Goal: Task Accomplishment & Management: Manage account settings

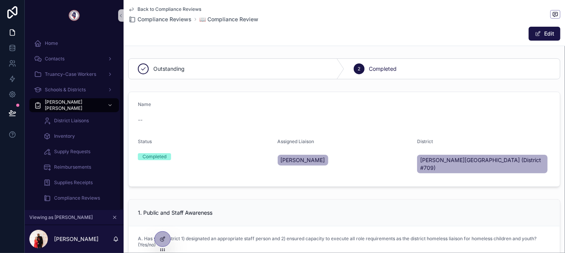
scroll to position [65, 0]
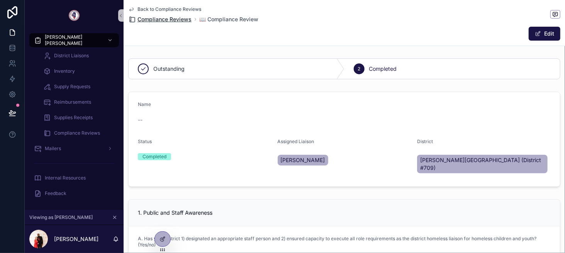
click at [178, 19] on span "Compliance Reviews" at bounding box center [165, 19] width 54 height 8
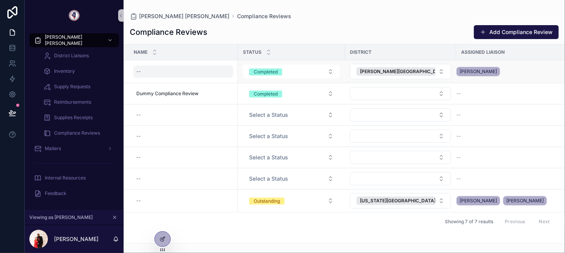
click at [195, 74] on div "--" at bounding box center [183, 71] width 100 height 12
click at [257, 35] on div "Compliance Reviews Add Compliance Review" at bounding box center [344, 32] width 429 height 15
click at [156, 239] on div at bounding box center [162, 238] width 15 height 15
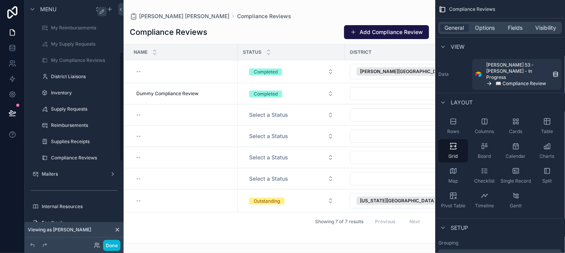
scroll to position [116, 0]
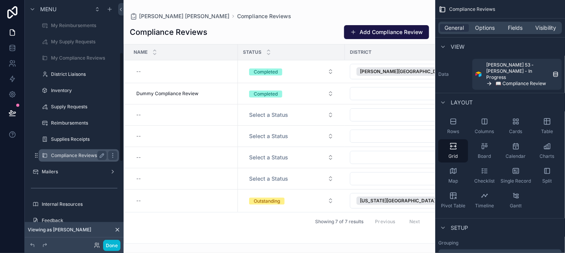
click at [80, 159] on div "Compliance Reviews" at bounding box center [79, 155] width 56 height 9
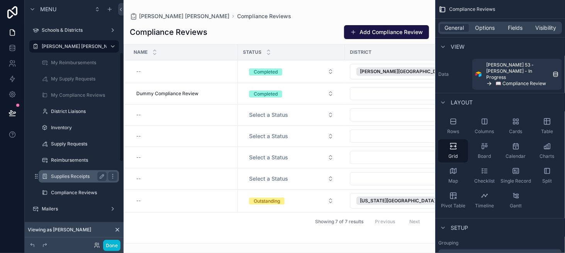
scroll to position [77, 0]
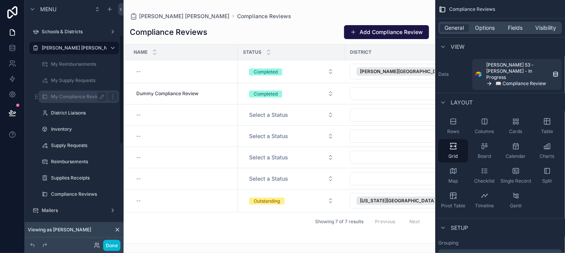
click at [81, 93] on div "My Compliance Reviews" at bounding box center [79, 96] width 56 height 9
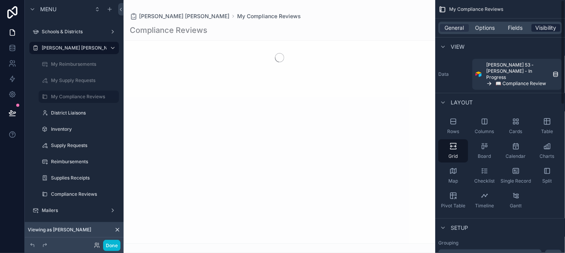
click at [554, 29] on span "Visibility" at bounding box center [546, 28] width 21 height 8
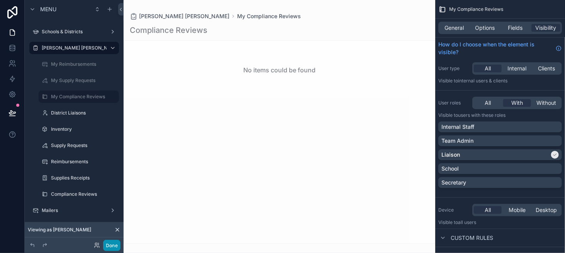
click at [116, 250] on button "Done" at bounding box center [111, 245] width 17 height 11
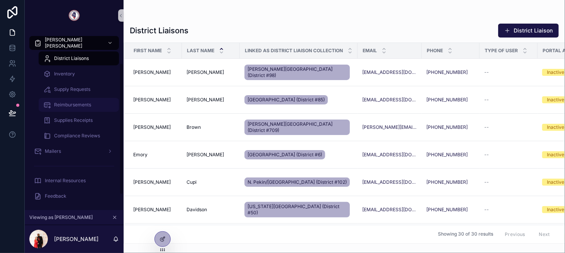
scroll to position [65, 0]
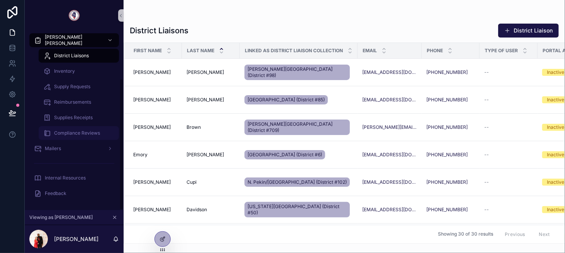
click at [87, 133] on span "Compliance Reviews" at bounding box center [77, 133] width 46 height 6
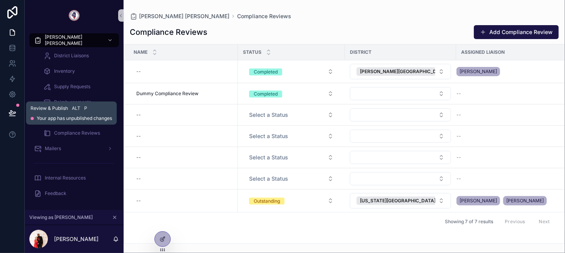
click at [11, 112] on icon at bounding box center [12, 112] width 7 height 4
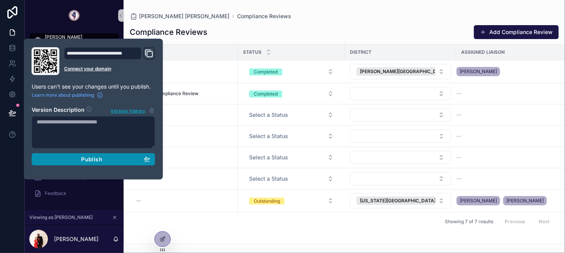
click at [95, 158] on span "Publish" at bounding box center [91, 159] width 21 height 7
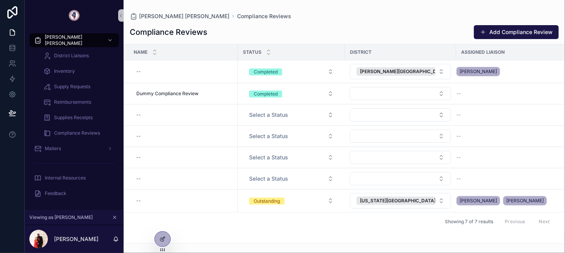
click at [275, 25] on div "Compliance Reviews Add Compliance Review" at bounding box center [344, 32] width 429 height 15
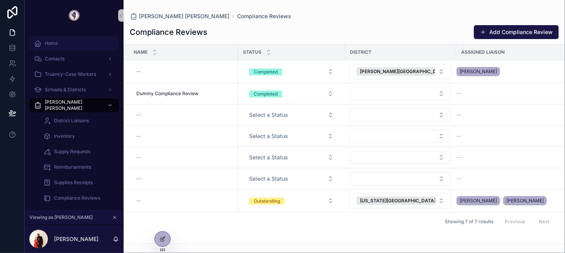
click at [80, 45] on div "Home" at bounding box center [74, 43] width 80 height 12
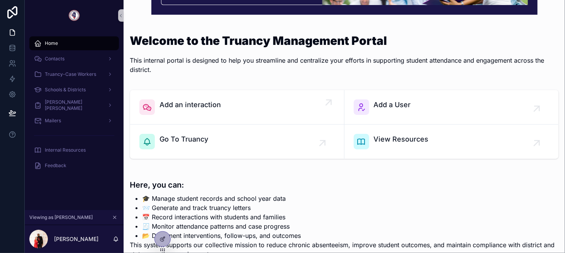
scroll to position [77, 0]
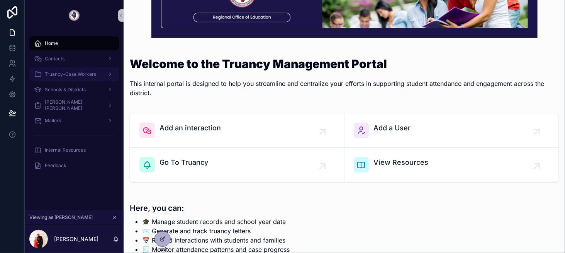
click at [101, 77] on div "Truancy-Case Workers" at bounding box center [74, 74] width 80 height 12
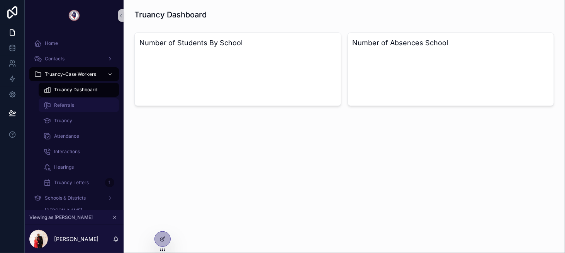
click at [92, 103] on div "Referrals" at bounding box center [78, 105] width 71 height 12
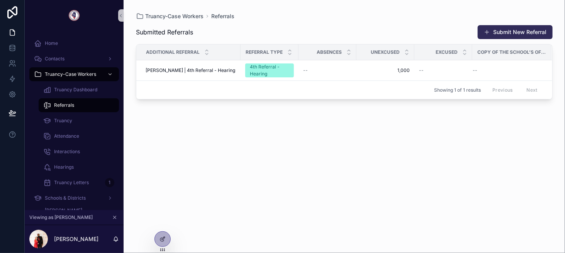
click at [510, 32] on button "Submit New Referral" at bounding box center [515, 32] width 75 height 14
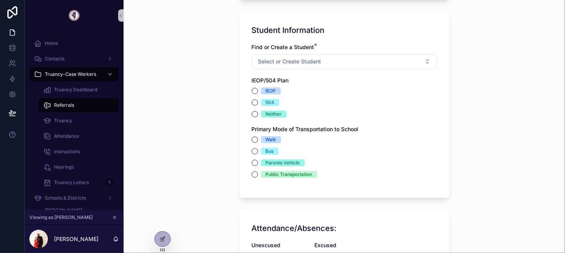
scroll to position [502, 0]
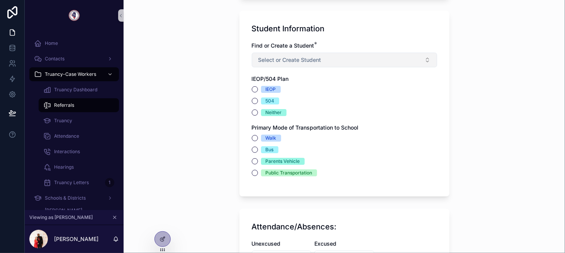
click at [353, 62] on button "Select or Create Student" at bounding box center [344, 60] width 185 height 15
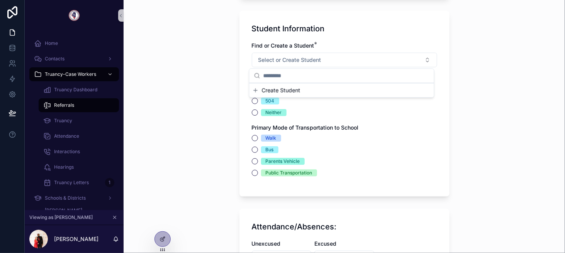
click at [290, 89] on span "Create Student" at bounding box center [281, 91] width 39 height 8
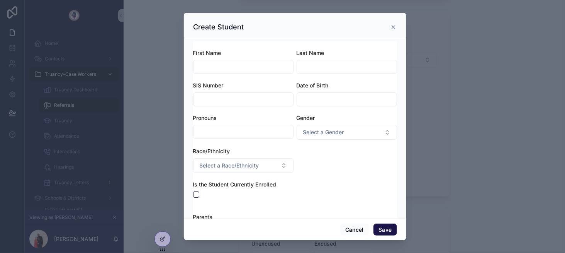
click at [267, 66] on input "scrollable content" at bounding box center [244, 66] width 100 height 11
type input "****"
click at [337, 63] on input "scrollable content" at bounding box center [347, 66] width 100 height 11
type input "****"
click at [265, 95] on input "scrollable content" at bounding box center [244, 99] width 100 height 11
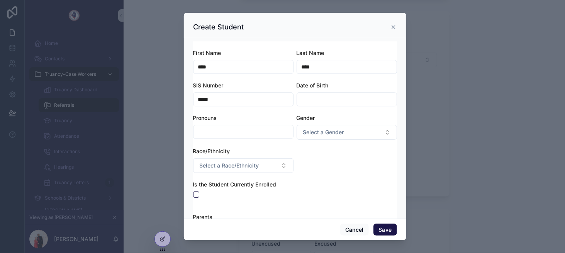
type input "*****"
click at [352, 94] on input "scrollable content" at bounding box center [347, 99] width 100 height 11
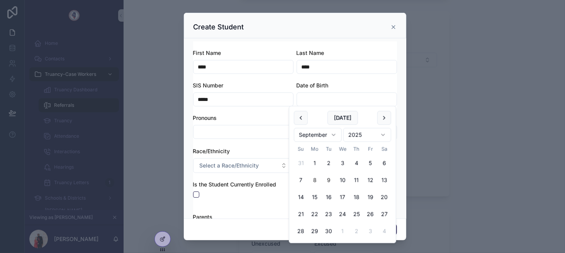
click at [329, 180] on button "9" at bounding box center [329, 180] width 14 height 14
type input "********"
click at [257, 132] on input "scrollable content" at bounding box center [244, 131] width 100 height 11
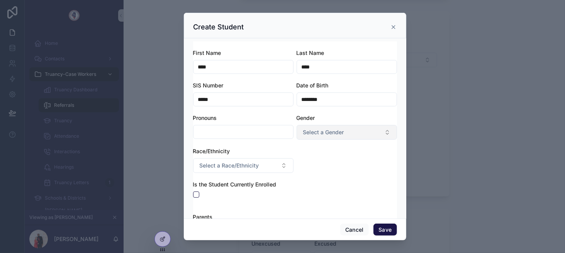
click at [322, 134] on span "Select a Gender" at bounding box center [323, 132] width 41 height 8
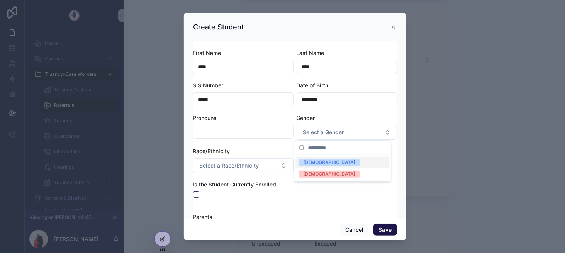
click at [323, 164] on div "Male" at bounding box center [343, 162] width 94 height 12
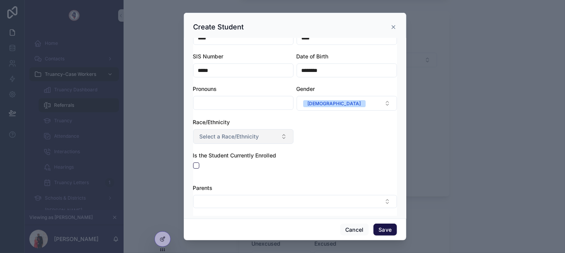
scroll to position [30, 0]
click at [244, 134] on span "Select a Race/Ethnicity" at bounding box center [229, 135] width 59 height 8
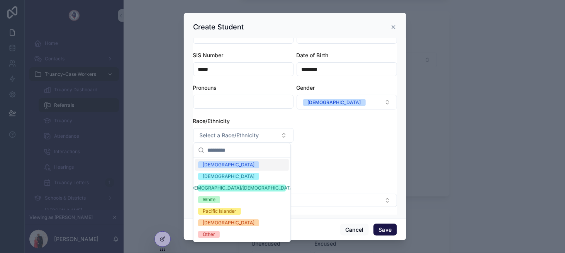
click at [233, 163] on div "Asian" at bounding box center [242, 165] width 94 height 12
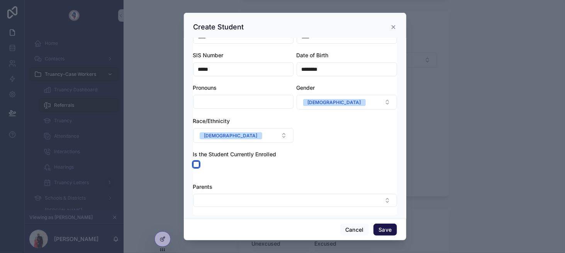
click at [199, 162] on button "scrollable content" at bounding box center [196, 164] width 6 height 6
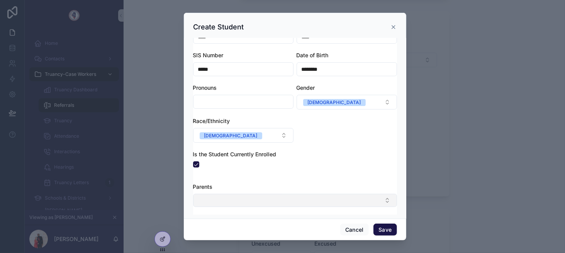
click at [238, 198] on button "Select Button" at bounding box center [295, 200] width 204 height 13
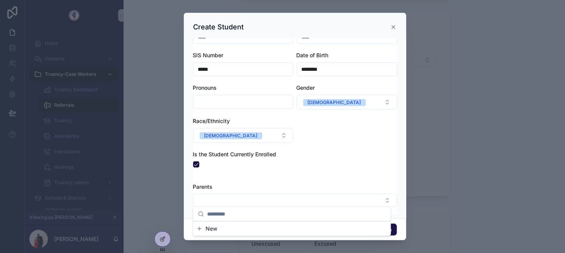
click at [327, 173] on div "First Name **** Last Name **** SIS Number ***** Date of Birth ******** Pronouns…" at bounding box center [295, 97] width 204 height 156
click at [386, 228] on button "Save" at bounding box center [385, 229] width 23 height 12
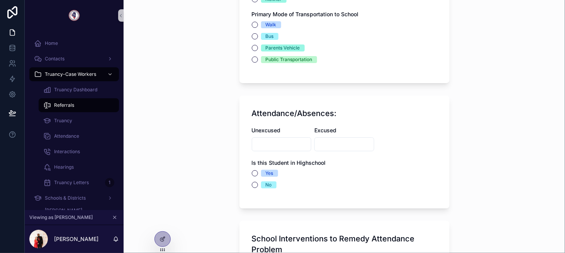
scroll to position [618, 0]
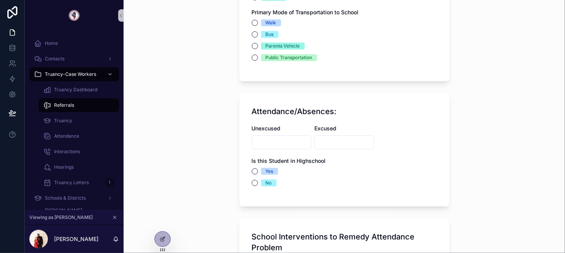
click at [287, 142] on input "scrollable content" at bounding box center [281, 142] width 59 height 11
type input "**"
click at [345, 138] on input "scrollable content" at bounding box center [344, 142] width 59 height 11
type input "**"
click at [273, 170] on span "Yes" at bounding box center [269, 171] width 17 height 7
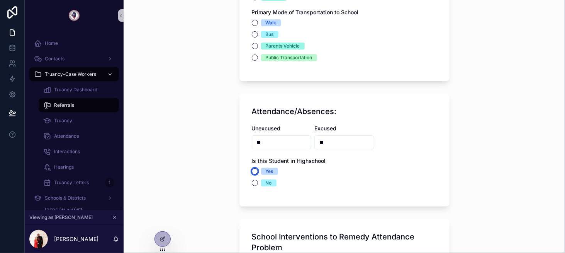
click at [258, 170] on button "Yes" at bounding box center [255, 171] width 6 height 6
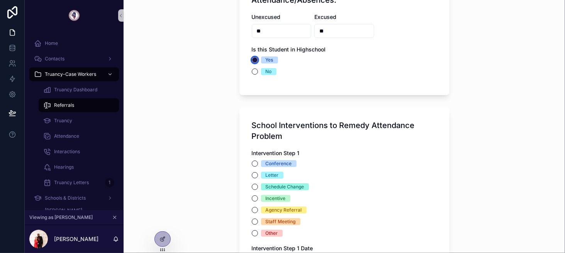
scroll to position [734, 0]
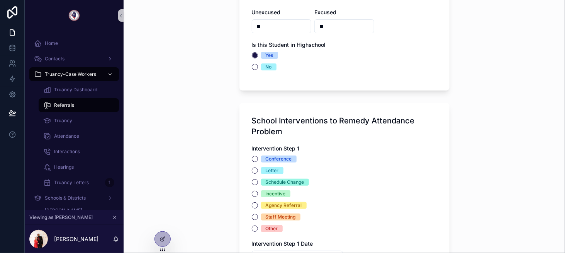
click at [268, 156] on div "Conference" at bounding box center [279, 158] width 26 height 7
click at [258, 156] on button "Conference" at bounding box center [255, 159] width 6 height 6
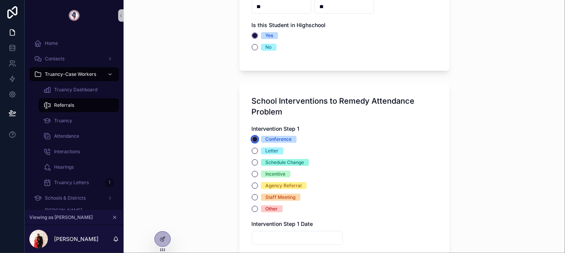
scroll to position [811, 0]
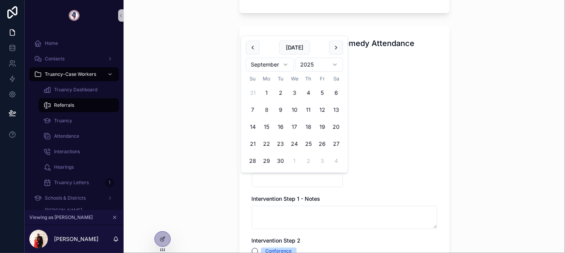
click at [279, 176] on input "scrollable content" at bounding box center [297, 180] width 90 height 11
click at [296, 129] on button "17" at bounding box center [294, 127] width 14 height 14
type input "*********"
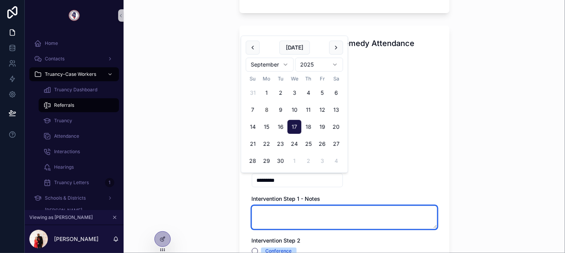
click at [286, 213] on textarea "scrollable content" at bounding box center [344, 217] width 185 height 23
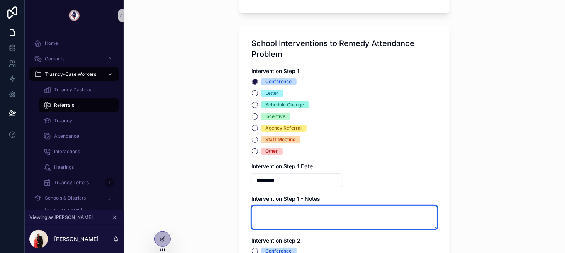
type textarea "*"
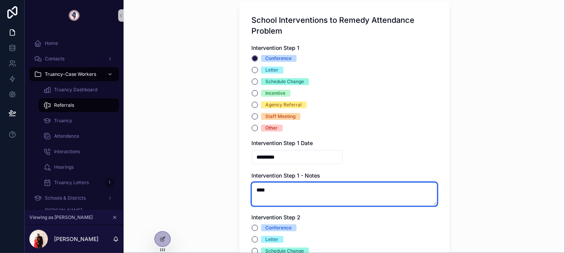
scroll to position [927, 0]
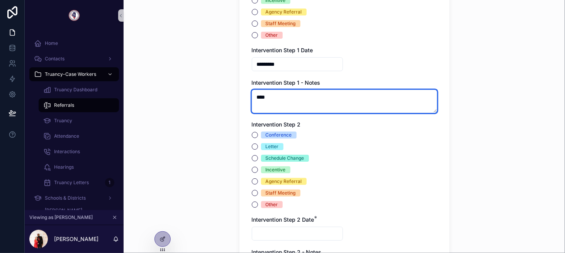
type textarea "****"
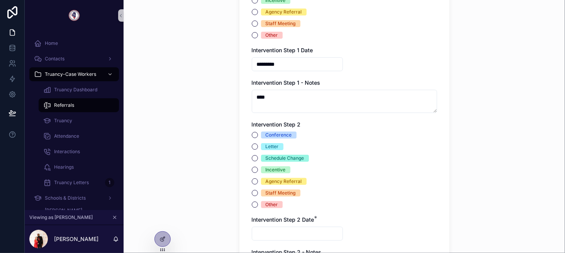
click at [287, 132] on div "Conference" at bounding box center [279, 134] width 26 height 7
click at [258, 132] on button "Conference" at bounding box center [255, 135] width 6 height 6
click at [277, 144] on span "Letter" at bounding box center [272, 146] width 22 height 7
click at [258, 144] on button "Letter" at bounding box center [255, 146] width 6 height 6
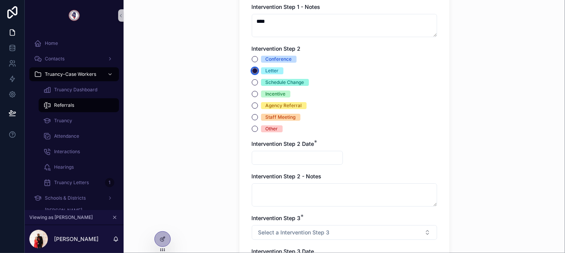
scroll to position [1004, 0]
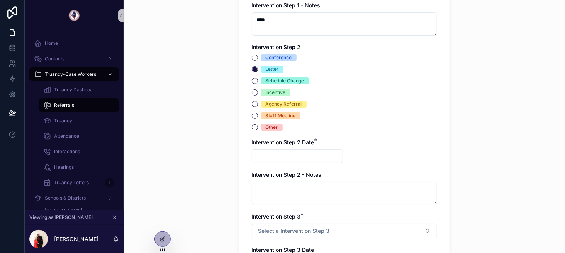
click at [282, 160] on input "scrollable content" at bounding box center [297, 156] width 90 height 11
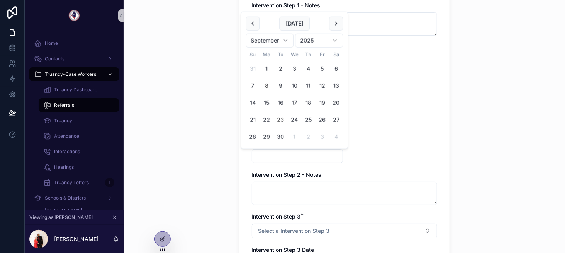
click at [284, 121] on button "23" at bounding box center [281, 120] width 14 height 14
type input "*********"
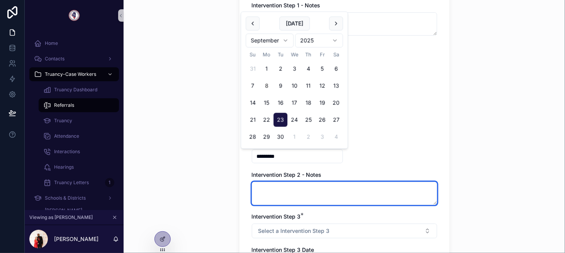
click at [296, 188] on textarea "scrollable content" at bounding box center [344, 193] width 185 height 23
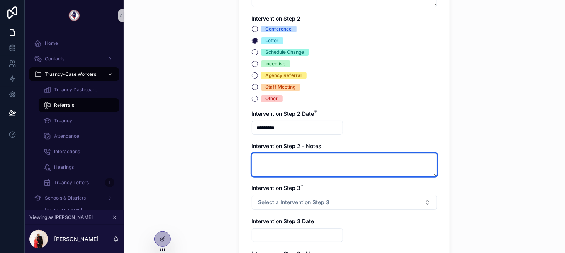
scroll to position [1082, 0]
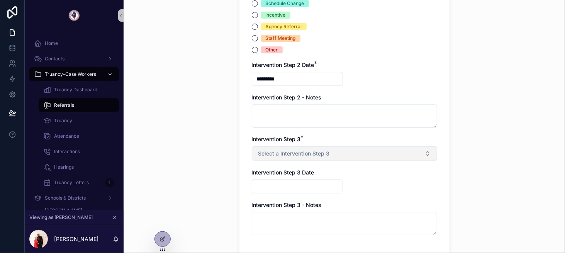
click at [282, 148] on button "Select a Intervention Step 3" at bounding box center [344, 153] width 185 height 15
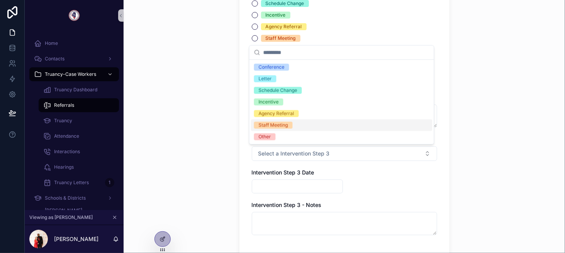
click at [286, 123] on div "Staff Meeting" at bounding box center [273, 125] width 29 height 7
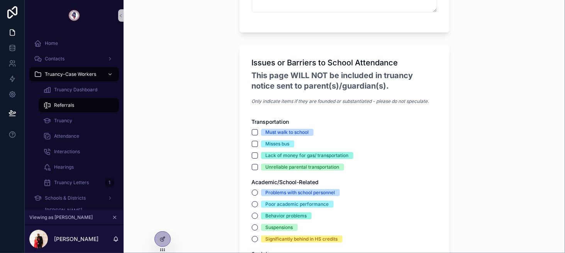
scroll to position [1314, 0]
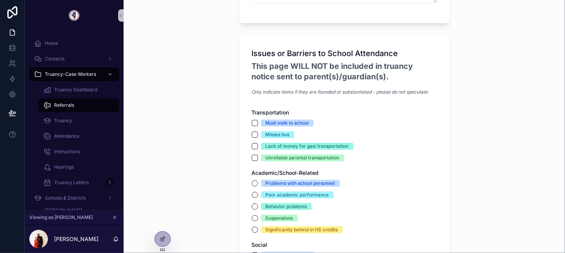
click at [285, 120] on div "Must walk to school" at bounding box center [287, 122] width 43 height 7
click at [258, 120] on button "Must walk to school" at bounding box center [255, 123] width 6 height 6
click at [277, 136] on div "Misses bus" at bounding box center [278, 134] width 24 height 7
click at [258, 136] on button "Misses bus" at bounding box center [255, 134] width 6 height 6
click at [284, 183] on div "Problems with school personnel" at bounding box center [301, 183] width 70 height 7
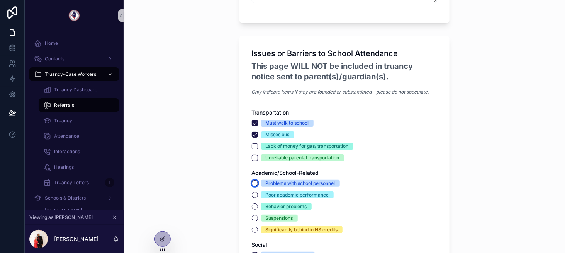
click at [258, 183] on button "Problems with school personnel" at bounding box center [255, 183] width 6 height 6
click at [283, 203] on div "Behavior problems" at bounding box center [286, 206] width 41 height 7
click at [258, 203] on button "Behavior problems" at bounding box center [255, 206] width 6 height 6
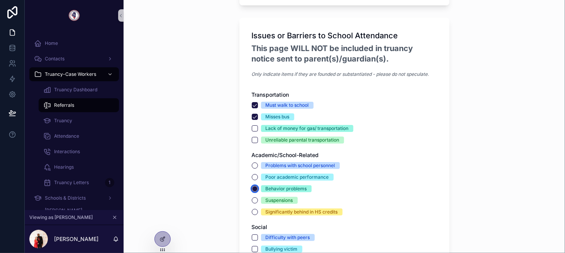
scroll to position [1391, 0]
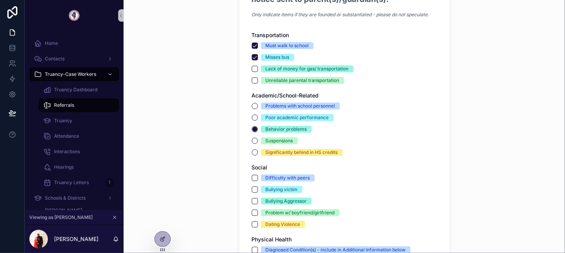
click at [284, 192] on div "Difficulty with peers Bullying victim Bullying Aggressor Problem w/ boyfriend/g…" at bounding box center [344, 200] width 185 height 53
click at [284, 188] on div "Bullying victim" at bounding box center [282, 189] width 32 height 7
click at [258, 188] on button "Bullying victim" at bounding box center [255, 189] width 6 height 6
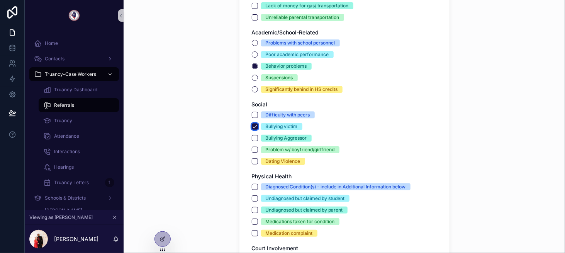
scroll to position [1468, 0]
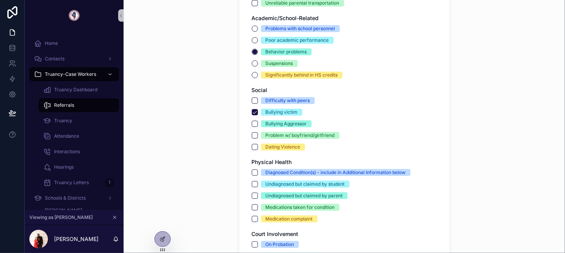
click at [284, 181] on div "Undiagnosed but claimed by student" at bounding box center [305, 183] width 79 height 7
click at [258, 181] on button "Undiagnosed but claimed by student" at bounding box center [255, 184] width 6 height 6
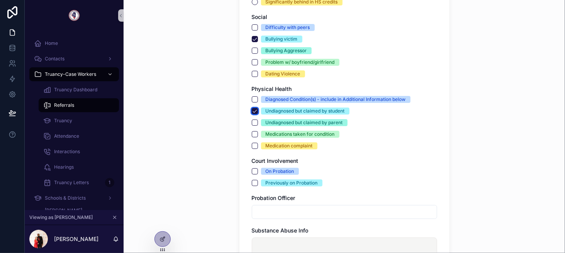
scroll to position [1545, 0]
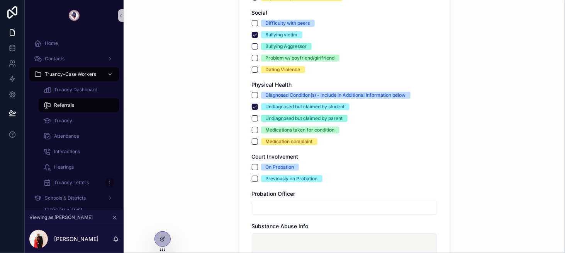
click at [280, 164] on div "On Probation" at bounding box center [280, 166] width 29 height 7
click at [258, 164] on button "On Probation" at bounding box center [255, 167] width 6 height 6
click at [284, 204] on input "scrollable content" at bounding box center [344, 207] width 185 height 11
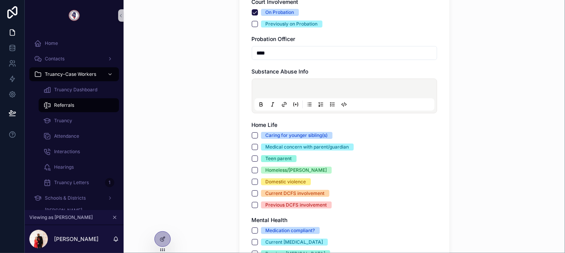
type input "****"
click at [272, 155] on div "Teen parent" at bounding box center [279, 158] width 26 height 7
click at [258, 155] on button "Teen parent" at bounding box center [255, 158] width 6 height 6
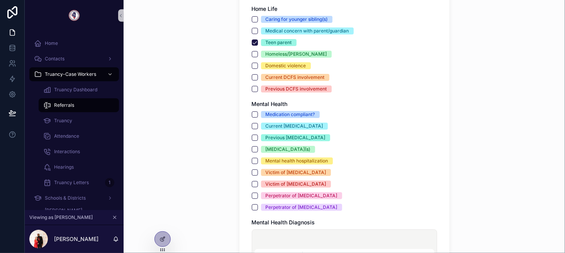
click at [275, 138] on div "Previous self-harm" at bounding box center [296, 137] width 60 height 7
click at [258, 138] on button "Previous self-harm" at bounding box center [255, 137] width 6 height 6
click at [276, 180] on div "Victim of sexual abuse" at bounding box center [296, 183] width 61 height 7
click at [258, 181] on button "Victim of sexual abuse" at bounding box center [255, 184] width 6 height 6
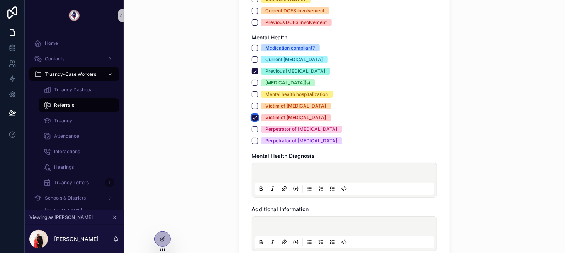
scroll to position [1893, 0]
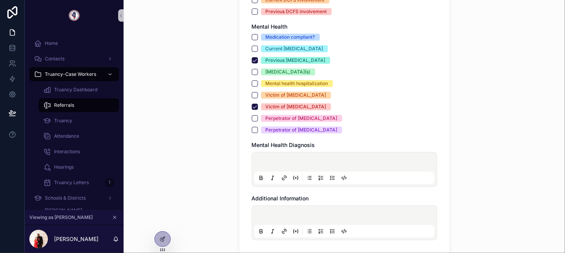
click at [278, 160] on p "scrollable content" at bounding box center [346, 163] width 180 height 8
click at [282, 209] on div "scrollable content" at bounding box center [345, 222] width 180 height 29
click at [279, 212] on p "scrollable content" at bounding box center [346, 216] width 180 height 8
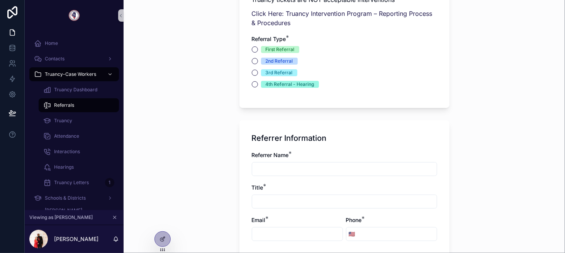
scroll to position [241, 0]
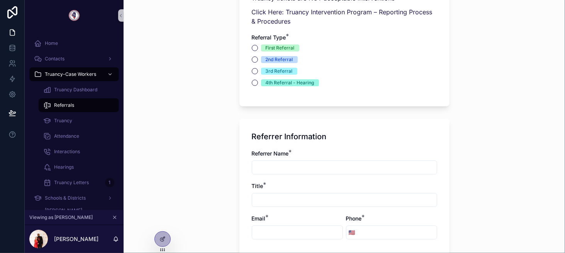
click at [298, 165] on input "scrollable content" at bounding box center [344, 167] width 185 height 11
type input "****"
click at [289, 198] on input "scrollable content" at bounding box center [344, 199] width 185 height 11
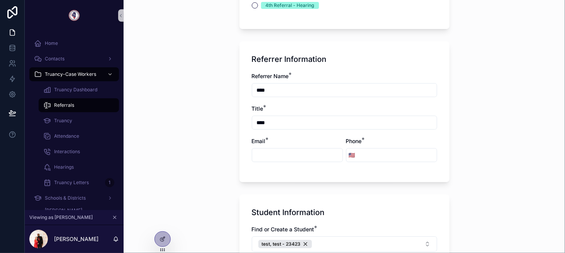
type input "****"
click at [291, 154] on input "scrollable content" at bounding box center [297, 155] width 90 height 11
type input "**********"
click at [278, 157] on input "**********" at bounding box center [297, 155] width 90 height 11
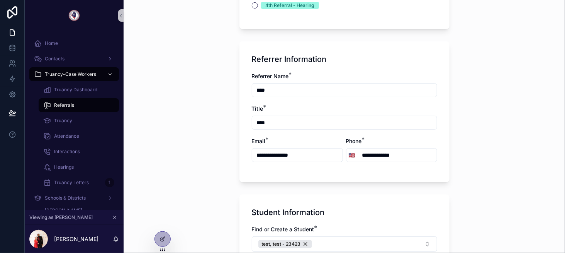
click at [278, 157] on input "**********" at bounding box center [297, 155] width 90 height 11
type input "**********"
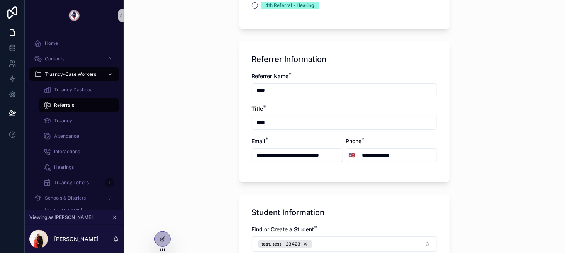
click at [528, 119] on div "**********" at bounding box center [345, 126] width 442 height 253
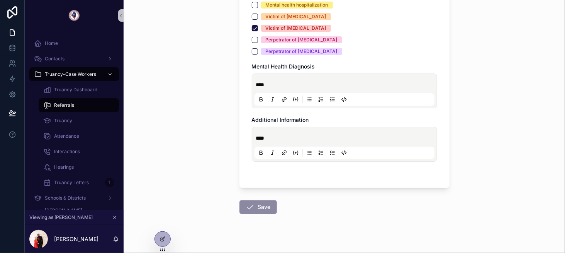
scroll to position [1980, 0]
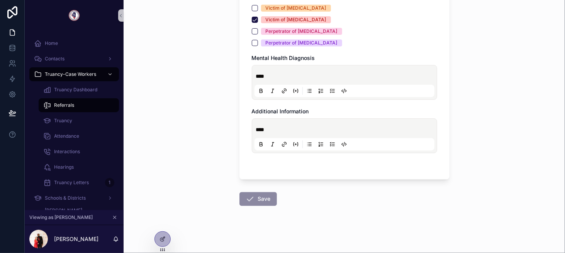
click at [260, 192] on div "Save" at bounding box center [258, 199] width 37 height 14
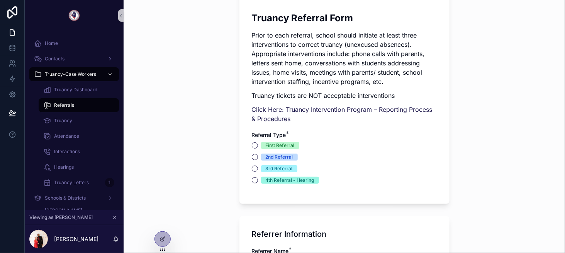
scroll to position [126, 0]
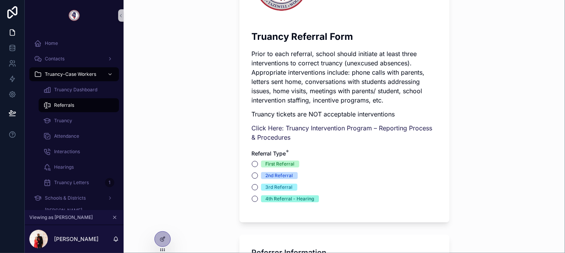
click at [255, 165] on div "First Referral" at bounding box center [344, 163] width 185 height 7
click at [254, 165] on button "First Referral" at bounding box center [255, 164] width 6 height 6
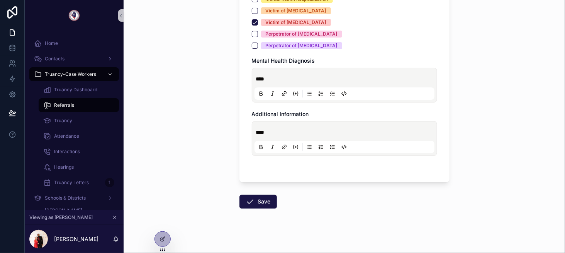
scroll to position [2089, 0]
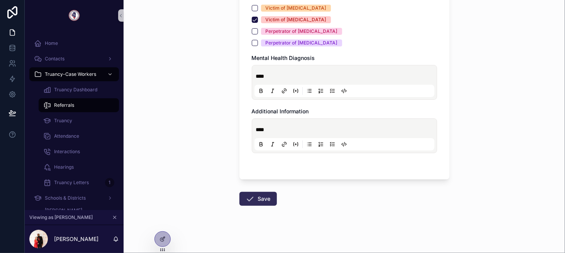
click at [258, 193] on button "Save" at bounding box center [258, 199] width 37 height 14
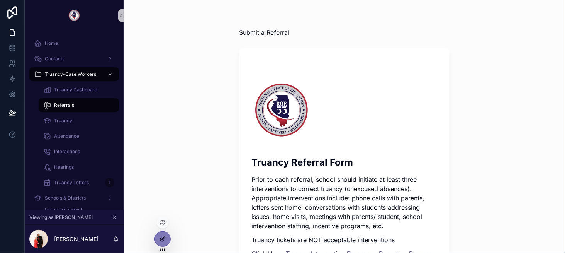
click at [168, 242] on div at bounding box center [162, 238] width 15 height 15
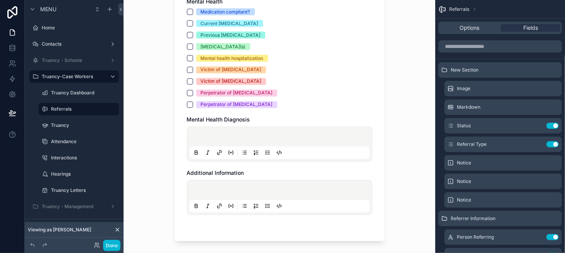
scroll to position [1980, 0]
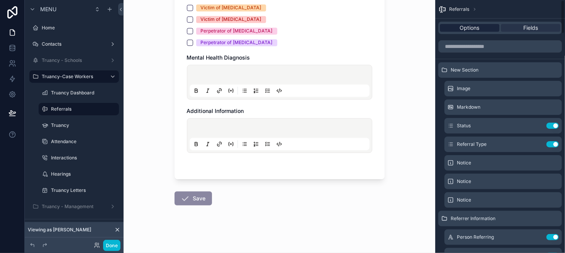
click at [463, 27] on span "Options" at bounding box center [470, 28] width 20 height 8
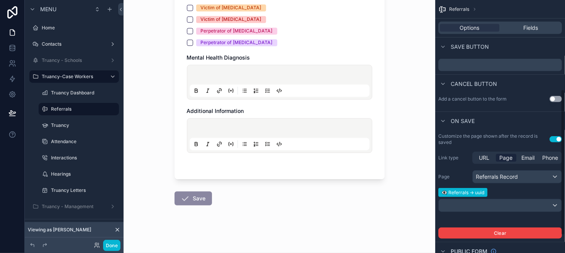
scroll to position [185, 0]
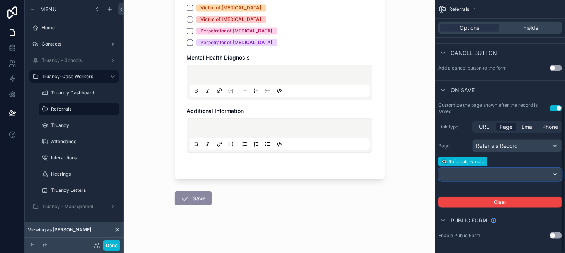
click at [476, 175] on div "scrollable content" at bounding box center [500, 174] width 123 height 12
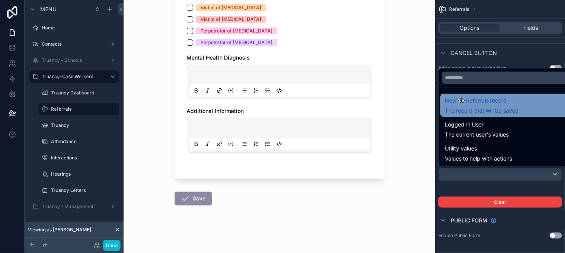
click at [477, 116] on div "New 👁️‍🗨️ Referrals record The record that will be saved" at bounding box center [509, 104] width 138 height 23
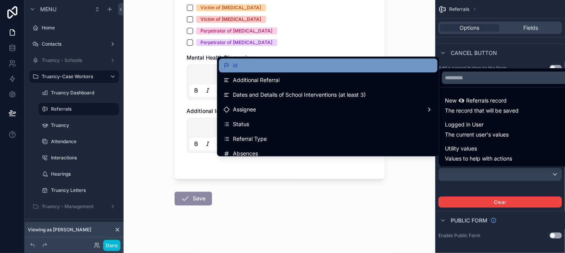
click at [294, 66] on div "id" at bounding box center [328, 65] width 209 height 9
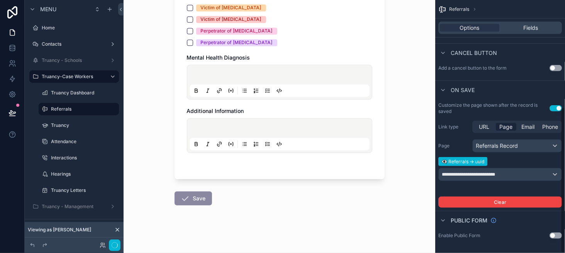
scroll to position [0, 0]
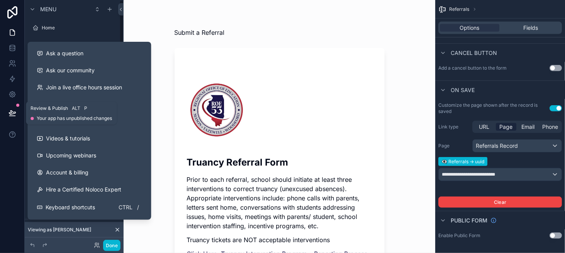
click at [14, 116] on icon at bounding box center [12, 113] width 8 height 8
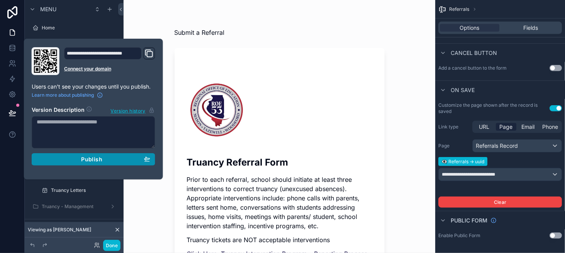
click at [101, 162] on button "Publish" at bounding box center [94, 159] width 124 height 12
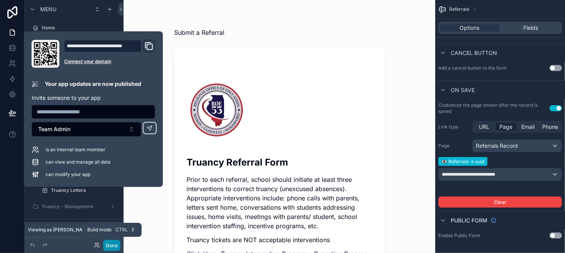
click at [107, 243] on button "Done" at bounding box center [111, 245] width 17 height 11
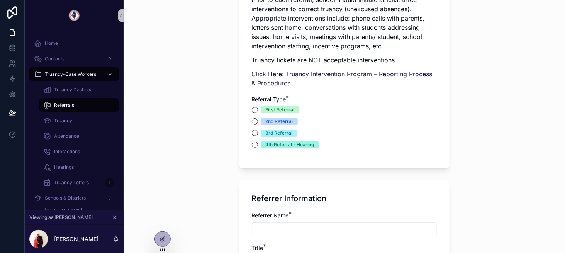
scroll to position [232, 0]
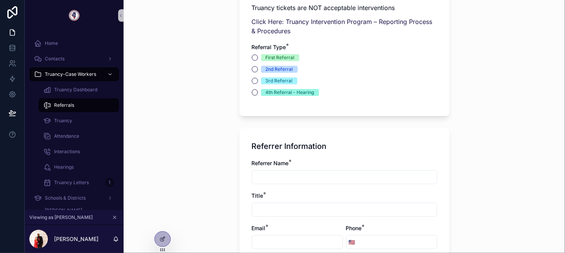
click at [279, 69] on div "2nd Referral" at bounding box center [279, 69] width 27 height 7
click at [258, 69] on button "2nd Referral" at bounding box center [255, 69] width 6 height 6
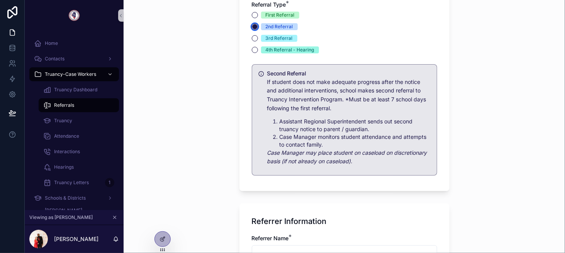
scroll to position [348, 0]
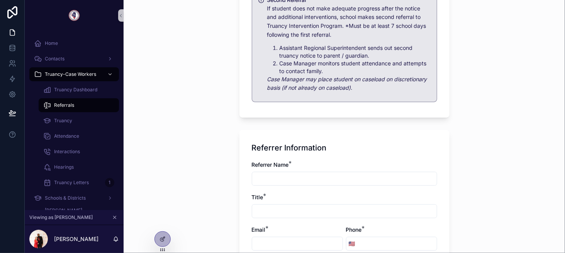
click at [272, 180] on input "scrollable content" at bounding box center [344, 178] width 185 height 11
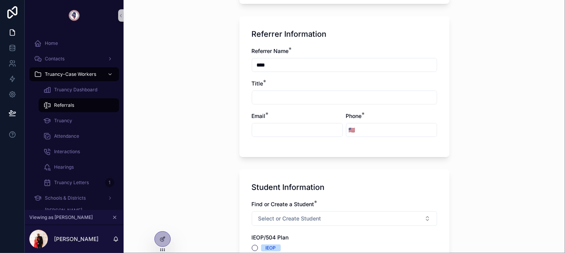
scroll to position [464, 0]
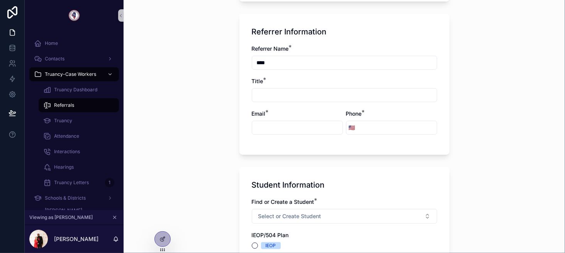
type input "****"
click at [269, 90] on input "scrollable content" at bounding box center [344, 95] width 185 height 11
type input "****"
click at [286, 131] on input "scrollable content" at bounding box center [297, 127] width 90 height 11
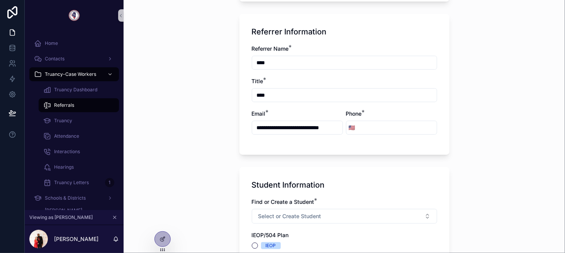
type input "**********"
click at [287, 132] on input "**********" at bounding box center [297, 127] width 91 height 11
click at [286, 135] on body "Home Contacts Truancy-Case Workers Truancy Dashboard Referrals Truancy Attendan…" at bounding box center [282, 126] width 565 height 253
click at [285, 145] on div "**********" at bounding box center [345, 84] width 210 height 141
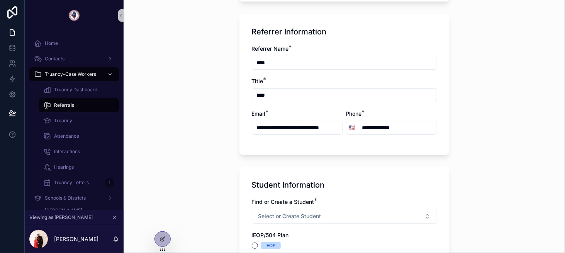
click at [289, 128] on input "**********" at bounding box center [297, 127] width 91 height 11
click at [217, 138] on div "Submit a Referral Truancy Referral Form Prior to each referral, school should i…" at bounding box center [345, 126] width 442 height 253
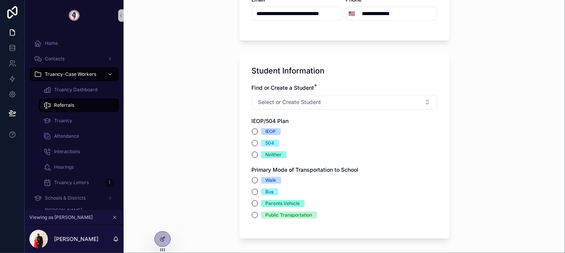
scroll to position [580, 0]
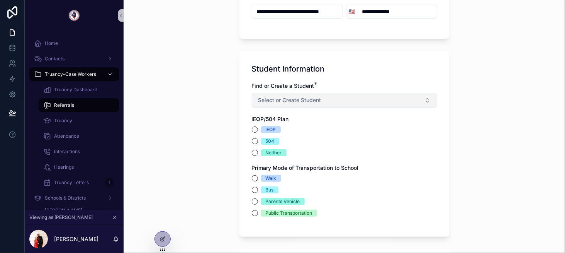
click at [281, 99] on span "Select or Create Student" at bounding box center [289, 100] width 63 height 8
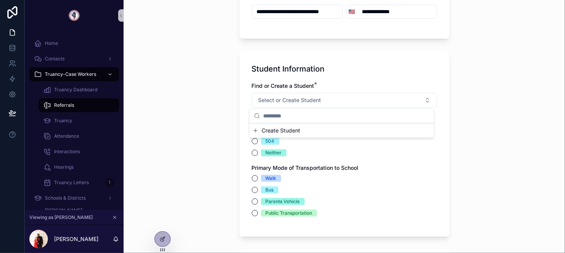
click at [286, 132] on span "Create Student" at bounding box center [281, 131] width 39 height 8
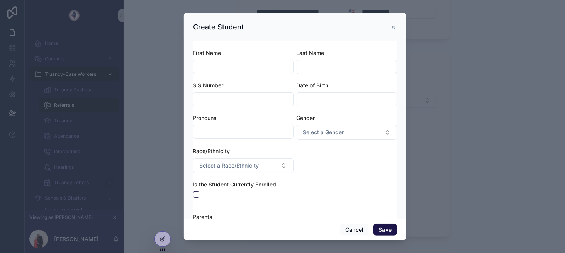
click at [233, 66] on input "scrollable content" at bounding box center [244, 66] width 100 height 11
type input "****"
click at [320, 65] on input "scrollable content" at bounding box center [347, 66] width 100 height 11
type input "****"
click at [248, 99] on input "scrollable content" at bounding box center [244, 99] width 100 height 11
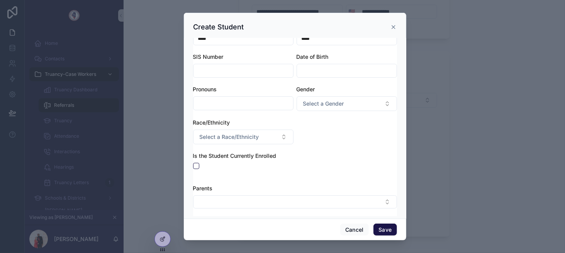
scroll to position [30, 0]
click at [386, 231] on button "Save" at bounding box center [385, 229] width 23 height 12
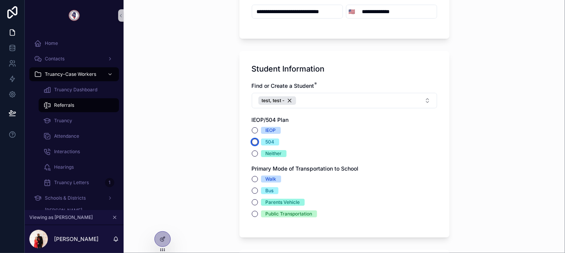
click at [254, 142] on button "504" at bounding box center [255, 142] width 6 height 6
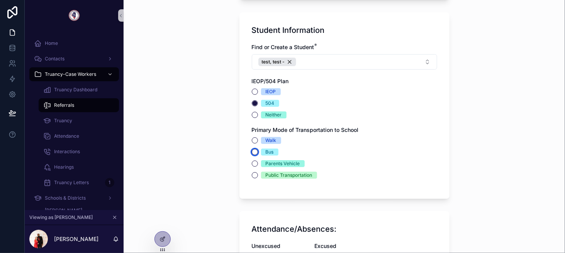
click at [255, 151] on button "Bus" at bounding box center [255, 152] width 6 height 6
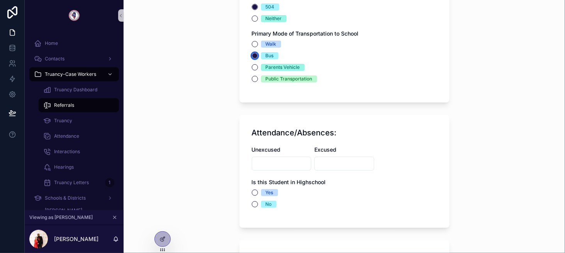
scroll to position [734, 0]
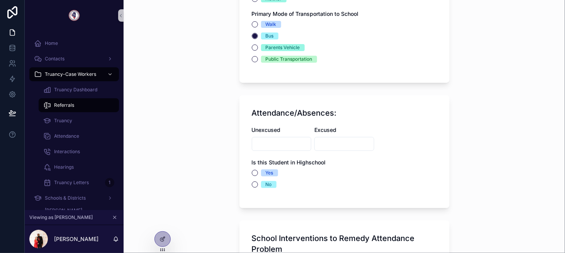
click at [266, 142] on input "scrollable content" at bounding box center [281, 143] width 59 height 11
type input "*"
click at [338, 148] on input "scrollable content" at bounding box center [344, 143] width 59 height 11
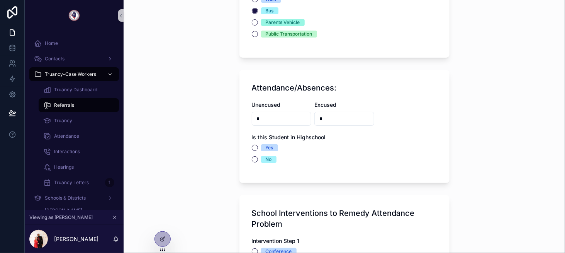
scroll to position [850, 0]
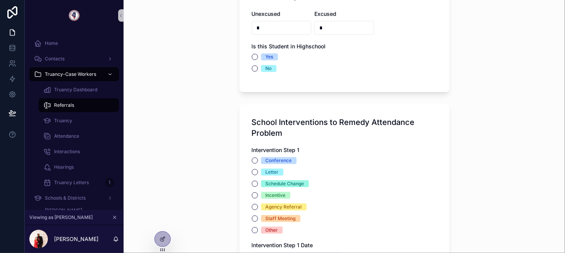
type input "*"
click at [266, 53] on div "Yes" at bounding box center [270, 56] width 8 height 7
click at [258, 54] on button "Yes" at bounding box center [255, 57] width 6 height 6
click at [266, 70] on div "No" at bounding box center [269, 68] width 6 height 7
click at [258, 70] on button "No" at bounding box center [255, 68] width 6 height 6
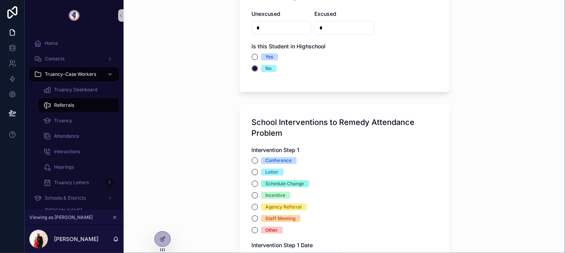
click at [261, 56] on span "Yes" at bounding box center [269, 56] width 17 height 7
click at [258, 56] on button "Yes" at bounding box center [255, 57] width 6 height 6
click at [270, 163] on div "Conference" at bounding box center [279, 160] width 26 height 7
click at [258, 163] on button "Conference" at bounding box center [255, 160] width 6 height 6
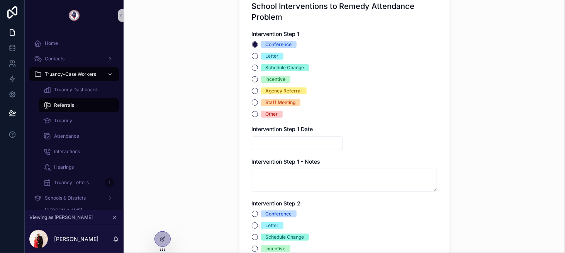
click at [267, 138] on input "scrollable content" at bounding box center [297, 143] width 90 height 11
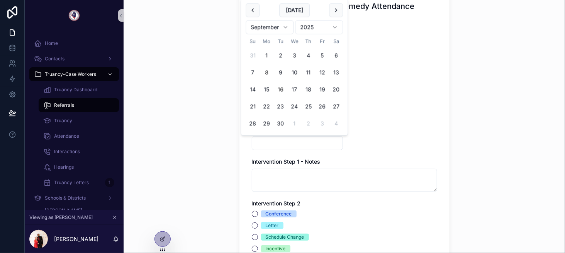
click at [277, 95] on button "16" at bounding box center [281, 90] width 14 height 14
type input "*********"
click at [279, 214] on div "Conference" at bounding box center [279, 213] width 26 height 7
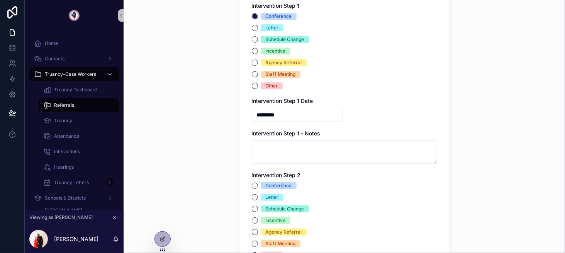
scroll to position [1043, 0]
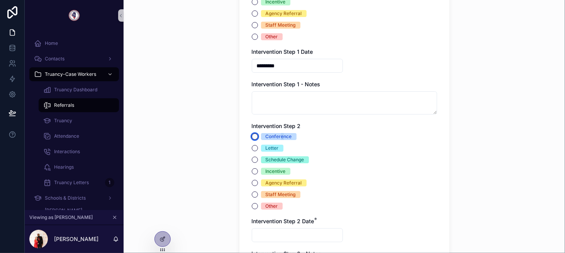
click at [252, 134] on button "Conference" at bounding box center [255, 136] width 6 height 6
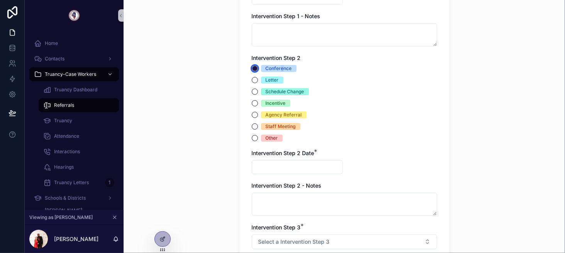
scroll to position [1120, 0]
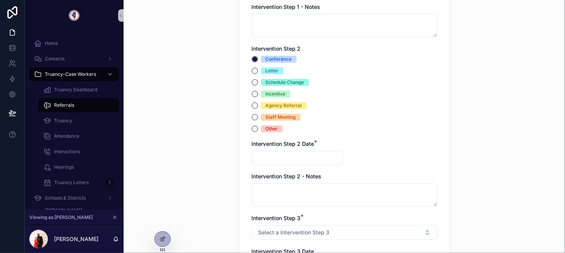
click at [270, 159] on input "scrollable content" at bounding box center [297, 157] width 90 height 11
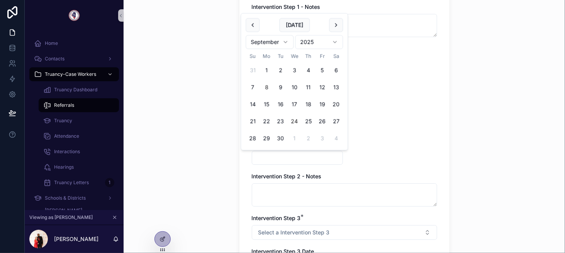
click at [290, 117] on button "24" at bounding box center [294, 121] width 14 height 14
type input "*********"
click at [284, 228] on span "Select a Intervention Step 3" at bounding box center [293, 232] width 71 height 8
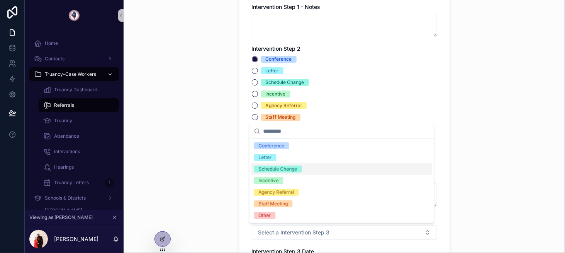
click at [280, 167] on div "Schedule Change" at bounding box center [278, 168] width 39 height 7
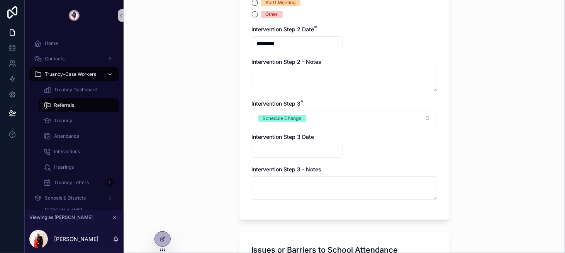
scroll to position [1236, 0]
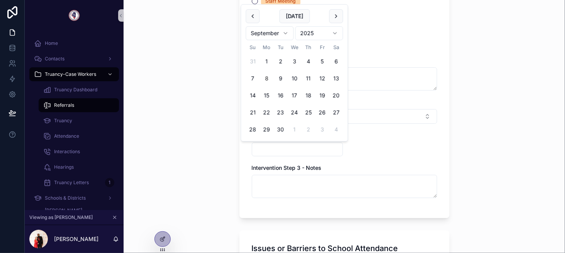
click at [284, 150] on input "scrollable content" at bounding box center [297, 149] width 90 height 11
click at [302, 119] on button "25" at bounding box center [308, 112] width 14 height 14
type input "*********"
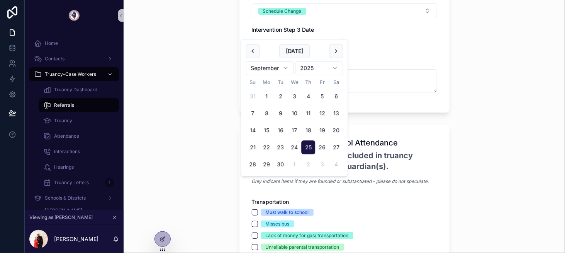
scroll to position [1352, 0]
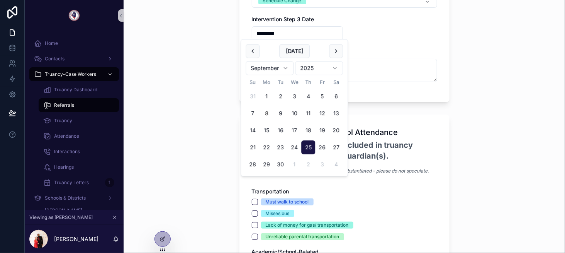
click at [396, 145] on h2 "This page WILL NOT be included in truancy notice sent to parent(s)/guardian(s)." at bounding box center [344, 150] width 185 height 21
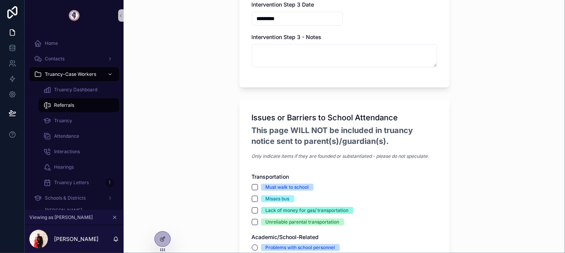
scroll to position [1429, 0]
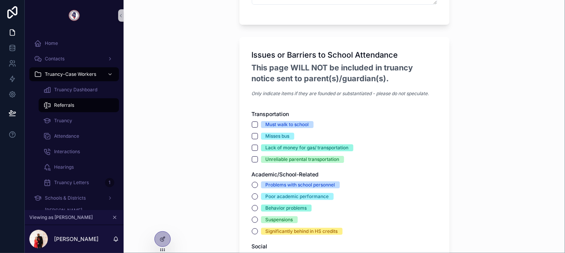
click at [274, 122] on div "Must walk to school" at bounding box center [287, 124] width 43 height 7
click at [258, 122] on button "Must walk to school" at bounding box center [255, 124] width 6 height 6
click at [274, 185] on div "Problems with school personnel" at bounding box center [301, 184] width 70 height 7
click at [258, 185] on button "Problems with school personnel" at bounding box center [255, 185] width 6 height 6
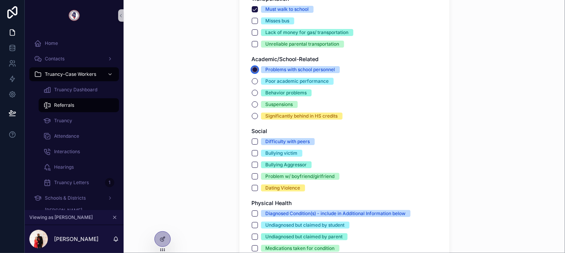
scroll to position [1545, 0]
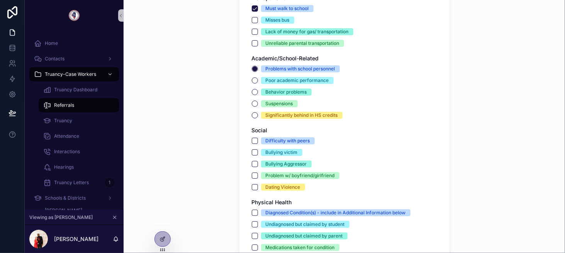
click at [273, 138] on div "Difficulty with peers" at bounding box center [288, 140] width 44 height 7
click at [258, 138] on button "Difficulty with peers" at bounding box center [255, 141] width 6 height 6
click at [273, 168] on div "Difficulty with peers Bullying victim Bullying Aggressor Problem w/ boyfriend/g…" at bounding box center [344, 163] width 185 height 53
click at [277, 213] on div "Diagnosed Condition(s) - include in Additional Information below" at bounding box center [336, 212] width 140 height 7
click at [258, 213] on button "Diagnosed Condition(s) - include in Additional Information below" at bounding box center [255, 212] width 6 height 6
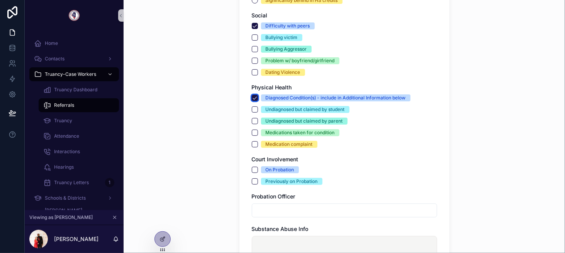
scroll to position [1661, 0]
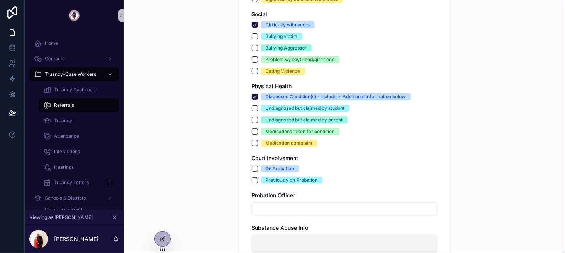
click at [280, 175] on div "On Probation Previously on Probation" at bounding box center [344, 174] width 185 height 19
click at [280, 181] on div "Previously on Probation" at bounding box center [292, 180] width 52 height 7
click at [258, 181] on button "Previously on Probation" at bounding box center [255, 180] width 6 height 6
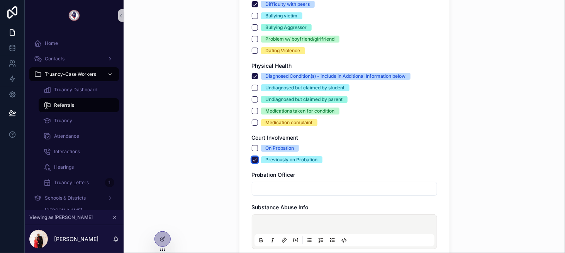
scroll to position [1739, 0]
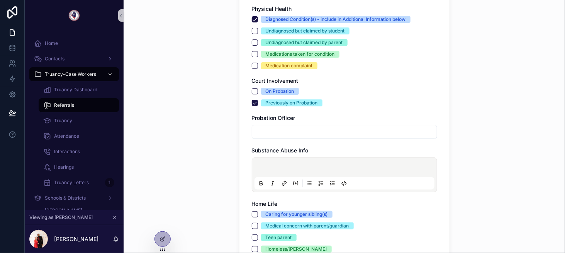
click at [276, 132] on input "scrollable content" at bounding box center [344, 131] width 185 height 11
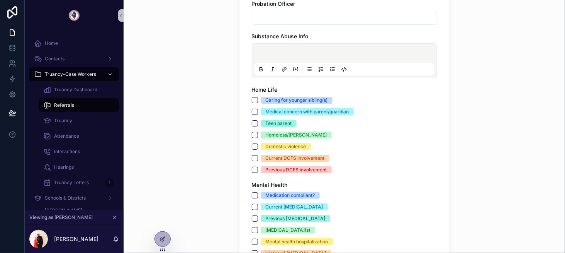
scroll to position [1854, 0]
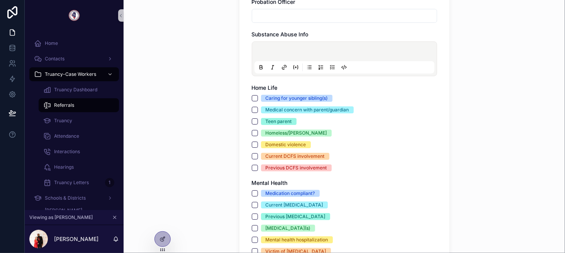
click at [267, 138] on div "Caring for younger sibling(s) Medical concern with parent/guardian Teen parent …" at bounding box center [344, 133] width 185 height 76
click at [270, 146] on div "Domestic violence" at bounding box center [286, 144] width 41 height 7
click at [258, 146] on button "Domestic violence" at bounding box center [255, 144] width 6 height 6
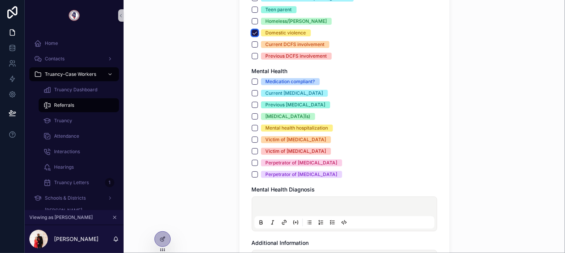
scroll to position [1970, 0]
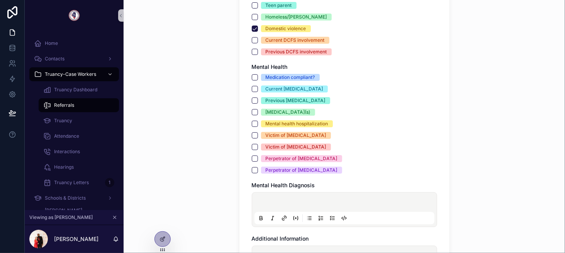
click at [275, 150] on div "Medication compliant? Current self-harm Previous self-harm Suicide attempt(s) M…" at bounding box center [344, 124] width 185 height 100
click at [274, 145] on div "Victim of sexual abuse" at bounding box center [296, 146] width 61 height 7
click at [258, 145] on button "Victim of sexual abuse" at bounding box center [255, 147] width 6 height 6
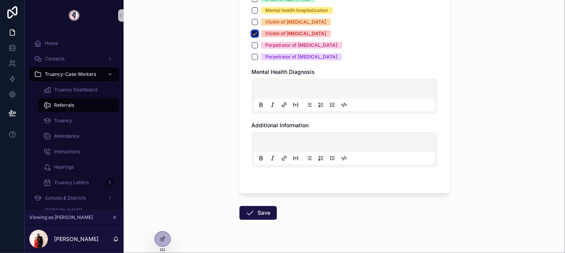
scroll to position [2097, 0]
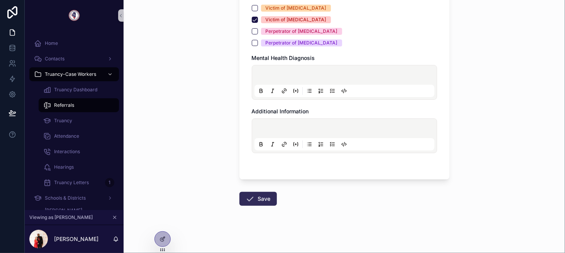
click at [263, 192] on button "Save" at bounding box center [258, 199] width 37 height 14
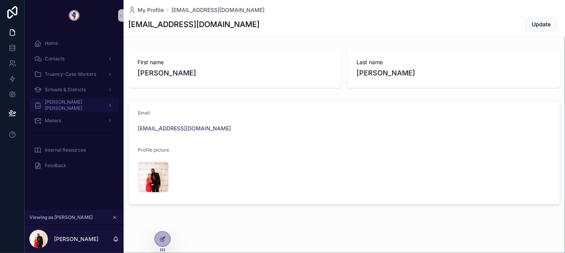
click at [89, 100] on div "[PERSON_NAME] [PERSON_NAME]" at bounding box center [74, 105] width 80 height 12
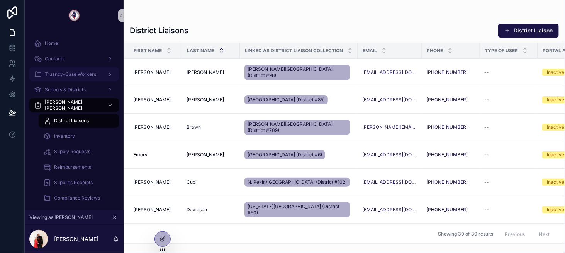
click at [90, 76] on span "Truancy-Case Workers" at bounding box center [70, 74] width 51 height 6
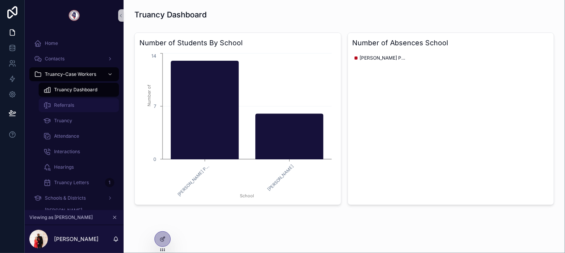
click at [95, 102] on div "Referrals" at bounding box center [78, 105] width 71 height 12
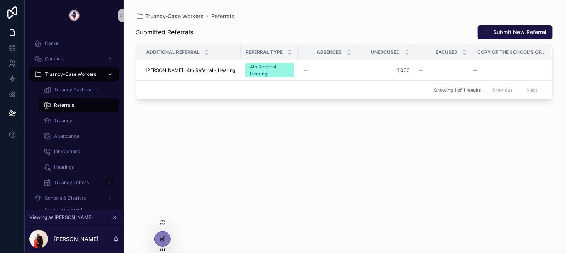
click at [163, 241] on icon at bounding box center [161, 239] width 3 height 3
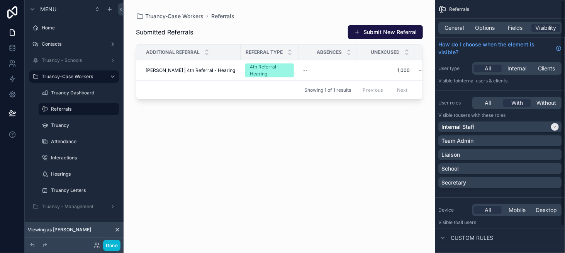
click at [399, 34] on div "scrollable content" at bounding box center [280, 121] width 312 height 243
click at [384, 32] on button "Submit New Referral" at bounding box center [385, 32] width 75 height 14
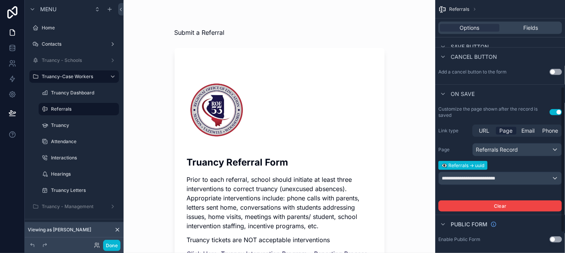
scroll to position [185, 0]
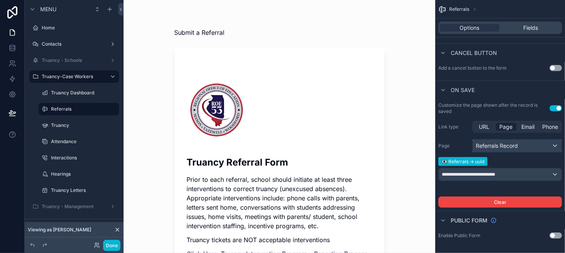
click at [497, 143] on div "Referrals Record" at bounding box center [517, 145] width 89 height 12
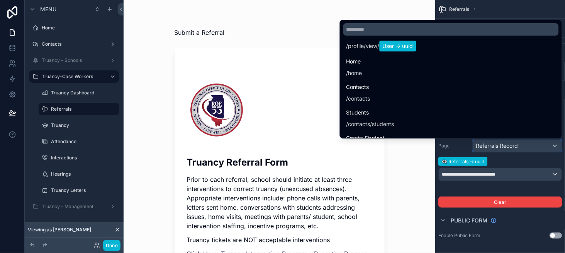
scroll to position [77, 0]
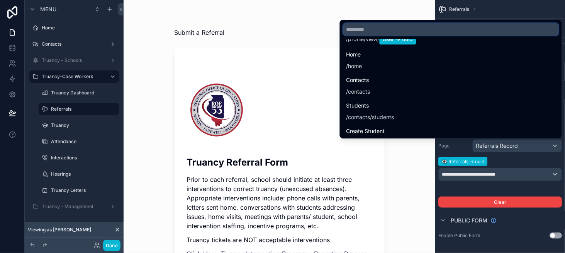
click at [403, 27] on input "text" at bounding box center [451, 29] width 216 height 12
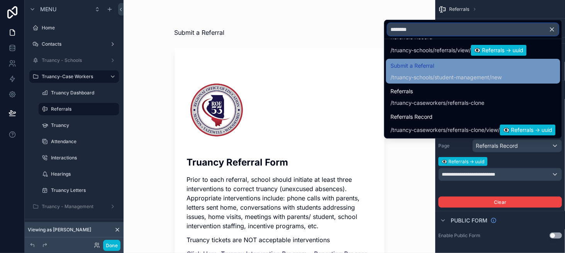
scroll to position [39, 0]
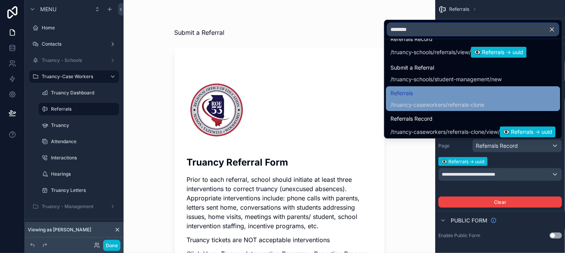
type input "********"
click at [458, 93] on span "Referrals" at bounding box center [438, 92] width 94 height 9
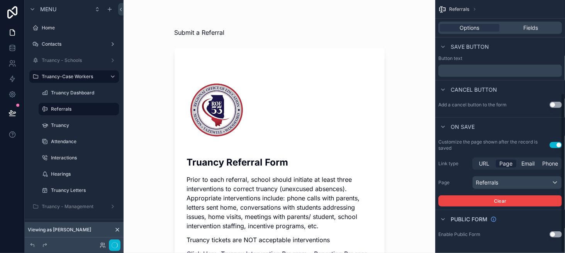
scroll to position [148, 0]
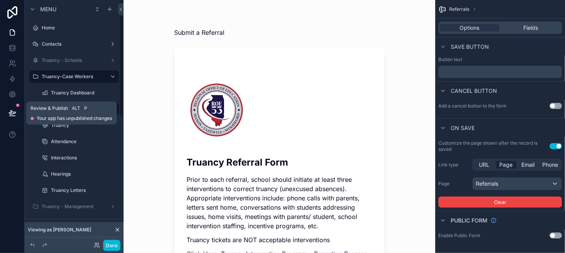
click at [14, 111] on icon at bounding box center [12, 113] width 8 height 8
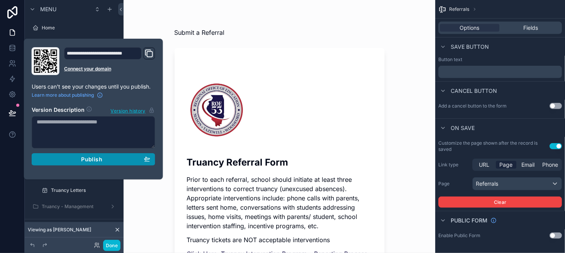
click at [131, 163] on button "Publish" at bounding box center [94, 159] width 124 height 12
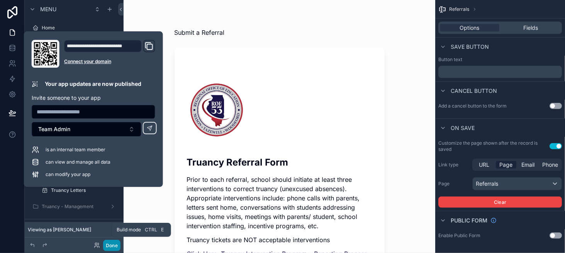
click at [111, 247] on button "Done" at bounding box center [111, 245] width 17 height 11
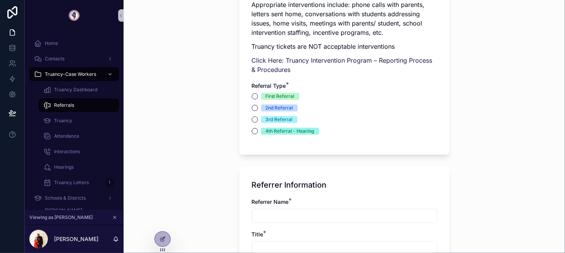
click at [279, 95] on div "First Referral" at bounding box center [280, 96] width 29 height 7
click at [258, 95] on button "First Referral" at bounding box center [255, 96] width 6 height 6
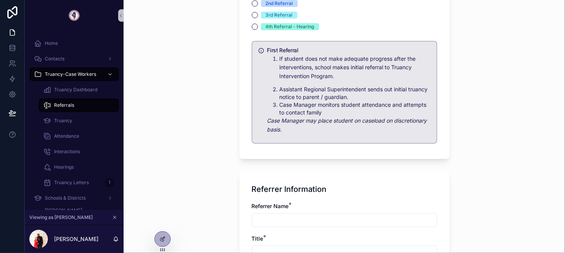
scroll to position [348, 0]
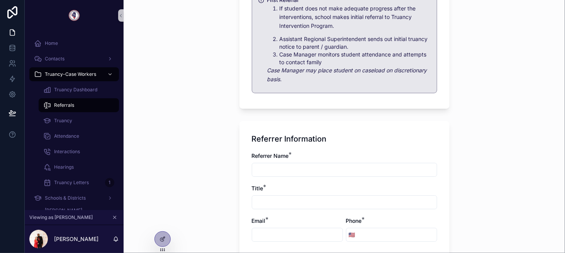
click at [280, 172] on input "scrollable content" at bounding box center [344, 169] width 185 height 11
type input "****"
click at [274, 197] on input "scrollable content" at bounding box center [344, 202] width 185 height 11
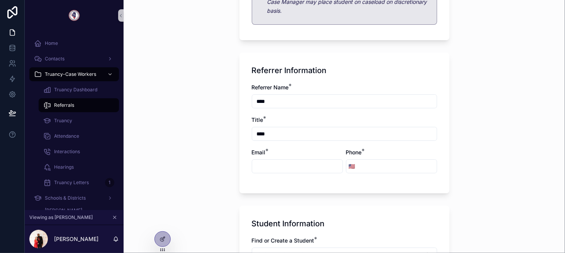
scroll to position [425, 0]
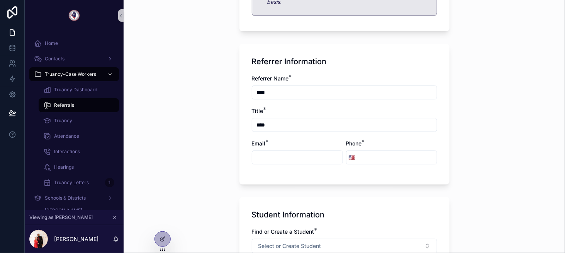
type input "****"
click at [272, 151] on div "scrollable content" at bounding box center [297, 157] width 91 height 14
click at [274, 159] on input "scrollable content" at bounding box center [297, 157] width 90 height 11
paste input "**********"
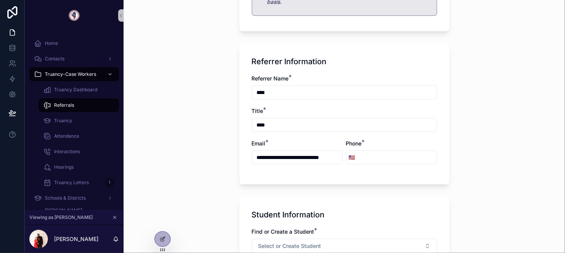
type input "**********"
click at [374, 154] on input "scrollable content" at bounding box center [397, 157] width 79 height 11
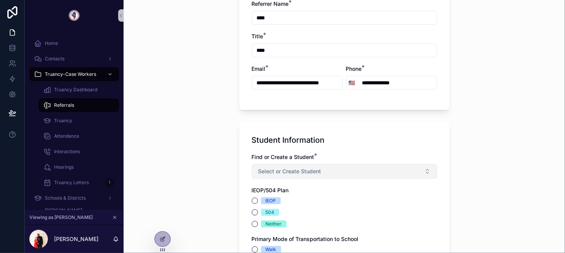
scroll to position [502, 0]
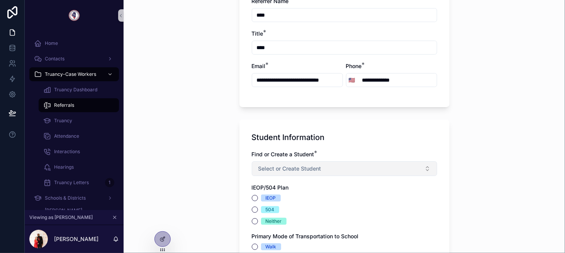
type input "**********"
click at [281, 170] on span "Select or Create Student" at bounding box center [289, 169] width 63 height 8
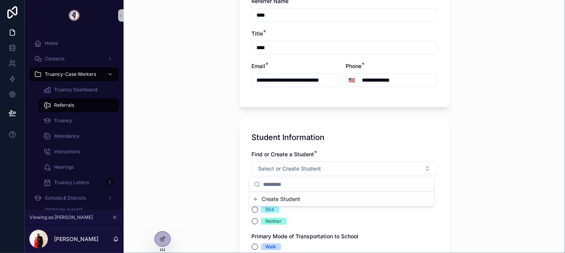
click at [276, 198] on span "Create Student" at bounding box center [281, 199] width 39 height 8
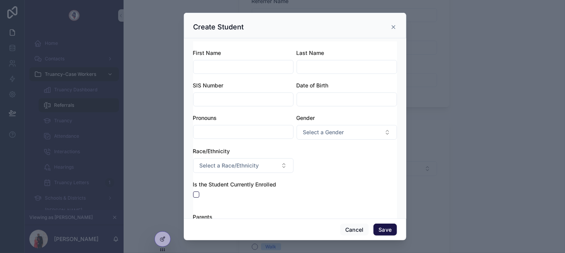
click at [231, 67] on input "scrollable content" at bounding box center [244, 66] width 100 height 11
type input "****"
click at [317, 68] on input "scrollable content" at bounding box center [347, 66] width 100 height 11
type input "****"
click at [237, 103] on input "scrollable content" at bounding box center [244, 99] width 100 height 11
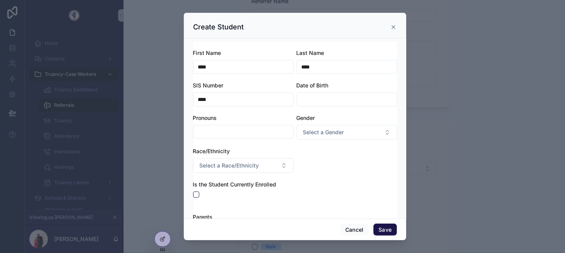
type input "****"
click at [322, 100] on input "scrollable content" at bounding box center [347, 99] width 100 height 11
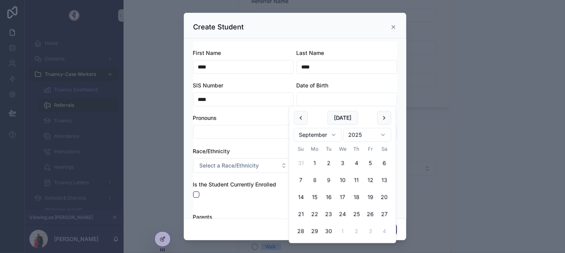
click at [328, 175] on button "9" at bounding box center [329, 180] width 14 height 14
type input "********"
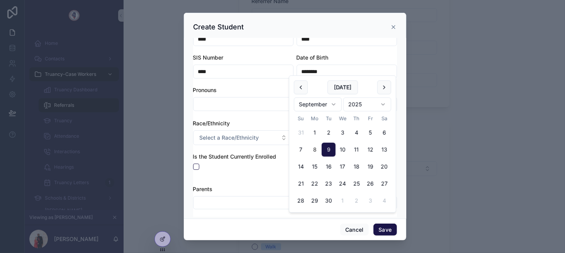
scroll to position [30, 0]
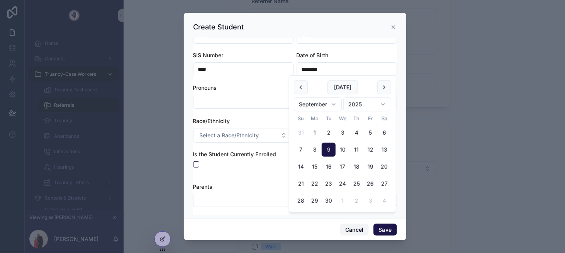
click at [350, 229] on button "Cancel" at bounding box center [354, 229] width 29 height 12
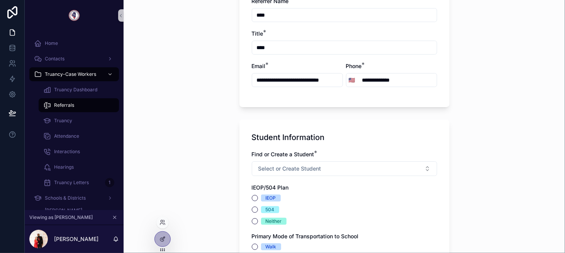
click at [170, 234] on div at bounding box center [163, 242] width 16 height 22
click at [151, 240] on div "Submit a Referral Truancy Referral Form Prior to each referral, school should i…" at bounding box center [345, 126] width 442 height 253
click at [162, 240] on icon at bounding box center [163, 239] width 6 height 6
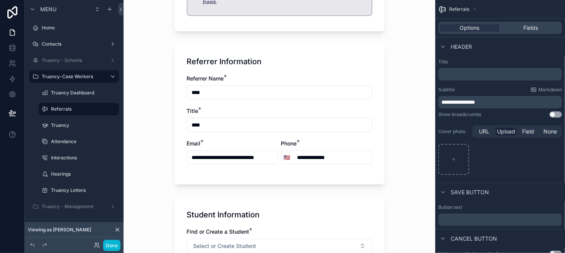
scroll to position [502, 0]
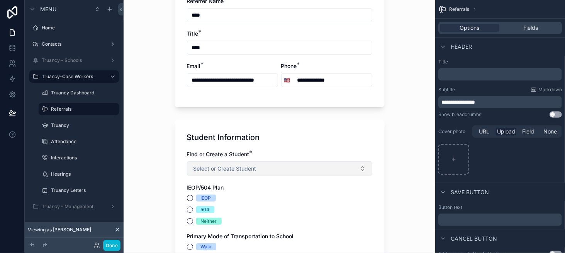
click at [289, 161] on button "Select or Create Student" at bounding box center [279, 168] width 185 height 15
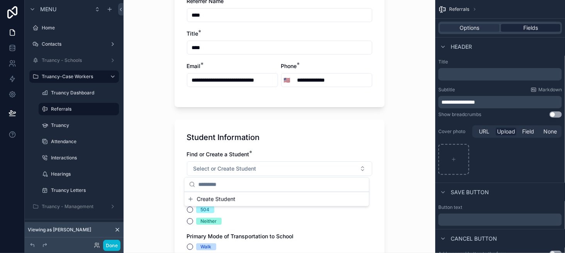
click at [545, 28] on div "Fields" at bounding box center [530, 28] width 59 height 8
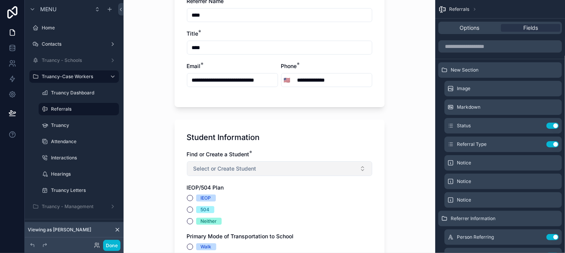
click at [266, 168] on button "Select or Create Student" at bounding box center [279, 168] width 185 height 15
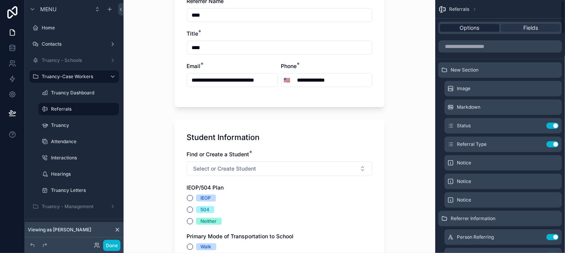
click at [467, 27] on span "Options" at bounding box center [470, 28] width 20 height 8
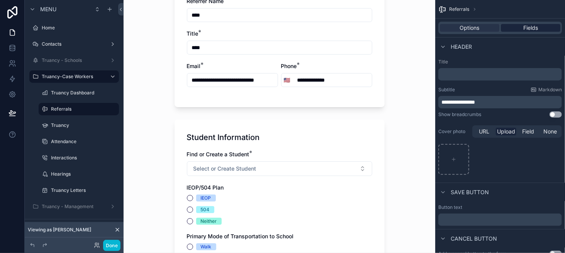
click at [539, 30] on div "Fields" at bounding box center [530, 28] width 59 height 8
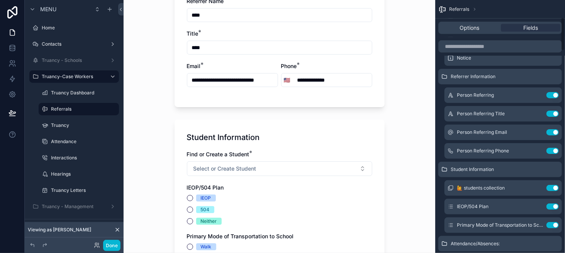
scroll to position [155, 0]
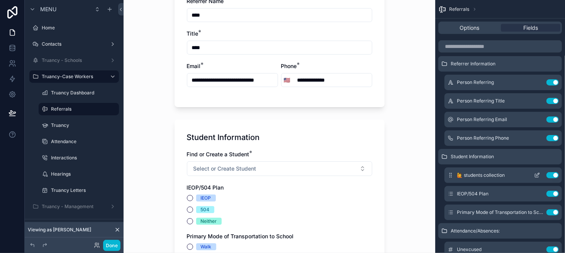
click at [536, 174] on icon "scrollable content" at bounding box center [537, 175] width 6 height 6
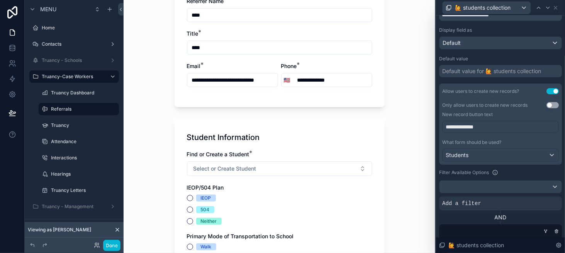
scroll to position [116, 0]
click at [498, 126] on p "**********" at bounding box center [501, 126] width 111 height 8
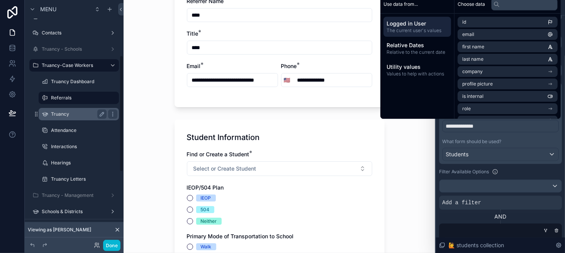
scroll to position [0, 0]
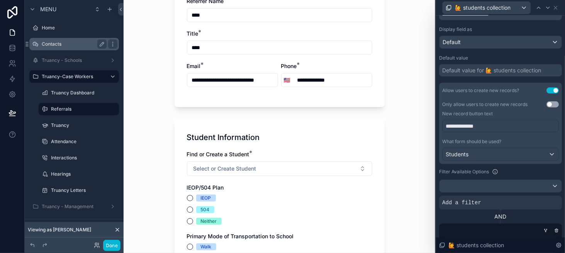
click at [85, 38] on div "Contacts" at bounding box center [74, 44] width 87 height 12
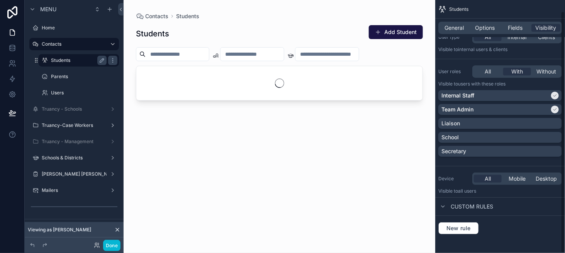
scroll to position [30, 0]
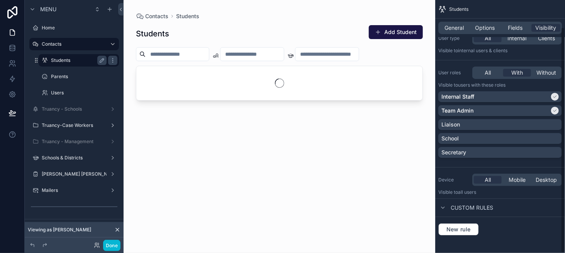
click at [84, 61] on label "Students" at bounding box center [77, 60] width 53 height 6
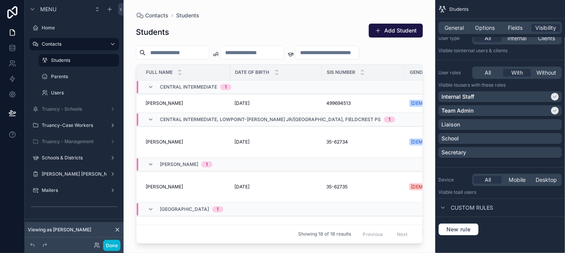
click at [402, 36] on div "scrollable content" at bounding box center [280, 121] width 312 height 243
click at [398, 32] on button "Add Student" at bounding box center [396, 31] width 54 height 14
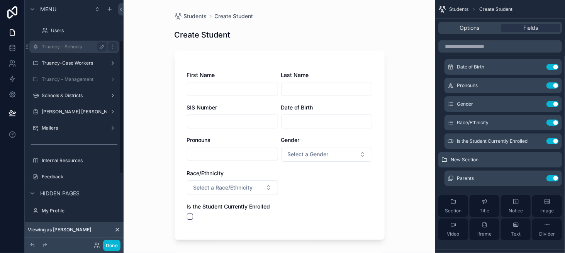
scroll to position [39, 0]
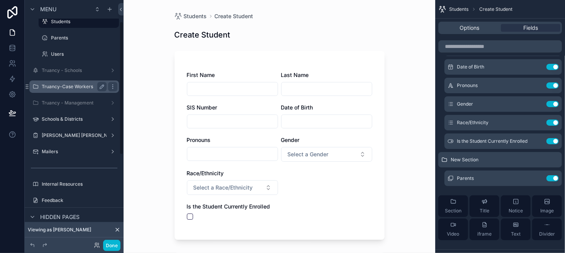
click at [86, 87] on label "Truancy-Case Workers" at bounding box center [73, 86] width 62 height 6
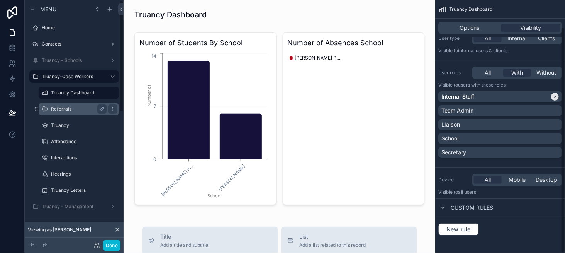
click at [90, 108] on label "Referrals" at bounding box center [77, 109] width 53 height 6
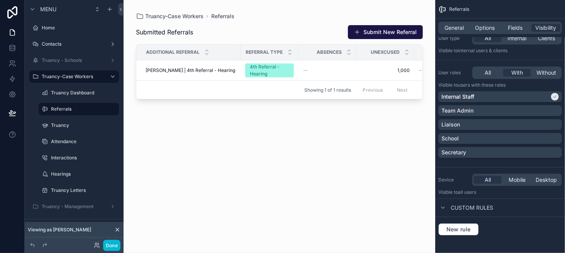
click at [377, 34] on div "scrollable content" at bounding box center [280, 121] width 312 height 243
click at [364, 30] on button "Submit New Referral" at bounding box center [385, 32] width 75 height 14
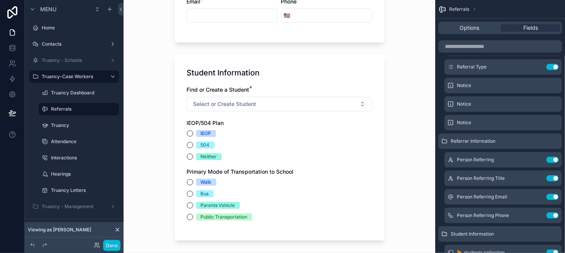
scroll to position [464, 0]
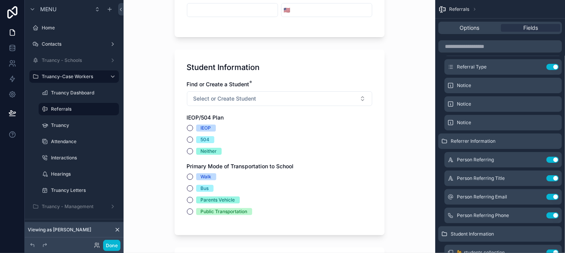
click at [310, 122] on div "Find or Create a Student * Select or Create Student IEOP/504 Plan IEOP 504 Neit…" at bounding box center [279, 151] width 185 height 142
click at [486, 46] on input "scrollable content" at bounding box center [500, 46] width 124 height 12
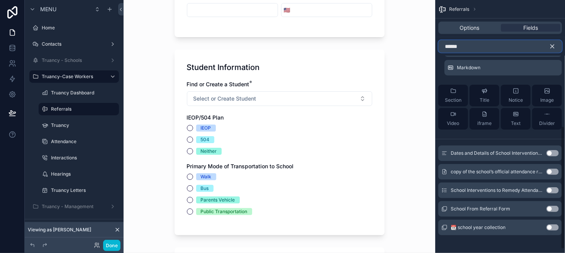
scroll to position [265, 0]
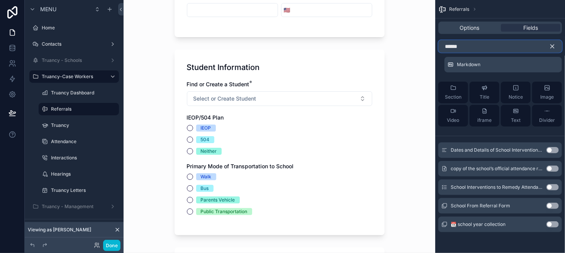
type input "******"
click at [553, 204] on button "Use setting" at bounding box center [553, 205] width 12 height 6
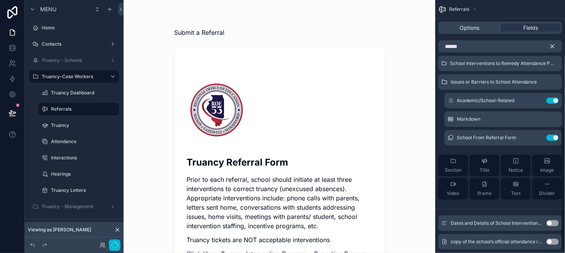
scroll to position [149, 0]
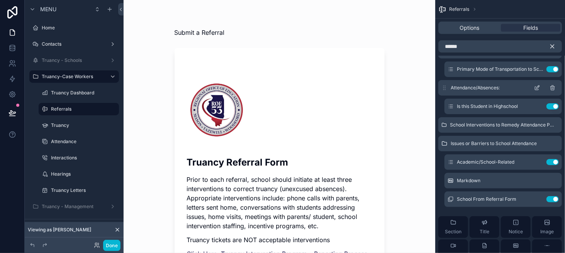
drag, startPoint x: 453, startPoint y: 198, endPoint x: 455, endPoint y: 81, distance: 117.5
click at [455, 81] on div "New Section Image Markdown Notice Notice Notice Referrer Information Student In…" at bounding box center [500, 90] width 130 height 354
drag, startPoint x: 449, startPoint y: 200, endPoint x: 464, endPoint y: 78, distance: 122.9
click at [464, 78] on div "New Section Image Markdown Notice Notice Notice Referrer Information Student In…" at bounding box center [500, 90] width 130 height 354
drag, startPoint x: 450, startPoint y: 199, endPoint x: 456, endPoint y: 66, distance: 133.4
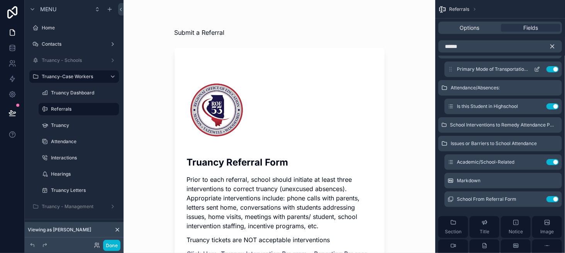
click at [456, 66] on div "New Section Image Markdown Notice Notice Notice Referrer Information Student In…" at bounding box center [500, 90] width 130 height 354
click at [551, 45] on icon "scrollable content" at bounding box center [552, 46] width 3 height 3
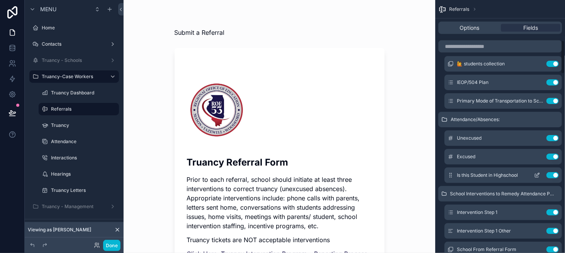
scroll to position [263, 0]
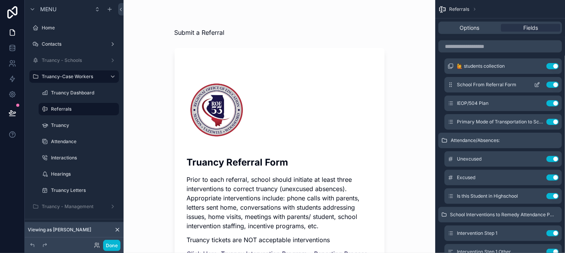
click at [538, 83] on icon "scrollable content" at bounding box center [537, 85] width 6 height 6
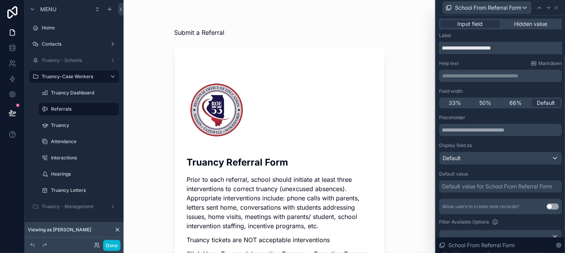
click at [463, 46] on input "**********" at bounding box center [500, 48] width 123 height 12
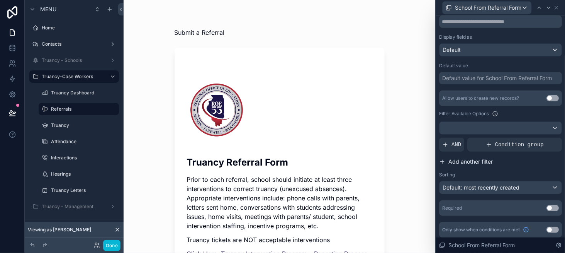
scroll to position [110, 0]
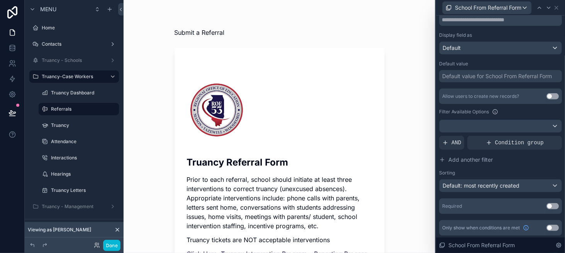
type input "**********"
click at [547, 203] on button "Use setting" at bounding box center [553, 206] width 12 height 6
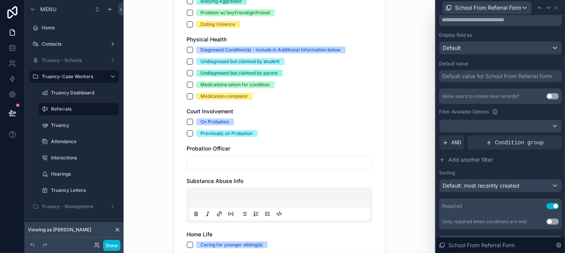
scroll to position [1623, 0]
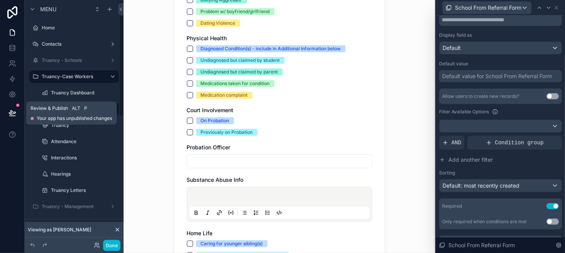
click at [15, 119] on button at bounding box center [12, 113] width 17 height 22
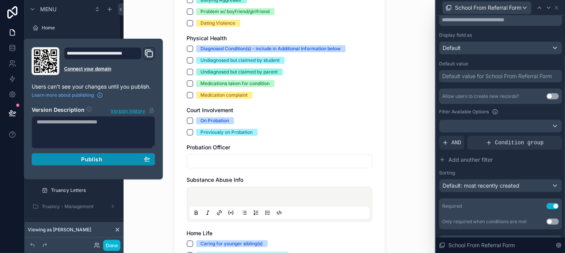
click at [118, 164] on button "Publish" at bounding box center [94, 159] width 124 height 12
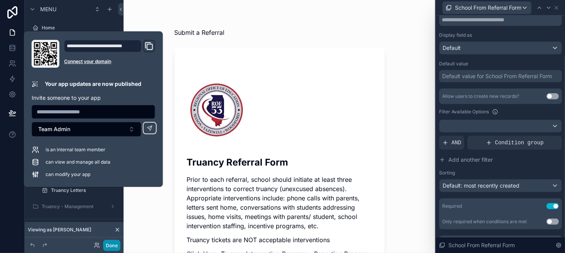
click at [114, 248] on button "Done" at bounding box center [111, 245] width 17 height 11
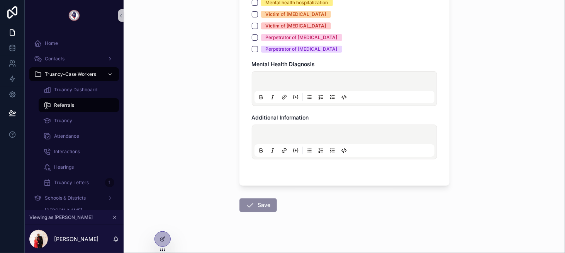
scroll to position [2011, 0]
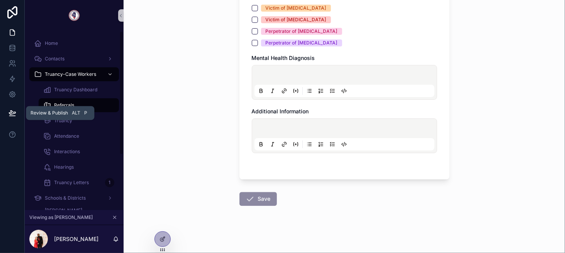
click at [10, 109] on icon at bounding box center [12, 113] width 8 height 8
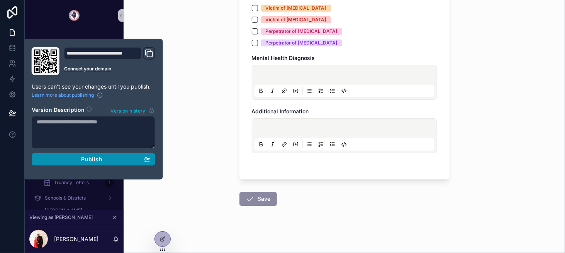
click at [128, 161] on div "Publish" at bounding box center [94, 159] width 114 height 7
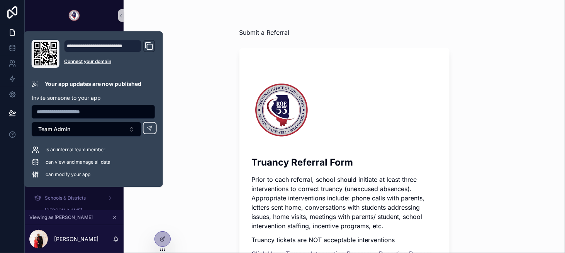
click at [243, 119] on div "Truancy Referral Form Prior to each referral, school should initiate at least t…" at bounding box center [345, 198] width 210 height 300
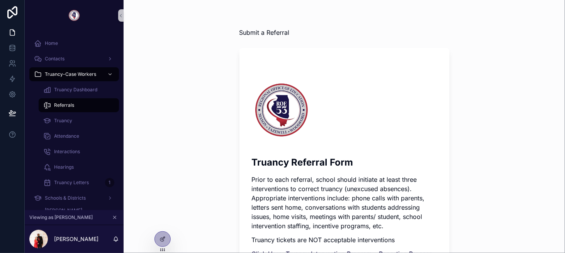
click at [92, 107] on div "Referrals" at bounding box center [78, 105] width 71 height 12
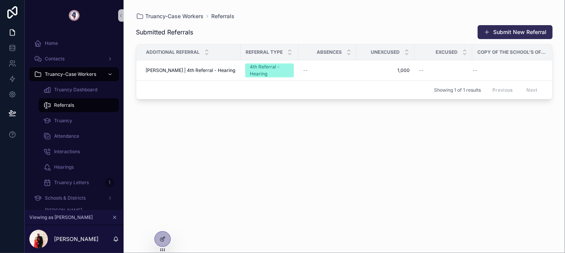
click at [491, 30] on button "Submit New Referral" at bounding box center [515, 32] width 75 height 14
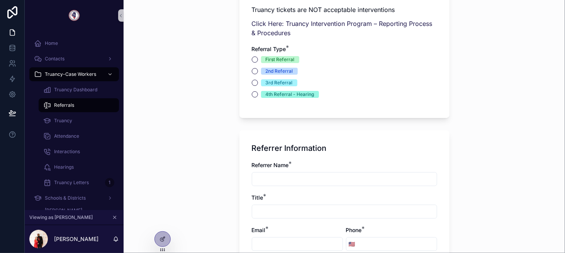
scroll to position [232, 0]
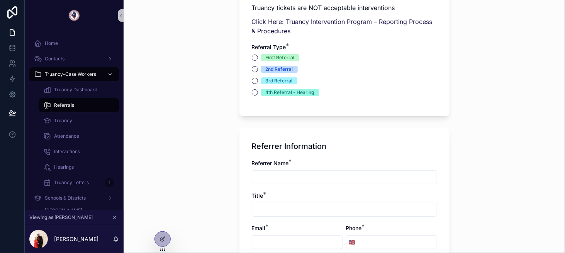
click at [285, 56] on div "First Referral" at bounding box center [280, 57] width 29 height 7
click at [258, 56] on button "First Referral" at bounding box center [255, 57] width 6 height 6
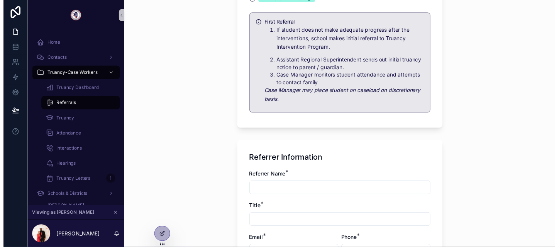
scroll to position [348, 0]
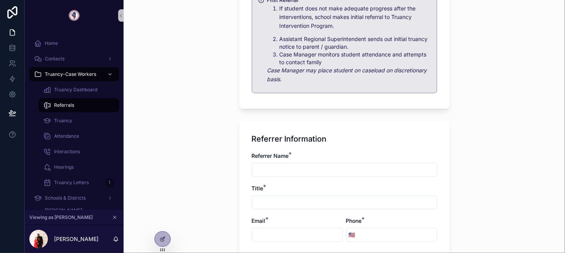
click at [271, 167] on input "scrollable content" at bounding box center [344, 169] width 185 height 11
type input "****"
click at [272, 202] on input "scrollable content" at bounding box center [344, 202] width 185 height 11
type input "*******"
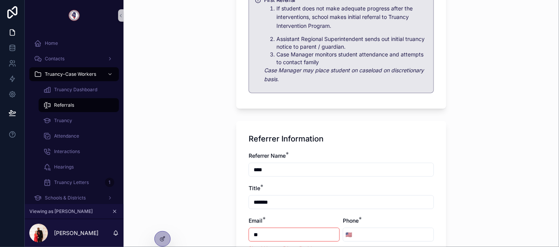
scroll to position [0, 0]
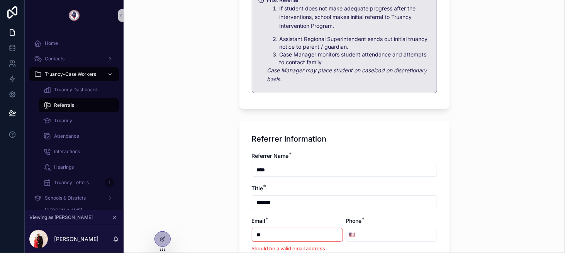
type input "*"
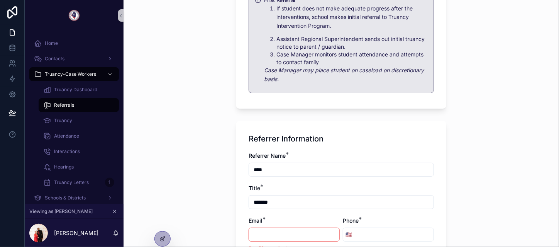
scroll to position [31, 0]
paste input "**********"
type input "**********"
click at [408, 203] on div "**********" at bounding box center [341, 200] width 185 height 97
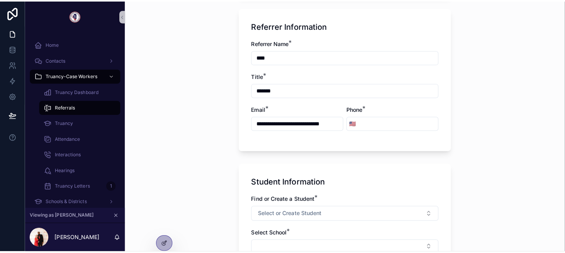
scroll to position [502, 0]
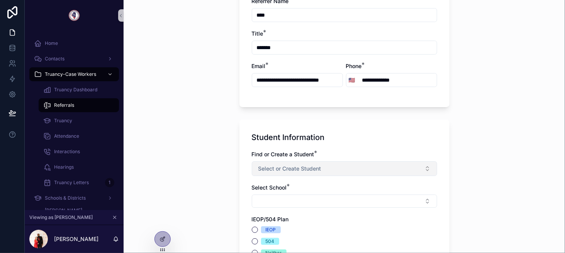
type input "**********"
click at [308, 167] on span "Select or Create Student" at bounding box center [289, 169] width 63 height 8
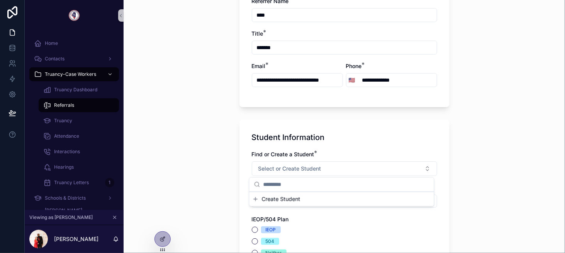
click at [291, 197] on span "Create Student" at bounding box center [281, 199] width 39 height 8
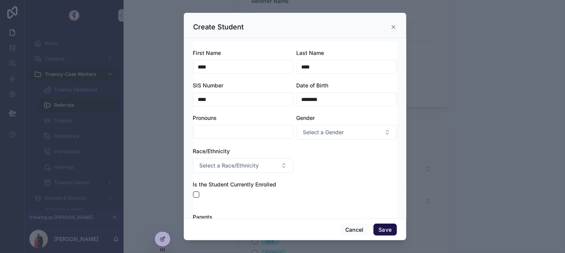
click at [236, 131] on input "scrollable content" at bounding box center [244, 131] width 100 height 11
click at [233, 161] on span "Select a Race/Ethnicity" at bounding box center [229, 165] width 59 height 8
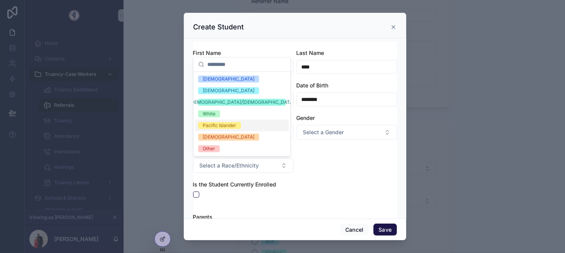
click at [224, 122] on div "Pacific Islander" at bounding box center [220, 125] width 34 height 7
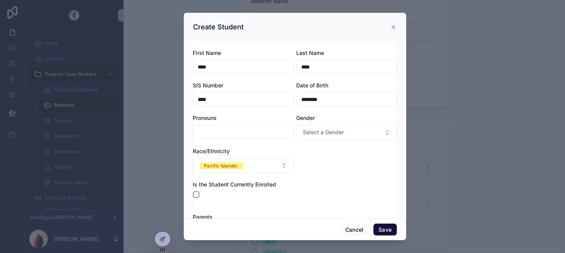
click at [385, 228] on button "Save" at bounding box center [385, 229] width 23 height 12
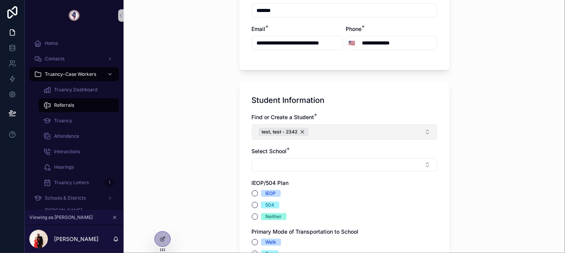
scroll to position [541, 0]
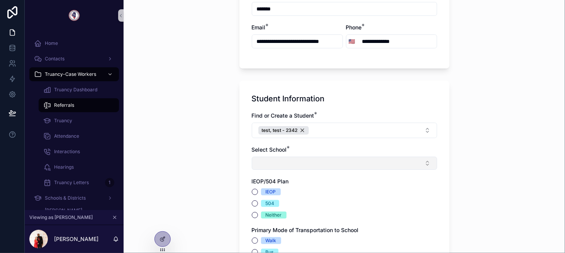
click at [310, 164] on button "Select Button" at bounding box center [344, 162] width 185 height 13
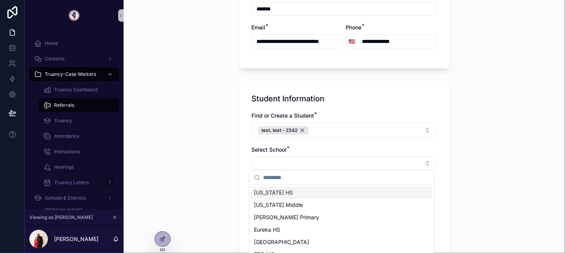
click at [298, 193] on div "[US_STATE] HS" at bounding box center [342, 192] width 182 height 12
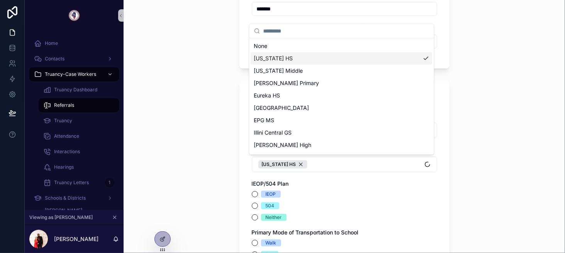
click at [305, 186] on div "Home Contacts Truancy-Case Workers Truancy Dashboard Referrals Truancy Attendan…" at bounding box center [295, 126] width 540 height 253
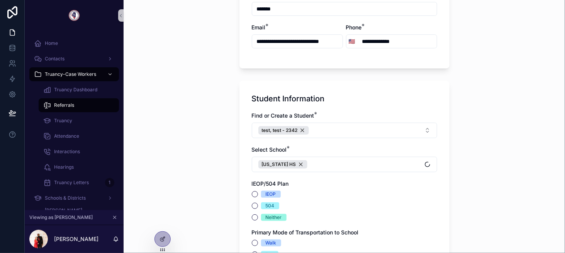
click at [275, 193] on span "IEOP" at bounding box center [271, 193] width 20 height 7
click at [258, 193] on button "IEOP" at bounding box center [255, 194] width 6 height 6
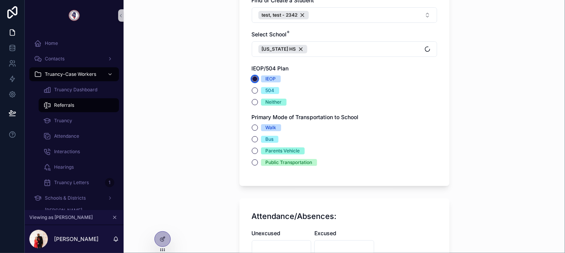
scroll to position [657, 0]
click at [267, 136] on div "Bus" at bounding box center [270, 138] width 8 height 7
click at [258, 136] on button "Bus" at bounding box center [255, 138] width 6 height 6
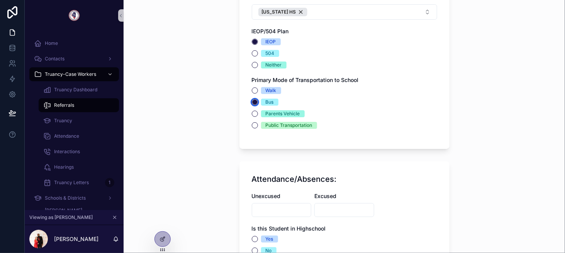
scroll to position [773, 0]
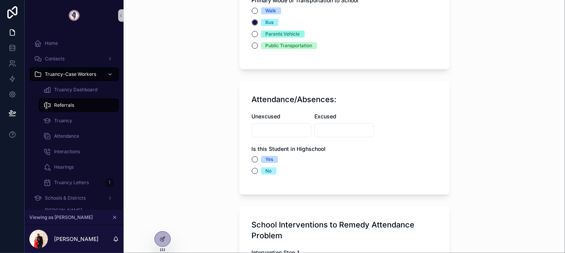
click at [273, 125] on input "scrollable content" at bounding box center [281, 130] width 59 height 11
type input "*"
click at [329, 126] on input "scrollable content" at bounding box center [344, 130] width 59 height 11
type input "*"
click at [266, 159] on div "Yes" at bounding box center [270, 159] width 8 height 7
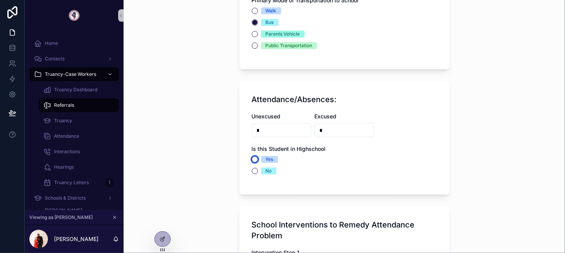
click at [258, 159] on button "Yes" at bounding box center [255, 159] width 6 height 6
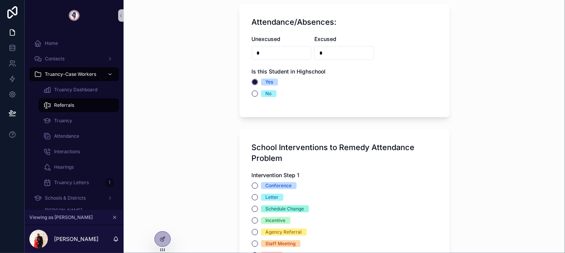
click at [272, 185] on div "Conference" at bounding box center [279, 185] width 26 height 7
click at [258, 185] on button "Conference" at bounding box center [255, 185] width 6 height 6
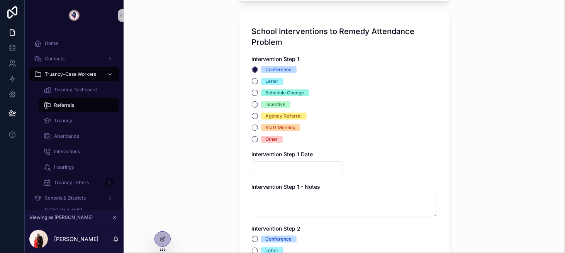
click at [272, 166] on input "scrollable content" at bounding box center [297, 168] width 90 height 11
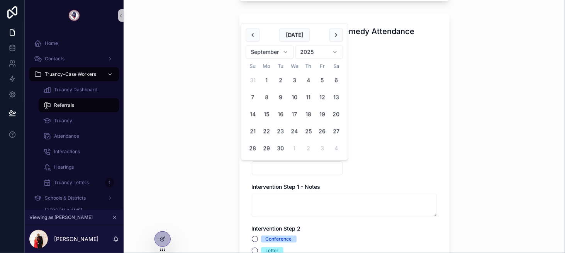
click at [284, 113] on button "16" at bounding box center [281, 114] width 14 height 14
type input "*********"
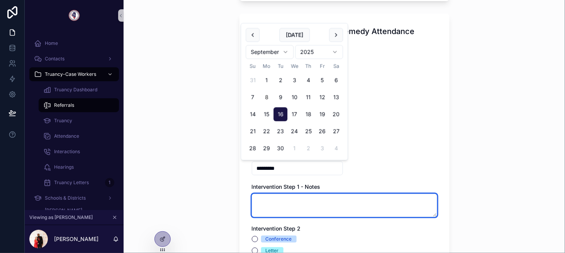
click at [298, 195] on textarea "scrollable content" at bounding box center [344, 205] width 185 height 23
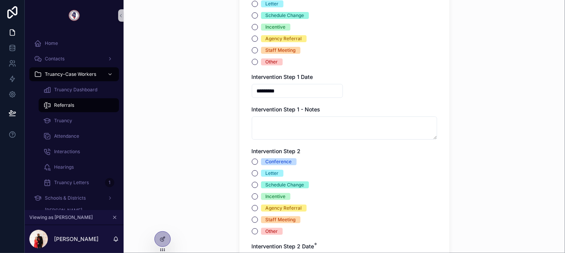
click at [273, 158] on div "Conference" at bounding box center [279, 161] width 26 height 7
click at [258, 158] on button "Conference" at bounding box center [255, 161] width 6 height 6
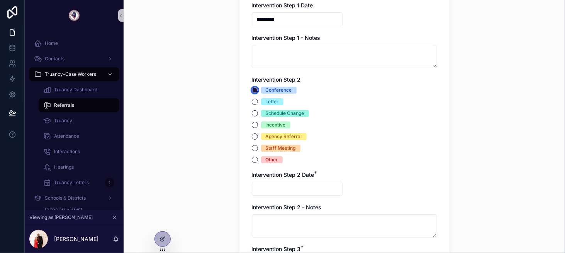
scroll to position [1120, 0]
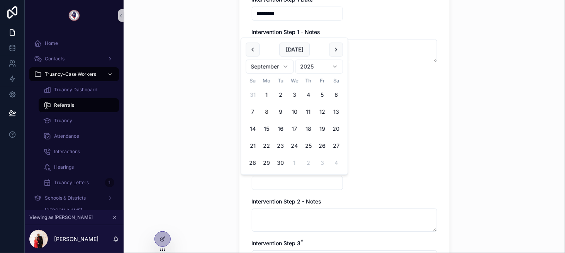
click at [281, 182] on input "scrollable content" at bounding box center [297, 182] width 90 height 11
click at [277, 143] on button "23" at bounding box center [281, 146] width 14 height 14
type input "*********"
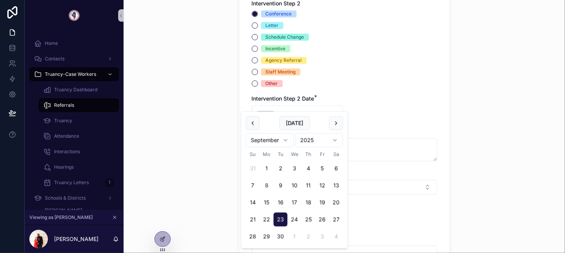
scroll to position [1198, 0]
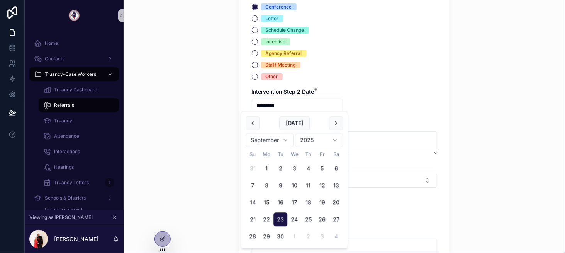
click at [366, 162] on div "Intervention Step 3 *" at bounding box center [344, 166] width 185 height 8
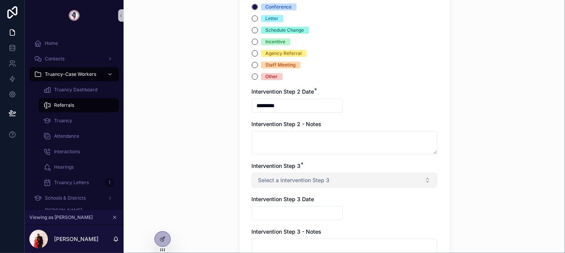
click at [304, 180] on span "Select a Intervention Step 3" at bounding box center [293, 180] width 71 height 8
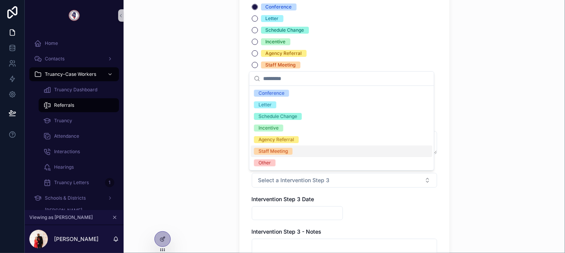
click at [282, 150] on div "Staff Meeting" at bounding box center [273, 151] width 29 height 7
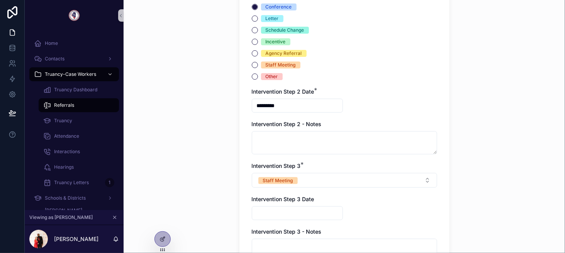
click at [286, 213] on input "scrollable content" at bounding box center [297, 212] width 90 height 11
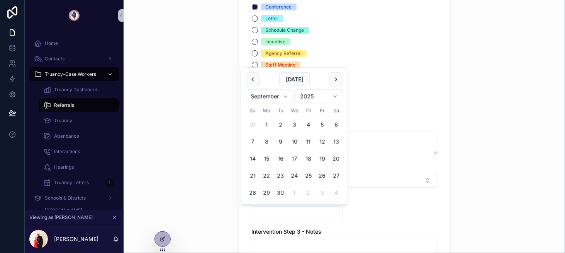
click at [275, 152] on button "16" at bounding box center [281, 158] width 14 height 14
type input "*********"
click at [373, 209] on div "Intervention Step 1 Conference Letter Schedule Change Incentive Agency Referral…" at bounding box center [344, 46] width 185 height 446
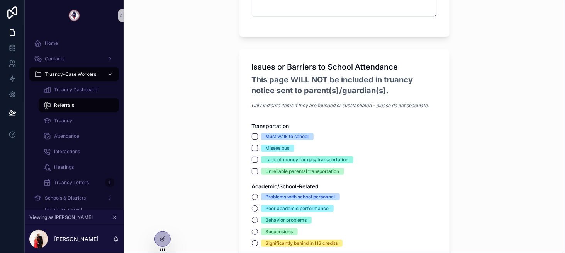
scroll to position [1468, 0]
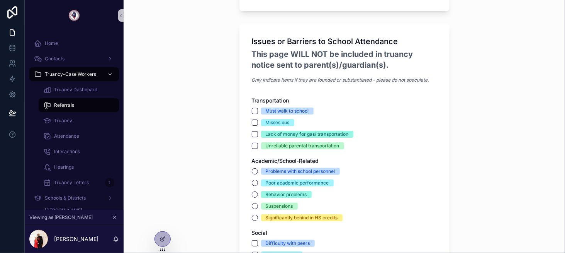
click at [269, 126] on div "Must walk to school Misses bus Lack of money for gas/ transportation Unreliable…" at bounding box center [344, 128] width 185 height 42
click at [266, 134] on div "Lack of money for gas/ transportation" at bounding box center [307, 134] width 83 height 7
click at [258, 134] on button "Lack of money for gas/ transportation" at bounding box center [255, 134] width 6 height 6
click at [267, 184] on div "Poor academic performance" at bounding box center [297, 182] width 63 height 7
click at [258, 184] on button "Poor academic performance" at bounding box center [255, 183] width 6 height 6
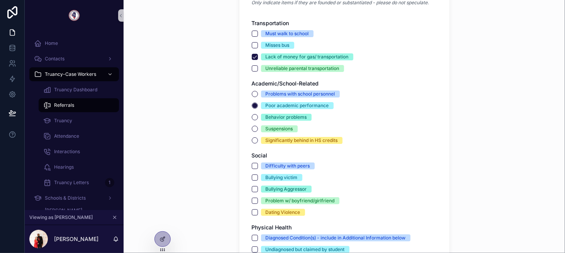
click at [266, 176] on div "Bullying victim" at bounding box center [282, 177] width 32 height 7
click at [258, 176] on button "Bullying victim" at bounding box center [255, 177] width 6 height 6
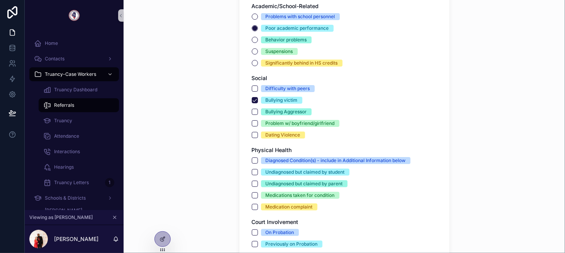
click at [269, 180] on div "Undiagnosed but claimed by parent" at bounding box center [304, 183] width 77 height 7
click at [258, 180] on button "Undiagnosed but claimed by parent" at bounding box center [255, 183] width 6 height 6
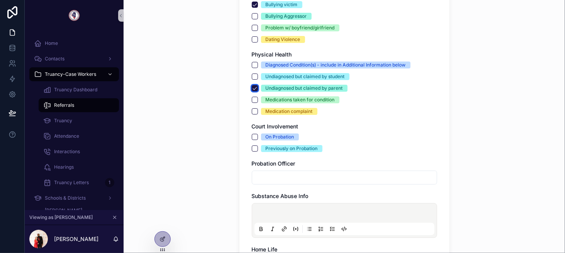
scroll to position [1739, 0]
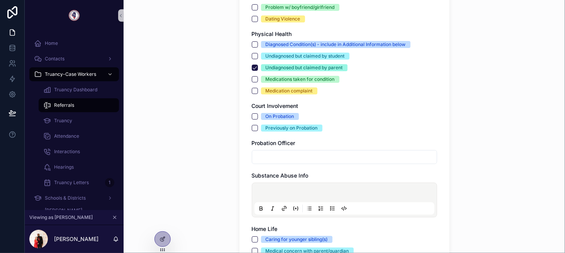
click at [269, 128] on div "Previously on Probation" at bounding box center [292, 127] width 52 height 7
click at [258, 128] on button "Previously on Probation" at bounding box center [255, 128] width 6 height 6
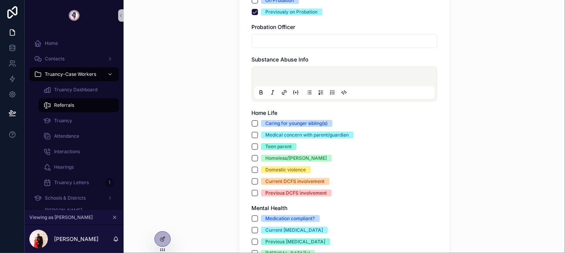
click at [275, 133] on div "Medical concern with parent/guardian" at bounding box center [307, 134] width 83 height 7
click at [258, 133] on button "Medical concern with parent/guardian" at bounding box center [255, 135] width 6 height 6
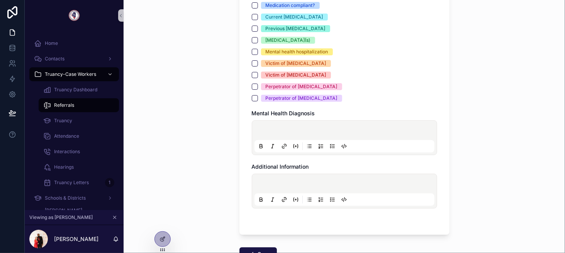
scroll to position [2122, 0]
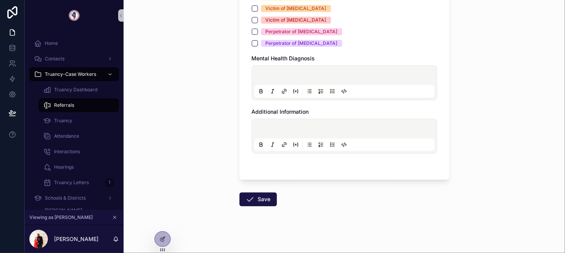
click at [256, 197] on button "Save" at bounding box center [258, 199] width 37 height 14
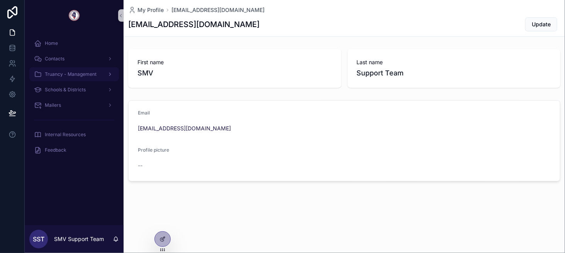
click at [88, 77] on div "Truancy - Management" at bounding box center [74, 74] width 80 height 12
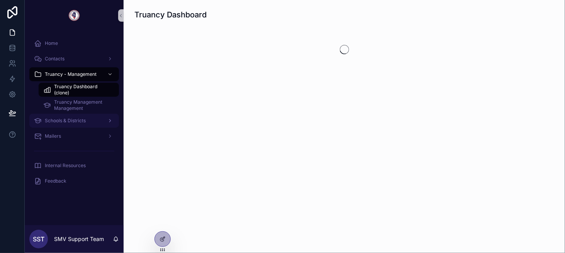
click at [89, 119] on div "Schools & Districts" at bounding box center [74, 120] width 80 height 12
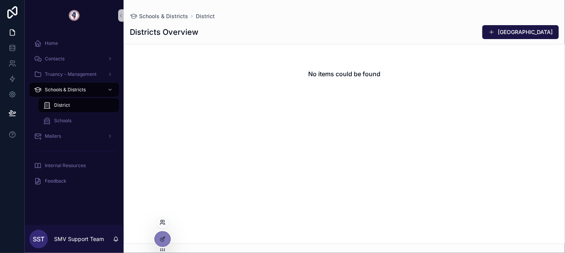
click at [163, 223] on icon at bounding box center [161, 224] width 3 height 2
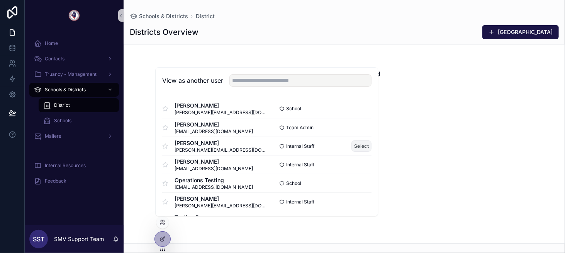
click at [353, 144] on button "Select" at bounding box center [362, 145] width 20 height 11
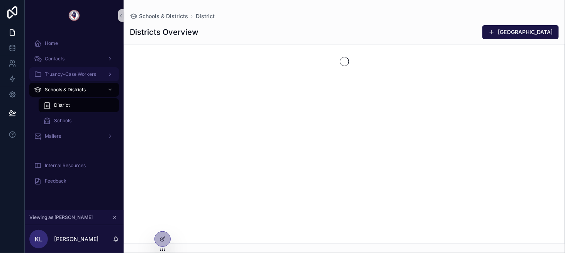
click at [87, 75] on span "Truancy-Case Workers" at bounding box center [70, 74] width 51 height 6
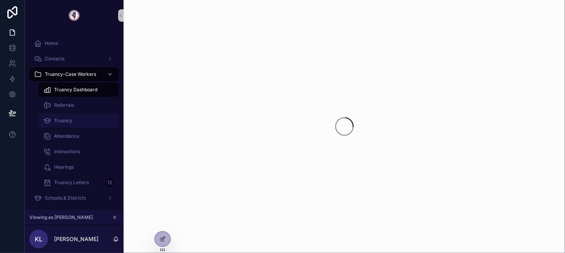
click at [90, 126] on div "Truancy" at bounding box center [78, 120] width 71 height 12
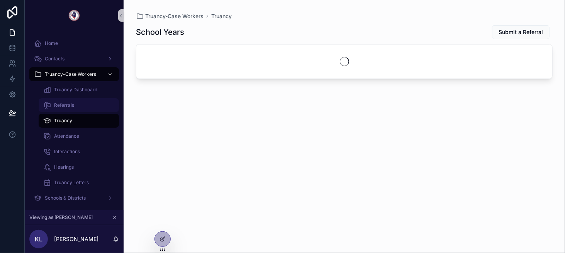
click at [86, 110] on div "Referrals" at bounding box center [78, 105] width 71 height 12
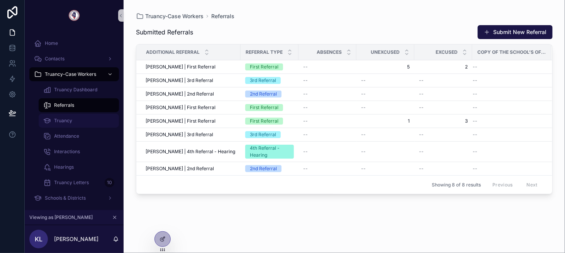
click at [90, 118] on div "Truancy" at bounding box center [78, 120] width 71 height 12
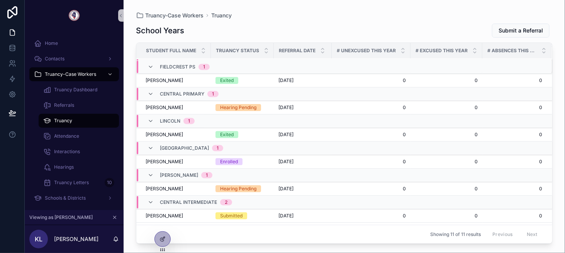
scroll to position [100, 0]
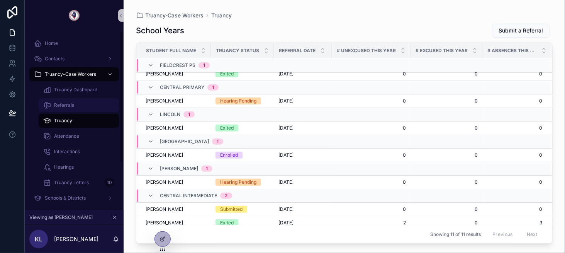
click at [99, 100] on div "Referrals" at bounding box center [78, 105] width 71 height 12
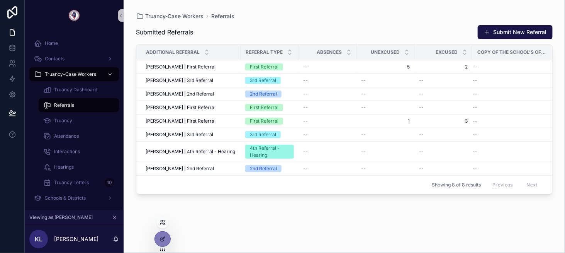
click at [161, 221] on icon at bounding box center [163, 222] width 6 height 6
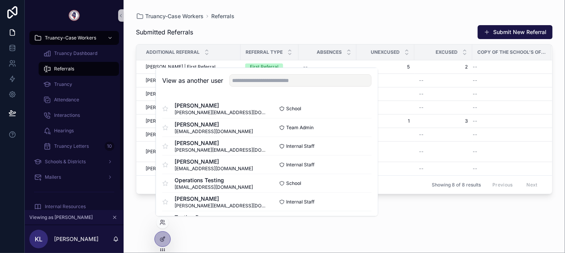
scroll to position [39, 0]
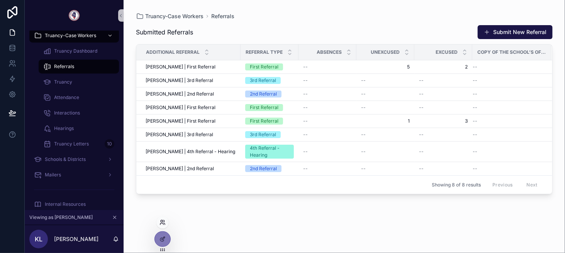
click at [165, 222] on icon at bounding box center [163, 222] width 6 height 6
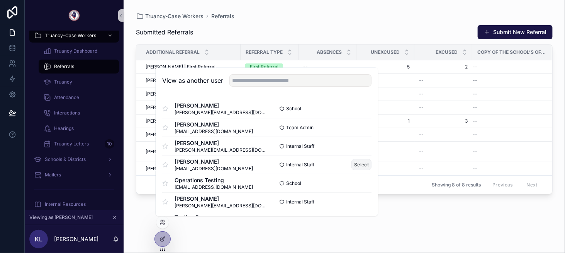
click at [352, 167] on button "Select" at bounding box center [362, 164] width 20 height 11
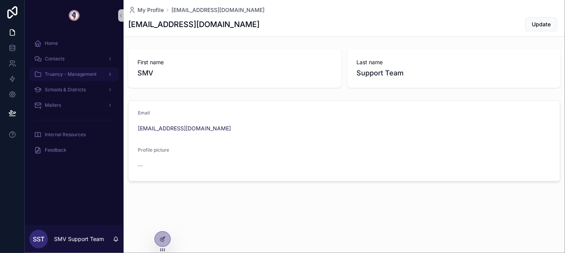
click at [84, 78] on div "Truancy - Management" at bounding box center [74, 74] width 80 height 12
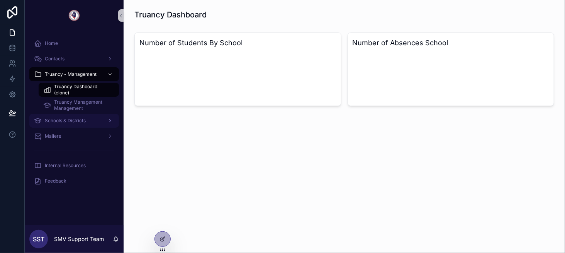
click at [98, 124] on div "Schools & Districts" at bounding box center [74, 120] width 80 height 12
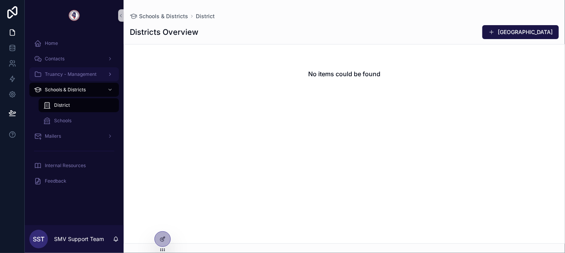
click at [87, 72] on span "Truancy - Management" at bounding box center [71, 74] width 52 height 6
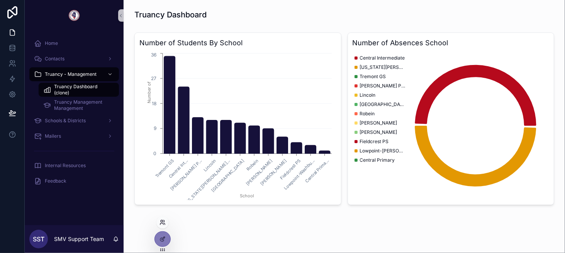
click at [164, 222] on icon at bounding box center [163, 222] width 6 height 6
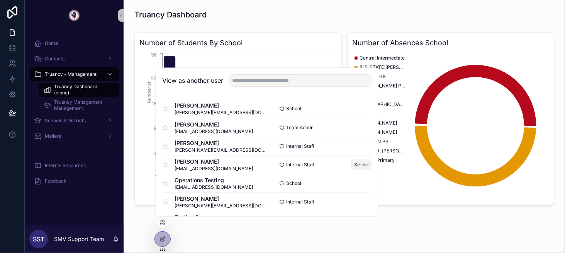
click at [352, 163] on button "Select" at bounding box center [362, 164] width 20 height 11
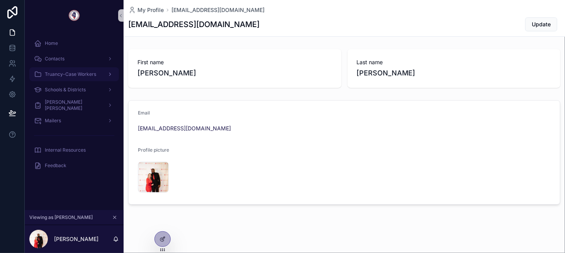
click at [90, 76] on span "Truancy-Case Workers" at bounding box center [70, 74] width 51 height 6
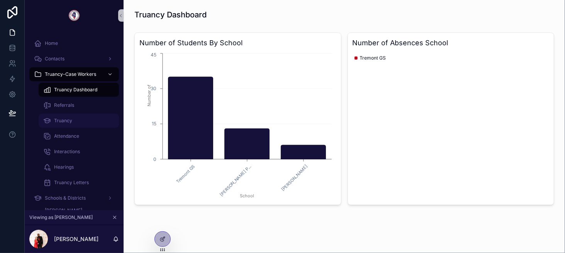
click at [89, 116] on div "Truancy" at bounding box center [78, 120] width 71 height 12
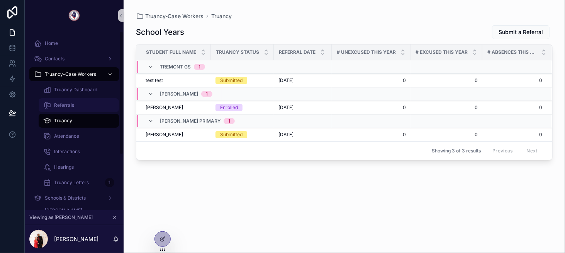
click at [70, 111] on link "Referrals" at bounding box center [79, 105] width 80 height 14
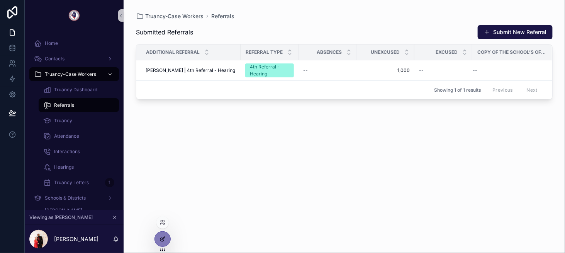
click at [163, 237] on icon at bounding box center [163, 239] width 6 height 6
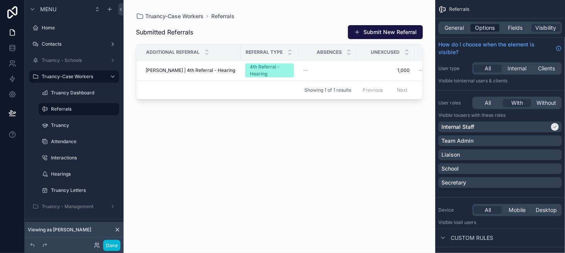
click at [481, 31] on span "Options" at bounding box center [485, 28] width 20 height 8
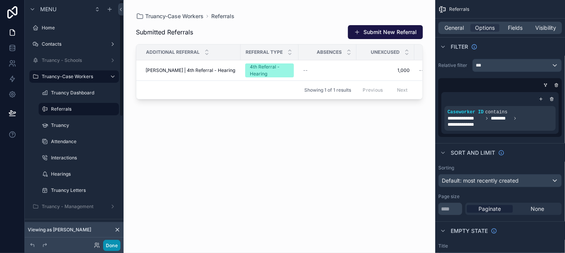
click at [111, 244] on button "Done" at bounding box center [111, 245] width 17 height 11
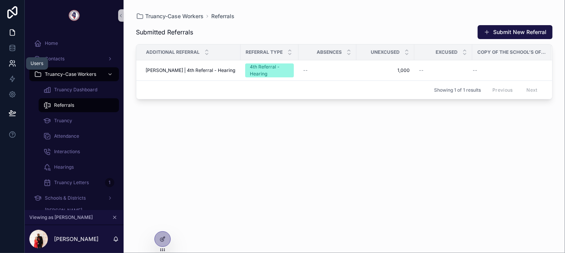
click at [11, 65] on icon at bounding box center [11, 66] width 4 height 2
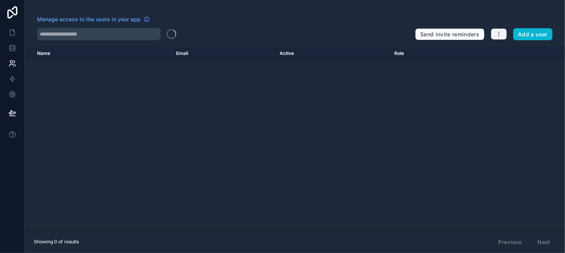
click at [504, 35] on button "button" at bounding box center [499, 34] width 16 height 12
click at [8, 94] on icon at bounding box center [12, 94] width 8 height 8
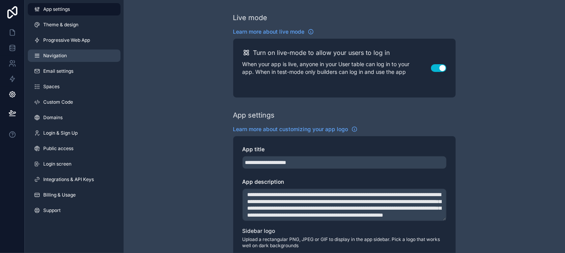
click at [73, 54] on link "Navigation" at bounding box center [74, 55] width 93 height 12
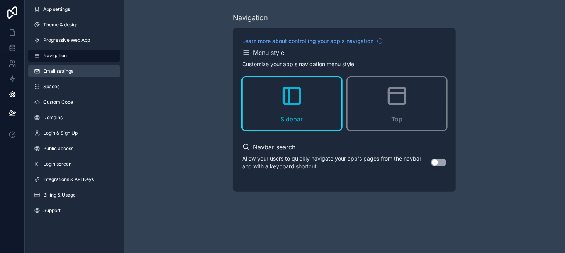
click at [79, 67] on link "Email settings" at bounding box center [74, 71] width 93 height 12
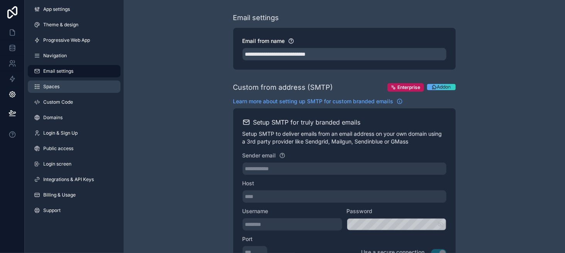
click at [82, 82] on link "Spaces" at bounding box center [74, 86] width 93 height 12
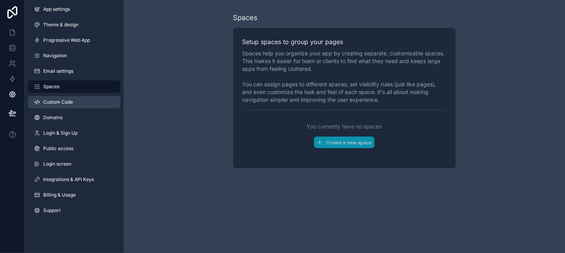
click at [82, 102] on link "Custom Code" at bounding box center [74, 102] width 93 height 12
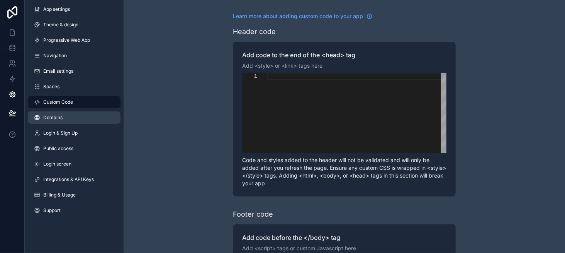
click at [93, 122] on link "Domains" at bounding box center [74, 117] width 93 height 12
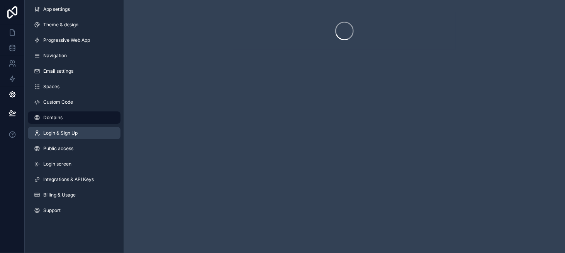
click at [90, 132] on link "Login & Sign Up" at bounding box center [74, 133] width 93 height 12
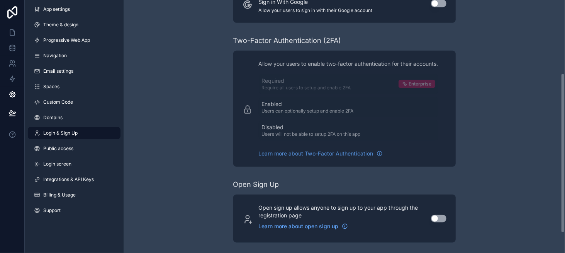
scroll to position [147, 0]
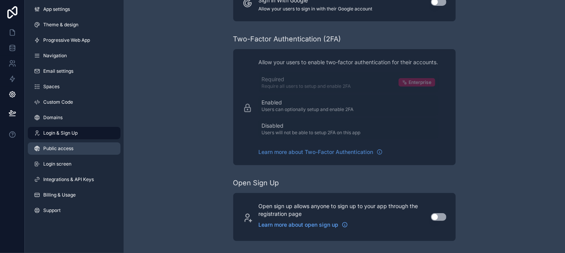
click at [92, 143] on link "Public access" at bounding box center [74, 148] width 93 height 12
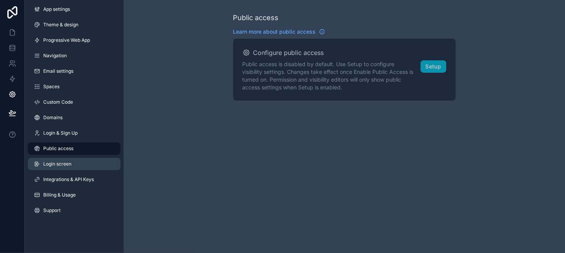
click at [96, 163] on link "Login screen" at bounding box center [74, 164] width 93 height 12
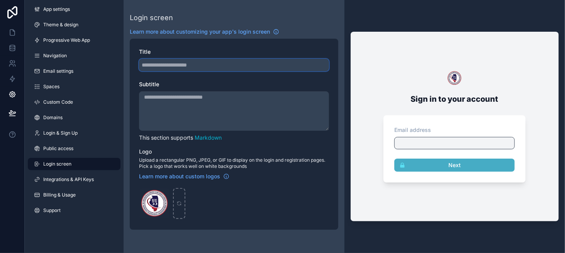
click at [165, 65] on input "Title" at bounding box center [234, 65] width 190 height 12
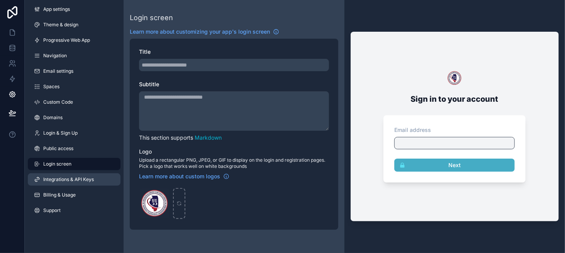
click at [87, 177] on span "Integrations & API Keys" at bounding box center [68, 179] width 51 height 6
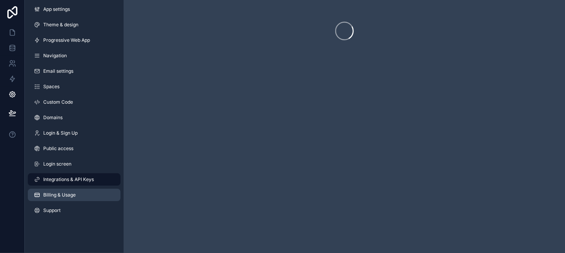
click at [88, 192] on link "Billing & Usage" at bounding box center [74, 195] width 93 height 12
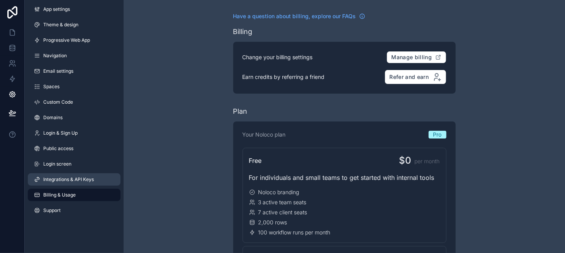
click at [96, 177] on link "Integrations & API Keys" at bounding box center [74, 179] width 93 height 12
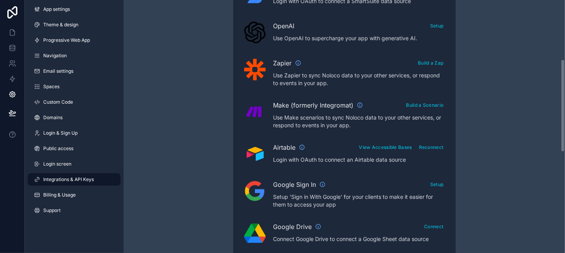
scroll to position [232, 0]
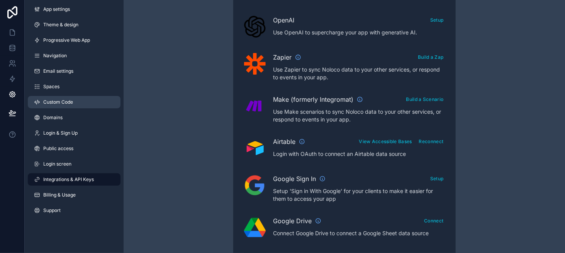
click at [98, 104] on link "Custom Code" at bounding box center [74, 102] width 93 height 12
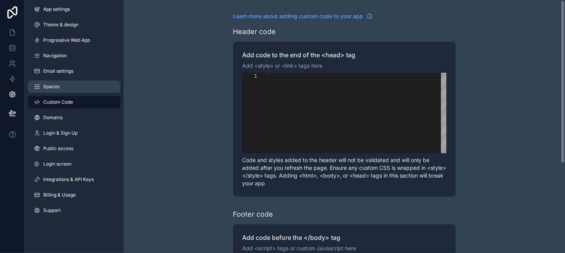
click at [86, 85] on link "Spaces" at bounding box center [74, 86] width 93 height 12
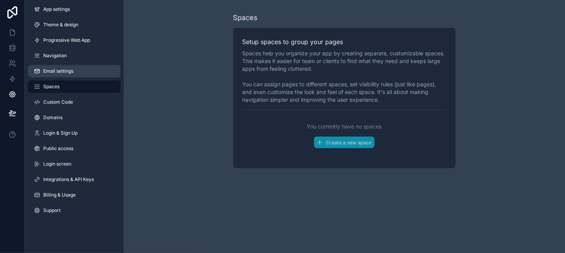
click at [82, 75] on link "Email settings" at bounding box center [74, 71] width 93 height 12
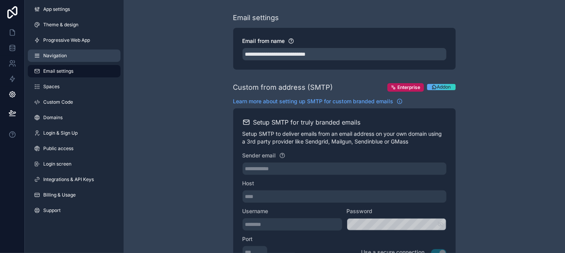
click at [77, 58] on link "Navigation" at bounding box center [74, 55] width 93 height 12
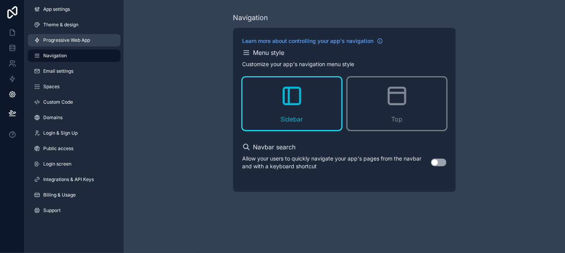
click at [76, 41] on span "Progressive Web App" at bounding box center [66, 40] width 47 height 6
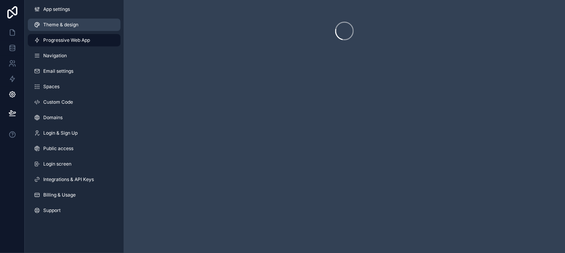
click at [75, 25] on span "Theme & design" at bounding box center [60, 25] width 35 height 6
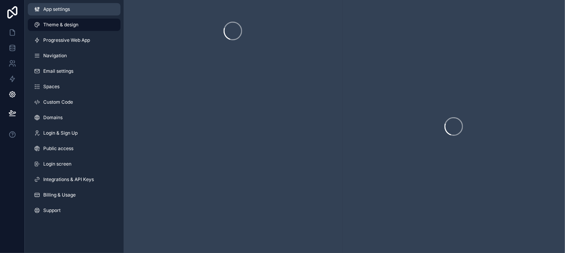
click at [74, 14] on link "App settings" at bounding box center [74, 9] width 93 height 12
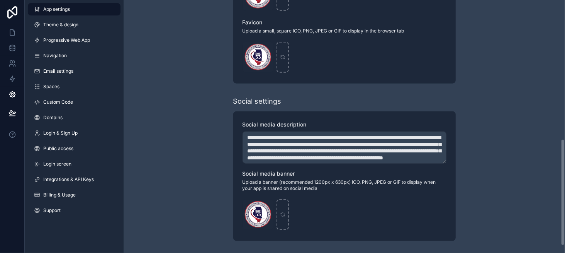
scroll to position [345, 0]
click at [75, 73] on link "Email settings" at bounding box center [74, 71] width 93 height 12
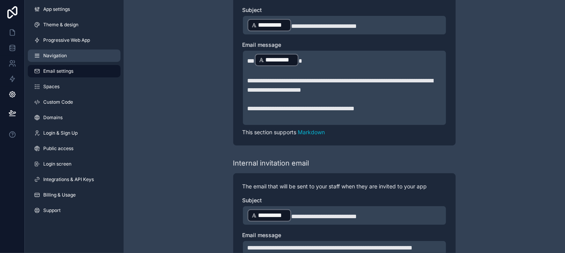
click at [65, 53] on span "Navigation" at bounding box center [55, 56] width 24 height 6
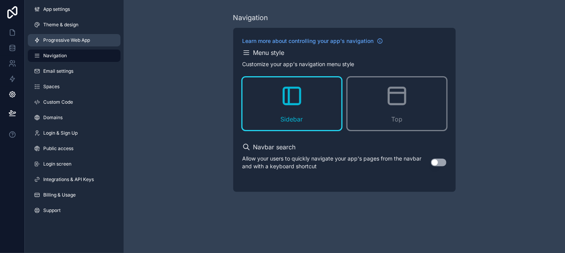
click at [70, 39] on span "Progressive Web App" at bounding box center [66, 40] width 47 height 6
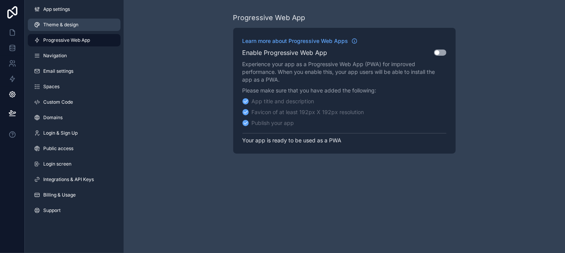
click at [70, 20] on link "Theme & design" at bounding box center [74, 25] width 93 height 12
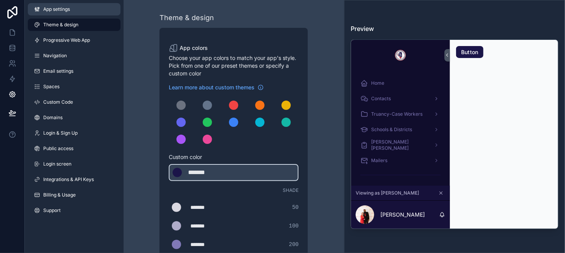
click at [79, 9] on link "App settings" at bounding box center [74, 9] width 93 height 12
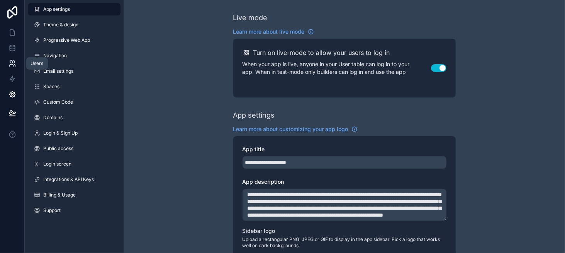
click at [8, 67] on link at bounding box center [12, 63] width 24 height 15
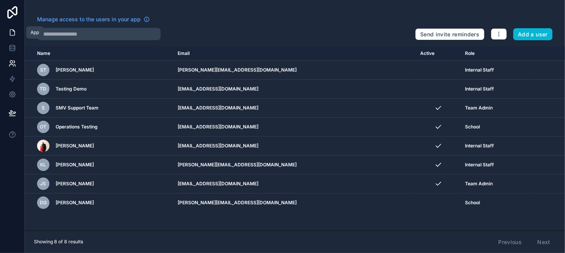
click at [12, 31] on icon at bounding box center [12, 33] width 8 height 8
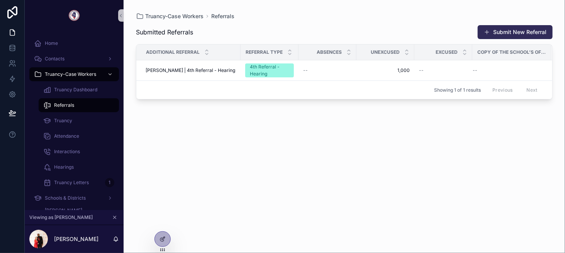
click at [520, 27] on button "Submit New Referral" at bounding box center [515, 32] width 75 height 14
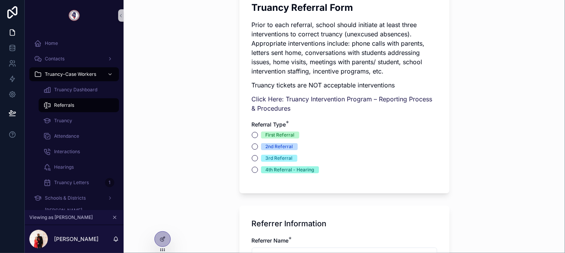
scroll to position [270, 0]
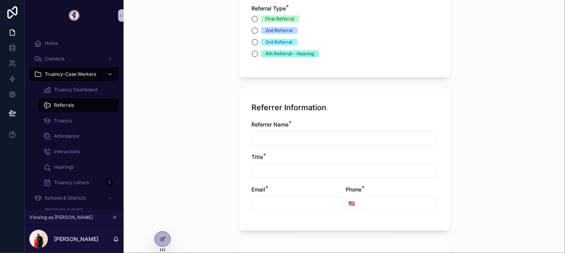
click at [270, 19] on div "First Referral" at bounding box center [280, 18] width 29 height 7
click at [258, 19] on button "First Referral" at bounding box center [255, 19] width 6 height 6
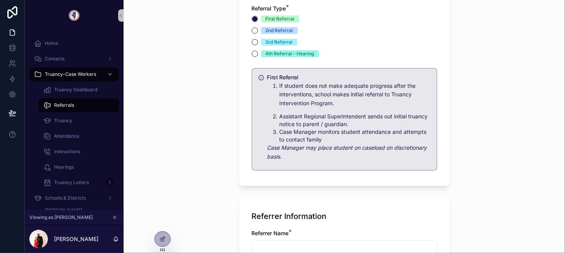
click at [272, 30] on div "2nd Referral" at bounding box center [279, 30] width 27 height 7
click at [258, 30] on button "2nd Referral" at bounding box center [255, 30] width 6 height 6
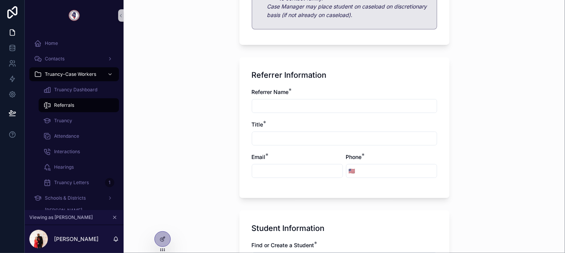
scroll to position [425, 0]
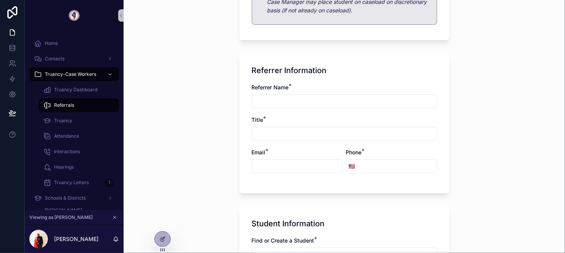
click at [276, 102] on input "scrollable content" at bounding box center [344, 101] width 185 height 11
type input "****"
click at [277, 131] on input "scrollable content" at bounding box center [344, 133] width 185 height 11
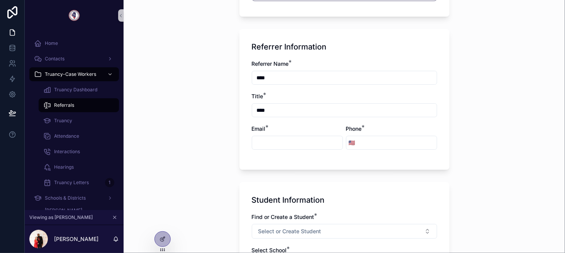
scroll to position [502, 0]
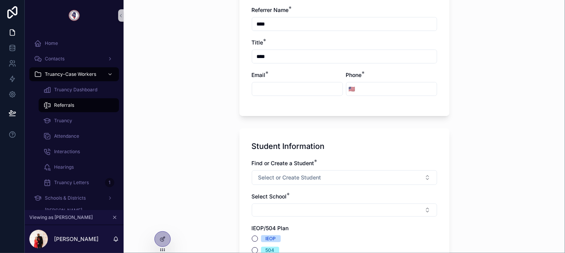
type input "****"
click at [276, 89] on input "scrollable content" at bounding box center [297, 88] width 90 height 11
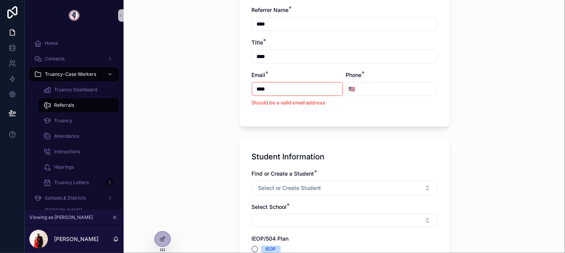
click at [265, 89] on input "****" at bounding box center [297, 88] width 90 height 11
paste input "**********"
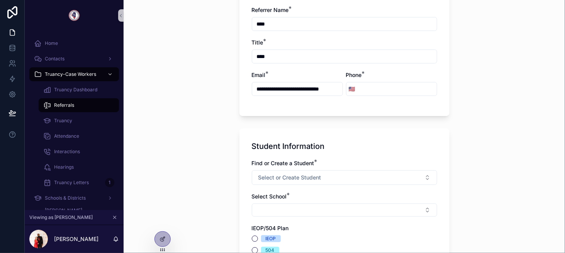
type input "**********"
click at [222, 114] on div "Submit a Referral Truancy Referral Form Prior to each referral, school should i…" at bounding box center [345, 126] width 442 height 253
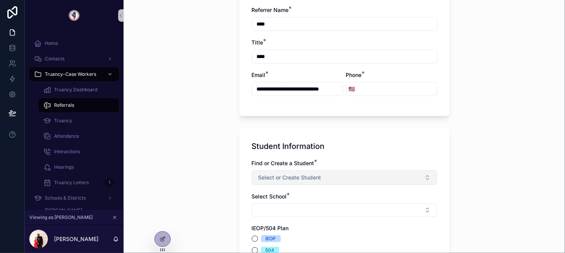
click at [283, 178] on span "Select or Create Student" at bounding box center [289, 177] width 63 height 8
click at [284, 179] on span "Select or Create Student" at bounding box center [289, 177] width 63 height 8
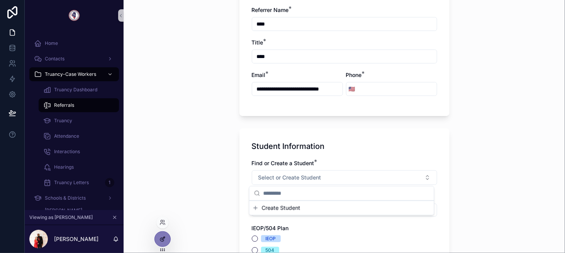
click at [161, 244] on div at bounding box center [162, 238] width 15 height 15
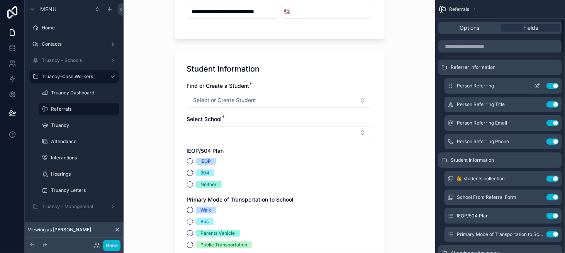
scroll to position [155, 0]
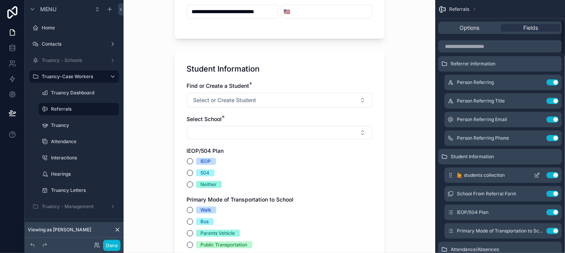
click at [537, 177] on icon "scrollable content" at bounding box center [536, 175] width 3 height 3
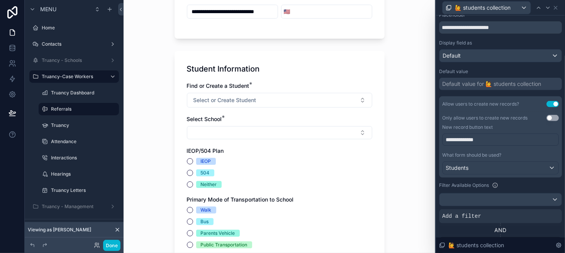
scroll to position [193, 0]
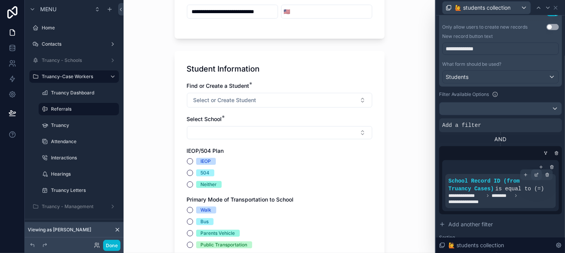
click at [534, 173] on icon at bounding box center [536, 174] width 5 height 5
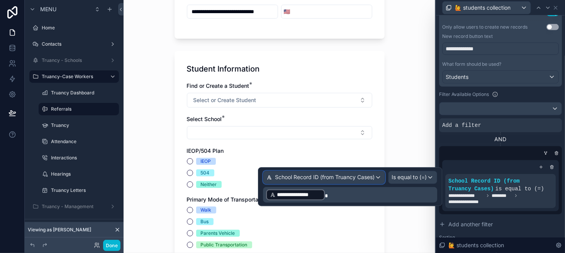
click at [342, 179] on span "School Record ID (from Truancy Cases)" at bounding box center [325, 177] width 100 height 8
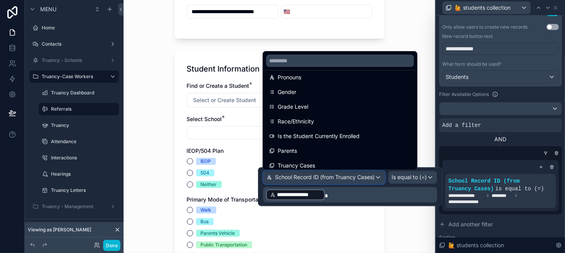
scroll to position [155, 0]
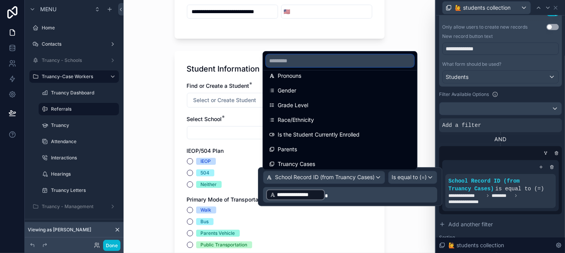
click at [313, 61] on input "text" at bounding box center [340, 60] width 148 height 12
click at [340, 178] on div at bounding box center [350, 186] width 184 height 39
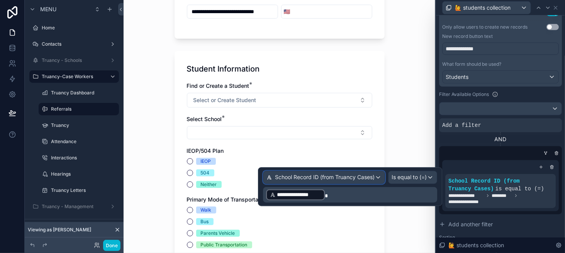
click at [340, 178] on span "School Record ID (from Truancy Cases)" at bounding box center [325, 177] width 100 height 8
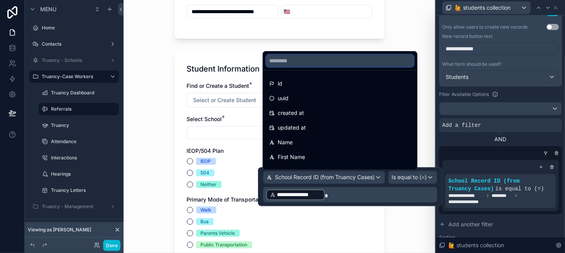
click at [312, 61] on input "text" at bounding box center [340, 60] width 148 height 12
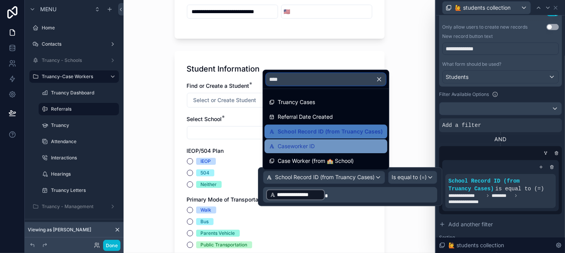
type input "****"
click at [328, 142] on div "Caseworker ID" at bounding box center [326, 145] width 114 height 9
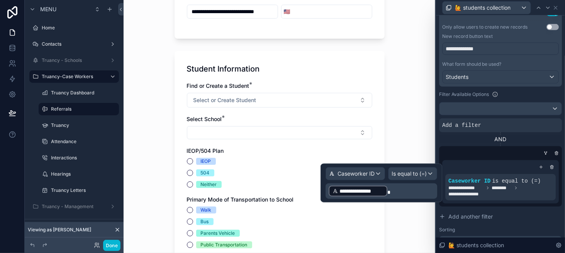
scroll to position [0, 0]
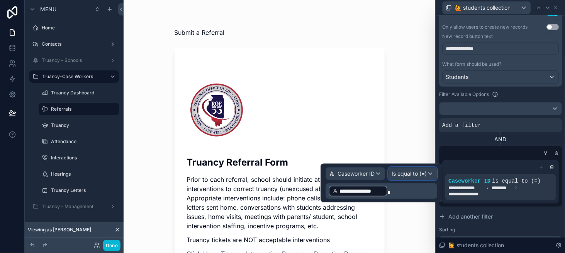
click at [406, 175] on span "Is equal to (=)" at bounding box center [409, 174] width 35 height 8
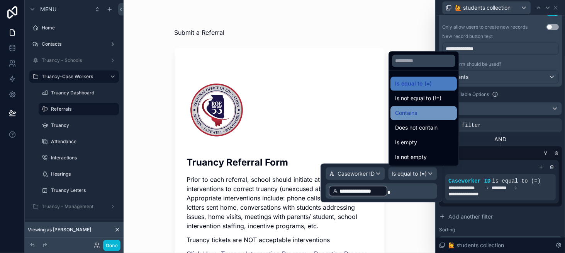
click at [418, 113] on div "Contains" at bounding box center [423, 112] width 57 height 9
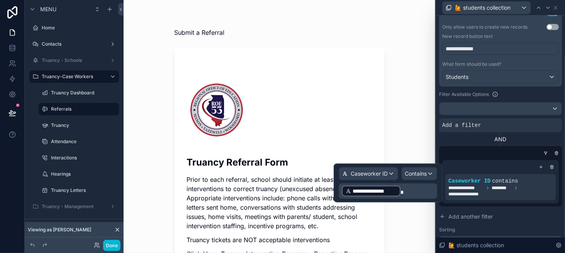
click at [379, 190] on span "**********" at bounding box center [375, 191] width 44 height 8
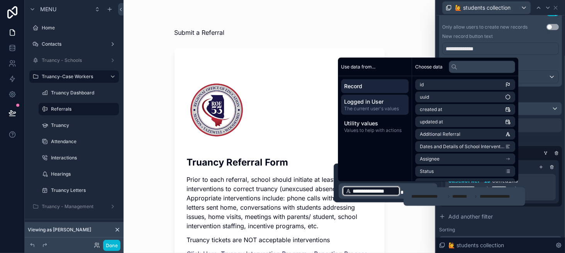
click at [380, 107] on span "The current user's values" at bounding box center [374, 108] width 61 height 6
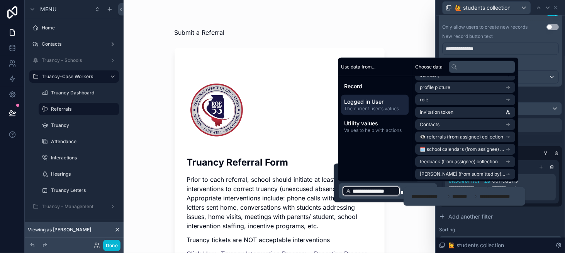
scroll to position [57, 0]
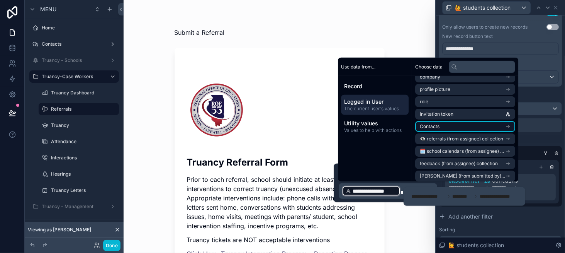
click at [469, 126] on li "Contacts" at bounding box center [465, 126] width 100 height 11
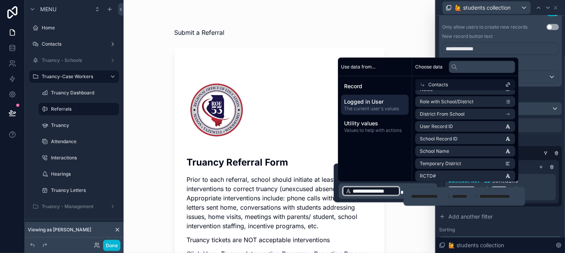
scroll to position [134, 0]
click at [459, 123] on li "User Record ID" at bounding box center [465, 124] width 100 height 11
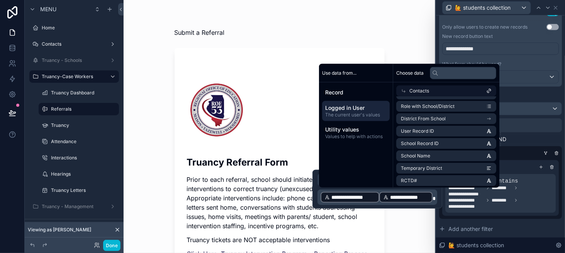
click at [374, 195] on span "**********" at bounding box center [353, 197] width 44 height 8
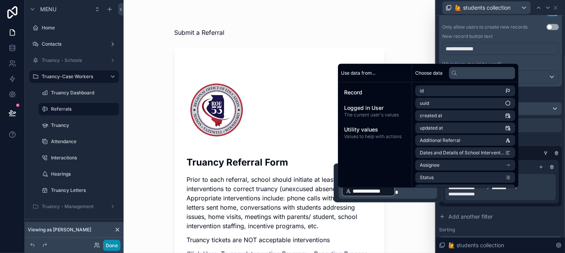
click at [114, 247] on button "Done" at bounding box center [111, 245] width 17 height 11
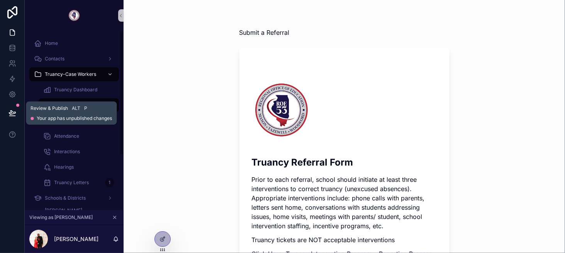
click at [12, 110] on icon at bounding box center [12, 113] width 8 height 8
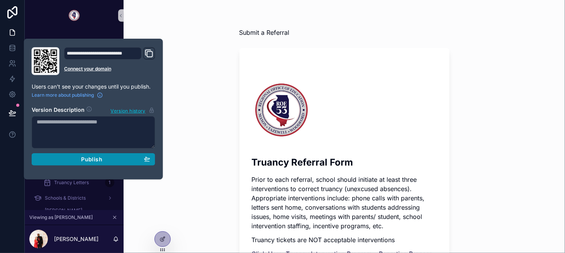
click at [105, 156] on div "Publish" at bounding box center [94, 159] width 114 height 7
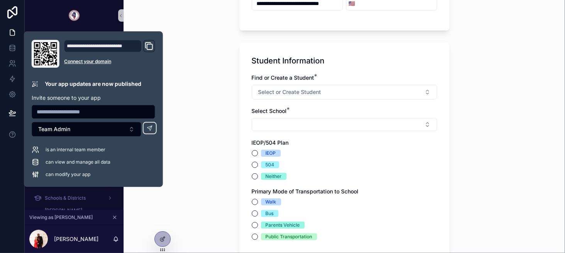
scroll to position [580, 0]
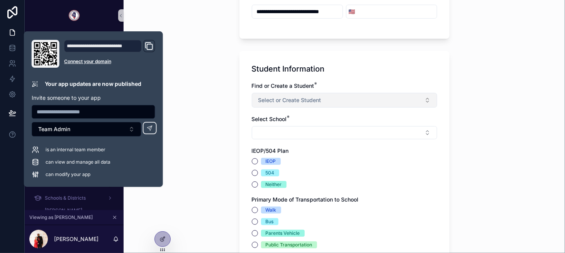
click at [273, 97] on span "Select or Create Student" at bounding box center [289, 100] width 63 height 8
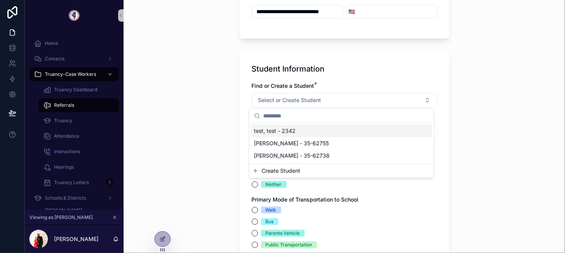
click at [278, 134] on div "test, test - 2342" at bounding box center [342, 131] width 182 height 12
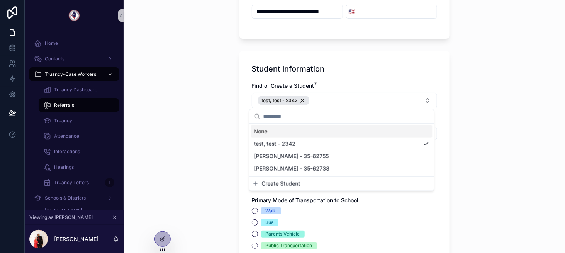
click at [216, 138] on div "Submit a Referral Truancy Referral Form Prior to each referral, school should i…" at bounding box center [345, 126] width 442 height 253
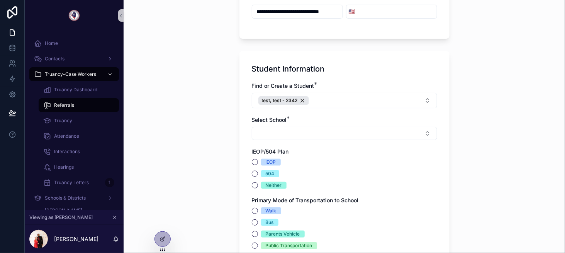
click at [272, 122] on label "Select School *" at bounding box center [269, 120] width 35 height 8
click at [273, 130] on button "Select Button" at bounding box center [344, 133] width 185 height 13
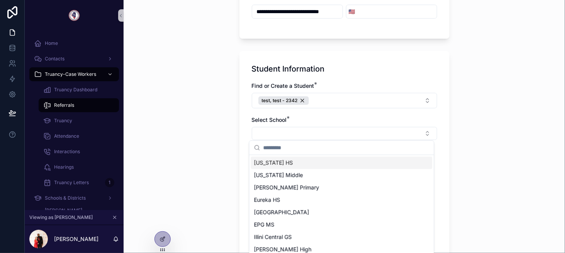
click at [283, 167] on div "Washington HS" at bounding box center [342, 162] width 182 height 12
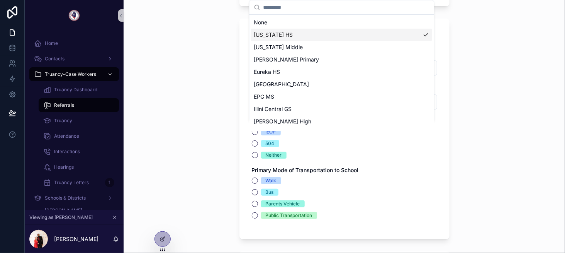
scroll to position [618, 0]
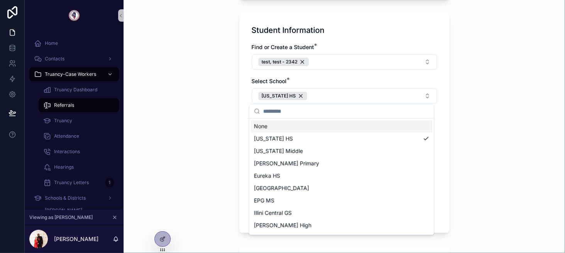
click at [227, 111] on div "Submit a Referral Truancy Referral Form Prior to each referral, school should i…" at bounding box center [345, 126] width 442 height 253
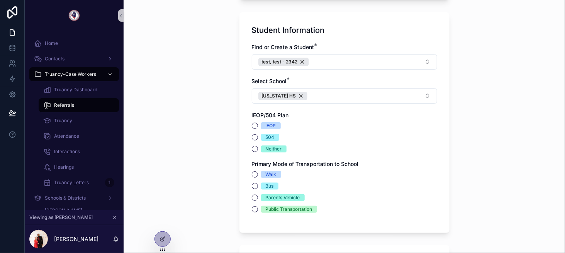
click at [261, 122] on span "IEOP" at bounding box center [271, 125] width 20 height 7
click at [258, 122] on button "IEOP" at bounding box center [255, 125] width 6 height 6
click at [272, 175] on div "Walk" at bounding box center [271, 174] width 11 height 7
click at [258, 175] on button "Walk" at bounding box center [255, 174] width 6 height 6
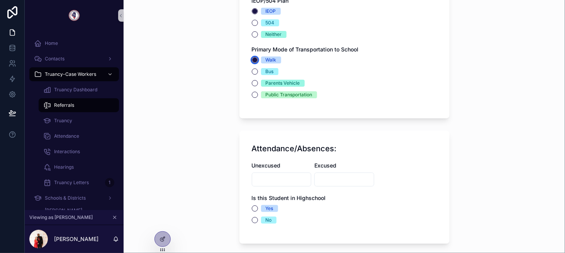
scroll to position [734, 0]
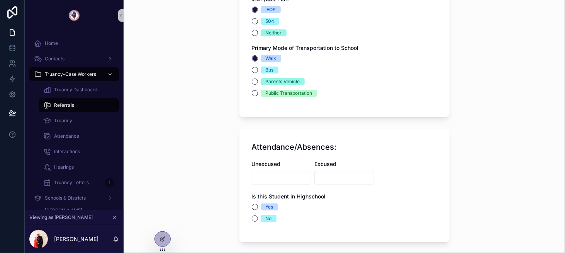
click at [269, 172] on input "scrollable content" at bounding box center [281, 177] width 59 height 11
type input "***"
click at [342, 171] on div "scrollable content" at bounding box center [344, 178] width 60 height 14
click at [335, 172] on input "scrollable content" at bounding box center [344, 177] width 59 height 11
type input "**"
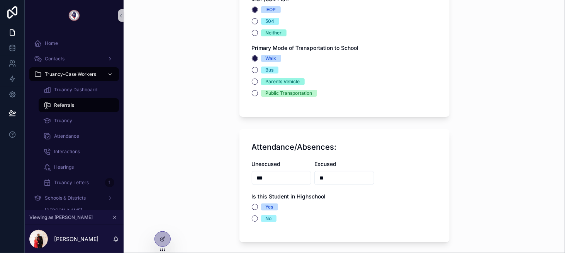
click at [261, 203] on span "Yes" at bounding box center [269, 206] width 17 height 7
click at [258, 204] on button "Yes" at bounding box center [255, 207] width 6 height 6
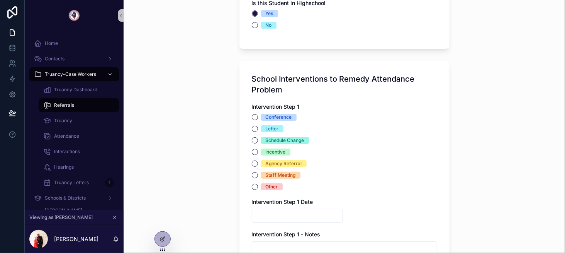
click at [270, 115] on div "Conference" at bounding box center [279, 117] width 26 height 7
click at [258, 115] on button "Conference" at bounding box center [255, 117] width 6 height 6
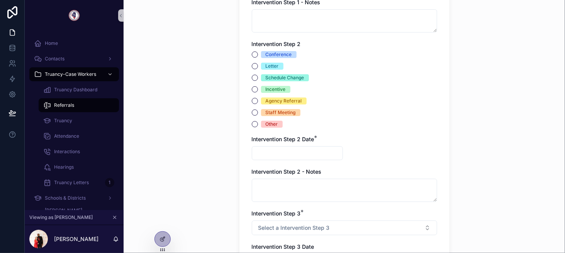
click at [266, 112] on div "Staff Meeting" at bounding box center [281, 112] width 30 height 7
click at [258, 112] on button "Staff Meeting" at bounding box center [255, 112] width 6 height 6
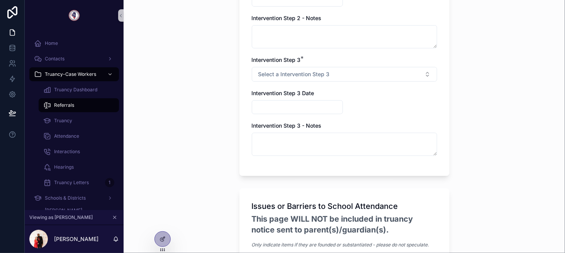
scroll to position [1314, 0]
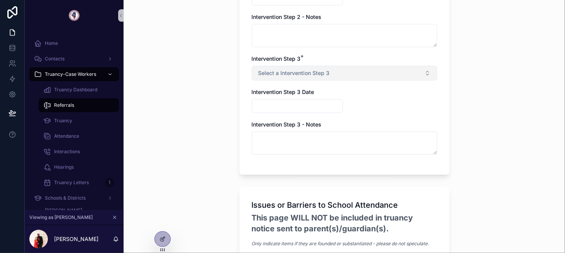
click at [275, 67] on button "Select a Intervention Step 3" at bounding box center [344, 73] width 185 height 15
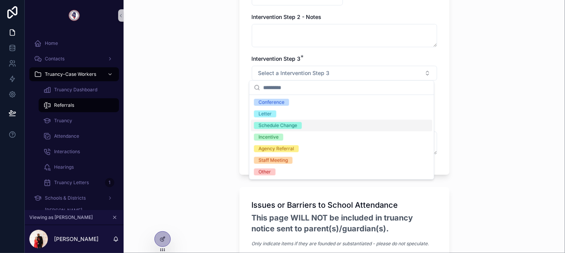
click at [289, 124] on div "Schedule Change" at bounding box center [278, 125] width 39 height 7
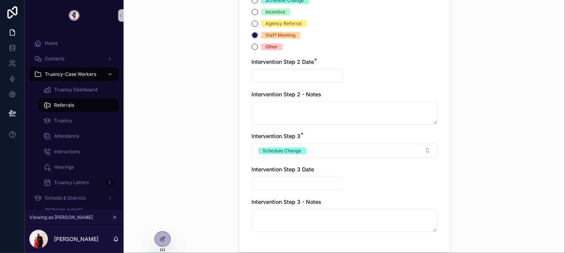
scroll to position [1236, 0]
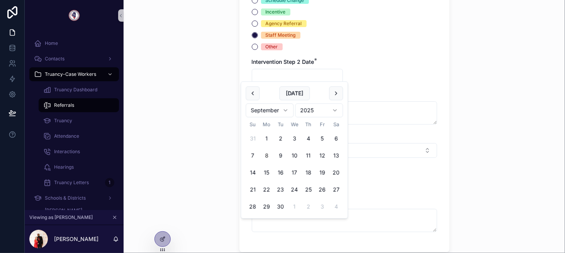
click at [285, 73] on input "scrollable content" at bounding box center [297, 75] width 90 height 11
click at [296, 132] on button "3" at bounding box center [294, 138] width 14 height 14
type input "********"
click at [416, 63] on div "Intervention Step 1 Conference Letter Schedule Change Incentive Agency Referral…" at bounding box center [344, 17] width 185 height 446
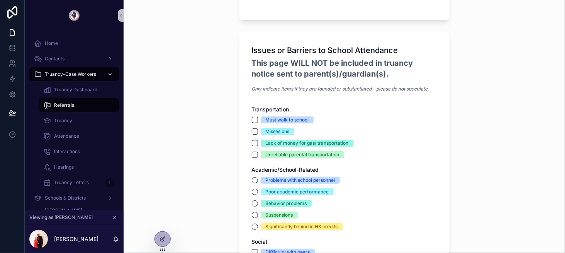
click at [281, 117] on div "Must walk to school" at bounding box center [287, 119] width 43 height 7
click at [258, 117] on button "Must walk to school" at bounding box center [255, 120] width 6 height 6
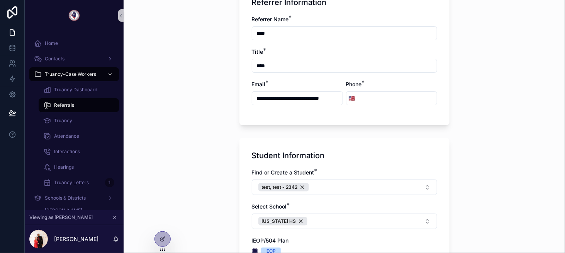
scroll to position [508, 0]
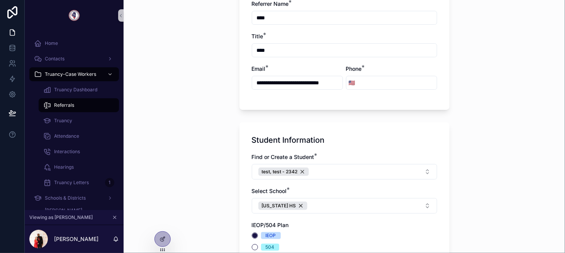
click at [390, 83] on input "scrollable content" at bounding box center [397, 82] width 79 height 11
type input "**********"
click at [295, 104] on div "**********" at bounding box center [345, 39] width 210 height 141
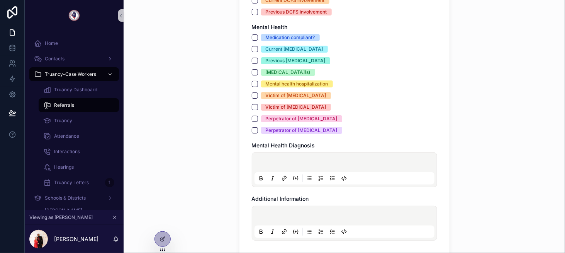
scroll to position [2131, 0]
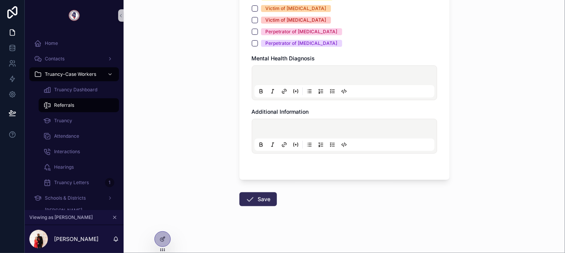
click at [252, 196] on icon "scrollable content" at bounding box center [250, 198] width 9 height 9
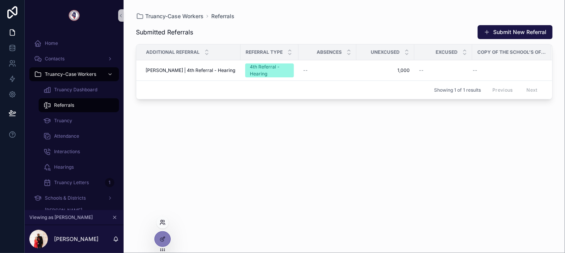
click at [161, 221] on icon at bounding box center [163, 222] width 6 height 6
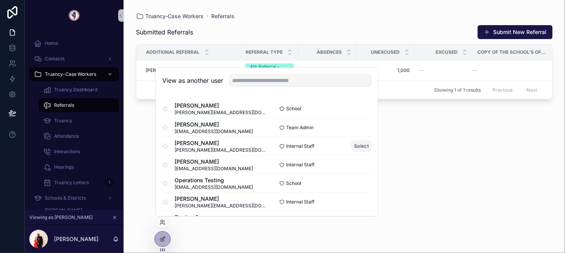
click at [357, 143] on button "Select" at bounding box center [362, 145] width 20 height 11
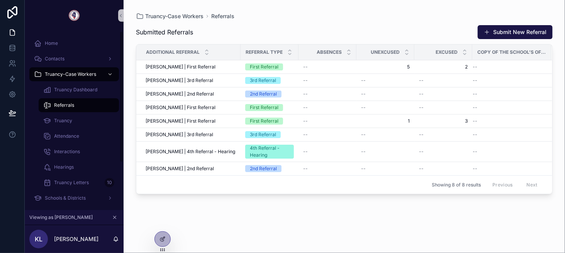
click at [83, 109] on div "Referrals" at bounding box center [78, 105] width 71 height 12
click at [526, 27] on button "Submit New Referral" at bounding box center [515, 32] width 75 height 14
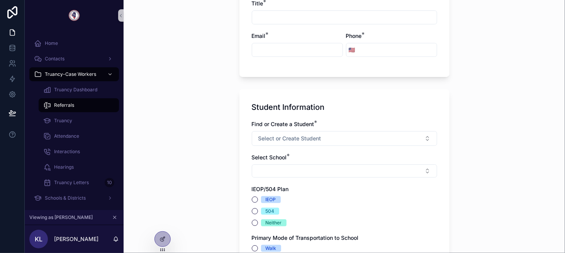
scroll to position [425, 0]
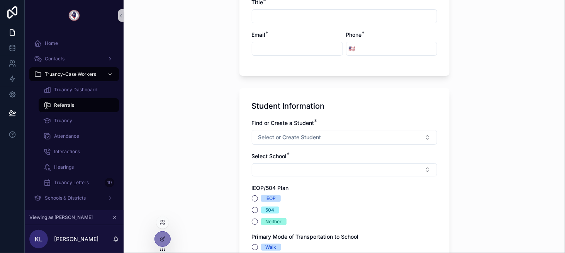
click at [165, 220] on div at bounding box center [162, 222] width 12 height 12
click at [161, 220] on icon at bounding box center [162, 221] width 2 height 2
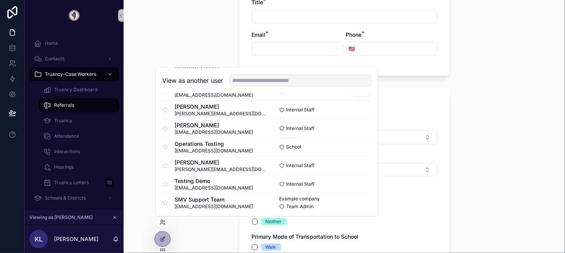
scroll to position [37, 0]
click at [352, 126] on button "Select" at bounding box center [362, 126] width 20 height 11
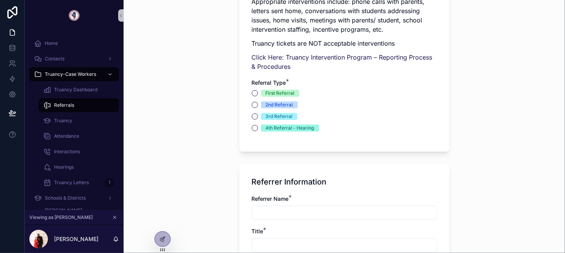
scroll to position [270, 0]
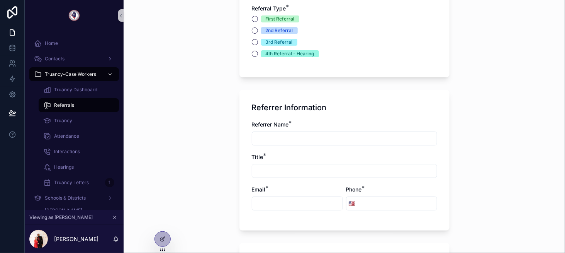
click at [261, 45] on span "3rd Referral" at bounding box center [279, 42] width 36 height 7
click at [258, 45] on button "3rd Referral" at bounding box center [255, 42] width 6 height 6
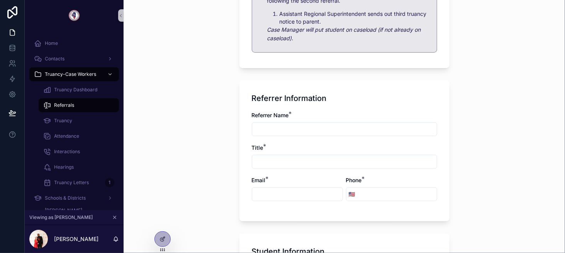
scroll to position [386, 0]
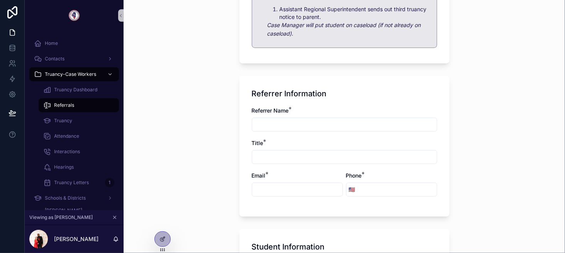
click at [272, 119] on input "scrollable content" at bounding box center [344, 124] width 185 height 11
type input "****"
click at [277, 149] on div "Title *" at bounding box center [344, 151] width 185 height 25
click at [279, 155] on input "scrollable content" at bounding box center [344, 156] width 185 height 11
type input "****"
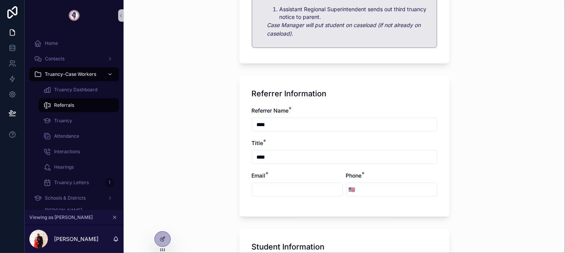
click at [280, 185] on input "scrollable content" at bounding box center [297, 189] width 90 height 11
paste input "**********"
type input "**********"
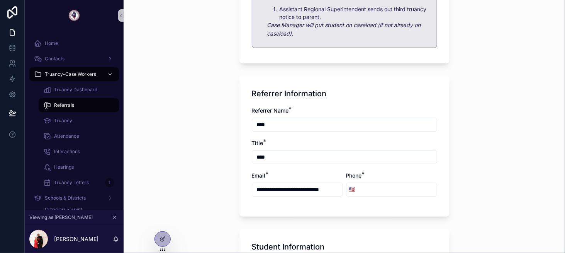
click at [370, 189] on input "scrollable content" at bounding box center [397, 189] width 79 height 11
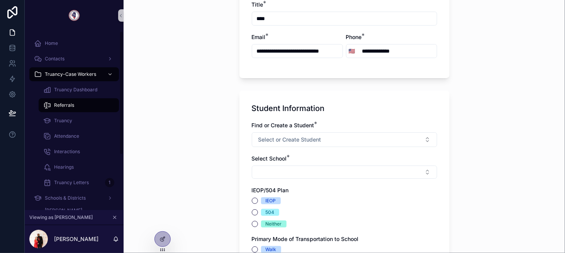
scroll to position [541, 0]
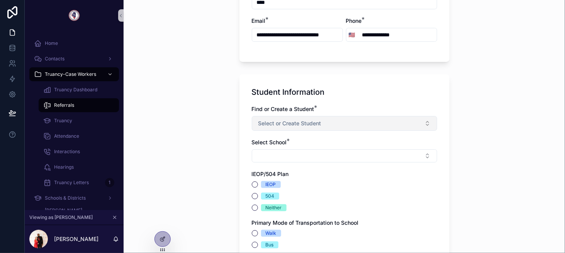
type input "**********"
click at [311, 119] on span "Select or Create Student" at bounding box center [289, 123] width 63 height 8
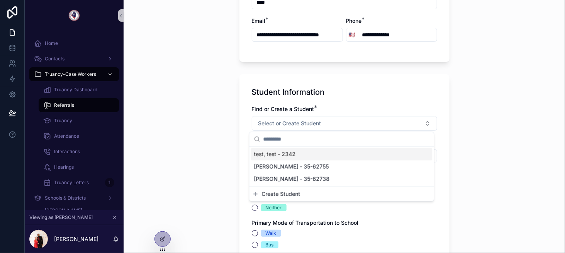
click at [296, 155] on div "test, test - 2342" at bounding box center [342, 154] width 182 height 12
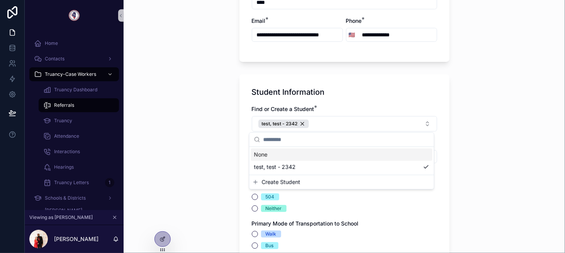
click at [228, 147] on div "Submit a Referral Truancy Referral Form Prior to each referral, school should i…" at bounding box center [345, 126] width 442 height 253
click at [269, 153] on button "Select Button" at bounding box center [344, 156] width 185 height 13
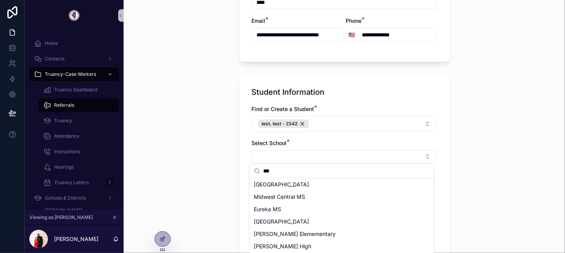
scroll to position [0, 0]
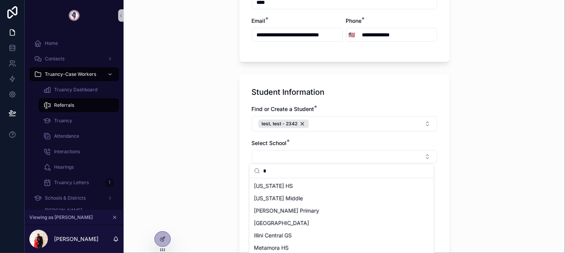
click at [274, 172] on input "*" at bounding box center [346, 171] width 166 height 14
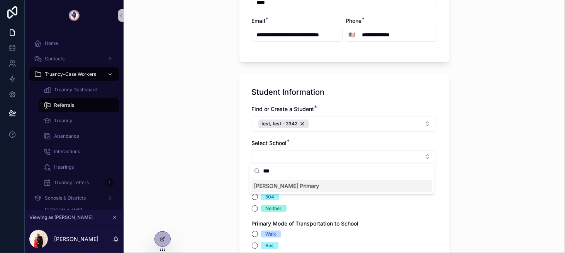
type input "***"
click at [289, 187] on span "Altman Primary" at bounding box center [286, 186] width 65 height 8
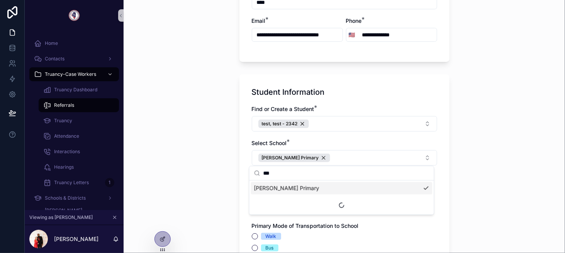
click at [228, 195] on div "Submit a Referral Truancy Referral Form Prior to each referral, school should i…" at bounding box center [345, 126] width 442 height 253
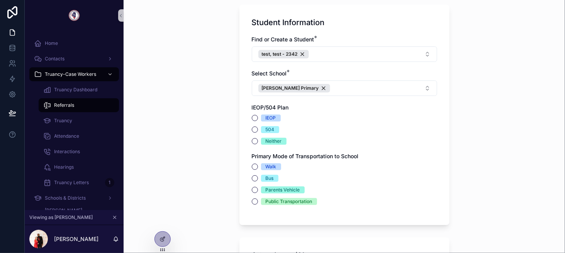
scroll to position [618, 0]
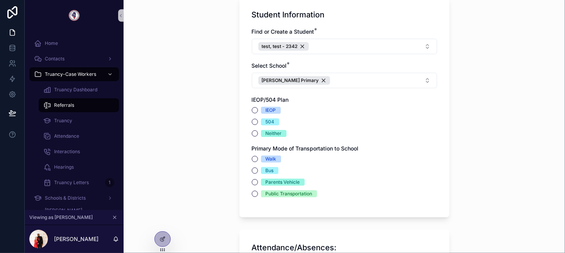
click at [262, 108] on span "IEOP" at bounding box center [271, 110] width 20 height 7
click at [258, 108] on button "IEOP" at bounding box center [255, 110] width 6 height 6
click at [270, 159] on div "Walk" at bounding box center [271, 158] width 11 height 7
click at [258, 159] on button "Walk" at bounding box center [255, 159] width 6 height 6
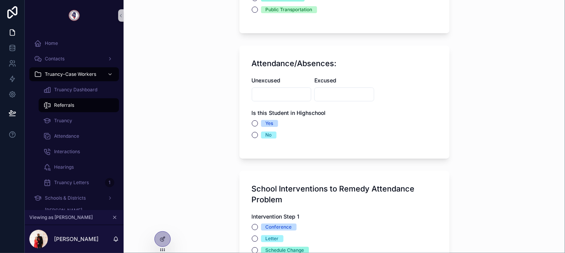
scroll to position [811, 0]
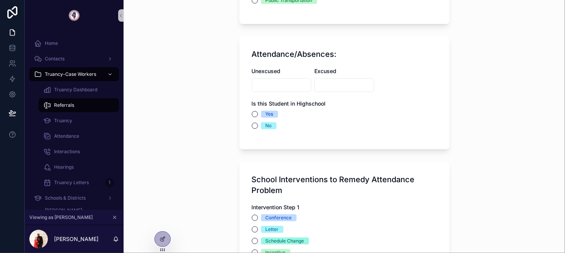
click at [271, 83] on input "scrollable content" at bounding box center [281, 85] width 59 height 11
type input "*"
click at [327, 86] on input "scrollable content" at bounding box center [344, 85] width 59 height 11
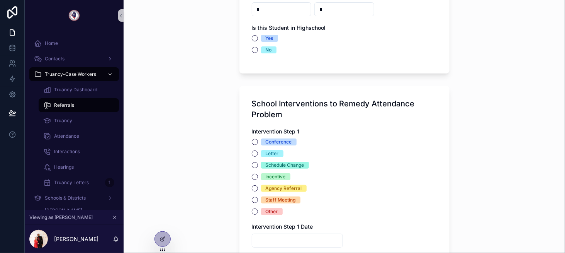
scroll to position [889, 0]
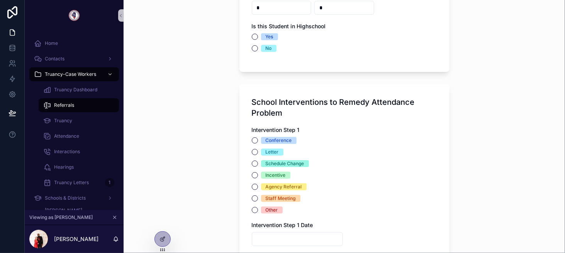
type input "*"
click at [267, 31] on div "Is this Student in Highschool Yes No" at bounding box center [344, 36] width 185 height 29
click at [252, 34] on button "Yes" at bounding box center [255, 37] width 6 height 6
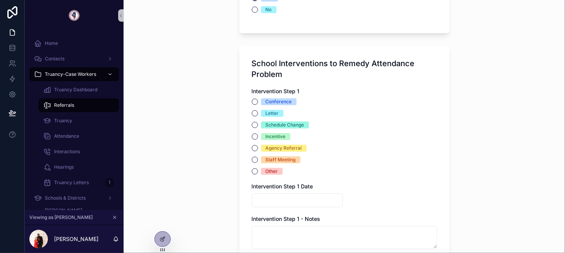
click at [267, 96] on div "Intervention Step 1 Conference Letter Schedule Change Incentive Agency Referral…" at bounding box center [344, 130] width 185 height 87
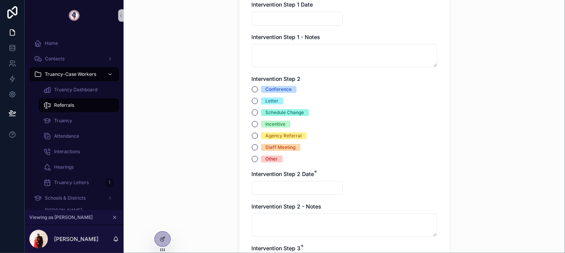
scroll to position [1120, 0]
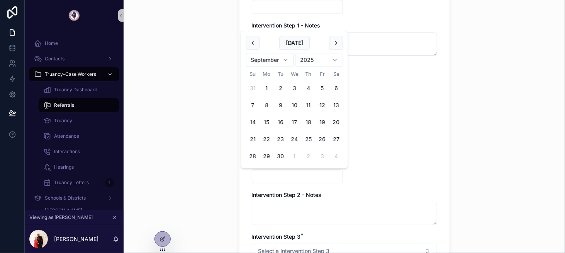
click at [280, 177] on input "scrollable content" at bounding box center [297, 176] width 90 height 11
click at [291, 137] on button "24" at bounding box center [294, 139] width 14 height 14
type input "*********"
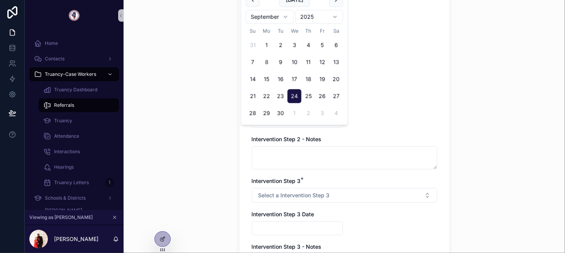
scroll to position [1198, 0]
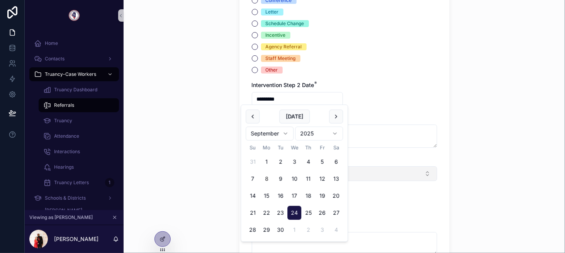
click at [367, 167] on button "Select a Intervention Step 3" at bounding box center [344, 173] width 185 height 15
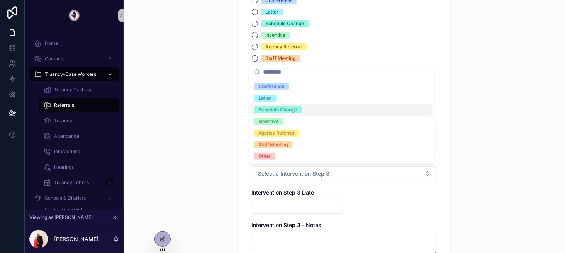
click at [284, 110] on div "Schedule Change" at bounding box center [278, 109] width 39 height 7
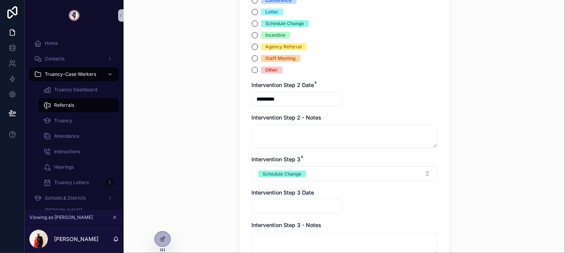
scroll to position [1275, 0]
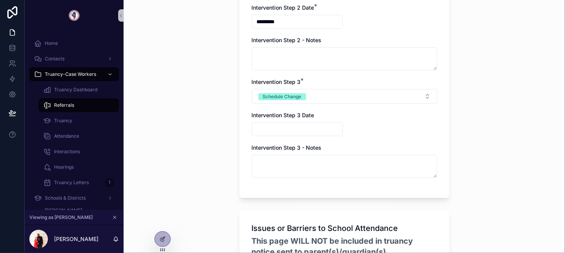
click at [291, 131] on input "scrollable content" at bounding box center [297, 129] width 90 height 11
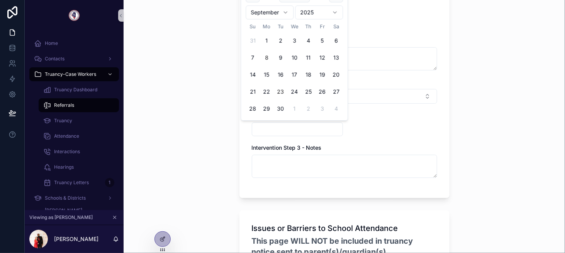
click at [279, 95] on button "23" at bounding box center [281, 92] width 14 height 14
type input "*********"
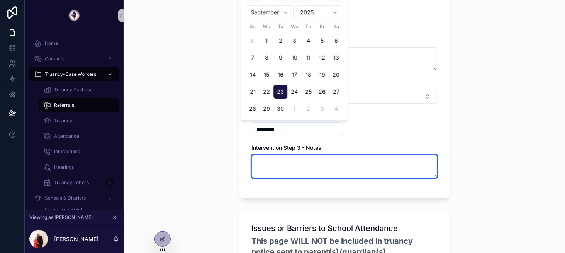
click at [287, 167] on textarea "scrollable content" at bounding box center [344, 166] width 185 height 23
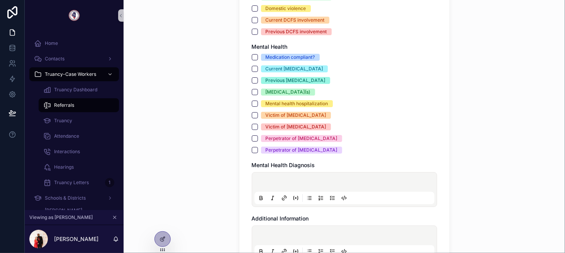
scroll to position [2116, 0]
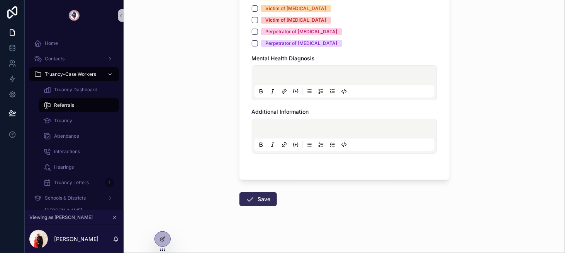
click at [261, 196] on button "Save" at bounding box center [258, 199] width 37 height 14
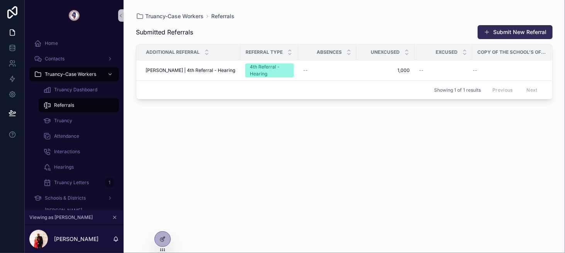
click at [509, 27] on button "Submit New Referral" at bounding box center [515, 32] width 75 height 14
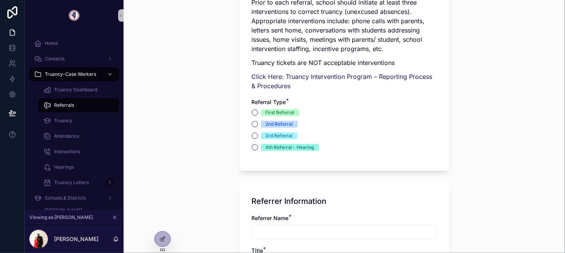
scroll to position [232, 0]
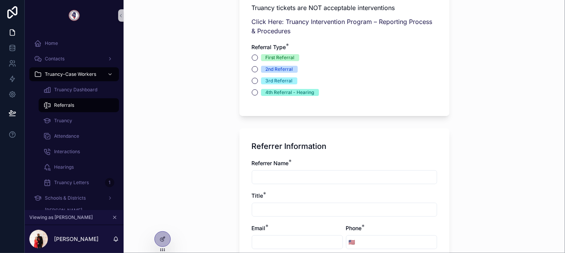
click at [279, 78] on div "3rd Referral" at bounding box center [279, 80] width 27 height 7
click at [258, 78] on button "3rd Referral" at bounding box center [255, 81] width 6 height 6
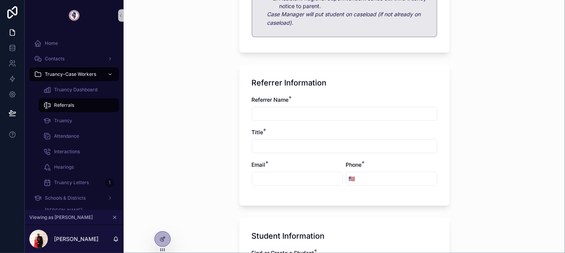
scroll to position [425, 0]
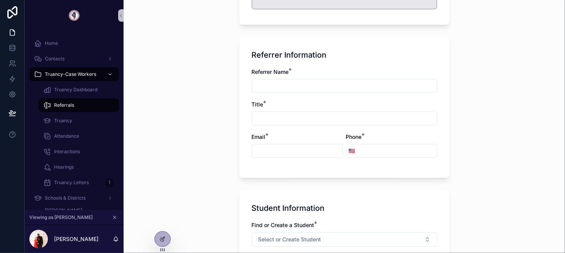
click at [283, 85] on input "scrollable content" at bounding box center [344, 85] width 185 height 11
type input "****"
click at [289, 118] on input "scrollable content" at bounding box center [344, 118] width 185 height 11
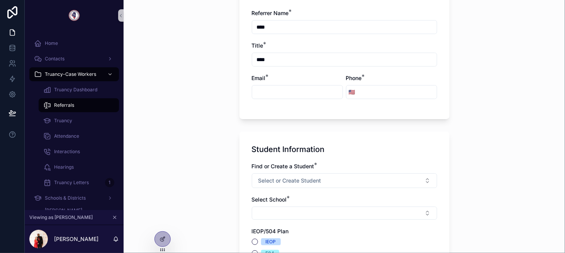
scroll to position [502, 0]
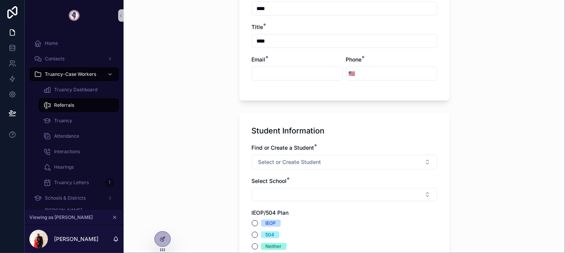
type input "****"
click at [268, 76] on input "scrollable content" at bounding box center [297, 73] width 90 height 11
paste input "**********"
type input "**********"
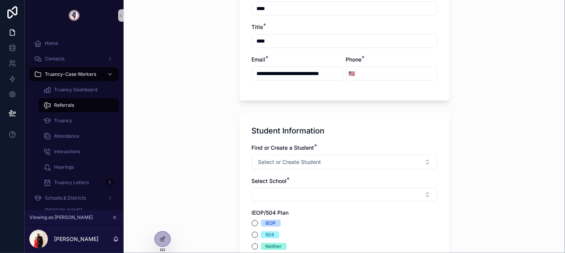
scroll to position [0, 0]
click at [367, 72] on input "scrollable content" at bounding box center [397, 73] width 79 height 11
type input "**********"
click at [258, 156] on button "Select or Create Student" at bounding box center [344, 162] width 185 height 15
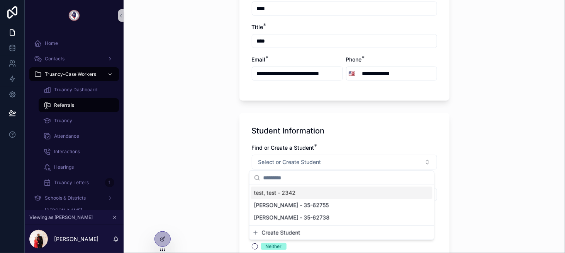
click at [280, 192] on span "test, test - 2342" at bounding box center [275, 193] width 42 height 8
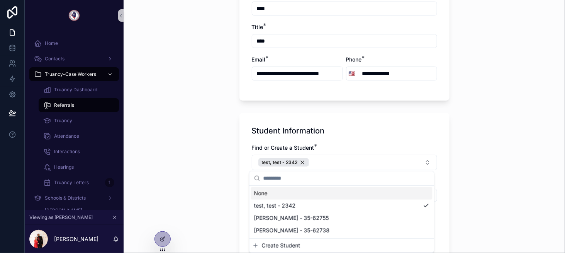
click at [218, 170] on div "Submit a Referral Truancy Referral Form Prior to each referral, school should i…" at bounding box center [345, 126] width 442 height 253
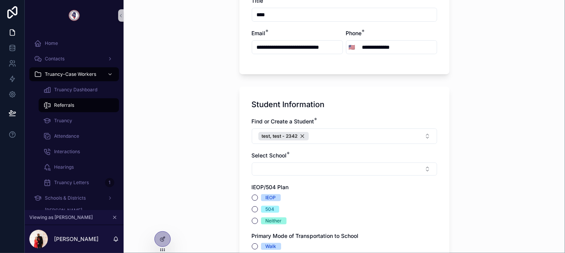
scroll to position [618, 0]
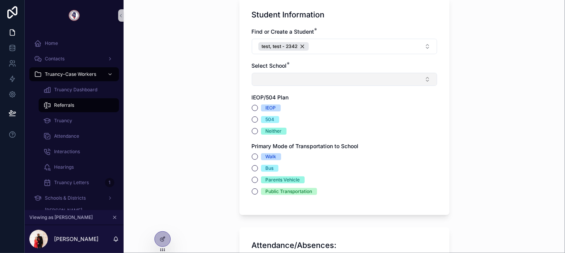
click at [276, 76] on button "Select Button" at bounding box center [344, 79] width 185 height 13
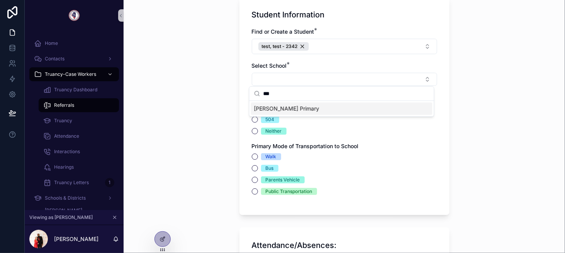
type input "***"
click at [283, 109] on span "Altman Primary" at bounding box center [286, 109] width 65 height 8
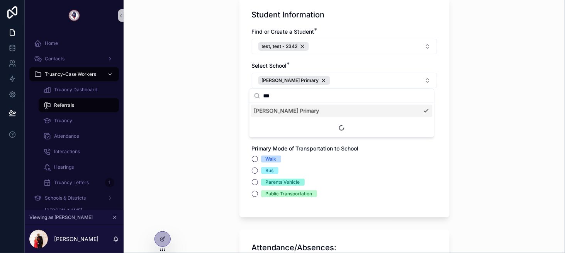
drag, startPoint x: 204, startPoint y: 204, endPoint x: 211, endPoint y: 198, distance: 8.8
click at [204, 204] on div "Submit a Referral Truancy Referral Form Prior to each referral, school should i…" at bounding box center [345, 126] width 442 height 253
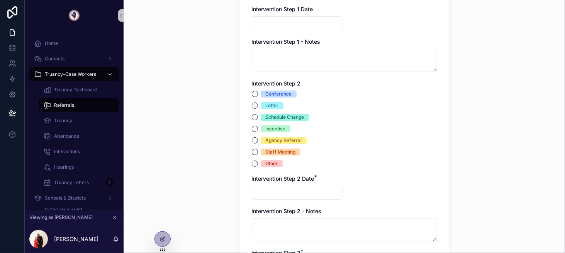
scroll to position [1159, 0]
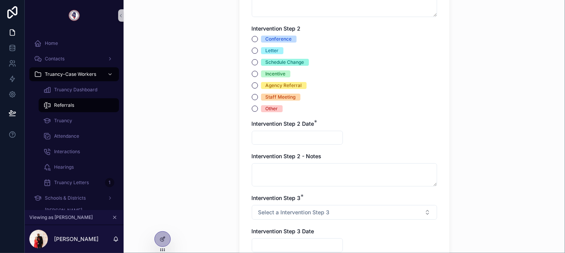
click at [290, 133] on input "scrollable content" at bounding box center [297, 137] width 90 height 11
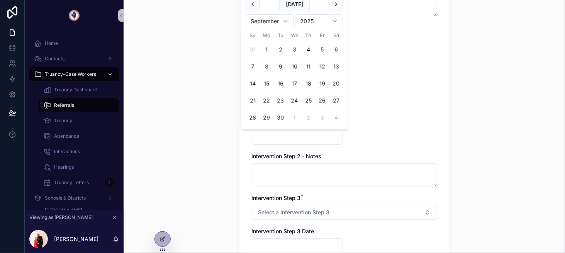
click at [280, 97] on button "23" at bounding box center [281, 100] width 14 height 14
type input "*********"
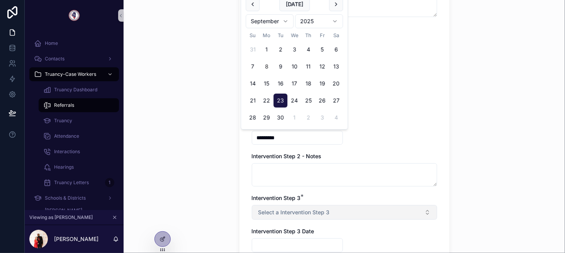
click at [290, 208] on span "Select a Intervention Step 3" at bounding box center [293, 212] width 71 height 8
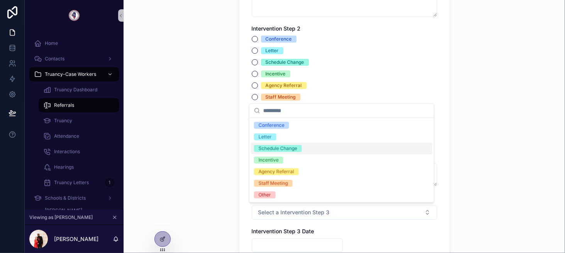
click at [280, 147] on div "Schedule Change" at bounding box center [278, 148] width 39 height 7
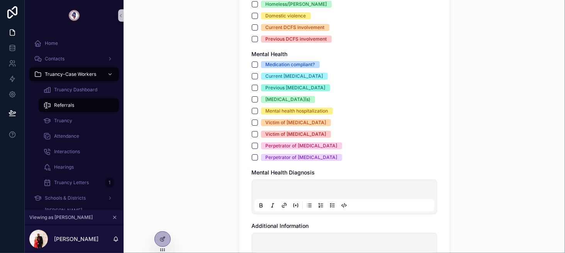
scroll to position [2116, 0]
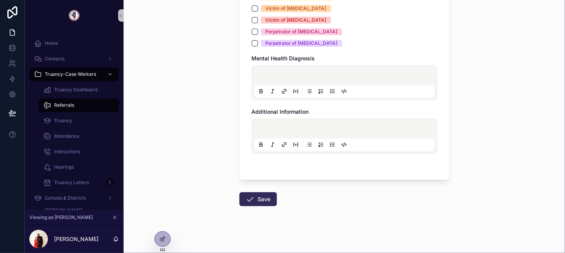
click at [258, 192] on button "Save" at bounding box center [258, 199] width 37 height 14
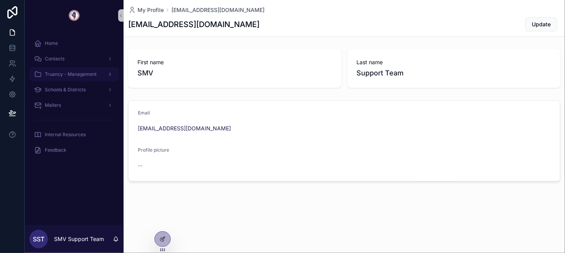
click at [73, 78] on div "Truancy - Management" at bounding box center [74, 74] width 80 height 12
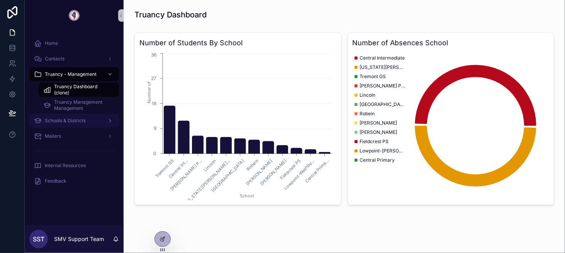
click at [87, 123] on div "Schools & Districts" at bounding box center [74, 120] width 80 height 12
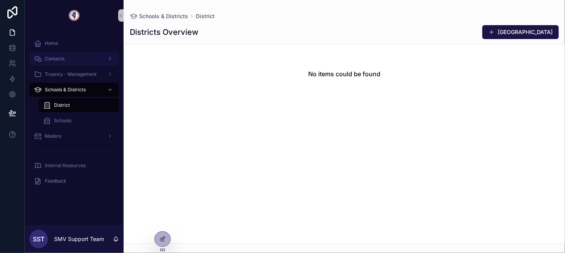
click at [79, 65] on div "Contacts" at bounding box center [74, 59] width 80 height 12
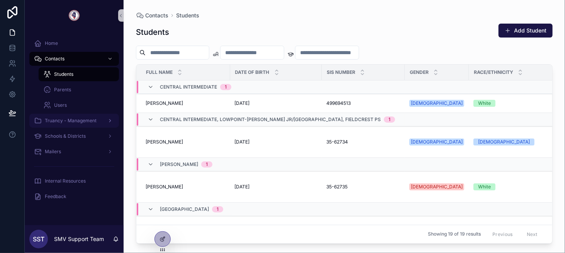
click at [88, 117] on span "Truancy - Management" at bounding box center [71, 120] width 52 height 6
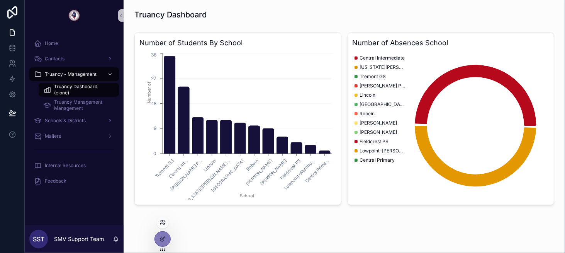
click at [162, 221] on icon at bounding box center [163, 222] width 6 height 6
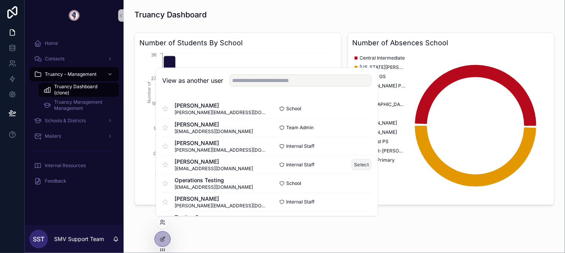
click at [352, 165] on button "Select" at bounding box center [362, 164] width 20 height 11
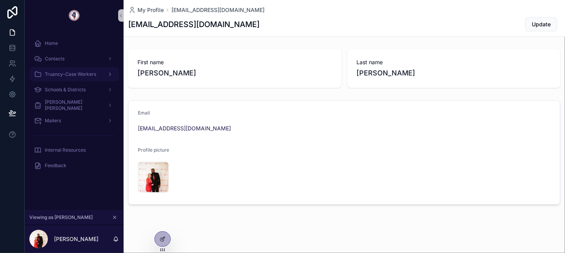
click at [87, 78] on div "Truancy-Case Workers" at bounding box center [74, 74] width 80 height 12
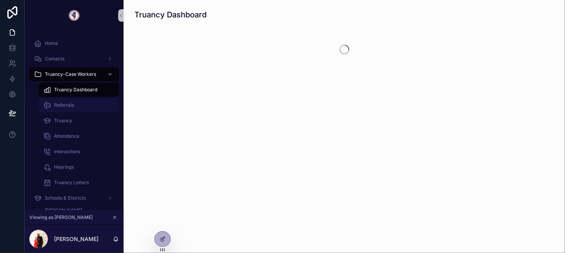
click at [89, 108] on div "Referrals" at bounding box center [78, 105] width 71 height 12
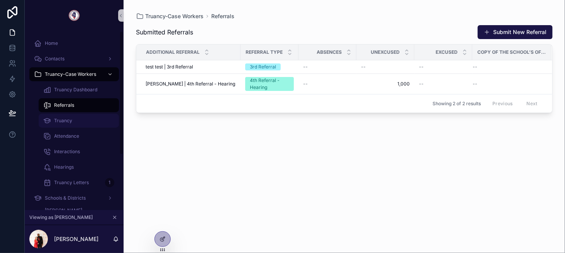
click at [93, 117] on div "Truancy" at bounding box center [78, 120] width 71 height 12
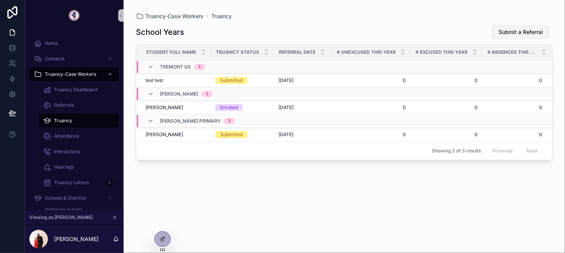
click at [518, 28] on span "Submit a Referral" at bounding box center [521, 32] width 44 height 8
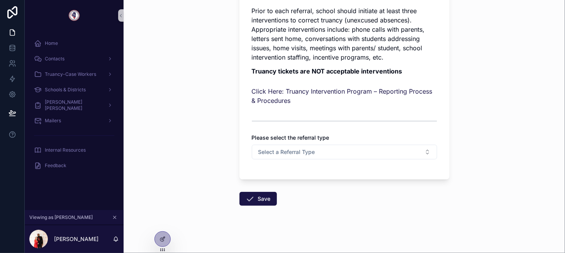
scroll to position [173, 0]
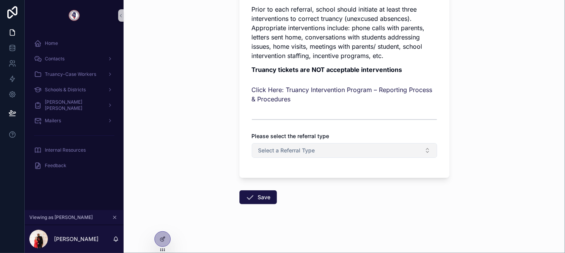
click at [270, 144] on button "Select a Referral Type" at bounding box center [344, 150] width 185 height 15
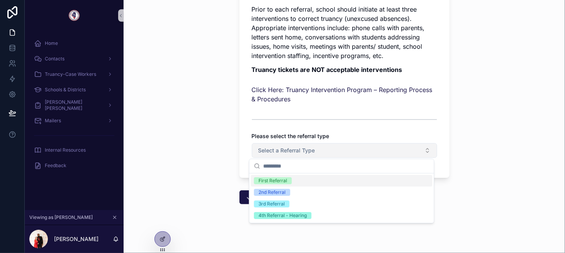
click at [270, 144] on button "Select a Referral Type" at bounding box center [344, 150] width 185 height 15
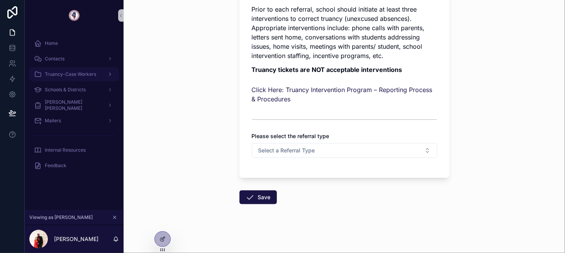
click at [88, 75] on span "Truancy-Case Workers" at bounding box center [70, 74] width 51 height 6
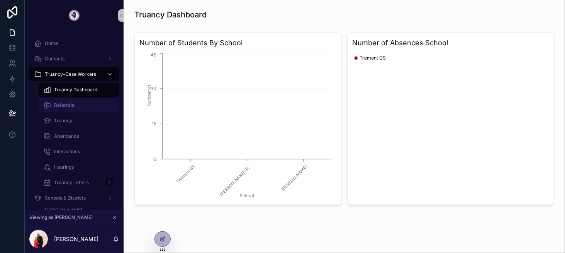
click at [94, 100] on div "Referrals" at bounding box center [78, 105] width 71 height 12
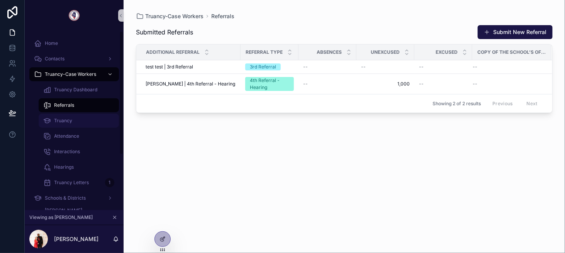
click at [81, 122] on div "Truancy" at bounding box center [78, 120] width 71 height 12
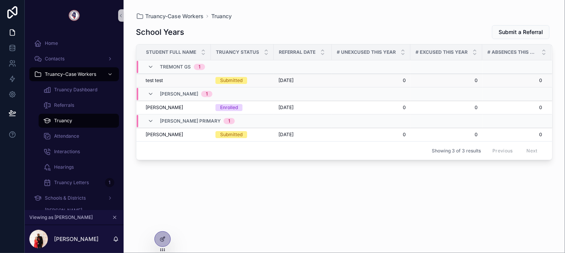
click at [184, 81] on div "test test test test" at bounding box center [176, 80] width 61 height 6
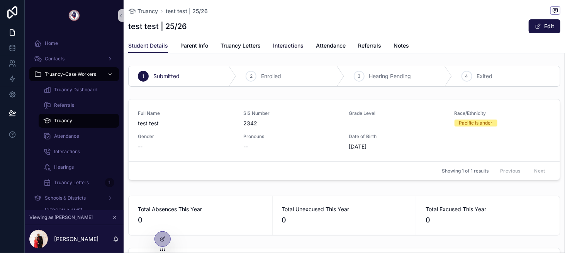
click at [291, 46] on span "Interactions" at bounding box center [288, 46] width 31 height 8
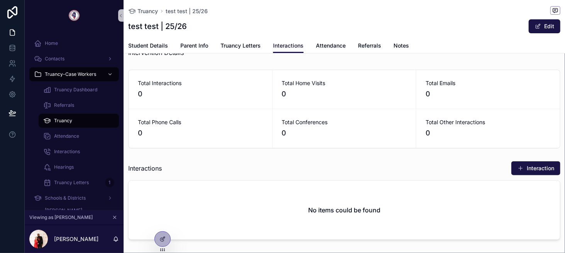
scroll to position [56, 0]
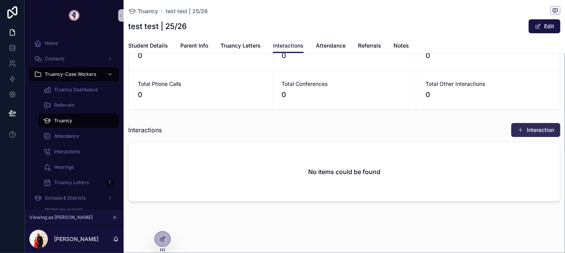
click at [518, 129] on span "scrollable content" at bounding box center [521, 130] width 6 height 6
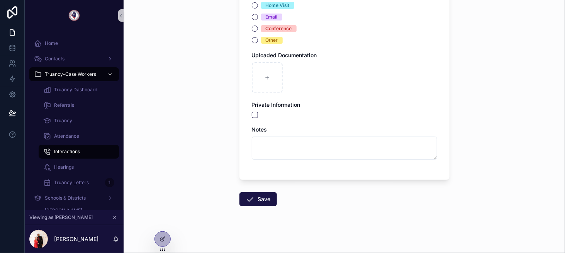
scroll to position [137, 0]
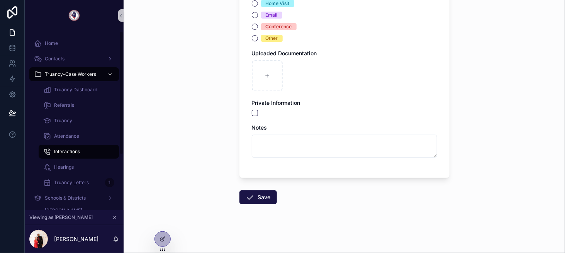
click at [82, 155] on div "Interactions" at bounding box center [78, 151] width 71 height 12
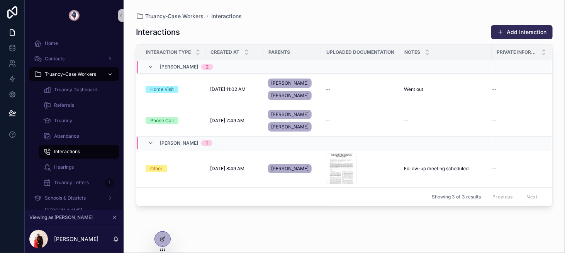
click at [503, 35] on button "Add Interaction" at bounding box center [521, 32] width 61 height 14
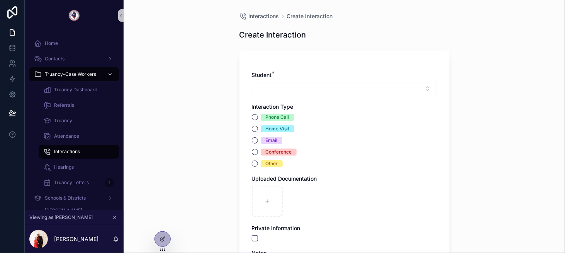
click at [316, 91] on div "scrollable content" at bounding box center [344, 88] width 185 height 13
click at [351, 88] on div "scrollable content" at bounding box center [344, 88] width 185 height 13
click at [351, 90] on div "scrollable content" at bounding box center [344, 88] width 185 height 13
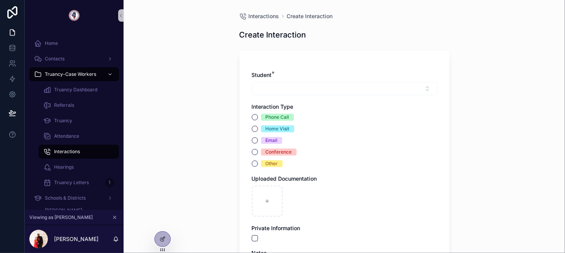
click at [351, 88] on div "scrollable content" at bounding box center [344, 88] width 185 height 13
click at [163, 236] on icon at bounding box center [163, 239] width 6 height 6
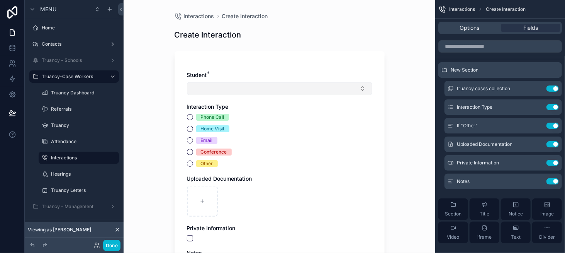
click at [260, 92] on button "Select Button" at bounding box center [279, 88] width 185 height 13
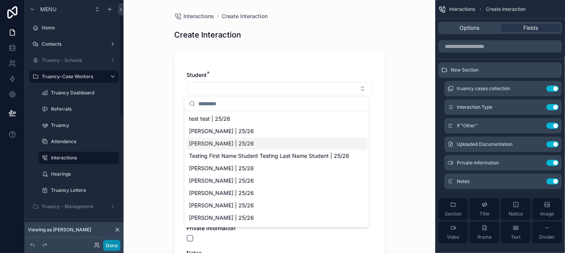
click at [107, 245] on button "Done" at bounding box center [111, 245] width 17 height 11
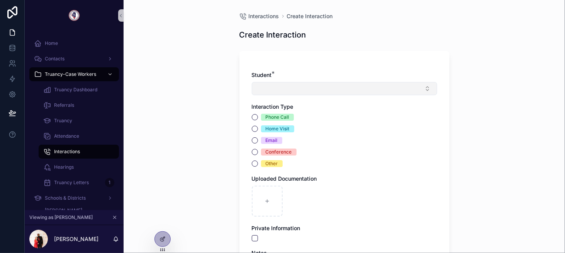
click at [312, 93] on button "Select Button" at bounding box center [344, 88] width 185 height 13
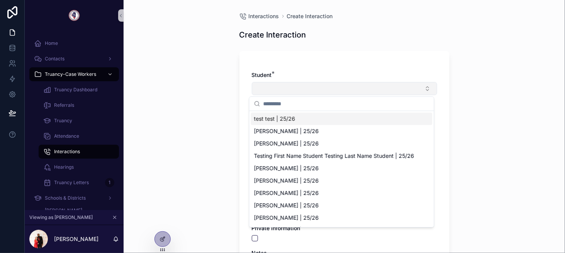
click at [312, 93] on button "Select Button" at bounding box center [344, 88] width 185 height 13
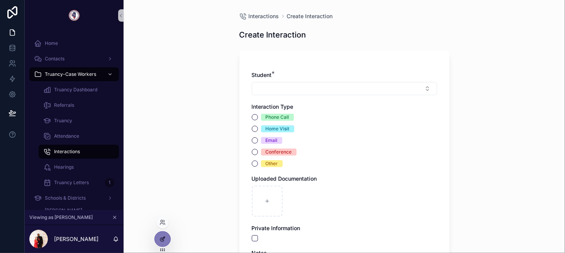
click at [161, 233] on div at bounding box center [162, 238] width 15 height 15
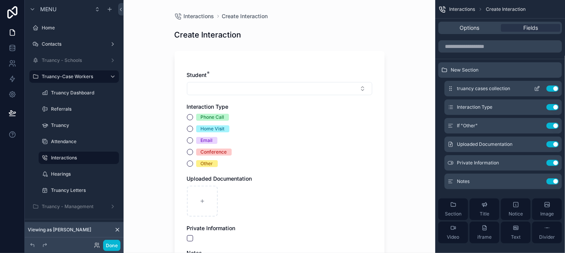
click at [538, 88] on icon "scrollable content" at bounding box center [537, 88] width 6 height 6
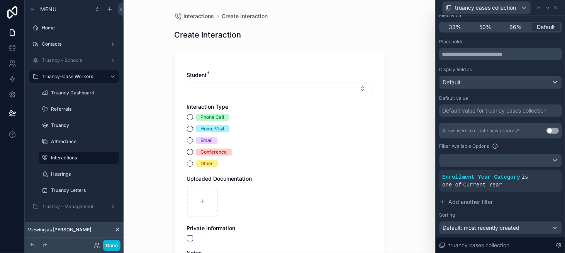
scroll to position [77, 0]
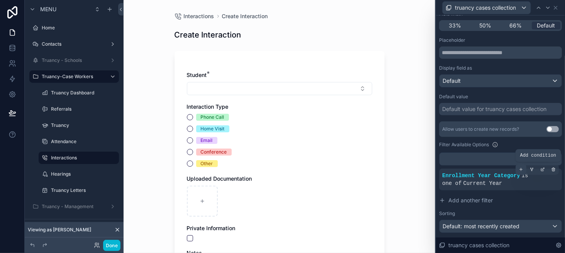
click at [519, 168] on icon at bounding box center [521, 169] width 5 height 5
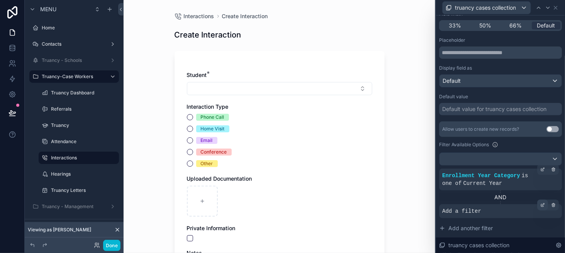
click at [540, 202] on icon at bounding box center [542, 204] width 5 height 5
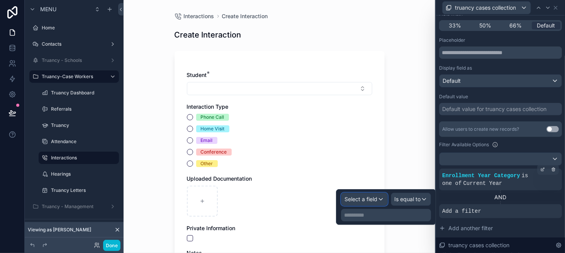
click at [371, 198] on span "Select a field" at bounding box center [361, 198] width 33 height 7
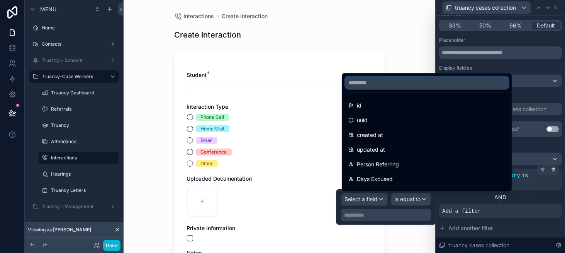
click at [373, 80] on input "text" at bounding box center [426, 82] width 163 height 12
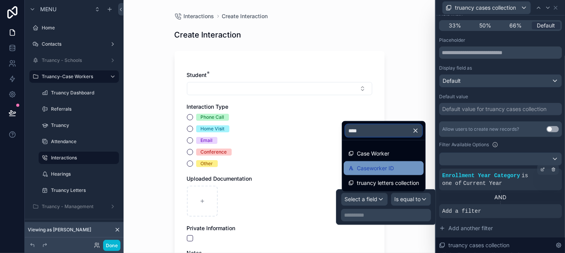
type input "****"
click at [391, 169] on span "Caseworker ID" at bounding box center [375, 167] width 37 height 9
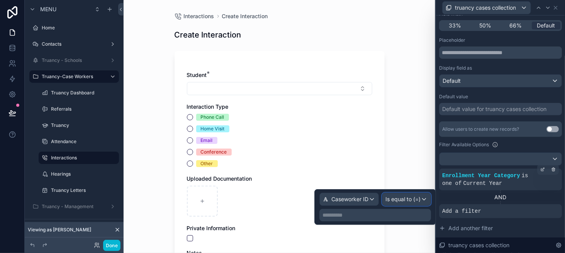
click at [402, 201] on span "Is equal to (=)" at bounding box center [403, 199] width 35 height 8
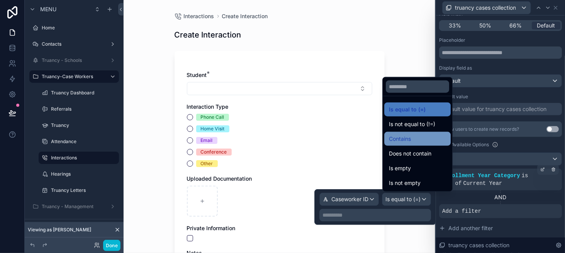
click at [410, 138] on span "Contains" at bounding box center [400, 138] width 22 height 9
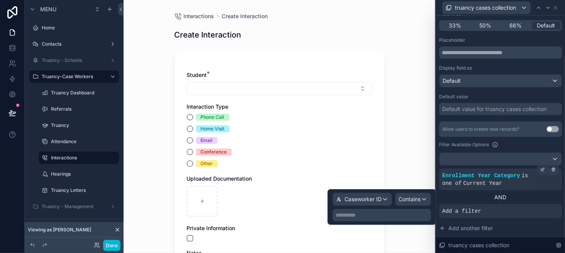
click at [362, 215] on p "**********" at bounding box center [383, 215] width 94 height 8
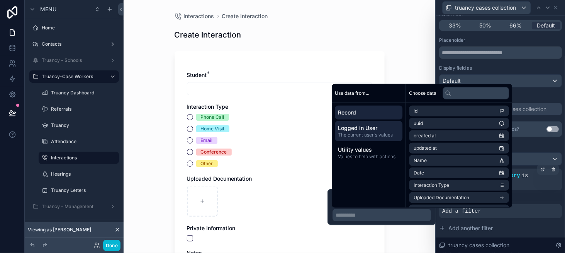
click at [360, 137] on span "The current user's values" at bounding box center [368, 135] width 61 height 6
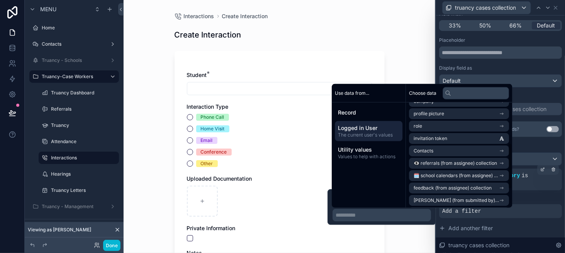
scroll to position [57, 0]
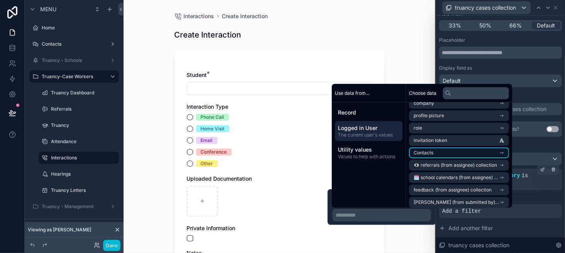
click at [457, 154] on li "Contacts" at bounding box center [459, 152] width 100 height 11
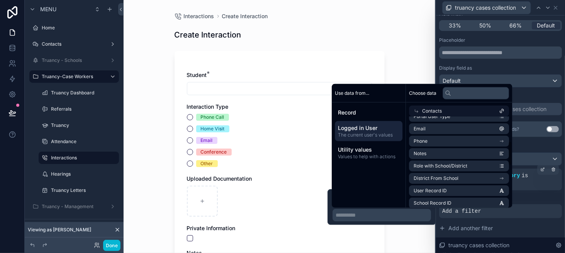
scroll to position [93, 0]
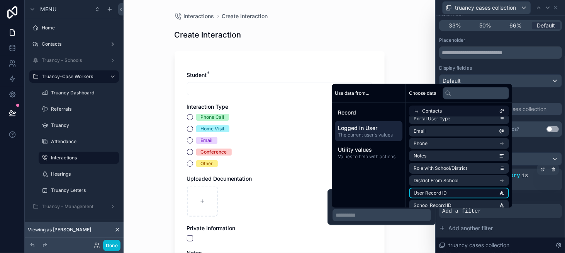
click at [457, 193] on li "User Record ID" at bounding box center [459, 192] width 100 height 11
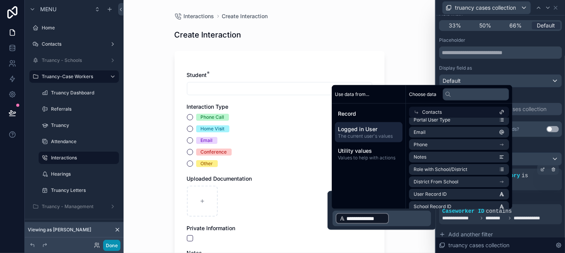
click at [118, 246] on button "Done" at bounding box center [111, 245] width 17 height 11
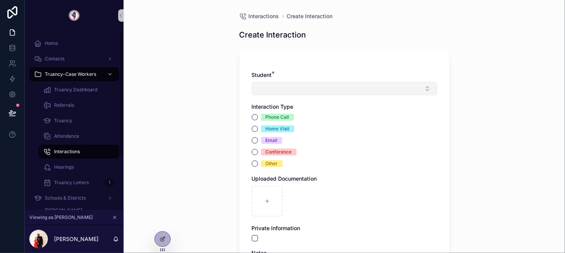
click at [303, 88] on button "Select Button" at bounding box center [344, 88] width 185 height 13
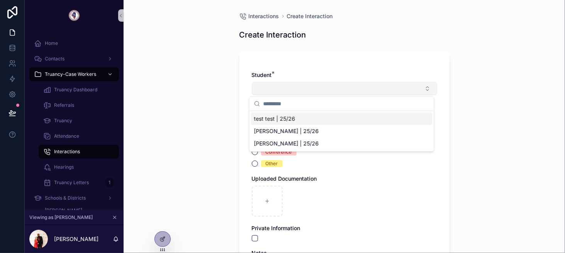
click at [303, 88] on button "Select Button" at bounding box center [344, 88] width 185 height 13
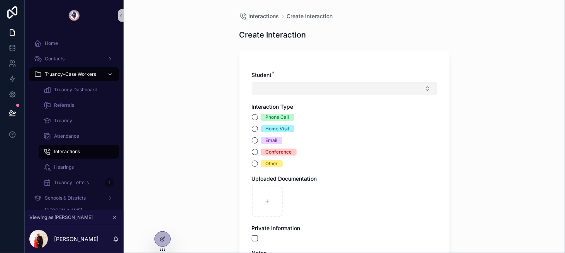
click at [303, 88] on button "Select Button" at bounding box center [344, 88] width 185 height 13
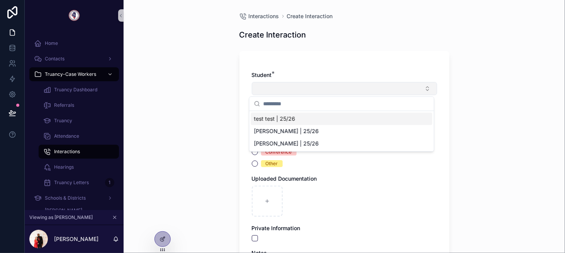
click at [303, 88] on button "Select Button" at bounding box center [344, 88] width 185 height 13
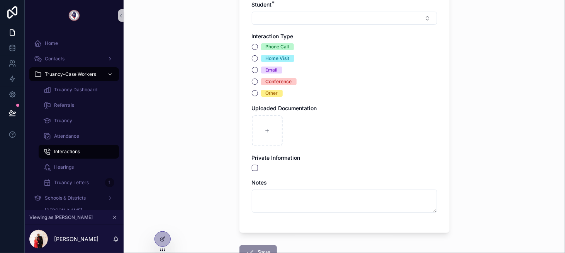
scroll to position [77, 0]
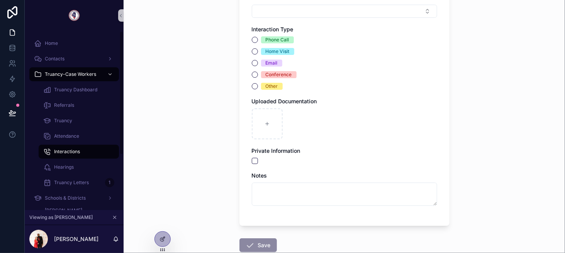
click at [82, 151] on div "Interactions" at bounding box center [78, 151] width 71 height 12
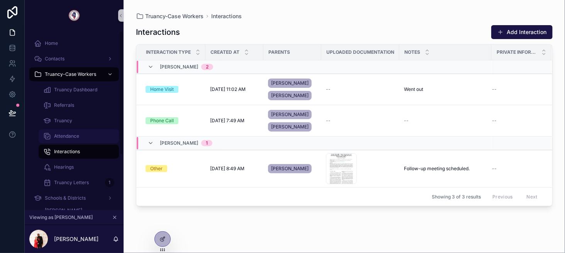
click at [93, 134] on div "Attendance" at bounding box center [78, 136] width 71 height 12
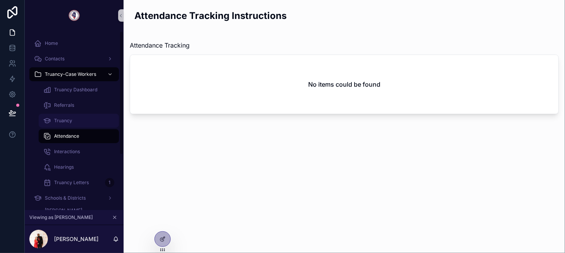
click at [84, 121] on div "Truancy" at bounding box center [78, 120] width 71 height 12
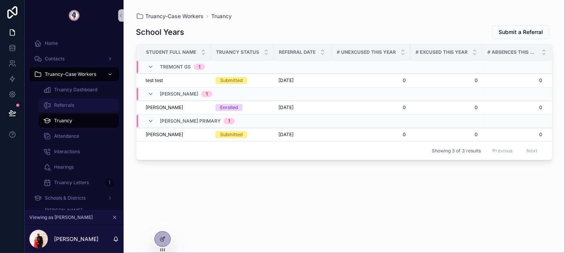
click at [88, 105] on div "Referrals" at bounding box center [78, 105] width 71 height 12
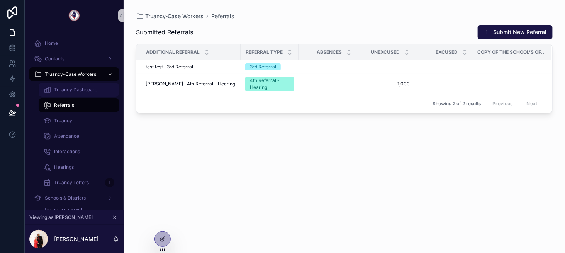
click at [88, 88] on span "Truancy Dashboard" at bounding box center [75, 90] width 43 height 6
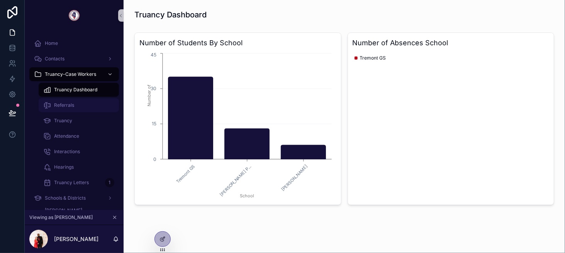
click at [86, 106] on div "Referrals" at bounding box center [78, 105] width 71 height 12
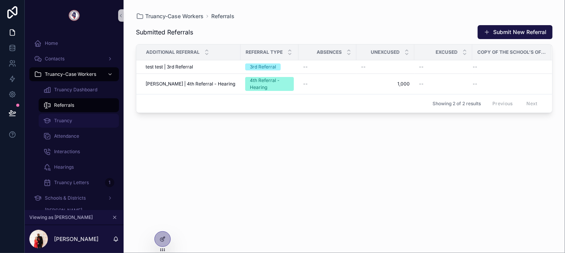
click at [85, 119] on div "Truancy" at bounding box center [78, 120] width 71 height 12
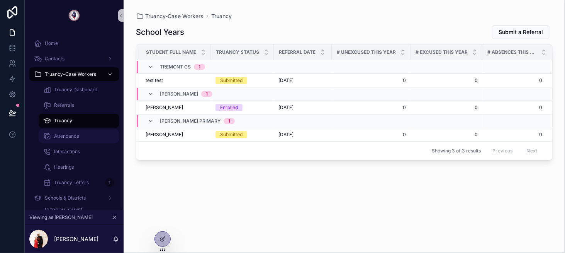
click at [92, 139] on div "Attendance" at bounding box center [78, 136] width 71 height 12
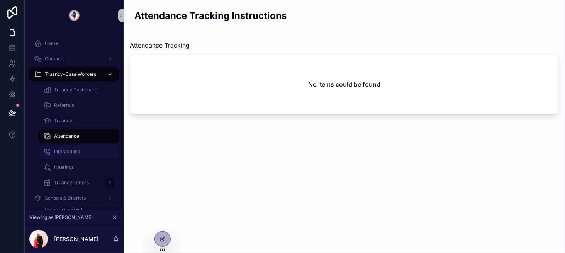
click at [92, 151] on div "Interactions" at bounding box center [78, 151] width 71 height 12
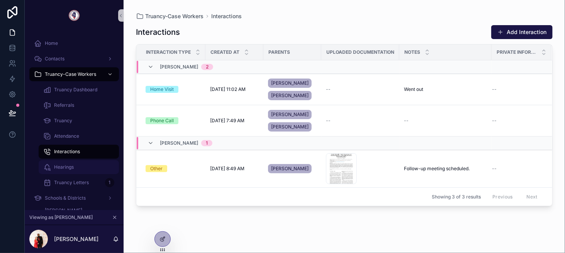
click at [92, 163] on div "Hearings" at bounding box center [78, 167] width 71 height 12
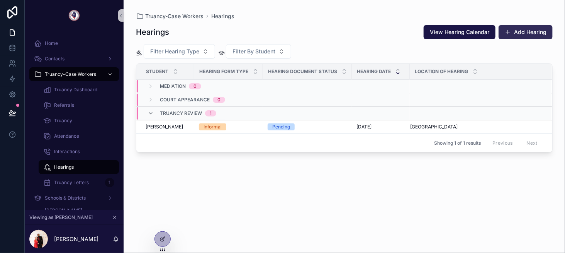
click at [526, 31] on button "Add Hearing" at bounding box center [526, 32] width 54 height 14
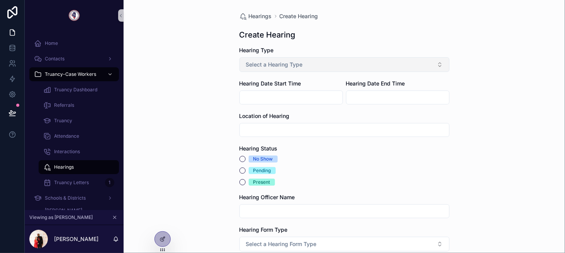
click at [331, 66] on button "Select a Hearing Type" at bounding box center [345, 64] width 210 height 15
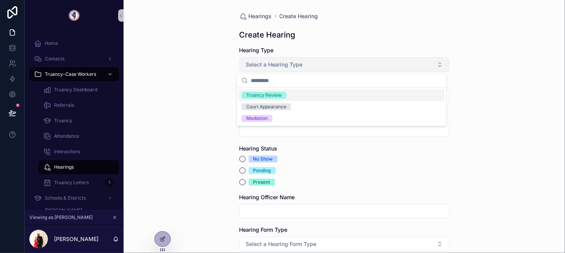
click at [331, 66] on button "Select a Hearing Type" at bounding box center [345, 64] width 210 height 15
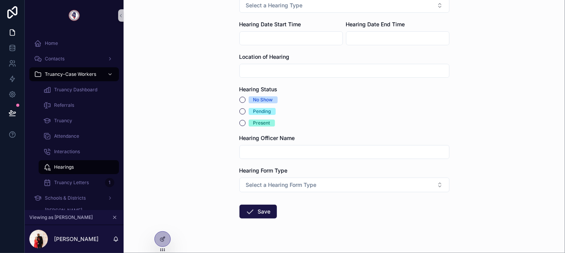
scroll to position [73, 0]
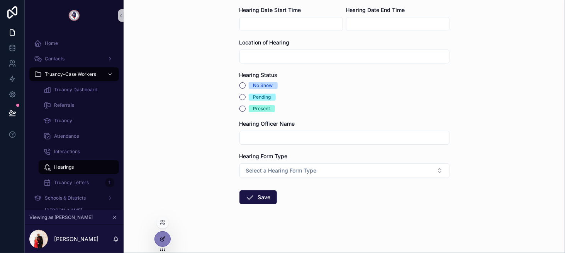
click at [163, 240] on icon at bounding box center [163, 239] width 6 height 6
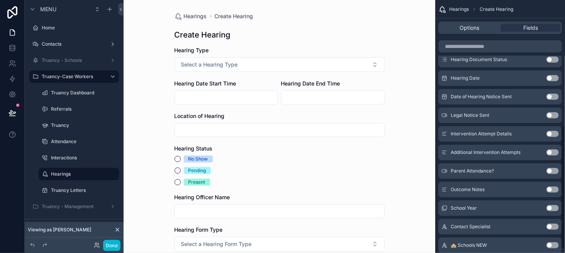
scroll to position [265, 0]
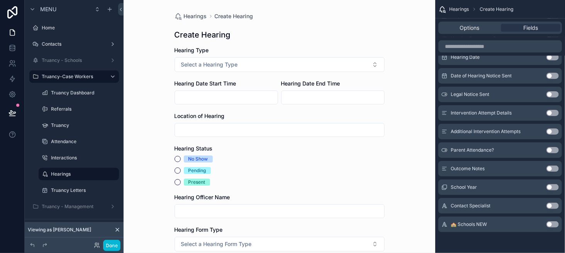
click at [555, 186] on button "Use setting" at bounding box center [553, 187] width 12 height 6
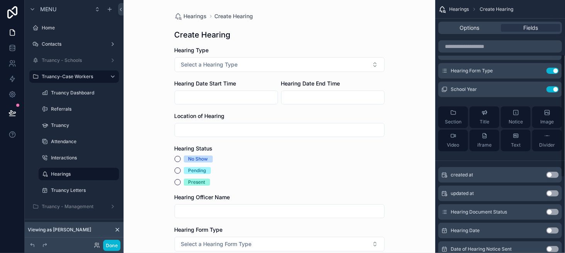
scroll to position [0, 0]
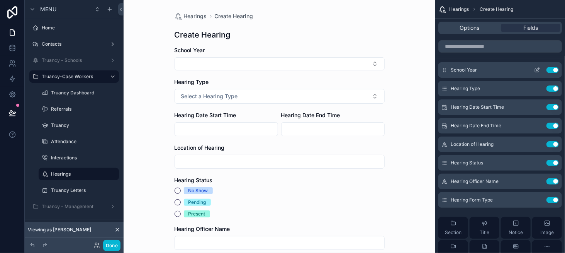
click at [537, 70] on icon "scrollable content" at bounding box center [537, 70] width 6 height 6
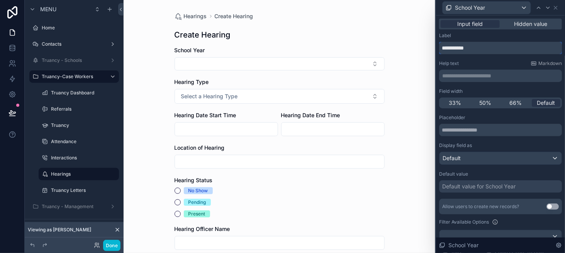
click at [486, 42] on input "**********" at bounding box center [500, 48] width 123 height 12
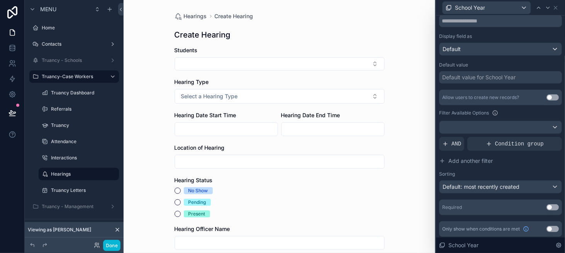
scroll to position [110, 0]
type input "********"
click at [482, 143] on div "Condition group" at bounding box center [514, 143] width 95 height 14
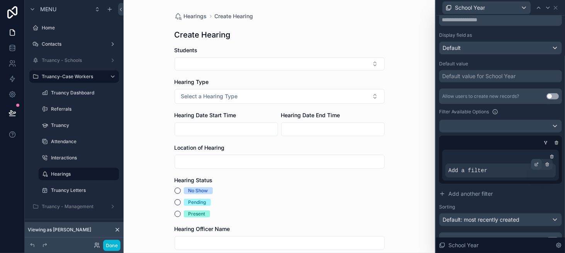
click at [535, 165] on icon at bounding box center [536, 164] width 3 height 3
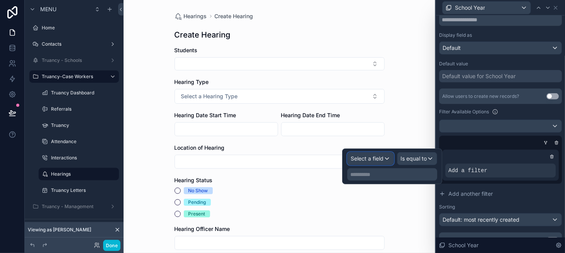
click at [378, 157] on span "Select a field" at bounding box center [367, 158] width 33 height 7
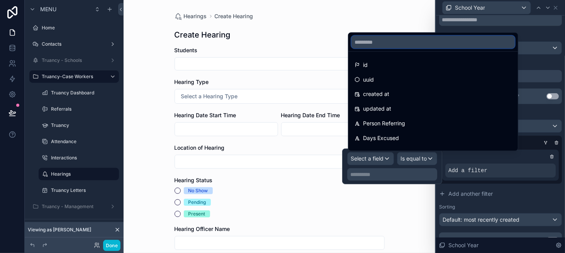
click at [368, 48] on input "text" at bounding box center [433, 42] width 163 height 12
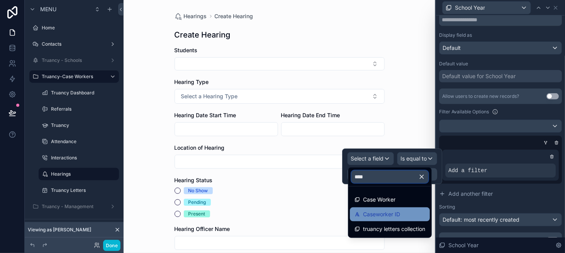
type input "****"
click at [389, 207] on div "Caseworker ID" at bounding box center [390, 214] width 80 height 14
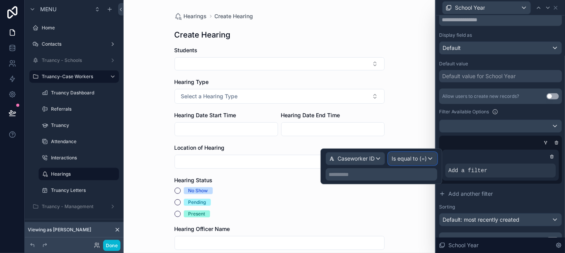
click at [423, 155] on span "Is equal to (=)" at bounding box center [409, 159] width 35 height 8
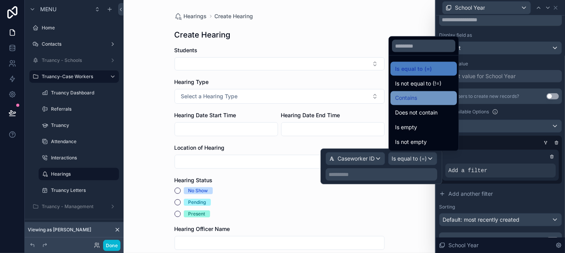
click at [410, 103] on div "Contains" at bounding box center [424, 98] width 66 height 14
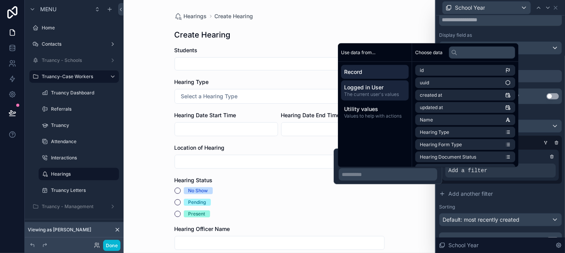
click at [372, 83] on span "Logged in User" at bounding box center [374, 87] width 61 height 8
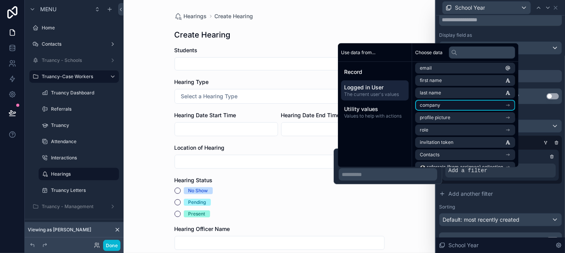
scroll to position [39, 0]
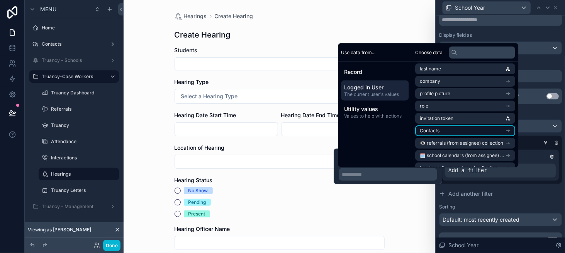
click at [457, 134] on li "Contacts" at bounding box center [465, 130] width 100 height 11
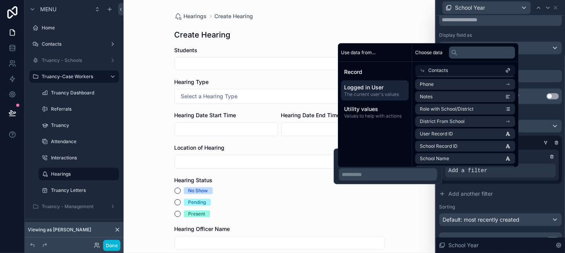
scroll to position [116, 0]
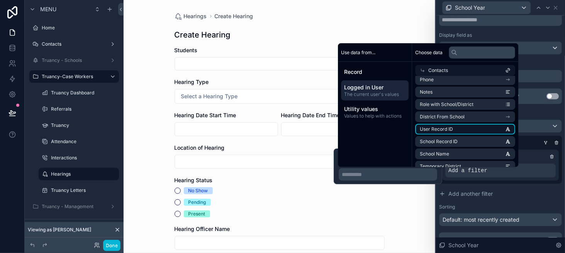
click at [464, 129] on li "User Record ID" at bounding box center [465, 129] width 100 height 11
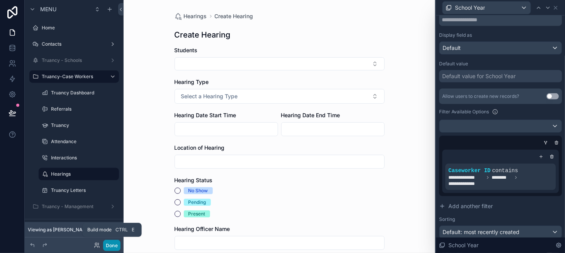
click at [115, 243] on button "Done" at bounding box center [111, 245] width 17 height 11
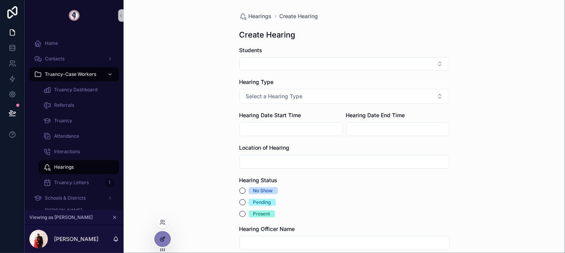
click at [161, 239] on icon at bounding box center [163, 239] width 6 height 6
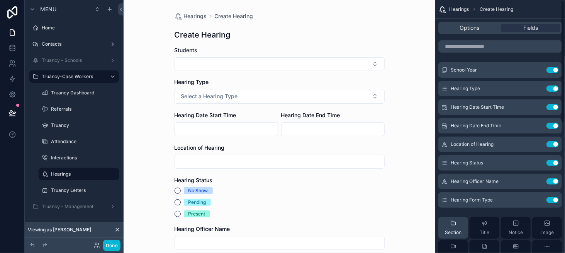
click at [455, 225] on icon "scrollable content" at bounding box center [453, 223] width 6 height 6
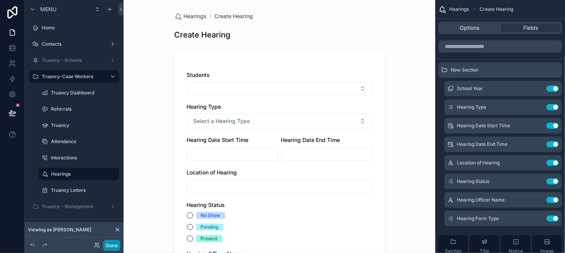
click at [114, 245] on button "Done" at bounding box center [111, 245] width 17 height 11
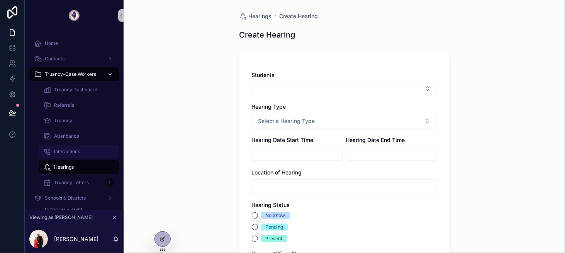
click at [88, 153] on div "Interactions" at bounding box center [78, 151] width 71 height 12
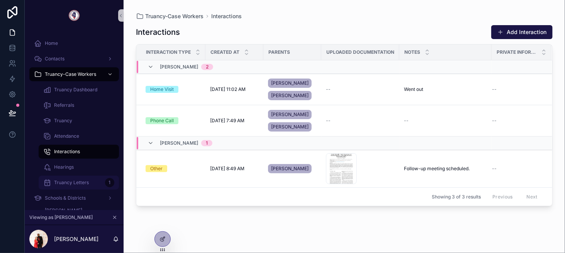
click at [90, 177] on div "Truancy Letters 1" at bounding box center [78, 182] width 71 height 12
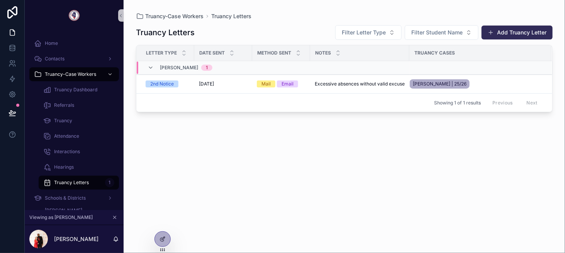
click at [534, 31] on button "Add Truancy Letter" at bounding box center [517, 32] width 71 height 14
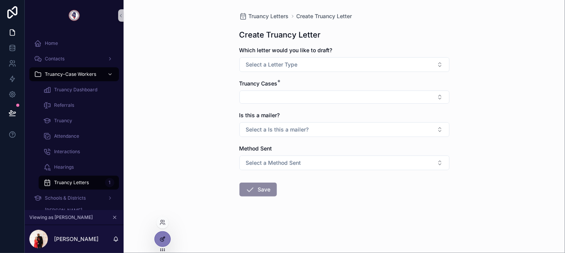
click at [163, 241] on icon at bounding box center [161, 239] width 3 height 3
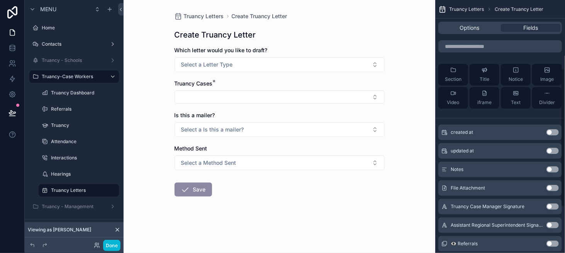
scroll to position [155, 0]
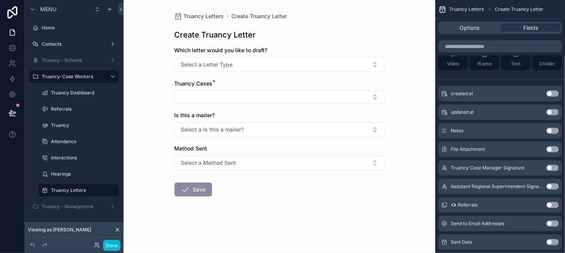
click at [553, 205] on button "Use setting" at bounding box center [553, 205] width 12 height 6
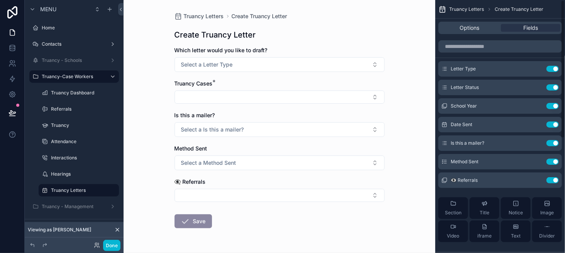
scroll to position [0, 0]
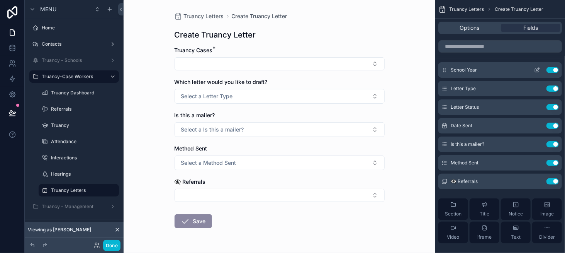
click at [535, 69] on icon "scrollable content" at bounding box center [537, 70] width 6 height 6
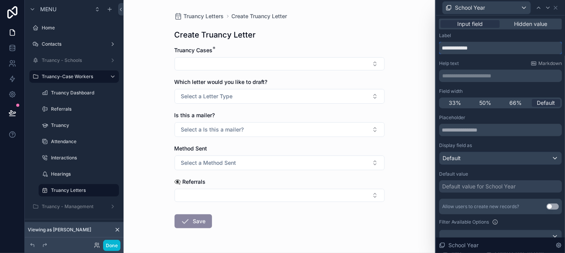
click at [466, 47] on input "**********" at bounding box center [500, 48] width 123 height 12
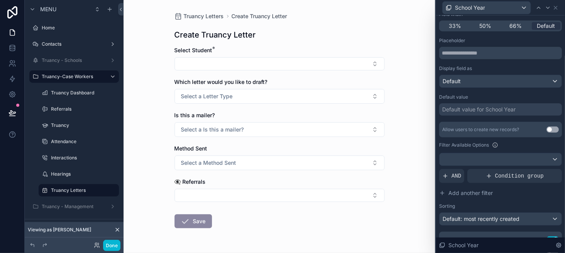
scroll to position [77, 0]
type input "**********"
click at [495, 174] on span "Condition group" at bounding box center [519, 176] width 49 height 8
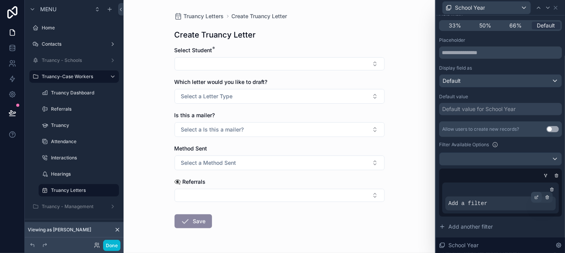
click at [531, 198] on div at bounding box center [536, 197] width 11 height 11
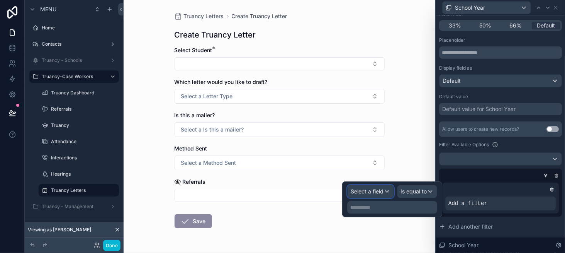
click at [379, 190] on span "Select a field" at bounding box center [367, 191] width 33 height 7
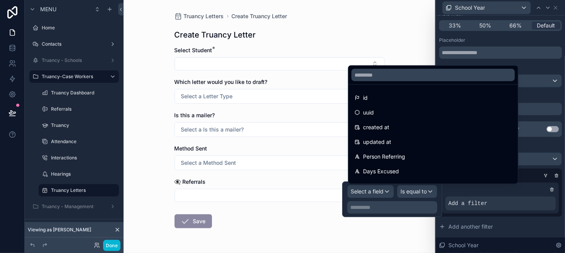
click at [377, 83] on div at bounding box center [433, 75] width 170 height 19
click at [378, 77] on input "text" at bounding box center [433, 75] width 163 height 12
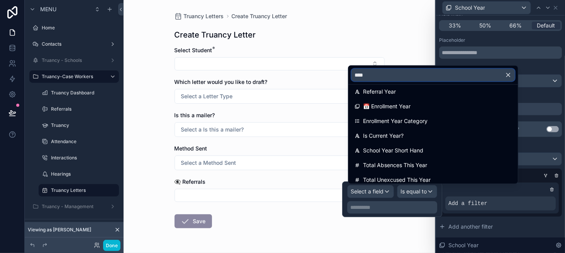
scroll to position [39, 0]
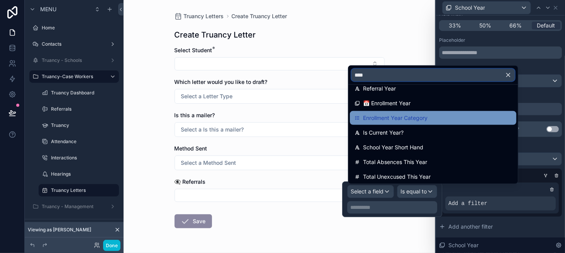
type input "****"
click at [404, 119] on span "Enrollment Year Category" at bounding box center [395, 117] width 65 height 9
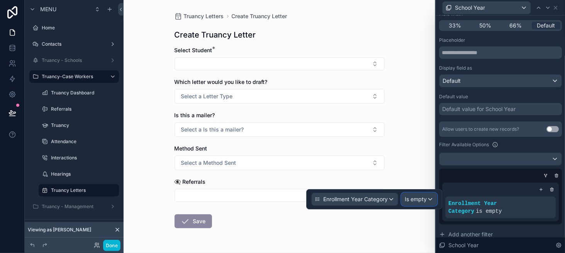
click at [417, 196] on span "Is empty" at bounding box center [416, 199] width 22 height 8
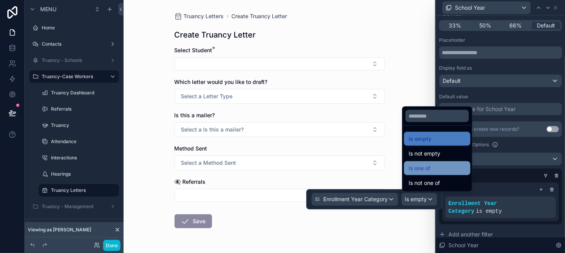
click at [418, 165] on span "Is one of" at bounding box center [420, 167] width 22 height 9
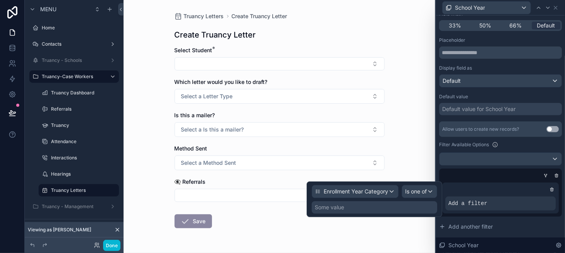
click at [367, 211] on div "Some value" at bounding box center [375, 207] width 126 height 12
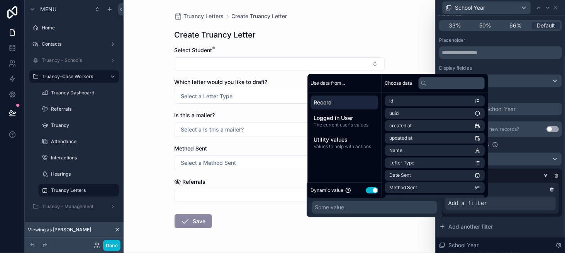
click at [370, 190] on button "Use setting" at bounding box center [372, 190] width 12 height 6
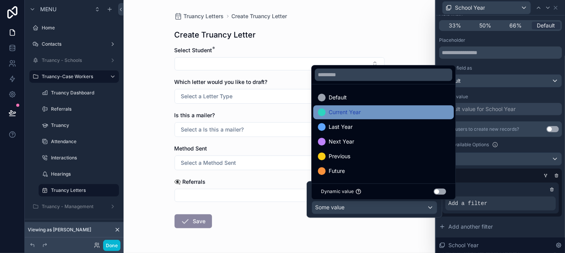
click at [382, 113] on div "Current Year" at bounding box center [383, 111] width 131 height 9
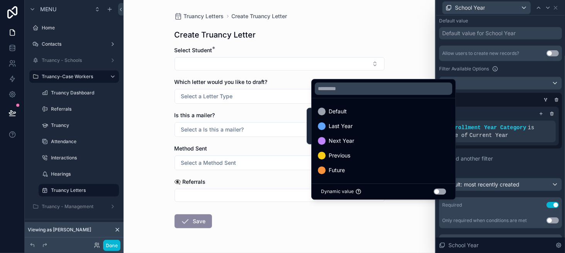
scroll to position [155, 0]
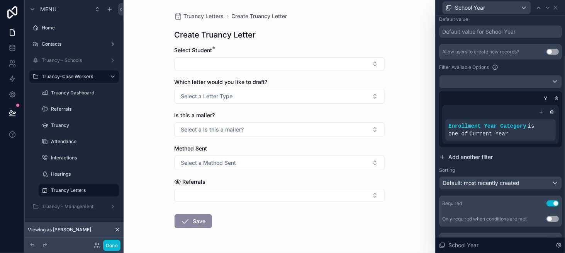
click at [474, 156] on span "Add another filter" at bounding box center [471, 157] width 44 height 8
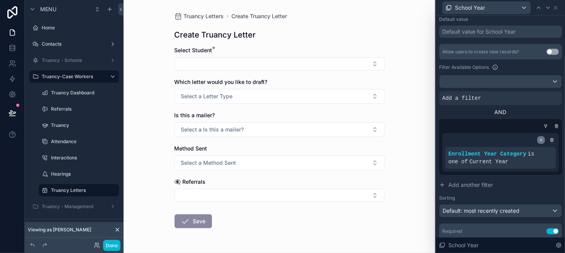
click at [539, 138] on icon at bounding box center [541, 140] width 5 height 5
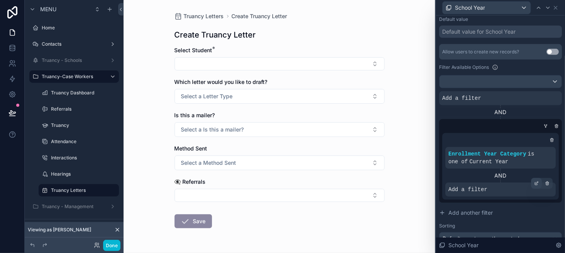
click at [534, 182] on icon at bounding box center [536, 183] width 5 height 5
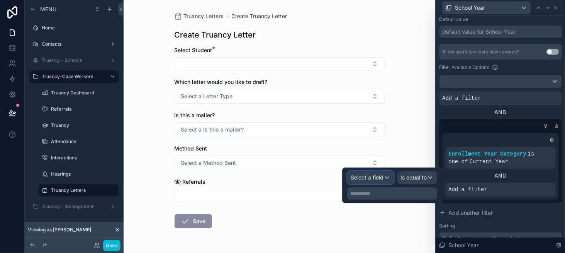
click at [371, 174] on span "Select a field" at bounding box center [367, 177] width 33 height 7
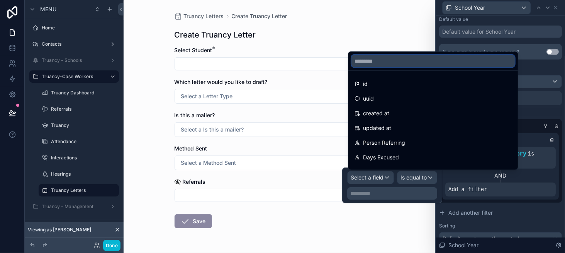
click at [376, 65] on input "text" at bounding box center [433, 61] width 163 height 12
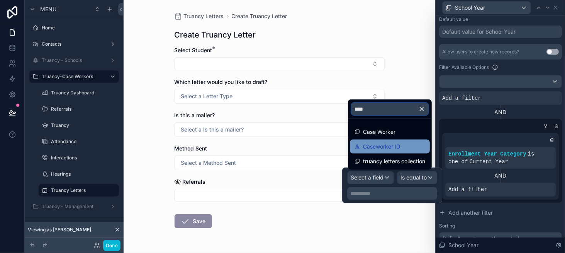
type input "****"
click at [381, 144] on span "Caseworker ID" at bounding box center [381, 146] width 37 height 9
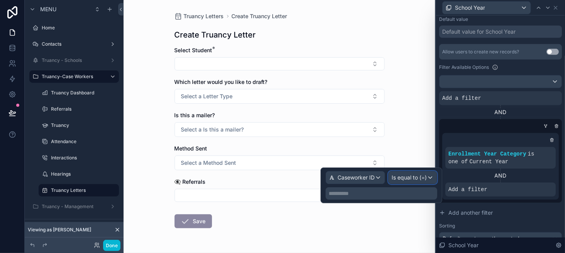
click at [411, 182] on div "Is equal to (=)" at bounding box center [413, 177] width 48 height 12
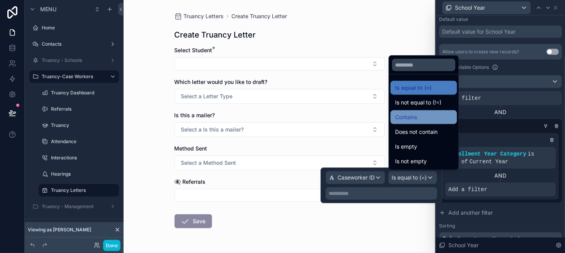
click at [412, 119] on span "Contains" at bounding box center [406, 116] width 22 height 9
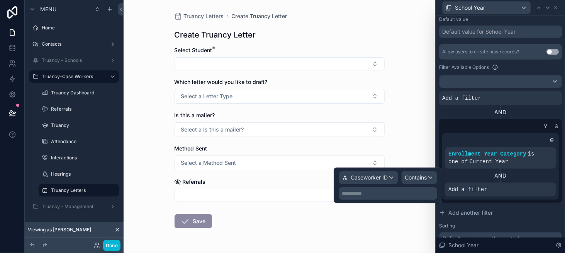
click at [370, 190] on p "**********" at bounding box center [389, 193] width 94 height 8
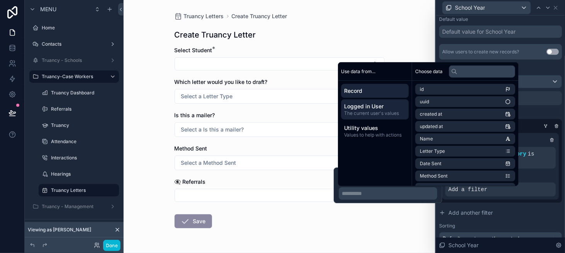
click at [367, 108] on span "Logged in User" at bounding box center [374, 106] width 61 height 8
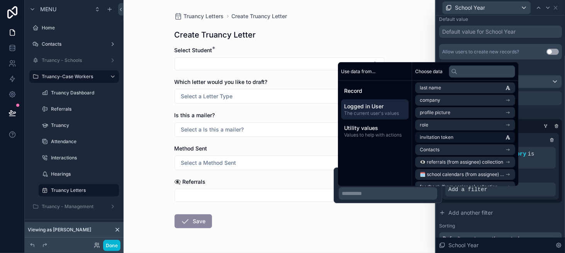
scroll to position [77, 0]
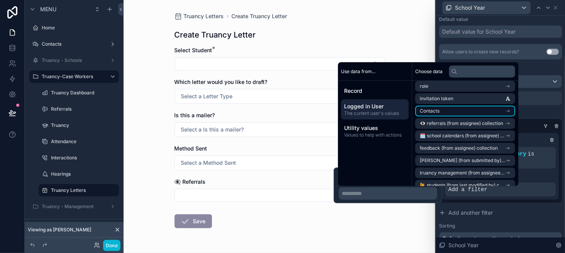
click at [481, 115] on li "Contacts" at bounding box center [465, 110] width 100 height 11
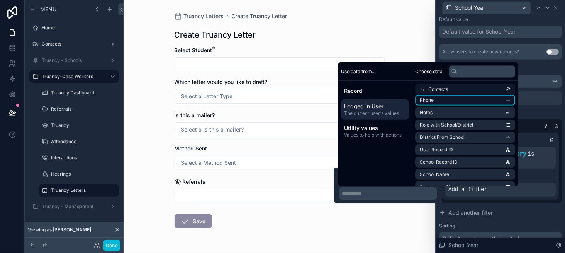
scroll to position [116, 0]
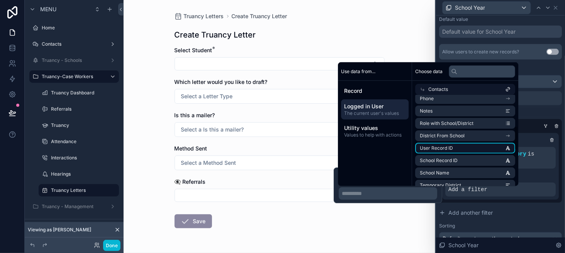
click at [470, 147] on li "User Record ID" at bounding box center [465, 148] width 100 height 11
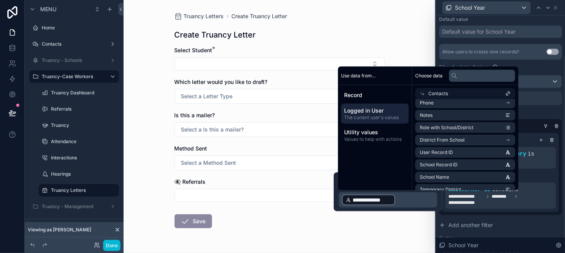
click at [291, 213] on form "Select Student * Which letter would you like to draft? Select a Letter Type Is …" at bounding box center [280, 161] width 210 height 231
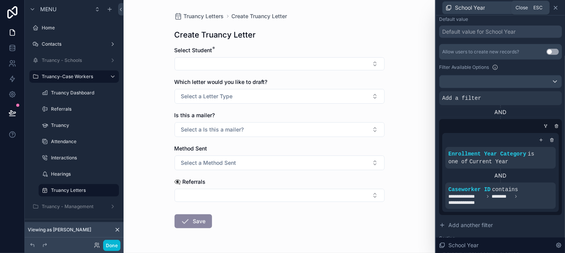
click at [554, 8] on icon at bounding box center [556, 8] width 6 height 6
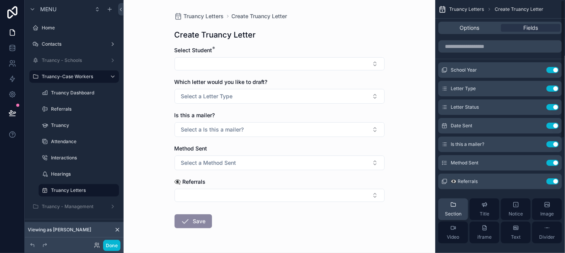
click at [455, 211] on span "Section" at bounding box center [453, 214] width 17 height 6
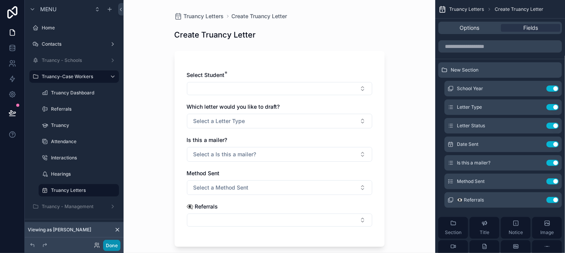
click at [114, 245] on button "Done" at bounding box center [111, 245] width 17 height 11
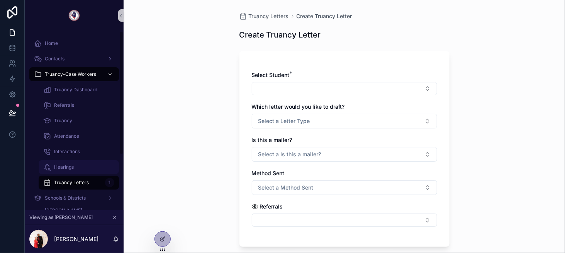
click at [76, 172] on div "Hearings" at bounding box center [78, 167] width 71 height 12
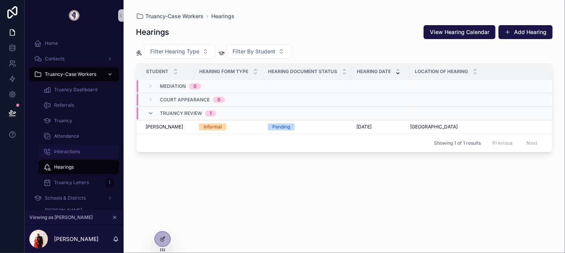
click at [79, 157] on div "Interactions" at bounding box center [78, 151] width 71 height 12
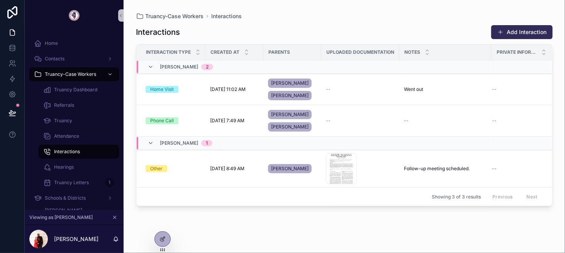
click at [525, 28] on button "Add Interaction" at bounding box center [521, 32] width 61 height 14
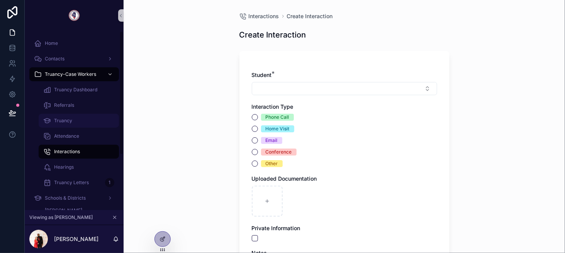
click at [94, 126] on div "Truancy" at bounding box center [78, 120] width 71 height 12
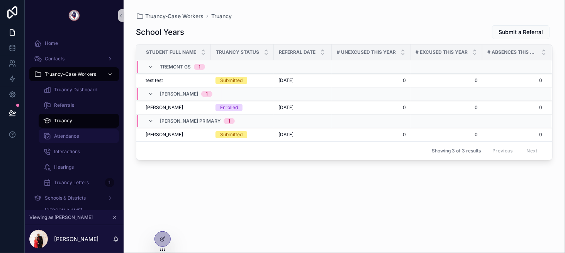
click at [90, 135] on div "Attendance" at bounding box center [78, 136] width 71 height 12
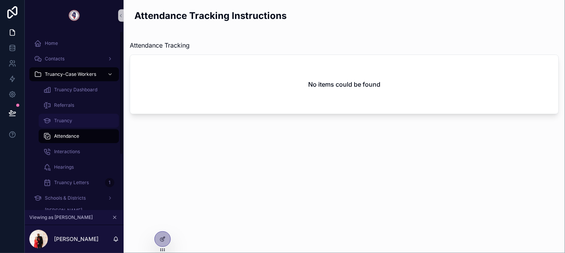
click at [82, 124] on div "Truancy" at bounding box center [78, 120] width 71 height 12
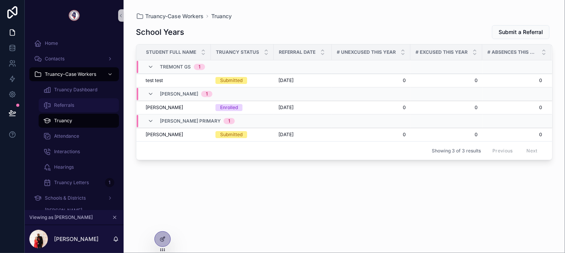
click at [84, 110] on div "Referrals" at bounding box center [78, 105] width 71 height 12
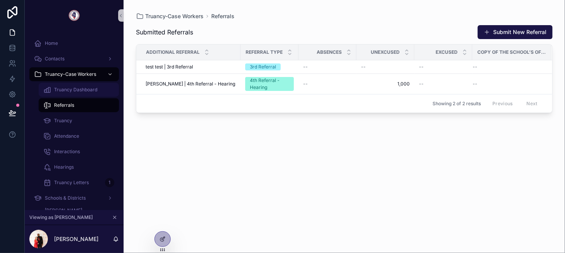
click at [86, 96] on link "Truancy Dashboard" at bounding box center [79, 90] width 80 height 14
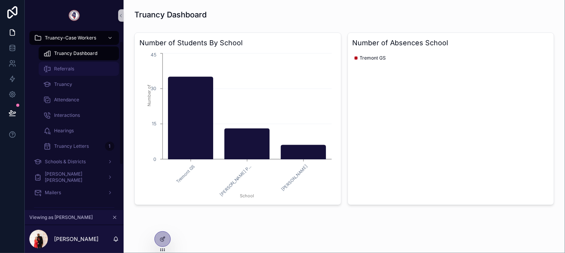
scroll to position [39, 0]
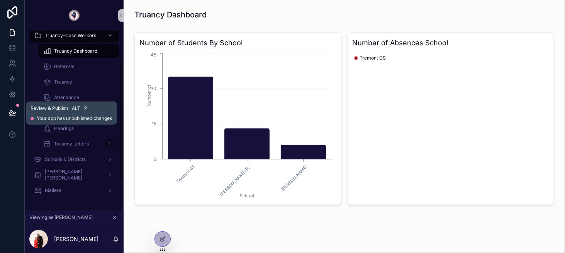
click at [18, 113] on button at bounding box center [12, 113] width 17 height 22
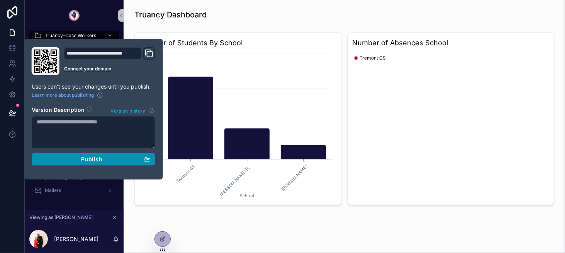
click at [99, 155] on button "Publish" at bounding box center [94, 159] width 124 height 12
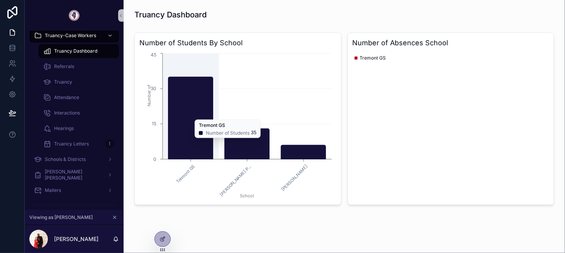
click at [179, 141] on icon "chart" at bounding box center [190, 118] width 45 height 82
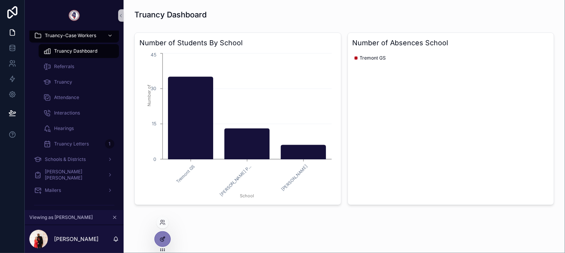
click at [162, 236] on icon at bounding box center [163, 239] width 6 height 6
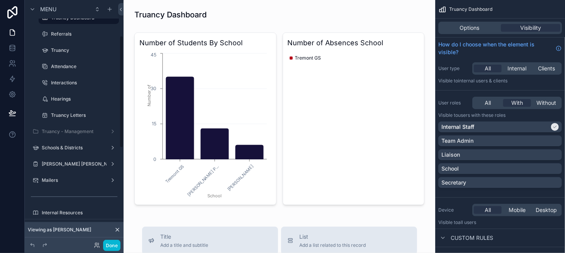
scroll to position [77, 0]
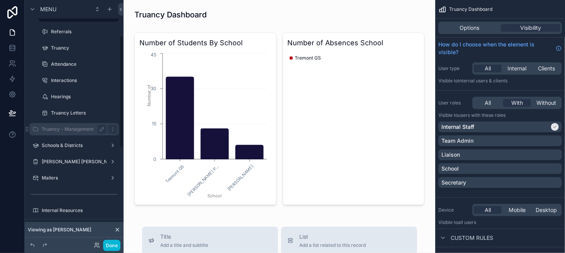
click at [77, 129] on label "Truancy - Management" at bounding box center [73, 129] width 62 height 6
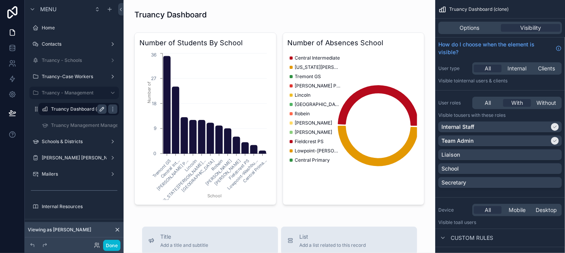
click at [100, 110] on icon "scrollable content" at bounding box center [102, 109] width 4 height 4
click at [91, 110] on input "**********" at bounding box center [72, 108] width 43 height 9
click at [90, 110] on input "**********" at bounding box center [72, 108] width 43 height 9
click at [90, 109] on input "**********" at bounding box center [72, 108] width 43 height 9
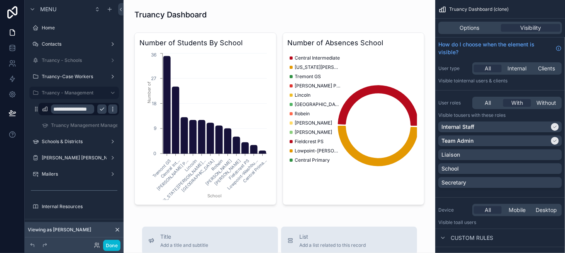
type input "**********"
click at [108, 112] on button "scrollable content" at bounding box center [112, 108] width 9 height 9
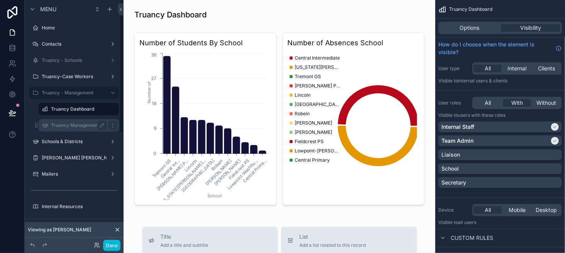
click at [88, 125] on label "Truancy Management Management" at bounding box center [90, 125] width 78 height 6
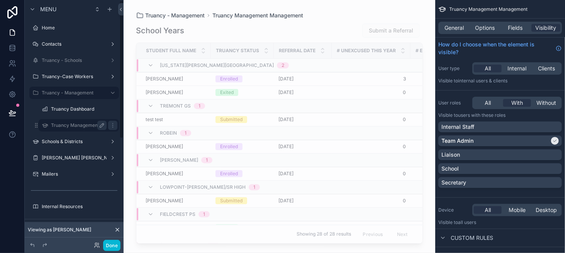
click at [104, 127] on icon "scrollable content" at bounding box center [102, 125] width 6 height 6
click at [87, 128] on input "**********" at bounding box center [72, 125] width 43 height 9
click at [74, 128] on input "**********" at bounding box center [72, 125] width 43 height 9
type input "*******"
click at [110, 126] on icon "scrollable content" at bounding box center [113, 125] width 6 height 6
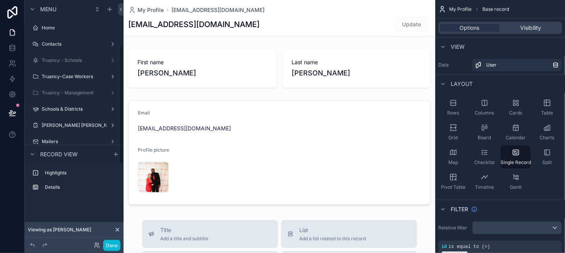
scroll to position [95, 0]
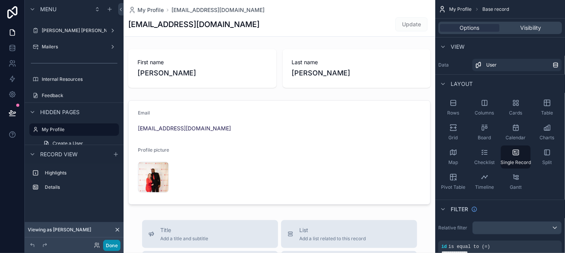
click at [115, 243] on button "Done" at bounding box center [111, 245] width 17 height 11
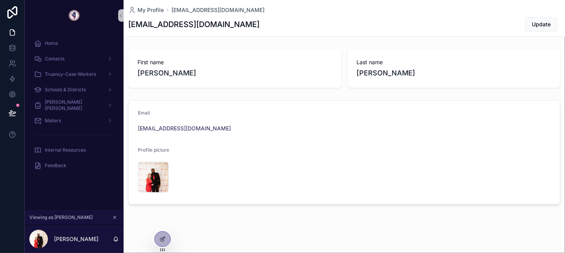
scroll to position [0, 0]
click at [115, 218] on icon "scrollable content" at bounding box center [115, 217] width 3 height 3
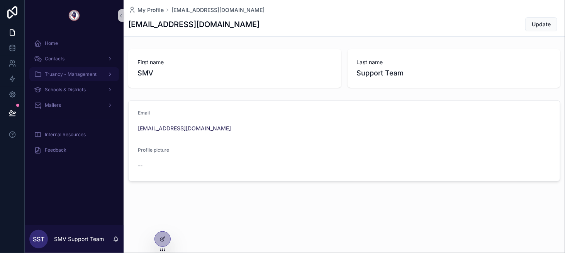
click at [75, 80] on link "Truancy - Management" at bounding box center [74, 74] width 90 height 14
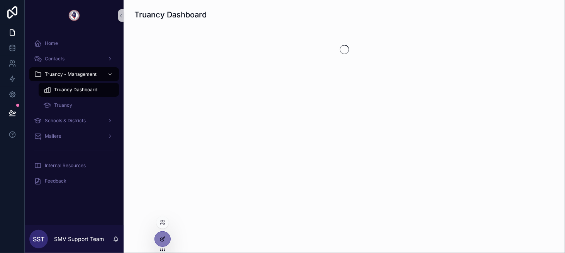
click at [161, 237] on icon at bounding box center [163, 239] width 6 height 6
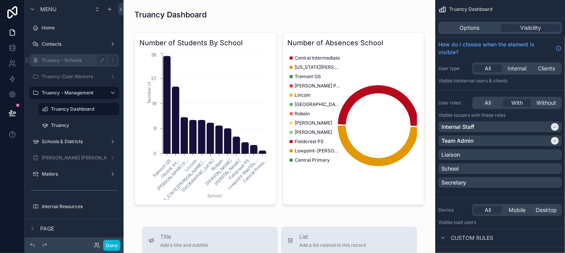
click at [74, 63] on label "Truancy - Schools" at bounding box center [73, 60] width 62 height 6
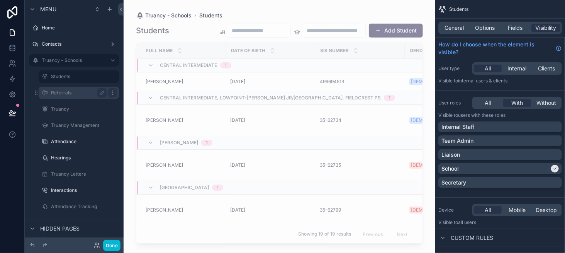
click at [112, 93] on icon "scrollable content" at bounding box center [113, 93] width 6 height 6
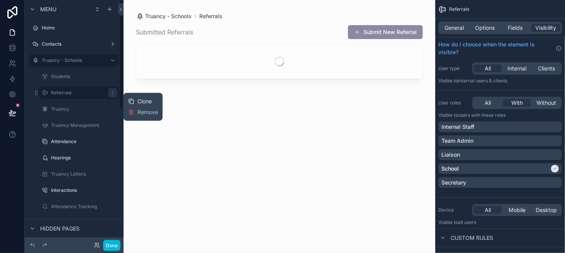
click at [135, 100] on div "Clone" at bounding box center [140, 101] width 24 height 8
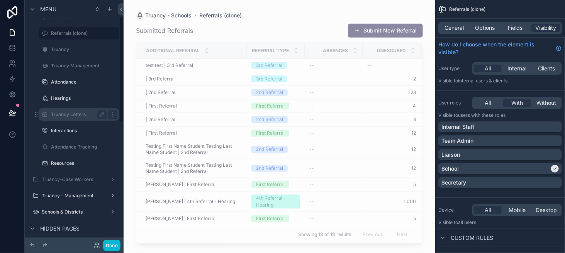
scroll to position [77, 0]
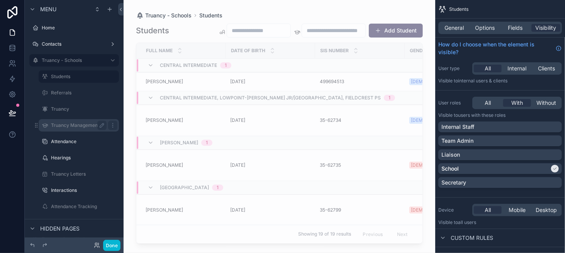
click at [82, 125] on label "Truancy Management" at bounding box center [77, 125] width 53 height 6
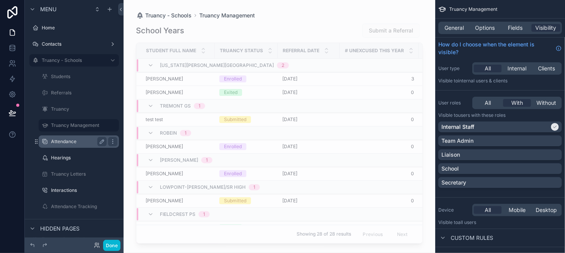
click at [82, 140] on label "Attendance" at bounding box center [77, 141] width 53 height 6
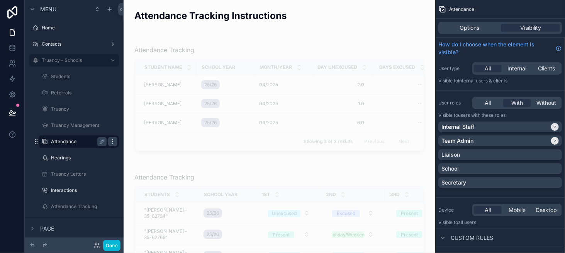
click at [114, 141] on icon "scrollable content" at bounding box center [113, 141] width 6 height 6
click at [136, 148] on div "Clone" at bounding box center [140, 150] width 24 height 8
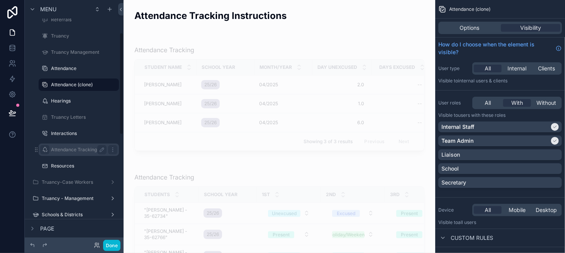
scroll to position [77, 0]
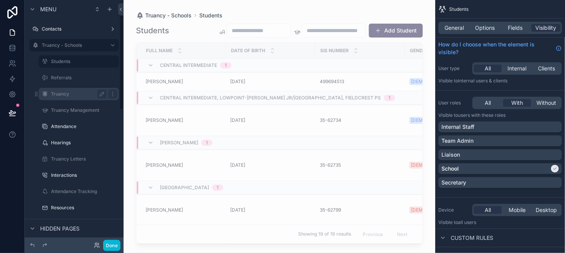
scroll to position [39, 0]
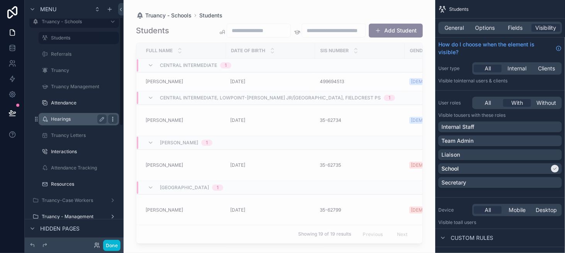
click at [114, 119] on icon "scrollable content" at bounding box center [113, 119] width 6 height 6
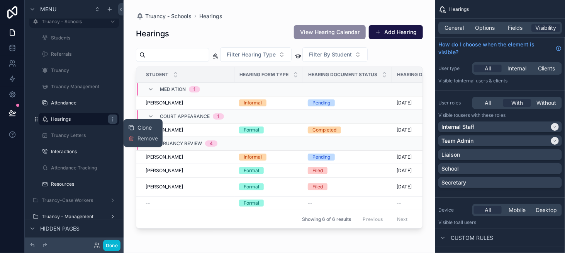
click at [133, 125] on icon at bounding box center [131, 127] width 6 height 6
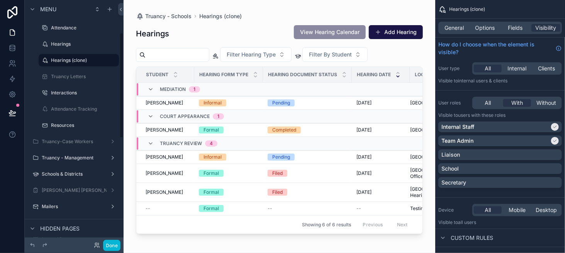
scroll to position [116, 0]
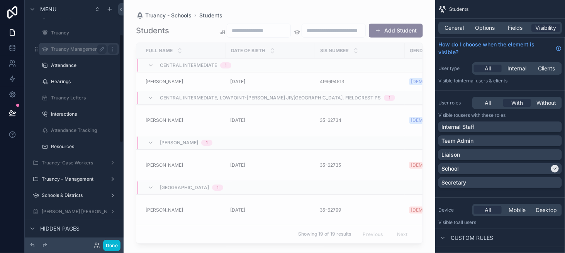
scroll to position [77, 0]
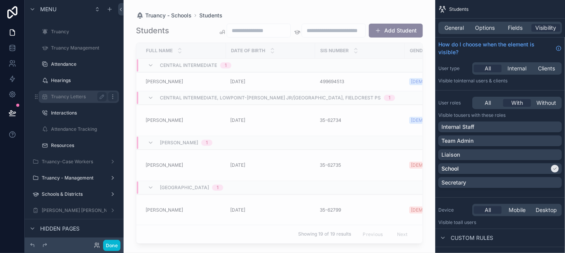
click at [115, 96] on icon "scrollable content" at bounding box center [113, 96] width 6 height 6
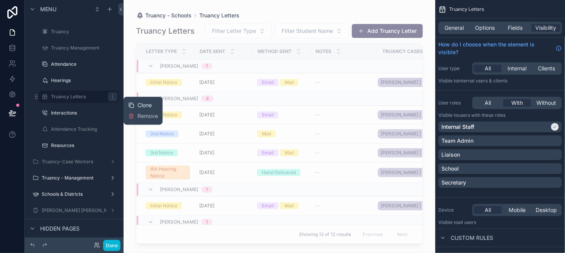
click at [133, 105] on icon at bounding box center [131, 105] width 6 height 6
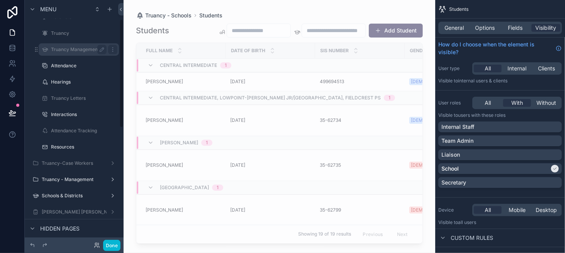
scroll to position [77, 0]
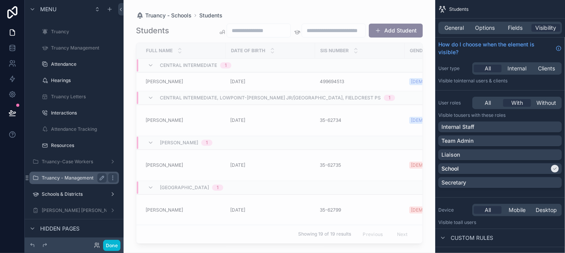
click at [79, 173] on div "Truancy - Management" at bounding box center [74, 177] width 65 height 9
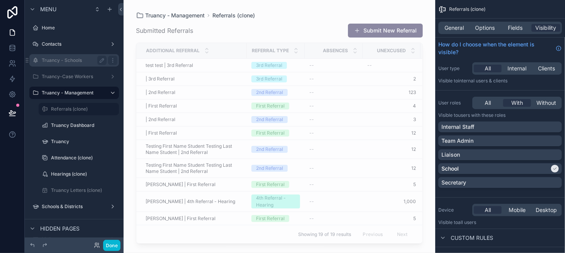
click at [89, 63] on div "Truancy - Schools" at bounding box center [74, 60] width 65 height 9
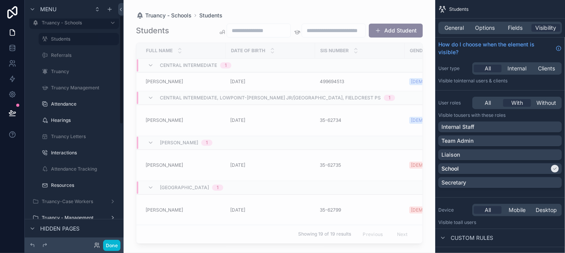
scroll to position [39, 0]
click at [113, 148] on icon "scrollable content" at bounding box center [113, 151] width 6 height 6
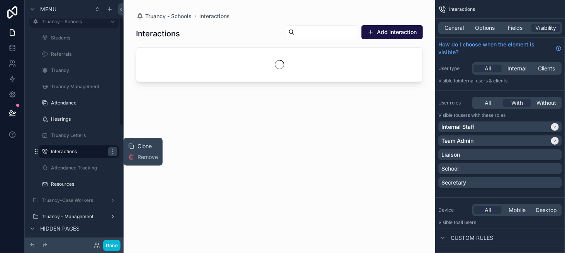
click at [136, 148] on div "Clone" at bounding box center [140, 146] width 24 height 8
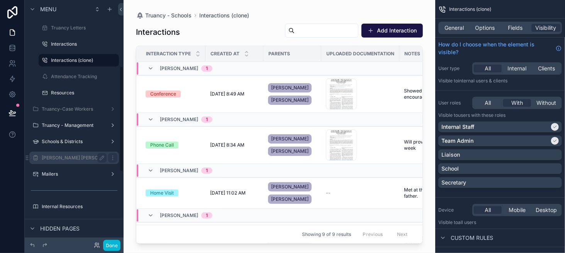
scroll to position [155, 0]
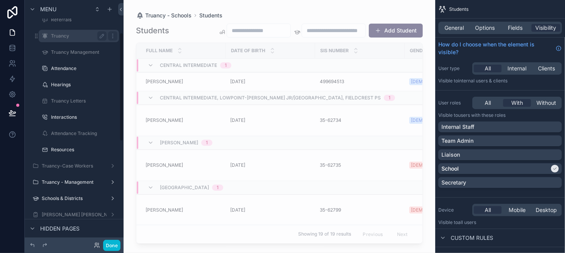
scroll to position [77, 0]
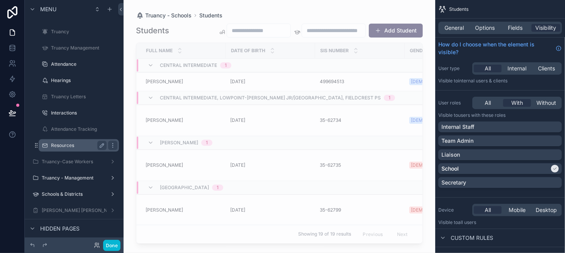
click at [80, 144] on label "Resources" at bounding box center [77, 145] width 53 height 6
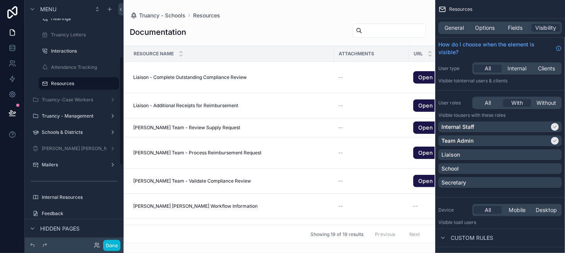
scroll to position [155, 0]
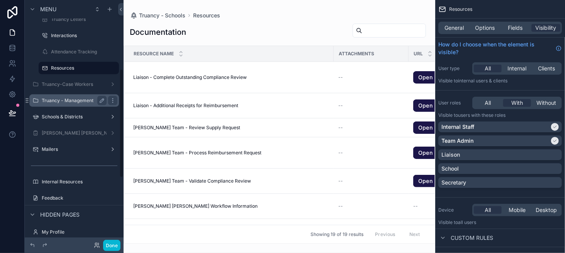
click at [87, 102] on label "Truancy - Management" at bounding box center [73, 100] width 62 height 6
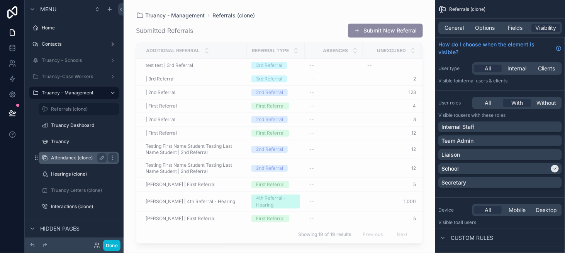
click at [92, 156] on label "Attendance (clone)" at bounding box center [77, 158] width 53 height 6
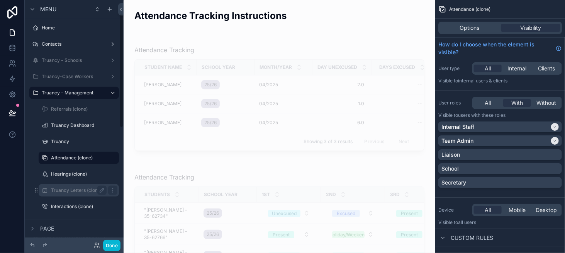
scroll to position [27, 0]
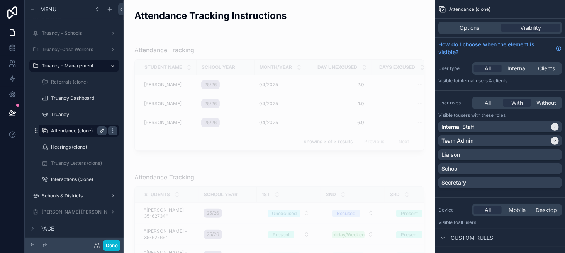
click at [102, 131] on icon "scrollable content" at bounding box center [102, 131] width 4 height 4
click at [84, 130] on input "**********" at bounding box center [72, 130] width 43 height 9
type input "**********"
click at [110, 131] on icon "scrollable content" at bounding box center [113, 130] width 6 height 6
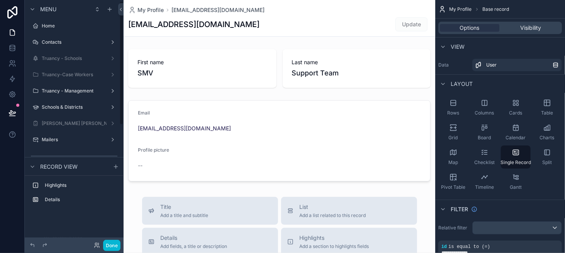
scroll to position [2, 0]
click at [79, 94] on div "Truancy - Management" at bounding box center [74, 91] width 65 height 9
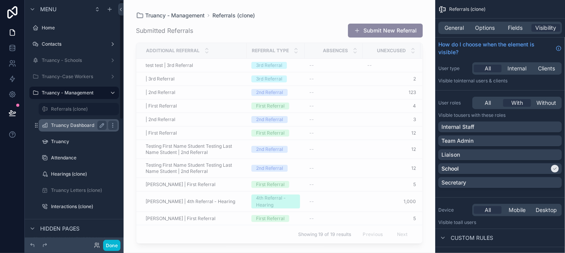
click at [85, 122] on label "Truancy Dashboard" at bounding box center [77, 125] width 53 height 6
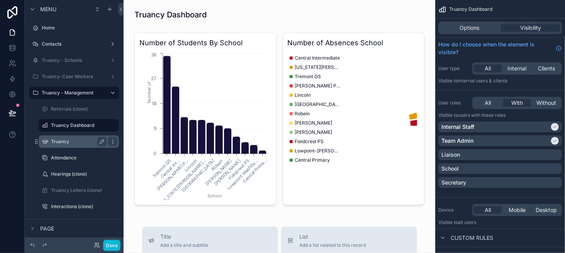
click at [81, 145] on div "Truancy" at bounding box center [79, 141] width 56 height 9
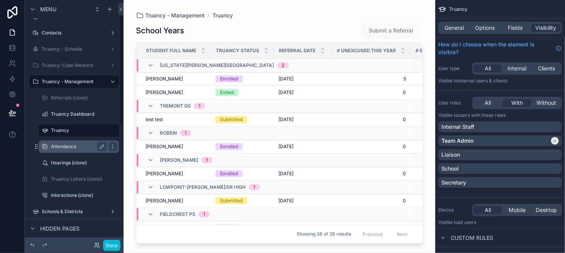
click at [84, 149] on label "Attendance" at bounding box center [77, 146] width 53 height 6
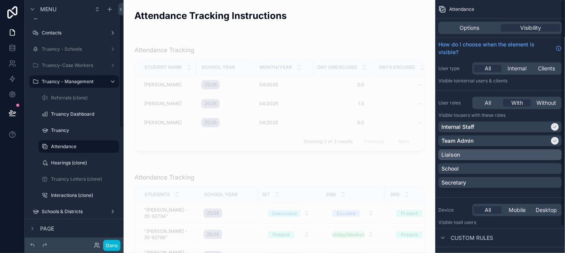
scroll to position [27, 0]
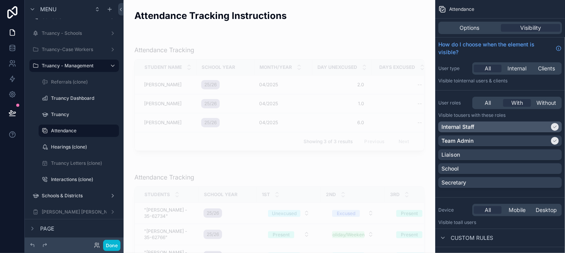
click at [493, 128] on div "Internal Staff" at bounding box center [496, 127] width 108 height 8
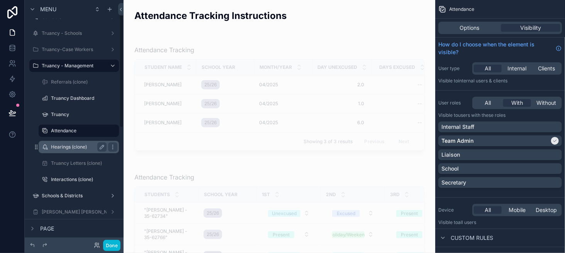
click at [73, 150] on label "Hearings (clone)" at bounding box center [77, 147] width 53 height 6
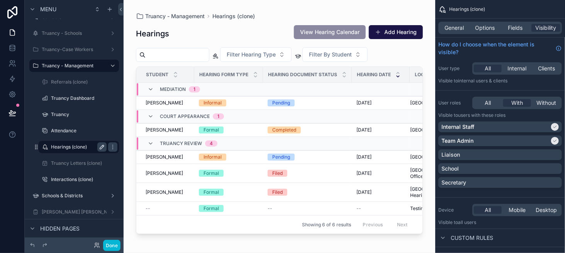
click at [99, 146] on icon "scrollable content" at bounding box center [102, 147] width 6 height 6
click at [79, 147] on input "**********" at bounding box center [72, 146] width 43 height 9
click at [76, 147] on input "**********" at bounding box center [72, 146] width 43 height 9
type input "********"
click at [110, 148] on icon "scrollable content" at bounding box center [113, 147] width 6 height 6
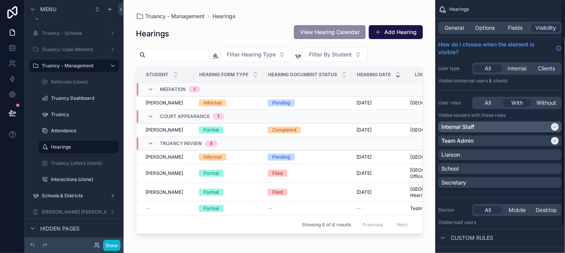
click at [517, 129] on div "Internal Staff" at bounding box center [496, 127] width 108 height 8
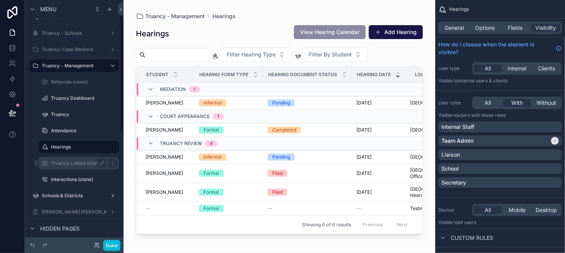
click at [79, 161] on label "Truancy Letters (clone)" at bounding box center [77, 163] width 53 height 6
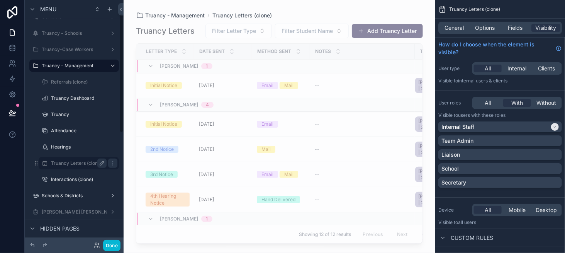
click at [102, 163] on icon "scrollable content" at bounding box center [102, 163] width 6 height 6
click at [90, 163] on input "**********" at bounding box center [72, 162] width 43 height 9
click at [92, 163] on input "**********" at bounding box center [72, 162] width 43 height 9
type input "**********"
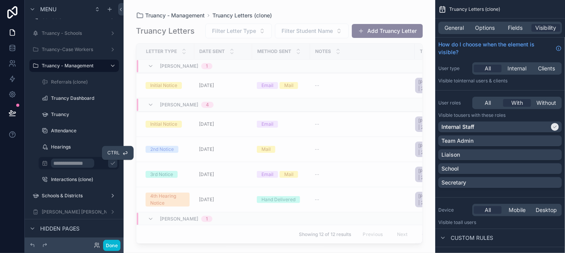
scroll to position [0, 0]
click at [110, 163] on icon "scrollable content" at bounding box center [113, 163] width 6 height 6
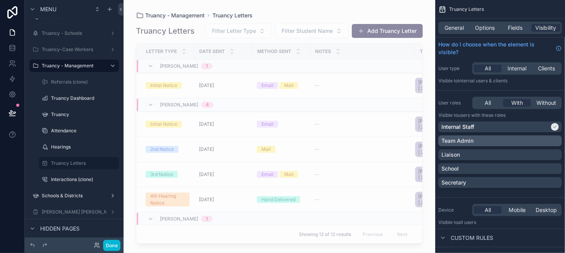
click at [480, 136] on div "Team Admin" at bounding box center [500, 140] width 124 height 11
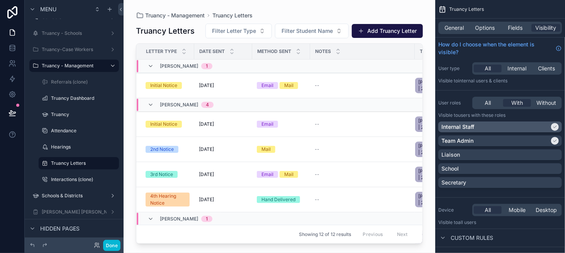
click at [485, 129] on div "Internal Staff" at bounding box center [496, 127] width 108 height 8
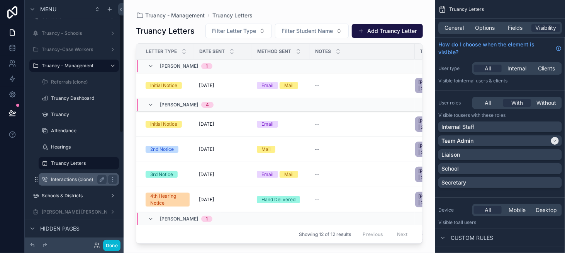
click at [86, 175] on div "Interactions (clone)" at bounding box center [79, 179] width 56 height 9
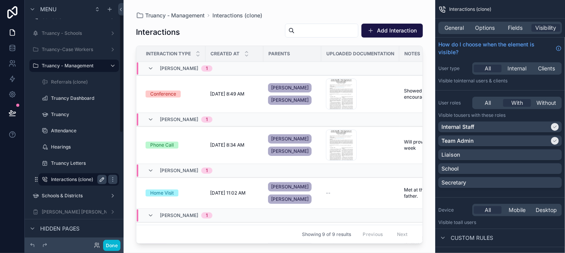
click at [102, 178] on icon "scrollable content" at bounding box center [102, 179] width 6 height 6
click at [84, 178] on input "**********" at bounding box center [72, 179] width 43 height 9
click at [83, 179] on input "**********" at bounding box center [72, 179] width 43 height 9
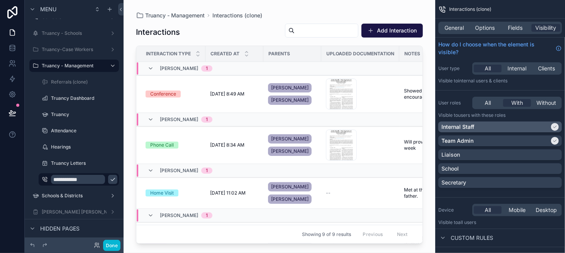
type input "**********"
click at [509, 130] on div "Internal Staff" at bounding box center [496, 127] width 108 height 8
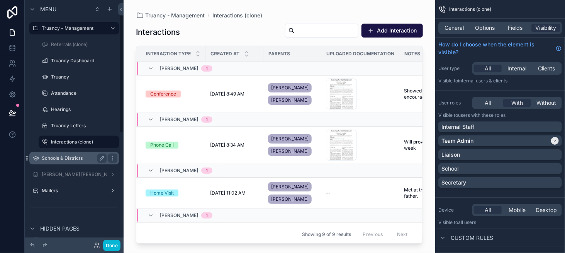
scroll to position [66, 0]
click at [101, 139] on icon "scrollable content" at bounding box center [102, 141] width 4 height 4
click at [84, 140] on input "**********" at bounding box center [72, 140] width 43 height 9
type input "**********"
click at [110, 141] on icon "scrollable content" at bounding box center [113, 141] width 6 height 6
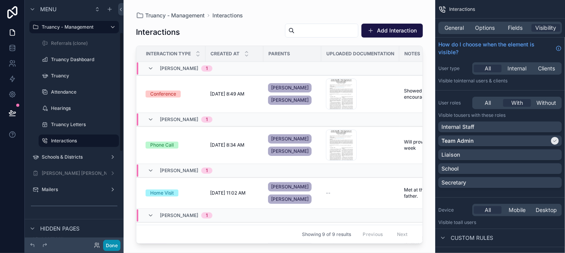
click at [112, 245] on button "Done" at bounding box center [111, 245] width 17 height 11
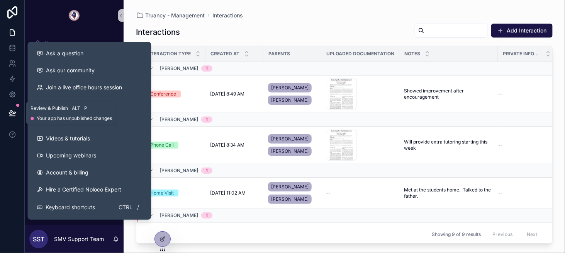
click at [10, 115] on icon at bounding box center [12, 113] width 8 height 8
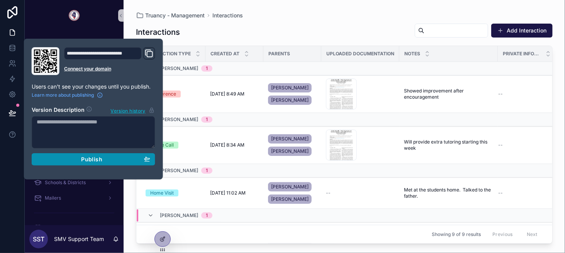
click at [85, 163] on button "Publish" at bounding box center [94, 159] width 124 height 12
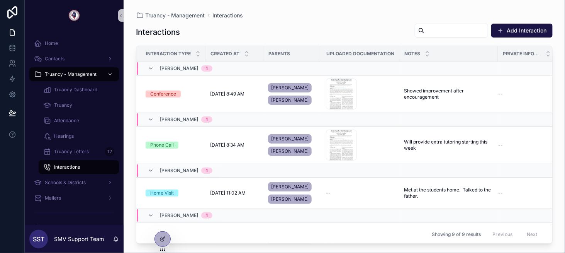
click at [274, 37] on div "Interactions Add Interaction" at bounding box center [344, 32] width 417 height 18
click at [81, 87] on span "Truancy Dashboard" at bounding box center [75, 90] width 43 height 6
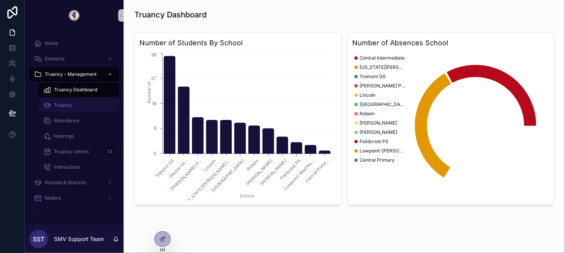
click at [93, 104] on div "Truancy" at bounding box center [78, 105] width 71 height 12
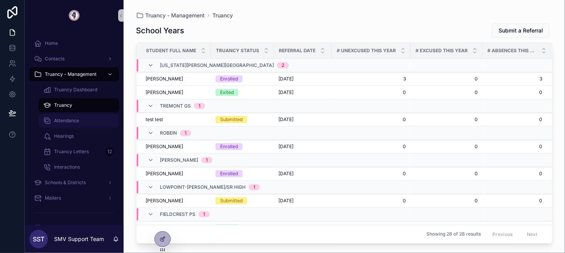
click at [89, 117] on div "Attendance" at bounding box center [78, 120] width 71 height 12
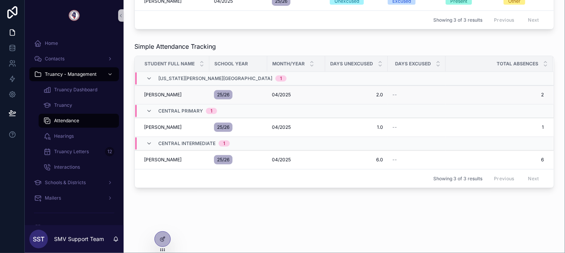
scroll to position [159, 0]
click at [74, 140] on div "Hearings" at bounding box center [78, 136] width 71 height 12
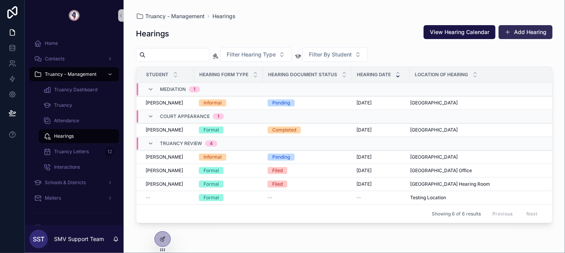
click at [513, 33] on button "Add Hearing" at bounding box center [526, 32] width 54 height 14
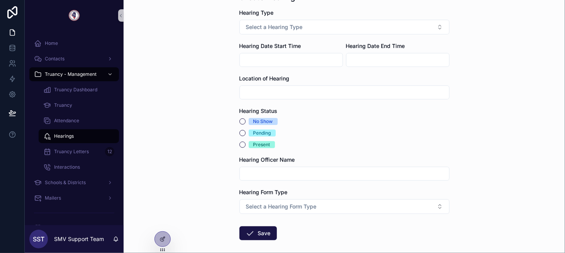
scroll to position [39, 0]
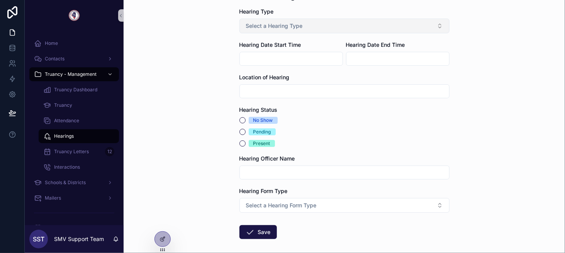
click at [331, 29] on button "Select a Hearing Type" at bounding box center [345, 26] width 210 height 15
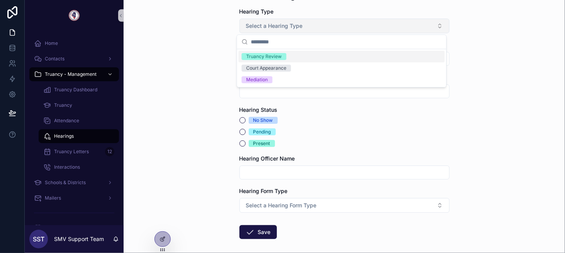
click at [331, 29] on button "Select a Hearing Type" at bounding box center [345, 26] width 210 height 15
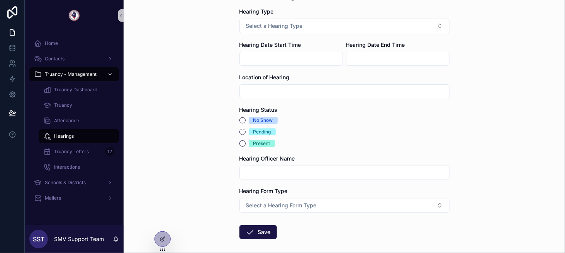
click at [335, 86] on input "scrollable content" at bounding box center [344, 91] width 209 height 11
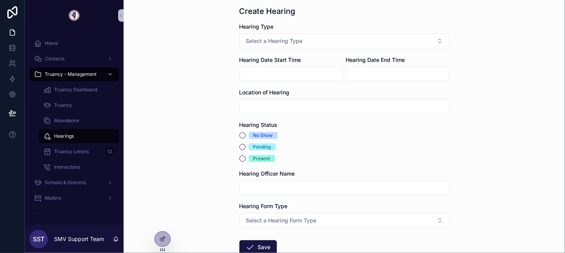
scroll to position [0, 0]
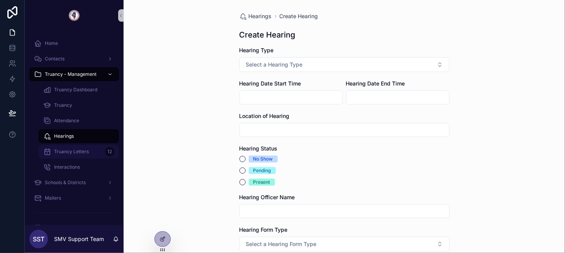
click at [86, 146] on div "Truancy Letters 12" at bounding box center [78, 151] width 71 height 12
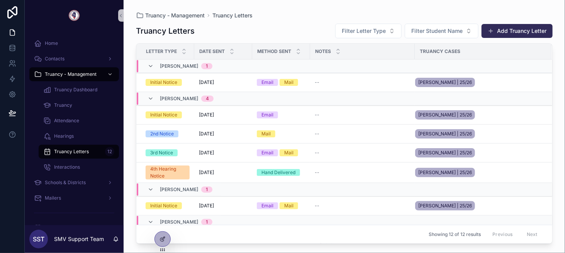
click at [507, 34] on button "Add Truancy Letter" at bounding box center [517, 31] width 71 height 14
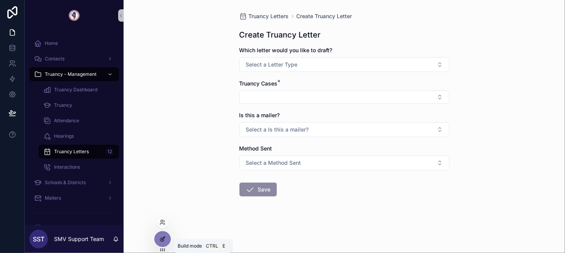
click at [161, 238] on icon at bounding box center [161, 239] width 3 height 3
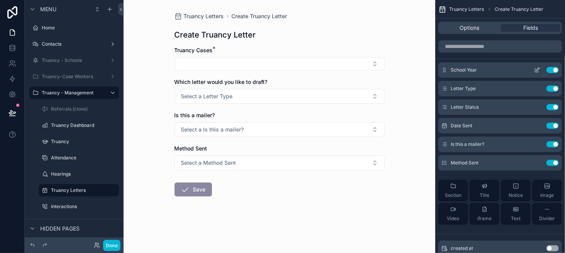
click at [537, 68] on icon "scrollable content" at bounding box center [537, 70] width 6 height 6
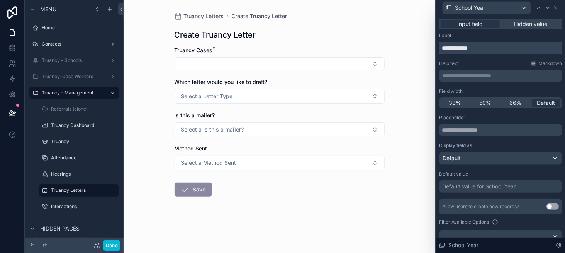
click at [472, 50] on input "**********" at bounding box center [500, 48] width 123 height 12
click at [467, 48] on input "**********" at bounding box center [500, 48] width 123 height 12
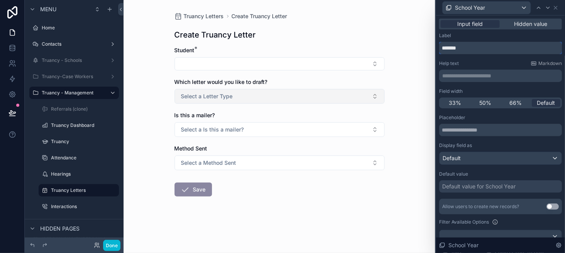
type input "*******"
click at [274, 98] on button "Select a Letter Type" at bounding box center [280, 96] width 210 height 15
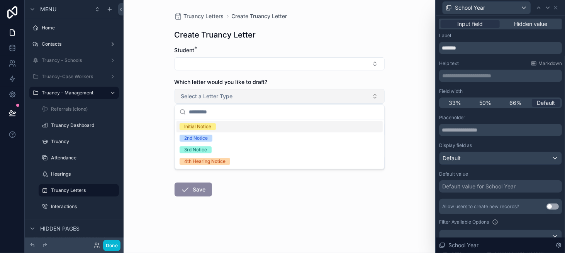
click at [274, 98] on button "Select a Letter Type" at bounding box center [280, 96] width 210 height 15
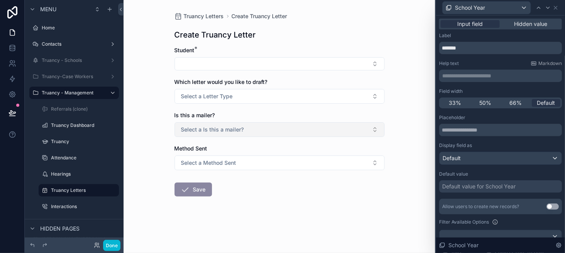
click at [277, 130] on button "Select a Is this a mailer?" at bounding box center [280, 129] width 210 height 15
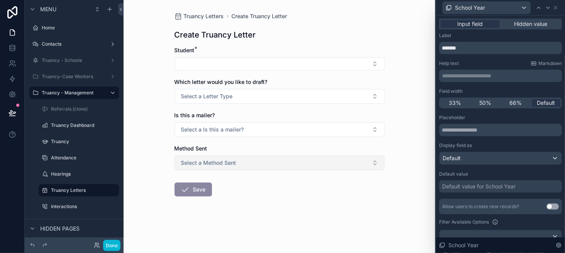
click at [264, 156] on button "Select a Method Sent" at bounding box center [280, 162] width 210 height 15
click at [557, 8] on icon at bounding box center [556, 8] width 6 height 6
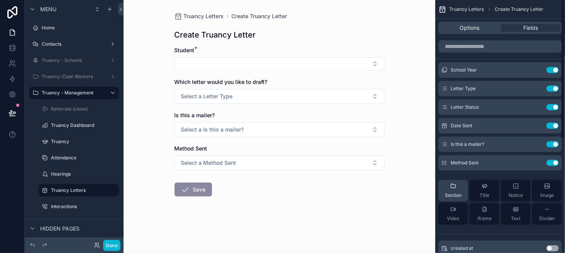
click at [456, 185] on icon "scrollable content" at bounding box center [453, 186] width 5 height 4
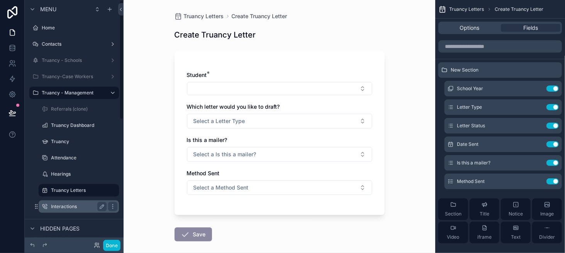
click at [83, 202] on div "Interactions" at bounding box center [79, 206] width 56 height 9
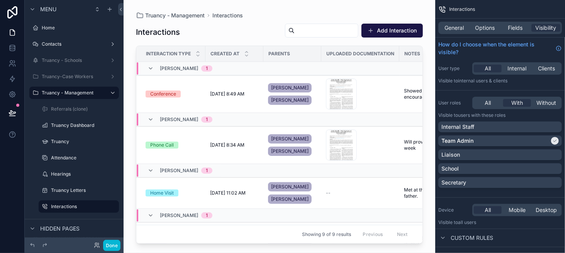
click at [387, 31] on div "scrollable content" at bounding box center [280, 121] width 312 height 243
click at [384, 30] on button "Add Interaction" at bounding box center [392, 31] width 61 height 14
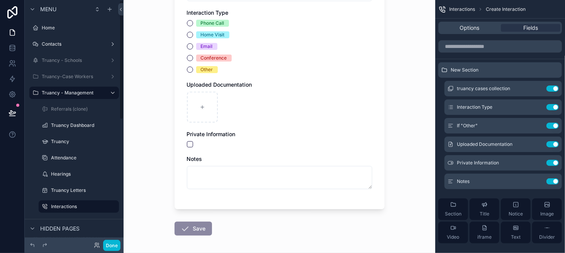
scroll to position [116, 0]
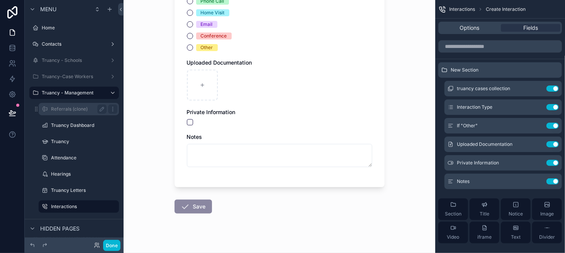
click at [79, 111] on label "Referrals (clone)" at bounding box center [77, 109] width 53 height 6
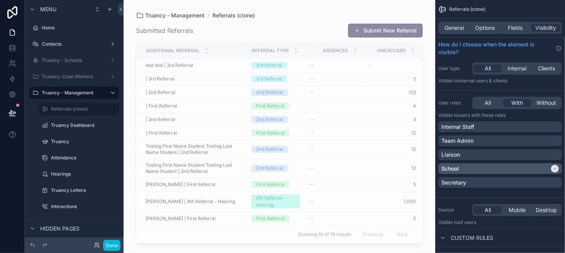
click at [539, 165] on div "School" at bounding box center [496, 169] width 108 height 8
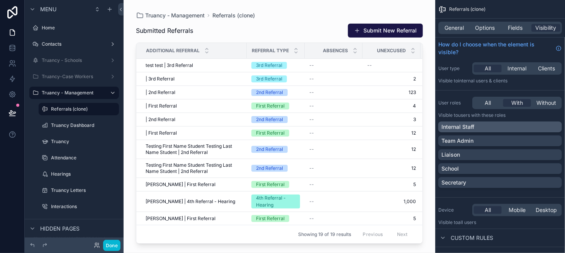
click at [529, 126] on div "Internal Staff" at bounding box center [500, 127] width 117 height 8
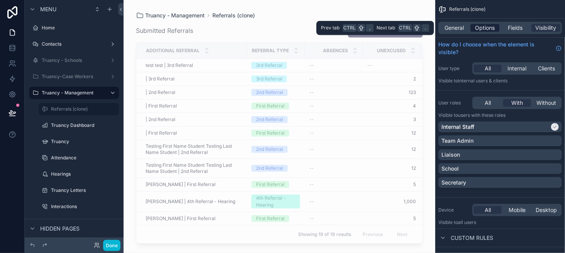
click at [484, 31] on span "Options" at bounding box center [485, 28] width 20 height 8
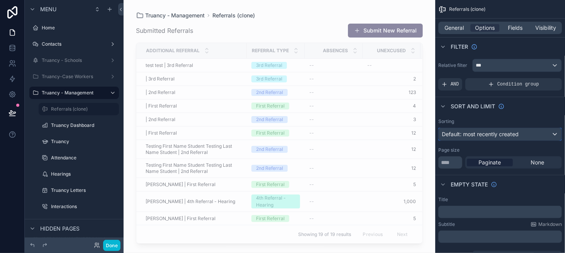
click at [496, 138] on div "Default: most recently created" at bounding box center [500, 134] width 123 height 12
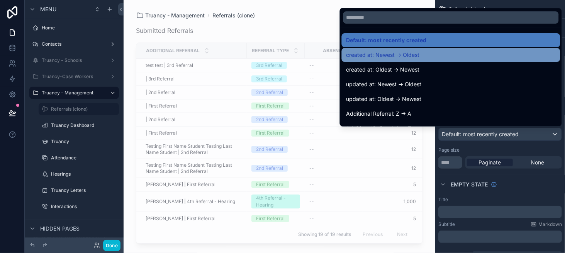
click at [475, 57] on div "created at: Newest -> Oldest" at bounding box center [451, 54] width 209 height 9
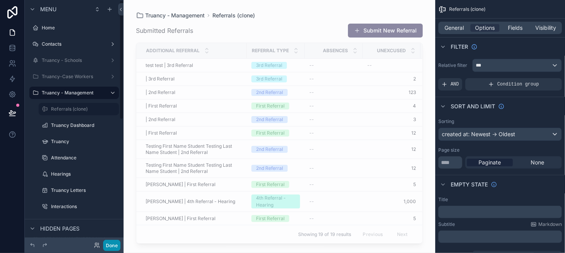
click at [110, 249] on button "Done" at bounding box center [111, 245] width 17 height 11
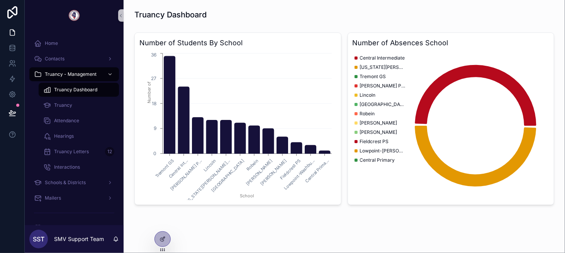
click at [80, 92] on span "Truancy Dashboard" at bounding box center [75, 90] width 43 height 6
click at [81, 105] on div "Truancy" at bounding box center [78, 105] width 71 height 12
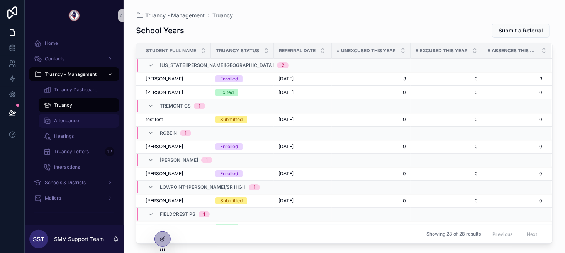
click at [80, 116] on div "Attendance" at bounding box center [78, 120] width 71 height 12
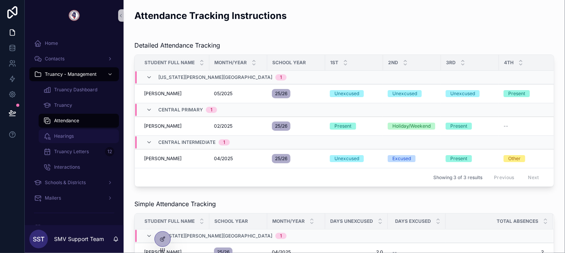
click at [81, 132] on div "Hearings" at bounding box center [78, 136] width 71 height 12
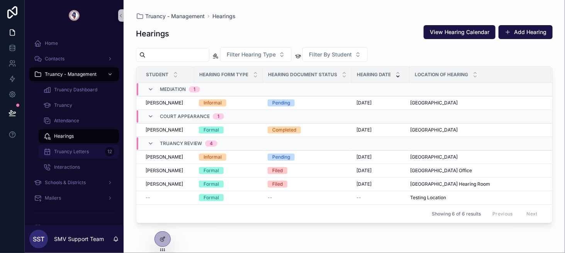
click at [83, 147] on div "Truancy Letters 12" at bounding box center [78, 151] width 71 height 12
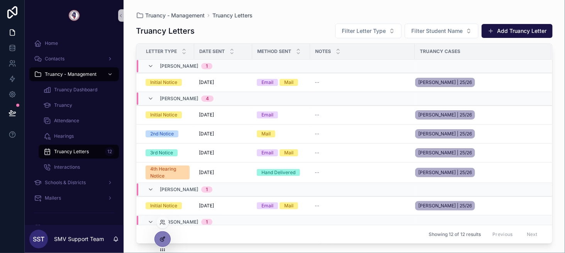
click at [163, 244] on div at bounding box center [162, 238] width 15 height 15
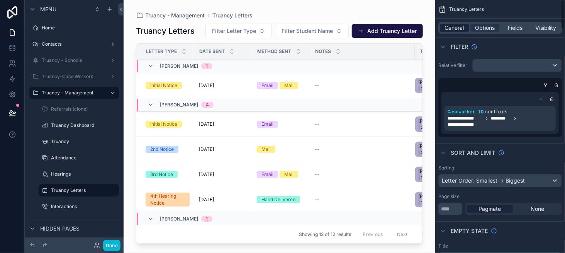
click at [453, 28] on span "General" at bounding box center [454, 28] width 19 height 8
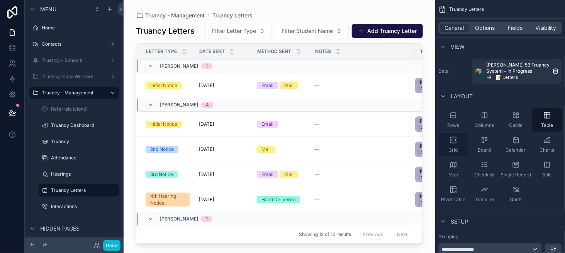
click at [455, 146] on div "Grid" at bounding box center [453, 144] width 30 height 23
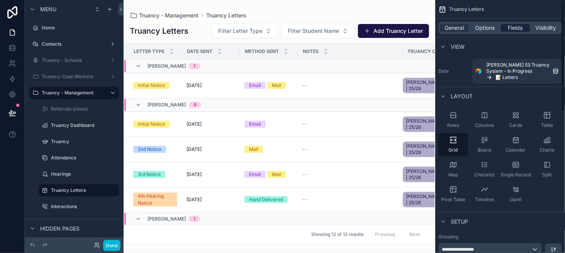
click at [513, 27] on span "Fields" at bounding box center [515, 28] width 15 height 8
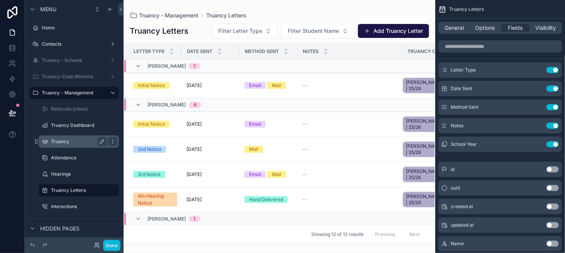
click at [66, 138] on label "Truancy" at bounding box center [77, 141] width 53 height 6
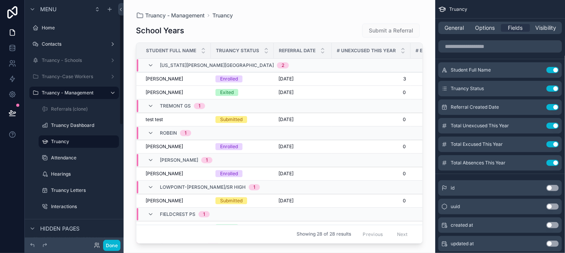
scroll to position [11, 0]
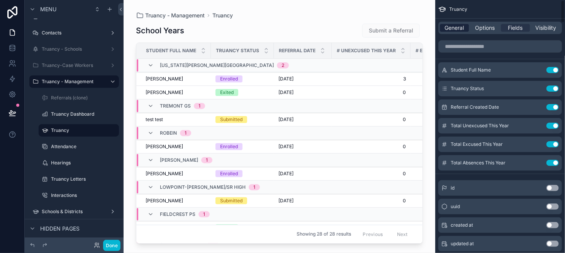
click at [454, 27] on span "General" at bounding box center [454, 28] width 19 height 8
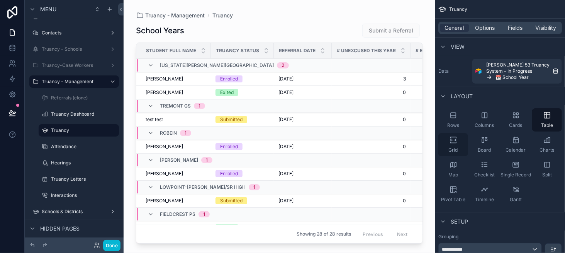
click at [454, 146] on div "Grid" at bounding box center [453, 144] width 30 height 23
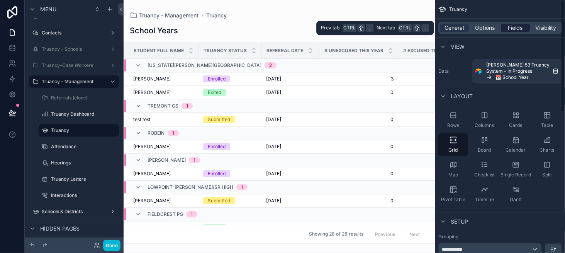
click at [513, 29] on span "Fields" at bounding box center [515, 28] width 15 height 8
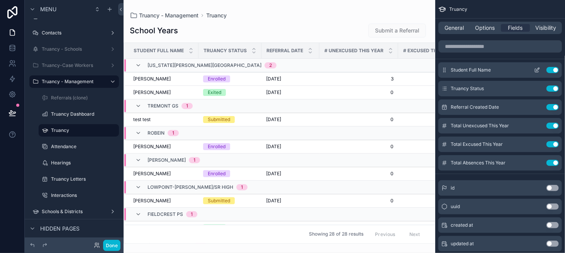
click at [535, 70] on icon "scrollable content" at bounding box center [537, 70] width 6 height 6
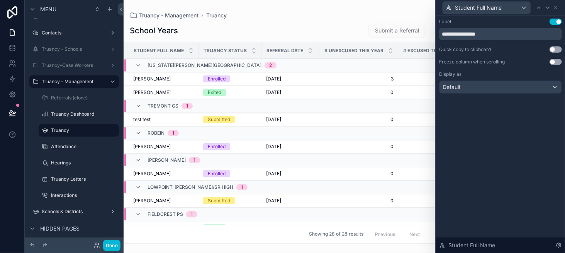
click at [556, 63] on button "Use setting" at bounding box center [556, 62] width 12 height 6
click at [83, 115] on label "Truancy Dashboard" at bounding box center [77, 114] width 53 height 6
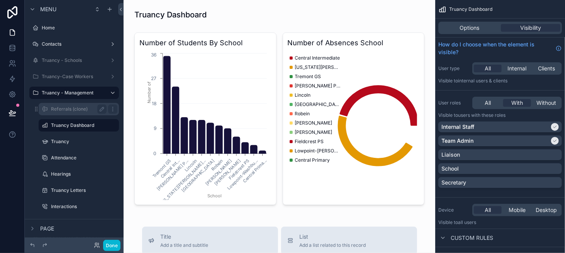
click at [81, 112] on div "Referrals (clone)" at bounding box center [79, 108] width 56 height 9
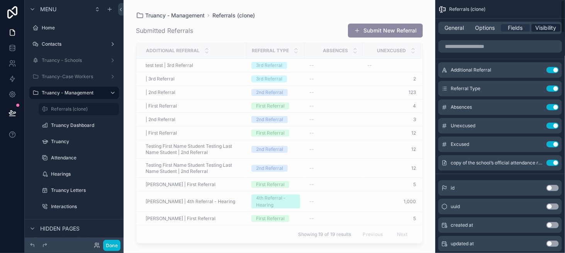
click at [544, 26] on span "Visibility" at bounding box center [546, 28] width 21 height 8
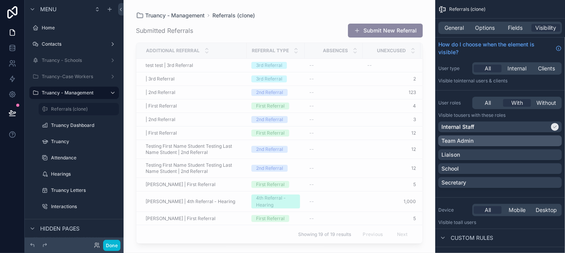
click at [515, 141] on div "Team Admin" at bounding box center [500, 141] width 117 height 8
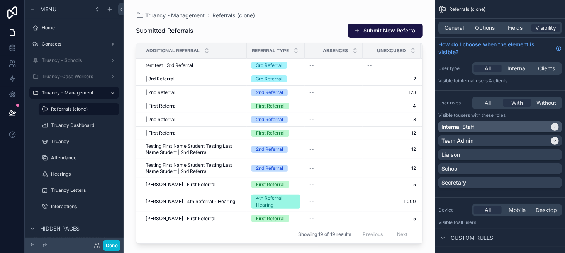
click at [522, 123] on div "Internal Staff" at bounding box center [496, 127] width 108 height 8
click at [101, 106] on icon "scrollable content" at bounding box center [102, 109] width 6 height 6
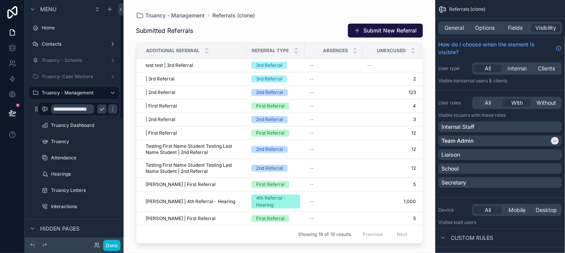
click at [86, 110] on input "**********" at bounding box center [72, 108] width 43 height 9
click at [78, 110] on input "**********" at bounding box center [72, 108] width 43 height 9
click at [76, 111] on input "**********" at bounding box center [72, 108] width 43 height 9
type input "*********"
click at [110, 109] on icon "scrollable content" at bounding box center [113, 109] width 6 height 6
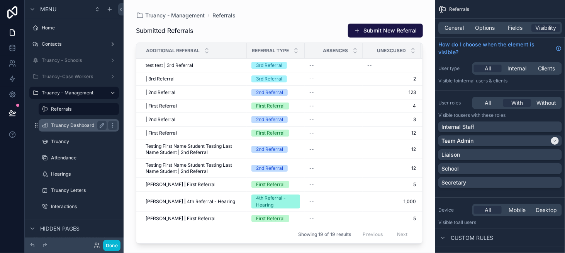
click at [86, 124] on label "Truancy Dashboard" at bounding box center [77, 125] width 53 height 6
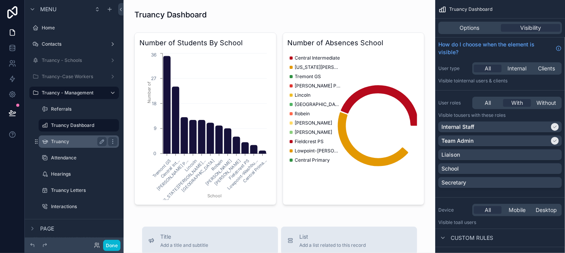
click at [87, 138] on div "Truancy" at bounding box center [79, 141] width 56 height 9
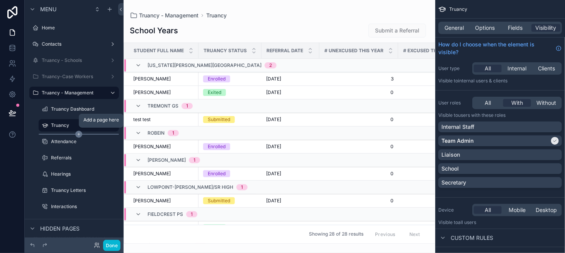
drag, startPoint x: 36, startPoint y: 155, endPoint x: 56, endPoint y: 134, distance: 29.5
click at [56, 134] on div "Truancy Dashboard Truancy Attendance Referrals Hearings Truancy Letters Interac…" at bounding box center [79, 157] width 90 height 114
click at [115, 243] on button "Done" at bounding box center [111, 245] width 17 height 11
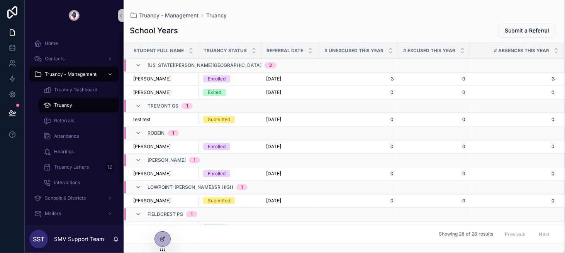
click at [232, 23] on div "School Years Submit a Referral" at bounding box center [344, 30] width 429 height 15
click at [69, 118] on span "Referrals" at bounding box center [64, 120] width 20 height 6
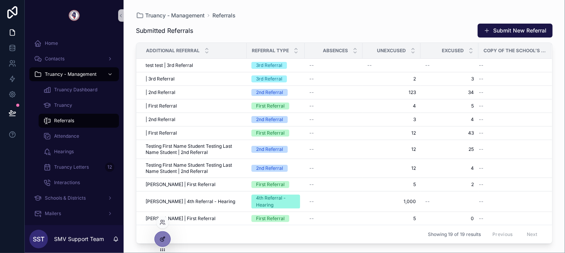
click at [160, 240] on icon at bounding box center [163, 239] width 6 height 6
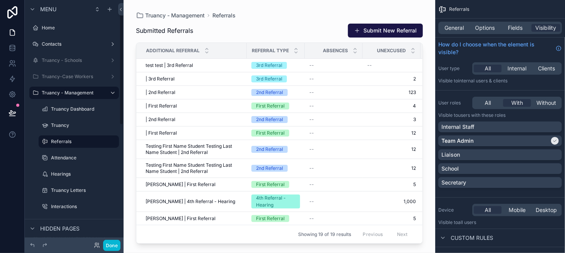
scroll to position [11, 0]
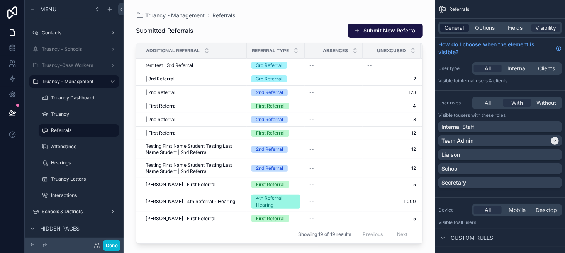
click at [451, 25] on span "General" at bounding box center [454, 28] width 19 height 8
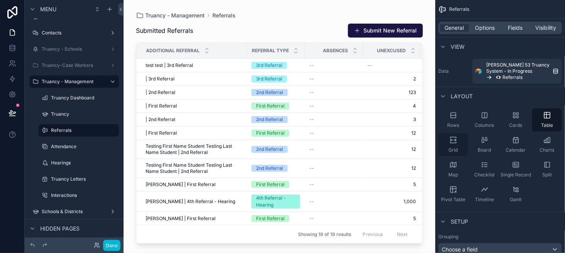
click at [454, 141] on icon "scrollable content" at bounding box center [454, 140] width 8 height 8
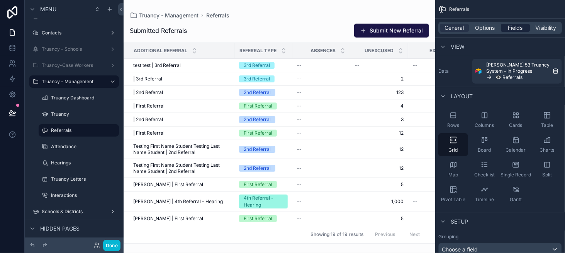
click at [513, 27] on span "Fields" at bounding box center [515, 28] width 15 height 8
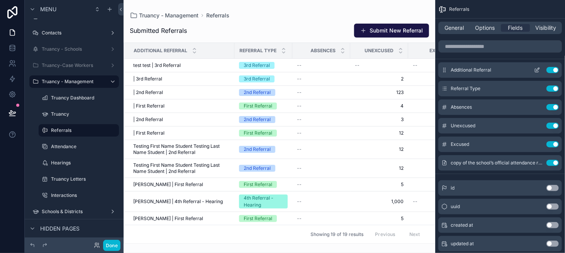
click at [536, 70] on icon "scrollable content" at bounding box center [537, 70] width 6 height 6
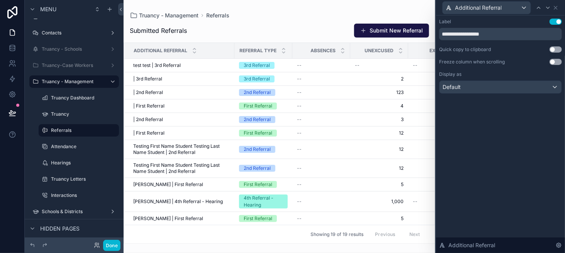
click at [555, 61] on button "Use setting" at bounding box center [556, 62] width 12 height 6
click at [111, 243] on button "Done" at bounding box center [111, 245] width 17 height 11
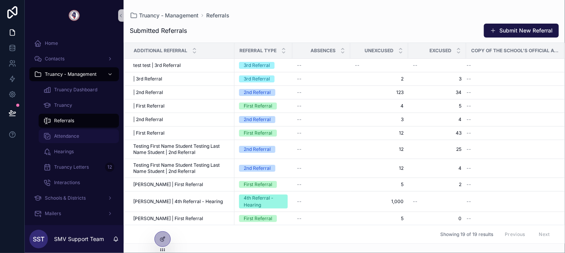
click at [57, 134] on span "Attendance" at bounding box center [66, 136] width 25 height 6
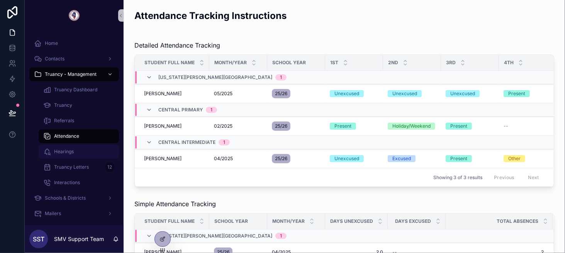
click at [61, 151] on span "Hearings" at bounding box center [64, 151] width 20 height 6
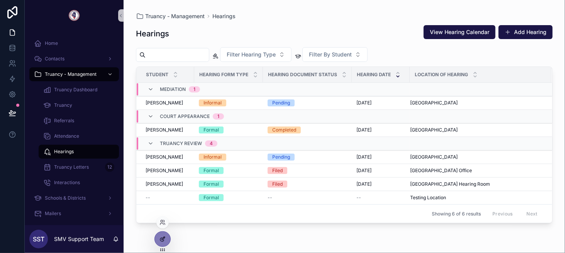
click at [160, 239] on icon at bounding box center [163, 239] width 6 height 6
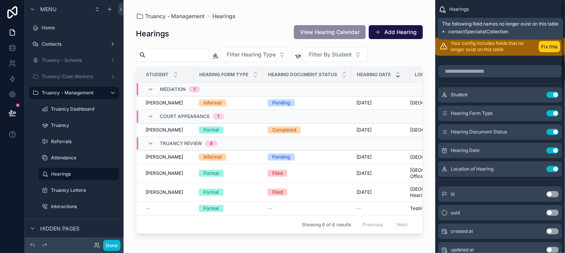
click at [546, 48] on button "Fix this" at bounding box center [550, 46] width 22 height 11
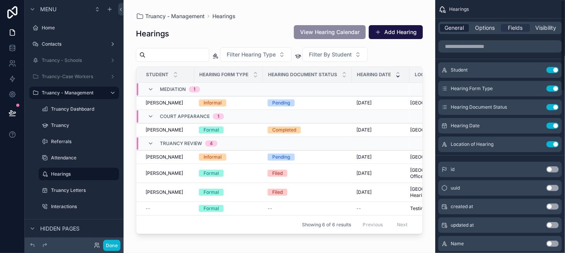
click at [450, 25] on span "General" at bounding box center [454, 28] width 19 height 8
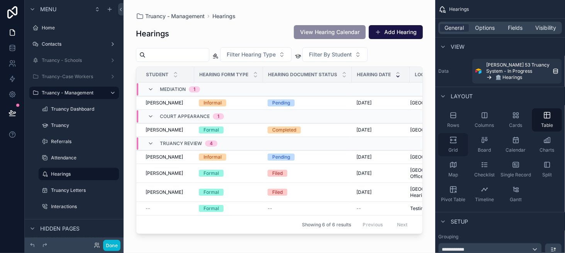
click at [454, 148] on span "Grid" at bounding box center [453, 150] width 9 height 6
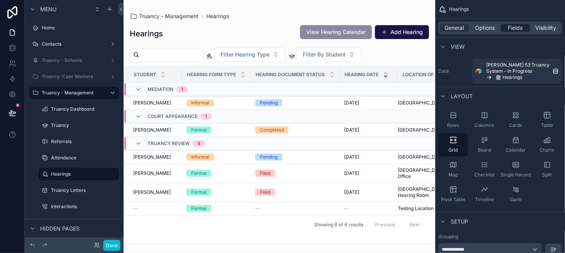
click at [512, 26] on span "Fields" at bounding box center [515, 28] width 15 height 8
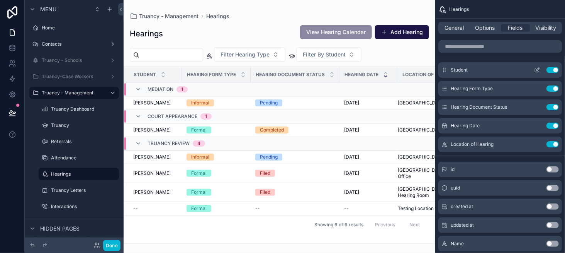
click at [536, 70] on icon "scrollable content" at bounding box center [537, 70] width 6 height 6
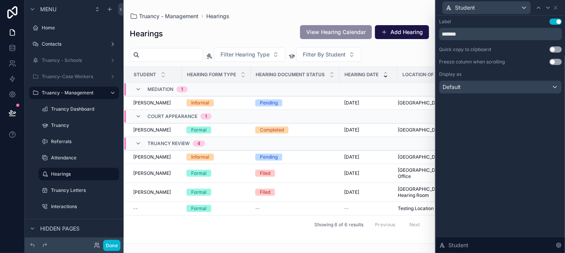
click at [554, 62] on button "Use setting" at bounding box center [556, 62] width 12 height 6
click at [115, 245] on button "Done" at bounding box center [111, 245] width 17 height 11
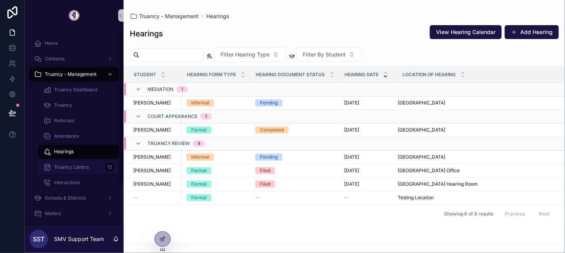
click at [68, 161] on div "Truancy Letters 12" at bounding box center [78, 167] width 71 height 12
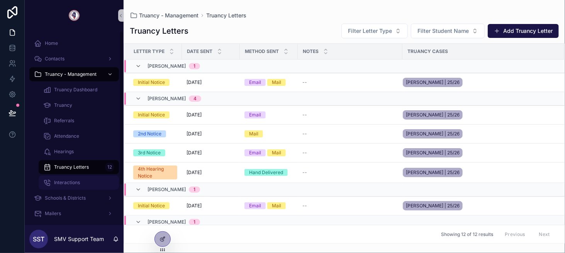
click at [93, 180] on div "Interactions" at bounding box center [78, 182] width 71 height 12
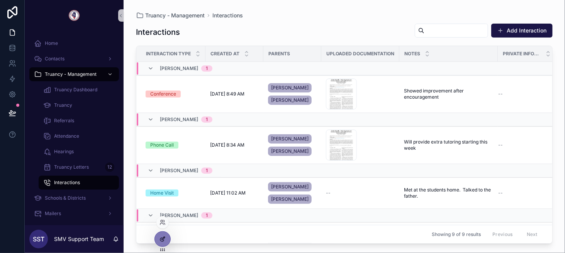
click at [165, 238] on icon at bounding box center [163, 239] width 6 height 6
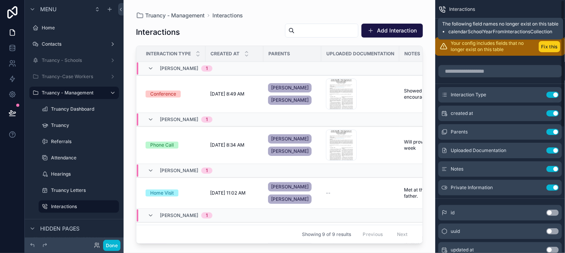
click at [549, 45] on button "Fix this" at bounding box center [550, 46] width 22 height 11
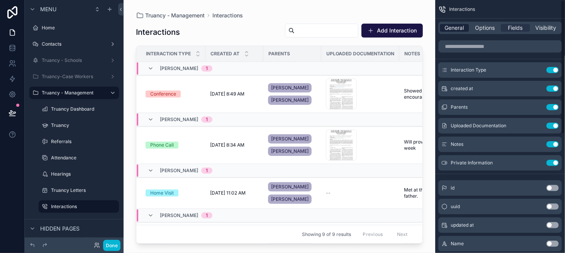
click at [462, 27] on span "General" at bounding box center [454, 28] width 19 height 8
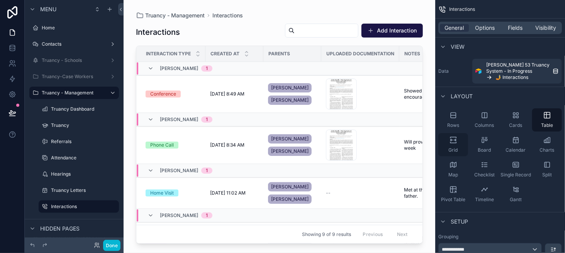
click at [453, 148] on span "Grid" at bounding box center [453, 150] width 9 height 6
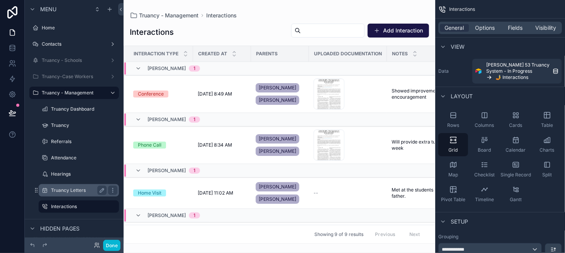
click at [73, 192] on label "Truancy Letters" at bounding box center [77, 190] width 53 height 6
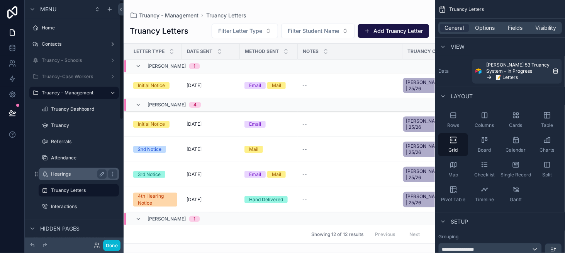
click at [70, 172] on label "Hearings" at bounding box center [77, 174] width 53 height 6
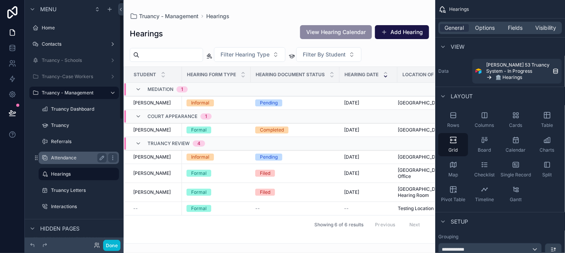
click at [76, 159] on label "Attendance" at bounding box center [77, 158] width 53 height 6
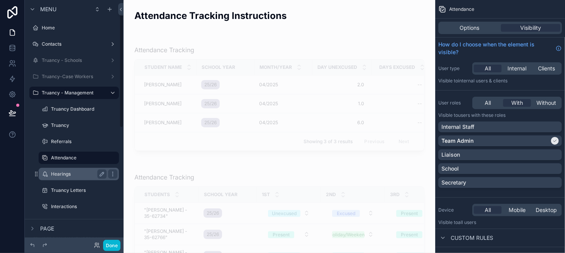
scroll to position [27, 0]
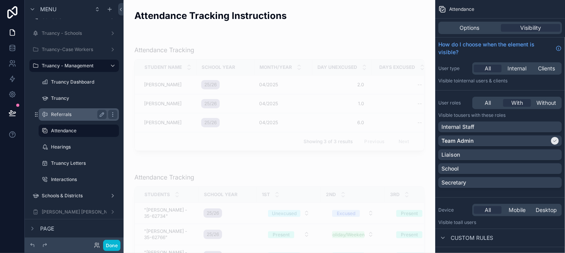
click at [73, 115] on label "Referrals" at bounding box center [77, 114] width 53 height 6
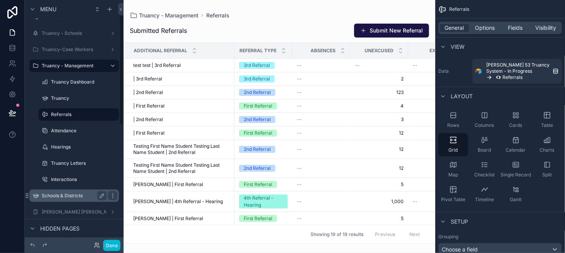
scroll to position [11, 0]
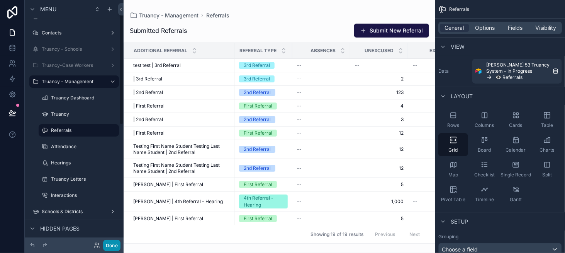
click at [111, 245] on button "Done" at bounding box center [111, 245] width 17 height 11
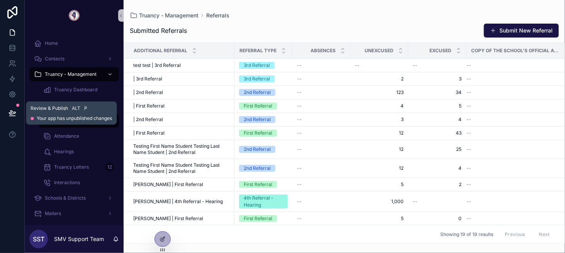
click at [10, 114] on icon at bounding box center [12, 112] width 7 height 4
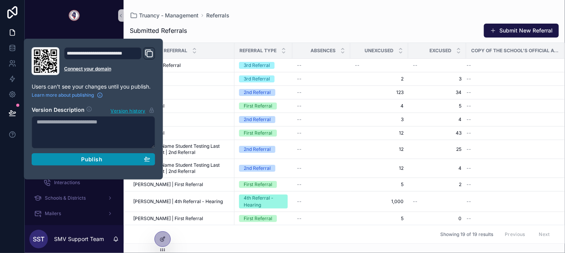
click at [153, 158] on button "Publish" at bounding box center [94, 159] width 124 height 12
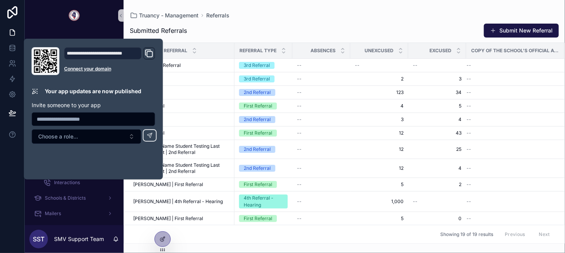
click at [246, 28] on div "Submitted Referrals Submit New Referral" at bounding box center [344, 30] width 429 height 15
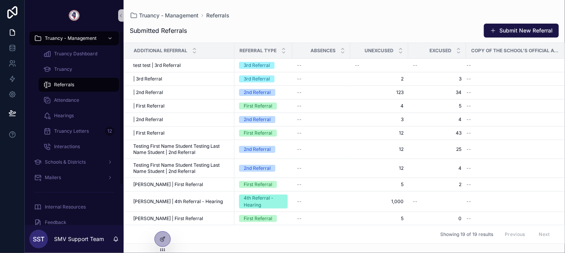
scroll to position [39, 0]
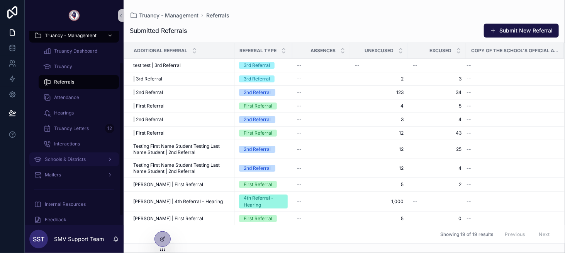
click at [78, 156] on div "Schools & Districts" at bounding box center [74, 159] width 80 height 12
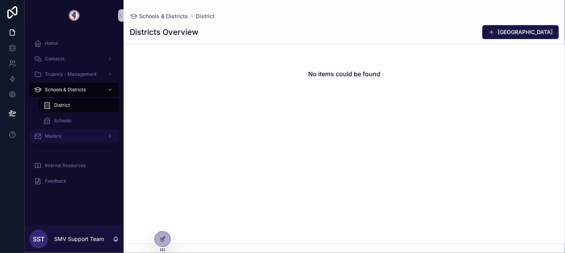
click at [73, 137] on div "Mailers" at bounding box center [74, 136] width 80 height 12
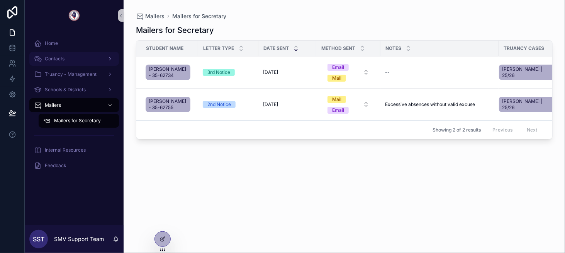
click at [76, 54] on div "Contacts" at bounding box center [74, 59] width 80 height 12
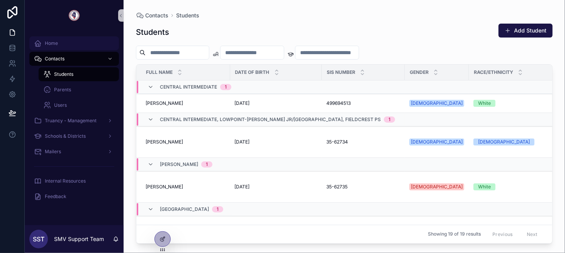
click at [75, 45] on div "Home" at bounding box center [74, 43] width 80 height 12
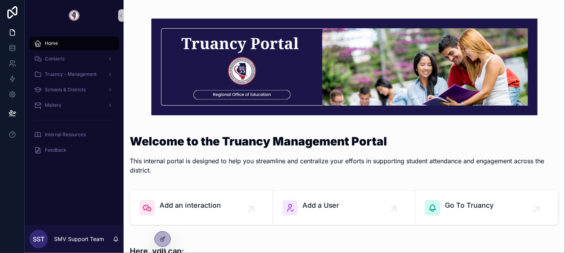
scroll to position [116, 0]
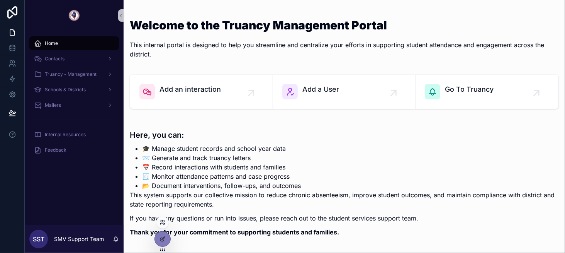
click at [162, 224] on icon at bounding box center [163, 222] width 6 height 6
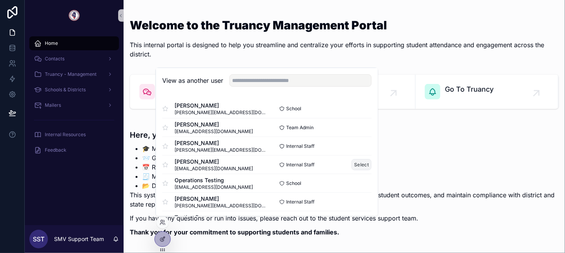
click at [355, 160] on button "Select" at bounding box center [362, 164] width 20 height 11
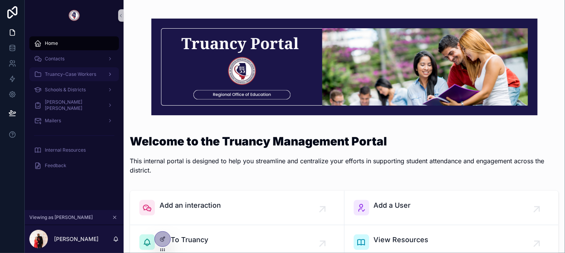
click at [82, 77] on div "Truancy-Case Workers" at bounding box center [74, 74] width 80 height 12
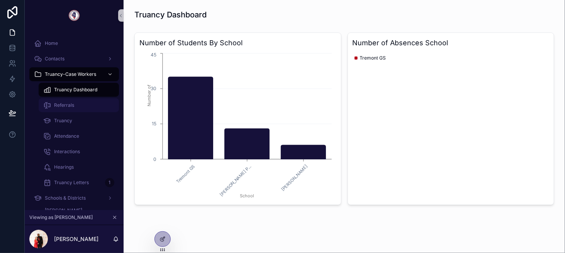
click at [85, 104] on div "Referrals" at bounding box center [78, 105] width 71 height 12
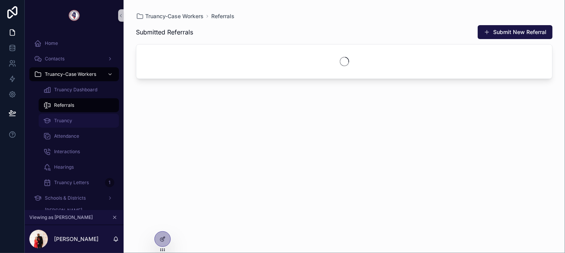
click at [88, 119] on div "Truancy" at bounding box center [78, 120] width 71 height 12
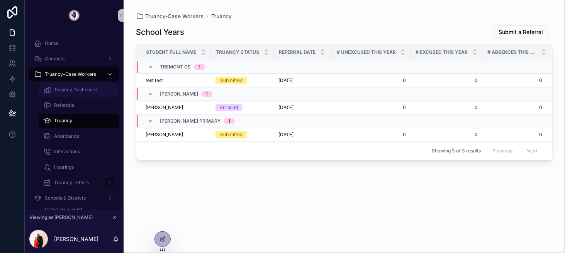
click at [82, 91] on span "Truancy Dashboard" at bounding box center [75, 90] width 43 height 6
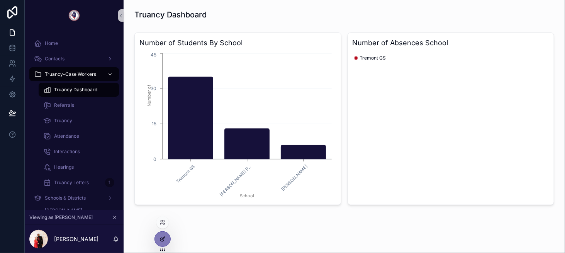
click at [163, 238] on icon at bounding box center [163, 237] width 3 height 3
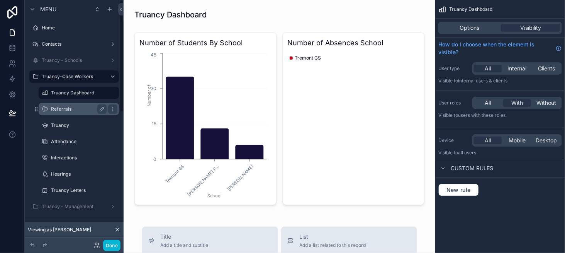
click at [82, 109] on label "Referrals" at bounding box center [77, 109] width 53 height 6
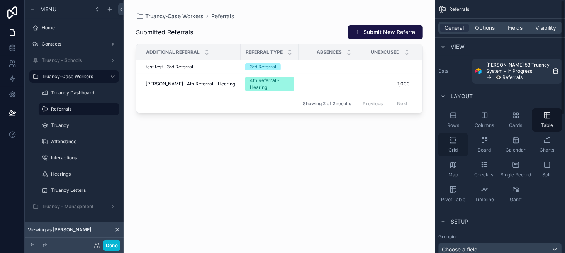
click at [454, 150] on span "Grid" at bounding box center [453, 150] width 9 height 6
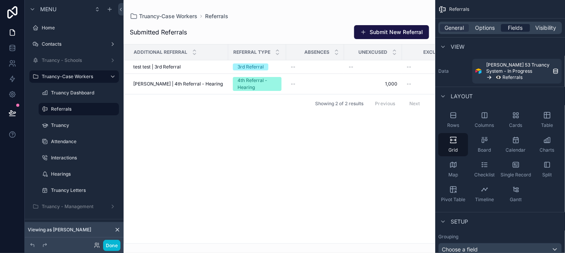
click at [511, 27] on span "Fields" at bounding box center [515, 28] width 15 height 8
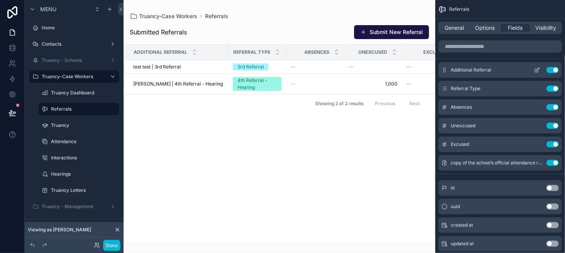
click at [540, 70] on icon "scrollable content" at bounding box center [537, 70] width 6 height 6
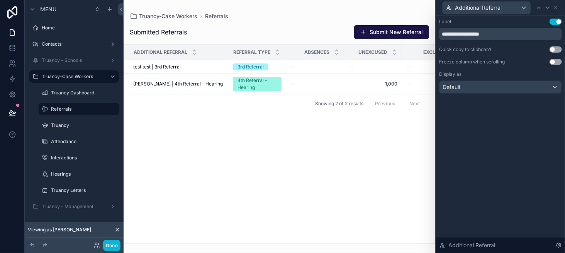
click at [556, 63] on button "Use setting" at bounding box center [556, 62] width 12 height 6
click at [556, 6] on icon at bounding box center [556, 8] width 6 height 6
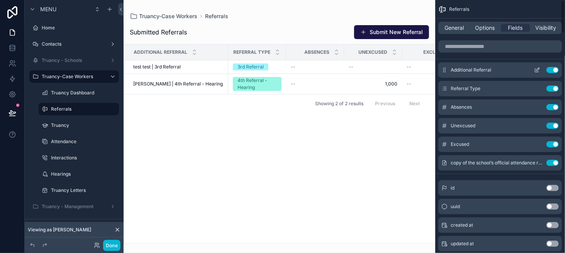
click at [534, 69] on button "scrollable content" at bounding box center [537, 70] width 12 height 6
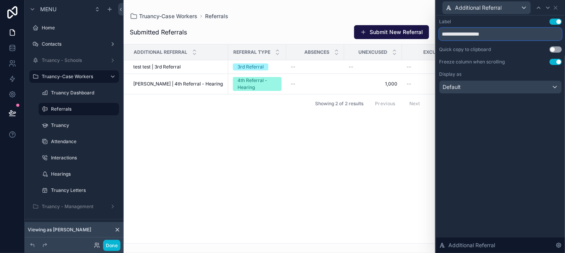
click at [488, 37] on input "**********" at bounding box center [500, 34] width 123 height 12
click at [556, 8] on icon at bounding box center [555, 7] width 3 height 3
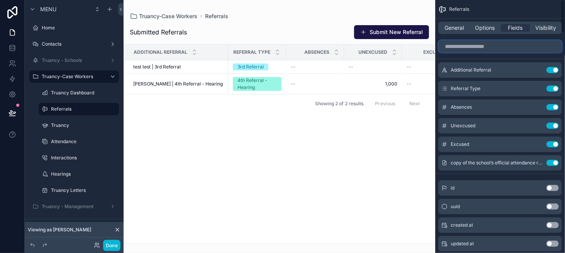
click at [492, 46] on input "scrollable content" at bounding box center [500, 46] width 124 height 12
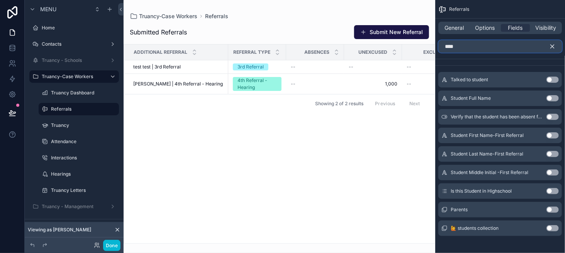
type input "****"
click at [550, 99] on button "Use setting" at bounding box center [553, 98] width 12 height 6
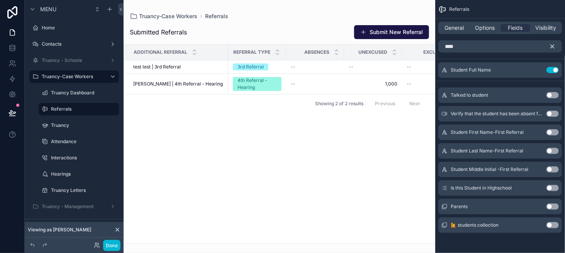
click at [551, 46] on icon "scrollable content" at bounding box center [552, 46] width 7 height 7
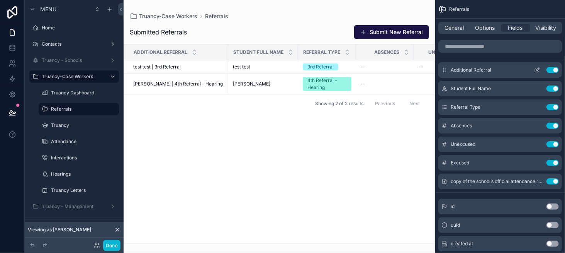
click at [553, 69] on button "Use setting" at bounding box center [553, 70] width 12 height 6
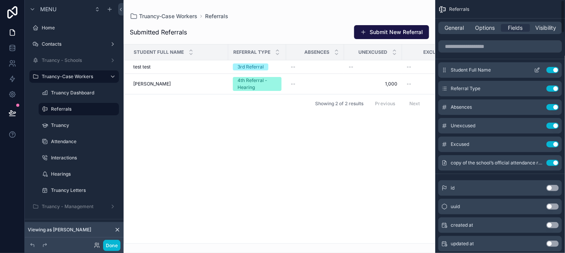
click at [538, 68] on icon "scrollable content" at bounding box center [537, 70] width 6 height 6
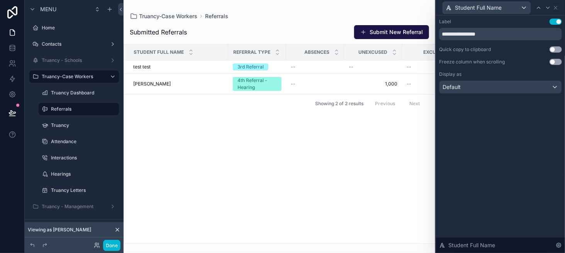
click at [558, 61] on button "Use setting" at bounding box center [556, 62] width 12 height 6
click at [80, 123] on label "Truancy" at bounding box center [77, 125] width 53 height 6
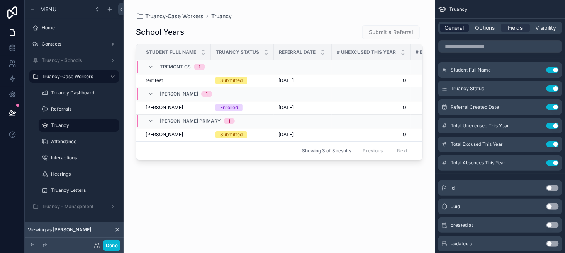
click at [458, 27] on span "General" at bounding box center [454, 28] width 19 height 8
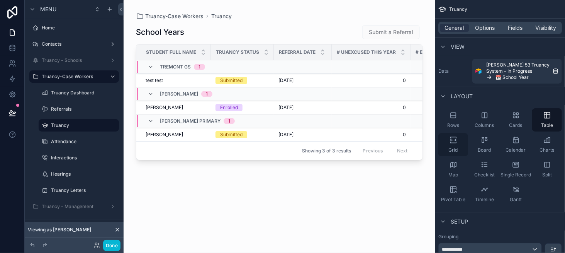
click at [453, 149] on span "Grid" at bounding box center [453, 150] width 9 height 6
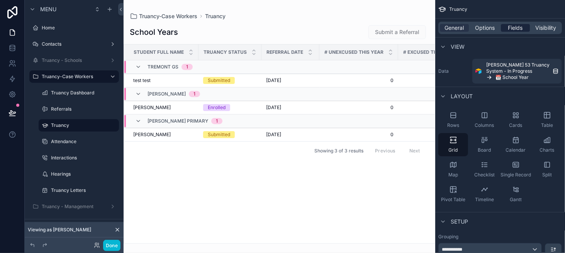
click at [509, 24] on span "Fields" at bounding box center [515, 28] width 15 height 8
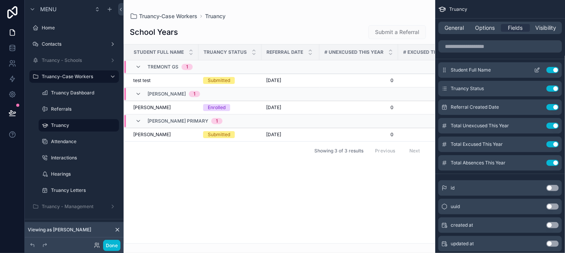
click at [536, 70] on icon "scrollable content" at bounding box center [537, 70] width 6 height 6
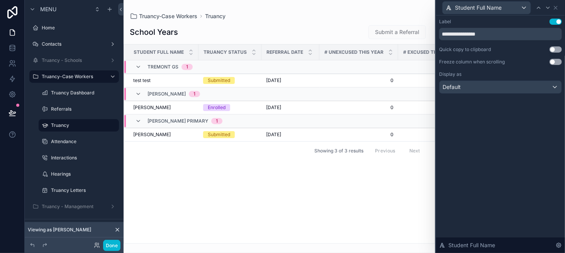
click at [551, 62] on button "Use setting" at bounding box center [556, 62] width 12 height 6
click at [87, 138] on label "Attendance" at bounding box center [77, 141] width 53 height 6
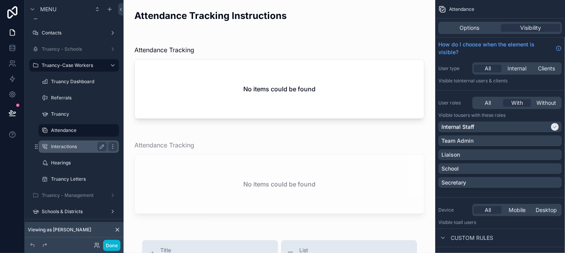
click at [86, 143] on label "Interactions" at bounding box center [77, 146] width 53 height 6
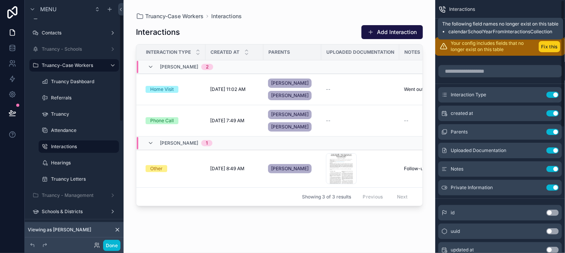
click at [555, 45] on button "Fix this" at bounding box center [550, 46] width 22 height 11
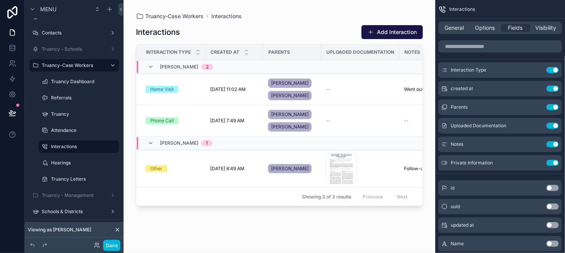
click at [454, 32] on div "General Options Fields Visibility" at bounding box center [500, 28] width 124 height 12
click at [449, 29] on span "General" at bounding box center [454, 28] width 19 height 8
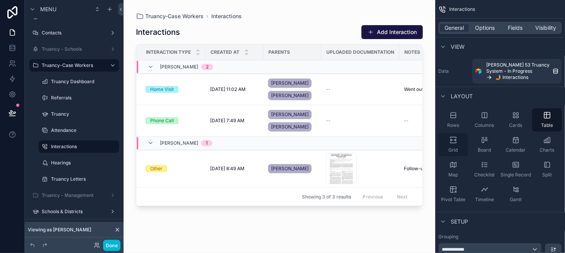
click at [455, 141] on icon "scrollable content" at bounding box center [454, 140] width 8 height 8
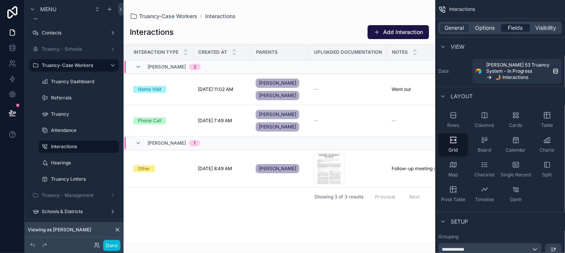
click at [518, 28] on span "Fields" at bounding box center [515, 28] width 15 height 8
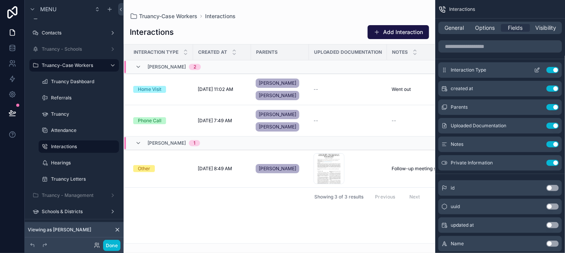
click at [536, 70] on icon "scrollable content" at bounding box center [537, 70] width 6 height 6
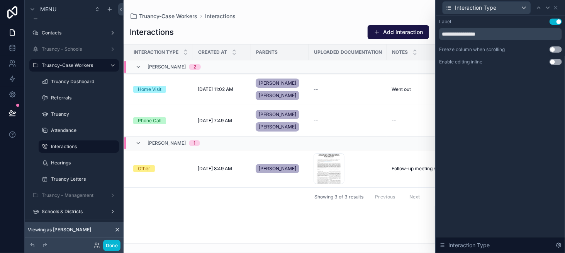
click at [554, 49] on button "Use setting" at bounding box center [556, 49] width 12 height 6
click at [549, 5] on icon at bounding box center [548, 8] width 6 height 6
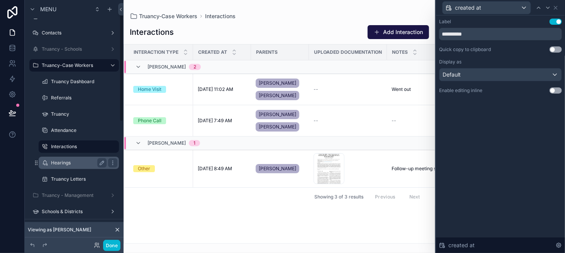
click at [66, 164] on label "Hearings" at bounding box center [77, 163] width 53 height 6
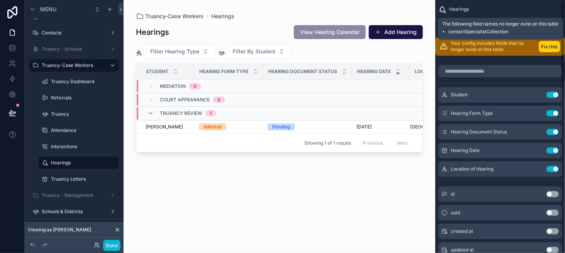
click at [546, 50] on button "Fix this" at bounding box center [550, 46] width 22 height 11
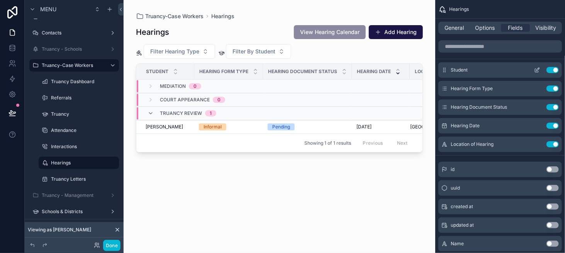
click at [535, 70] on icon "scrollable content" at bounding box center [537, 70] width 6 height 6
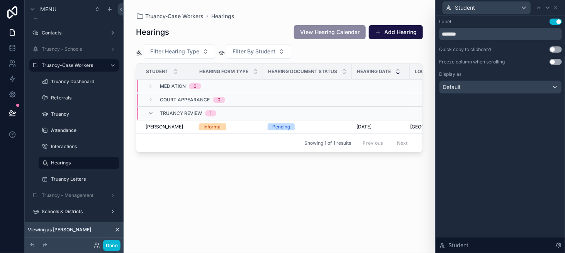
click at [558, 63] on button "Use setting" at bounding box center [556, 62] width 12 height 6
click at [558, 7] on icon at bounding box center [556, 8] width 6 height 6
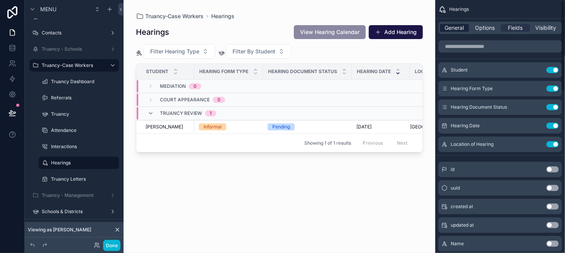
click at [459, 29] on span "General" at bounding box center [454, 28] width 19 height 8
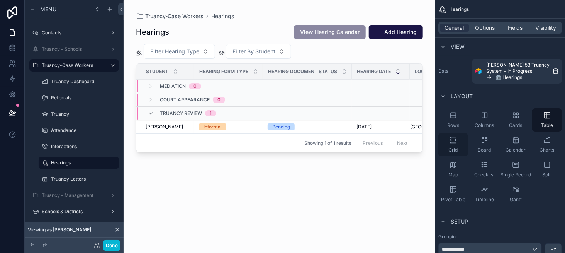
click at [459, 141] on div "Grid" at bounding box center [453, 144] width 30 height 23
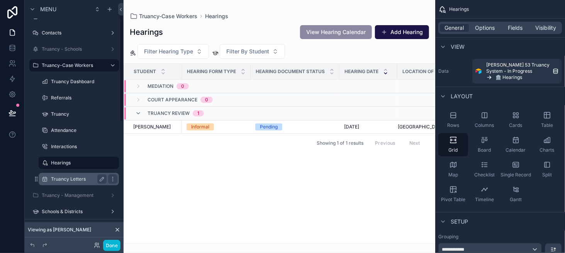
click at [88, 177] on label "Truancy Letters" at bounding box center [77, 179] width 53 height 6
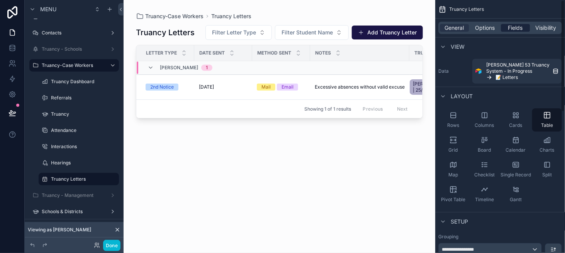
click at [516, 31] on span "Fields" at bounding box center [515, 28] width 15 height 8
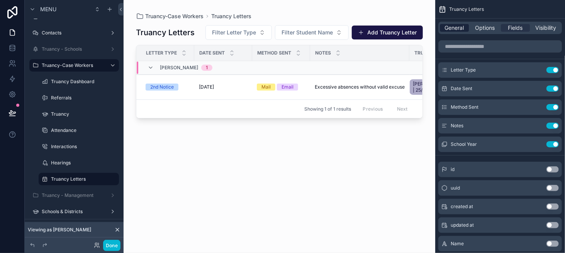
click at [456, 31] on span "General" at bounding box center [454, 28] width 19 height 8
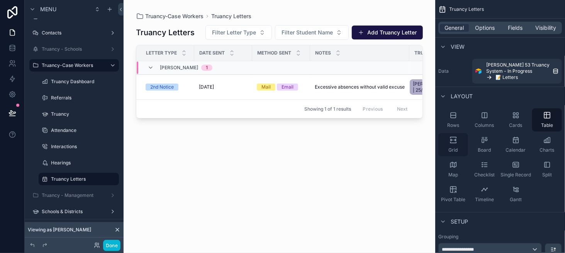
click at [455, 144] on div "Grid" at bounding box center [453, 144] width 30 height 23
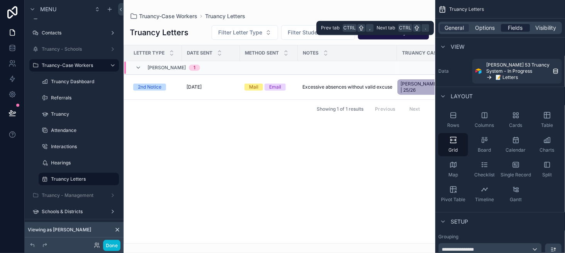
click at [515, 30] on span "Fields" at bounding box center [515, 28] width 15 height 8
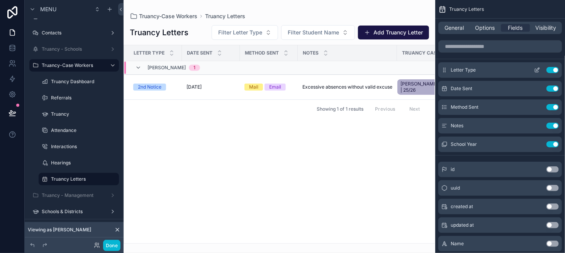
click at [537, 71] on icon "scrollable content" at bounding box center [537, 70] width 6 height 6
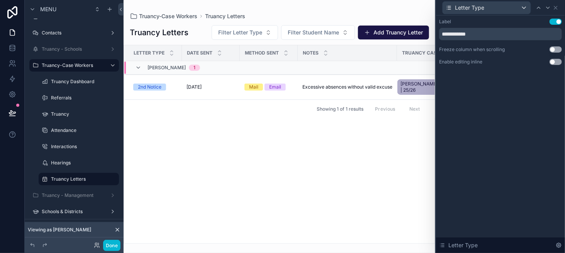
click at [554, 63] on button "Use setting" at bounding box center [556, 62] width 12 height 6
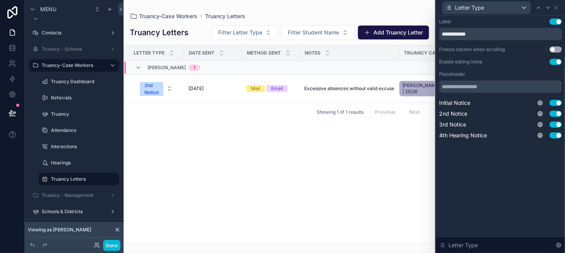
click at [560, 59] on button "Use setting" at bounding box center [556, 62] width 12 height 6
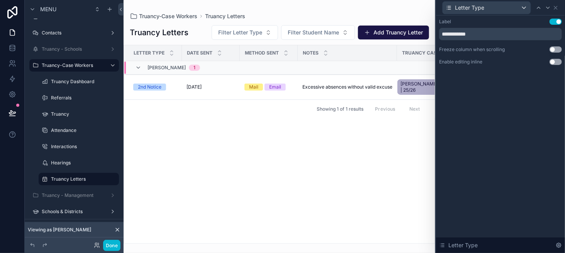
click at [556, 47] on button "Use setting" at bounding box center [556, 49] width 12 height 6
click at [112, 244] on button "Done" at bounding box center [111, 245] width 17 height 11
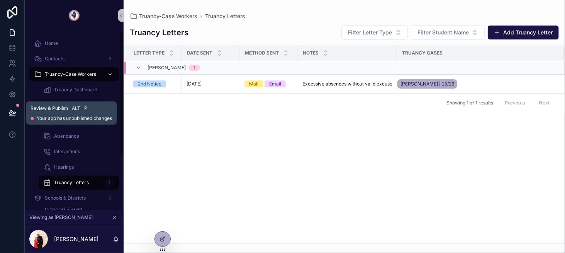
click at [12, 113] on icon at bounding box center [12, 113] width 8 height 8
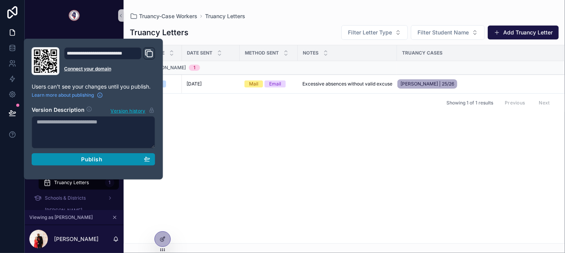
click at [93, 162] on button "Publish" at bounding box center [94, 159] width 124 height 12
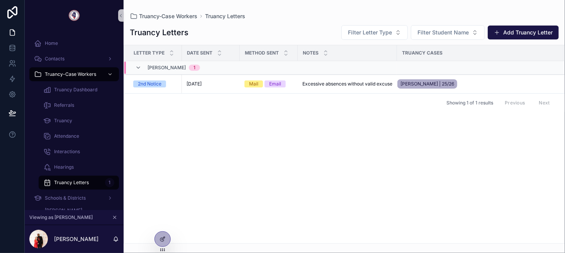
click at [210, 109] on div "Showing 1 of 1 results Previous Next" at bounding box center [344, 102] width 441 height 19
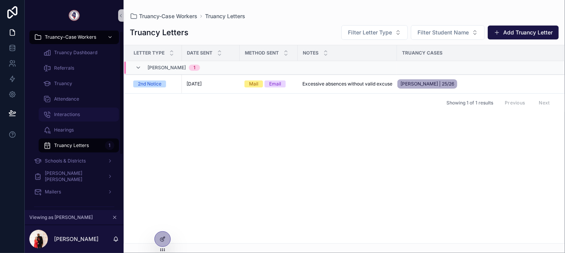
scroll to position [39, 0]
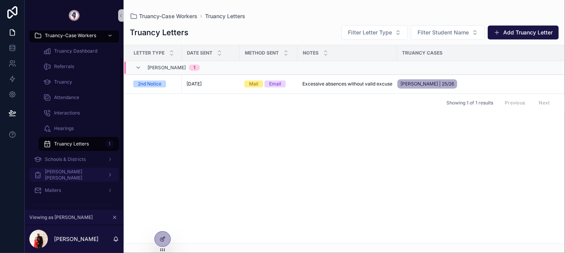
click at [83, 173] on div "[PERSON_NAME] [PERSON_NAME]" at bounding box center [74, 174] width 80 height 12
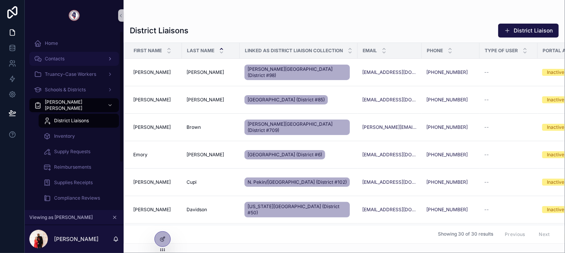
click at [76, 60] on div "Contacts" at bounding box center [74, 59] width 80 height 12
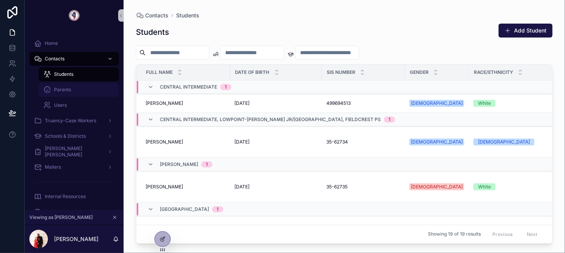
click at [79, 86] on div "Parents" at bounding box center [78, 89] width 71 height 12
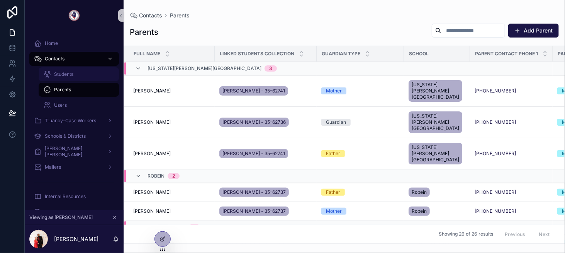
click at [87, 76] on div "Students" at bounding box center [78, 74] width 71 height 12
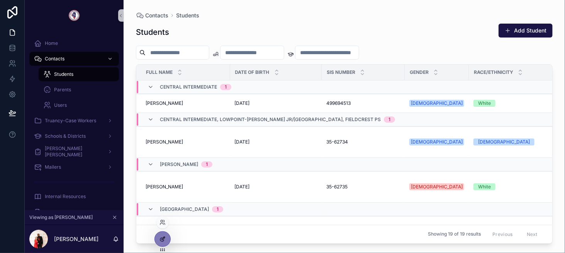
click at [161, 237] on icon at bounding box center [163, 239] width 6 height 6
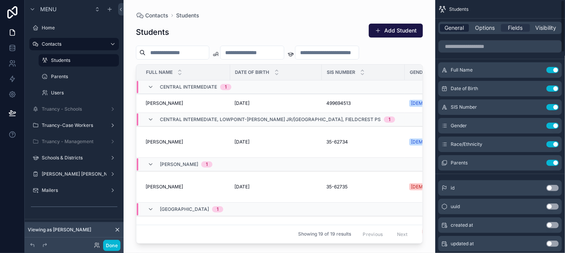
click at [455, 30] on span "General" at bounding box center [454, 28] width 19 height 8
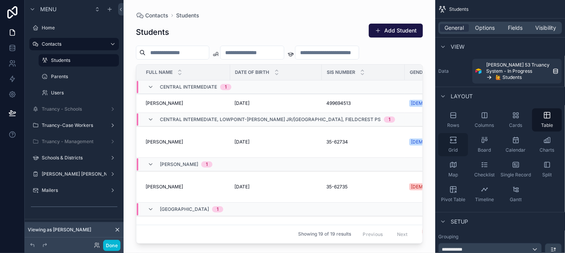
click at [453, 136] on icon "scrollable content" at bounding box center [454, 140] width 8 height 8
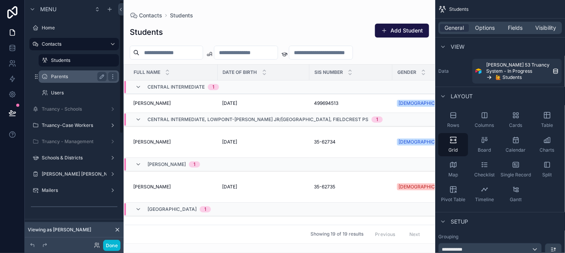
click at [77, 71] on div "Parents" at bounding box center [78, 76] width 77 height 12
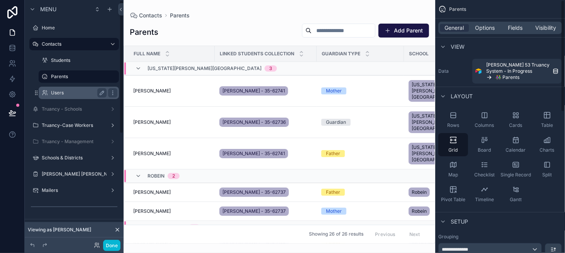
click at [70, 94] on label "Users" at bounding box center [77, 93] width 53 height 6
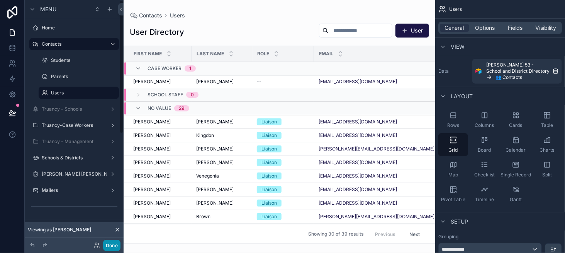
click at [110, 241] on button "Done" at bounding box center [111, 245] width 17 height 11
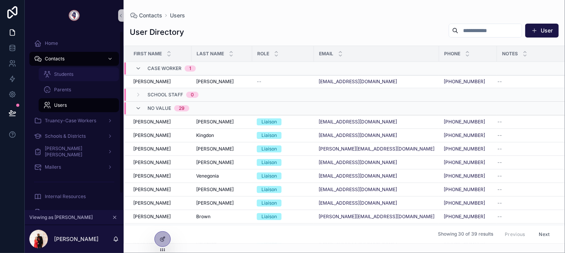
click at [53, 79] on div "Students" at bounding box center [78, 74] width 71 height 12
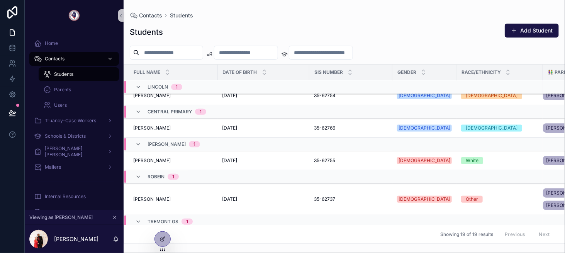
scroll to position [217, 0]
click at [155, 233] on div at bounding box center [163, 242] width 16 height 22
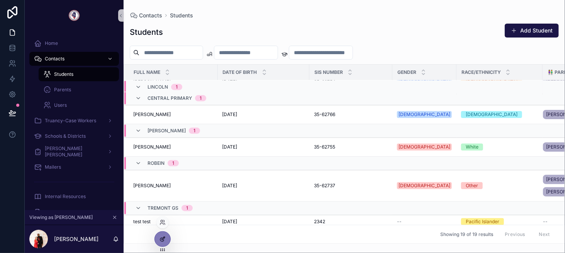
click at [164, 238] on icon at bounding box center [163, 237] width 3 height 3
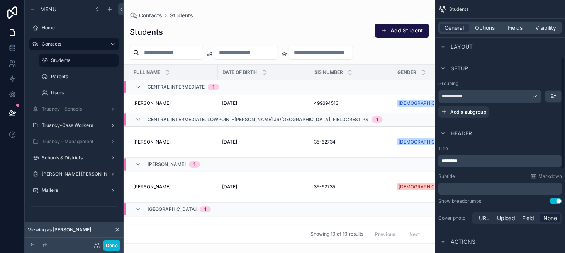
scroll to position [155, 0]
click at [481, 99] on div "**********" at bounding box center [490, 94] width 103 height 12
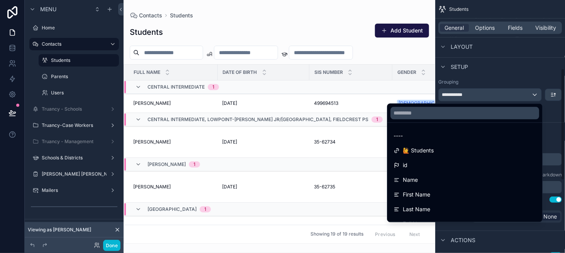
click at [114, 247] on div "scrollable content" at bounding box center [282, 126] width 565 height 253
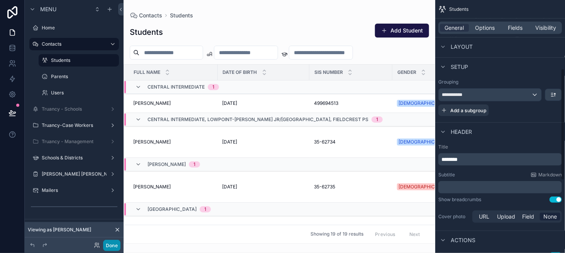
click at [108, 244] on button "Done" at bounding box center [111, 245] width 17 height 11
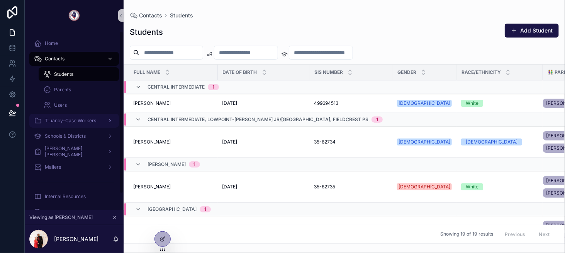
click at [64, 124] on div "Truancy-Case Workers" at bounding box center [74, 120] width 80 height 12
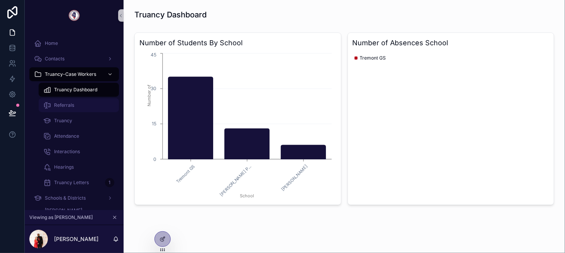
click at [77, 110] on div "Referrals" at bounding box center [78, 105] width 71 height 12
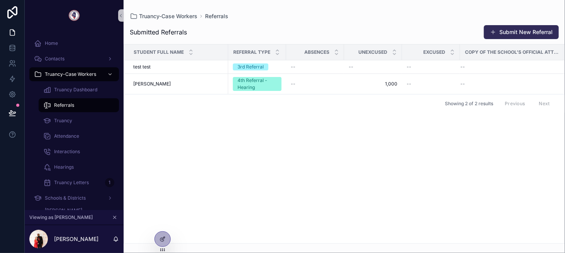
click at [537, 31] on button "Submit New Referral" at bounding box center [521, 32] width 75 height 14
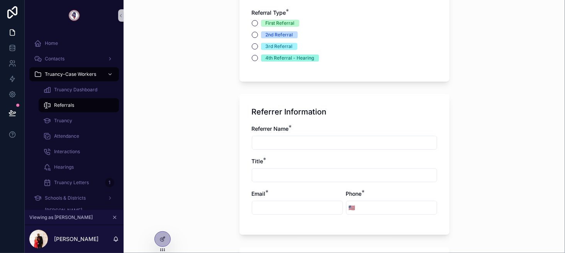
scroll to position [270, 0]
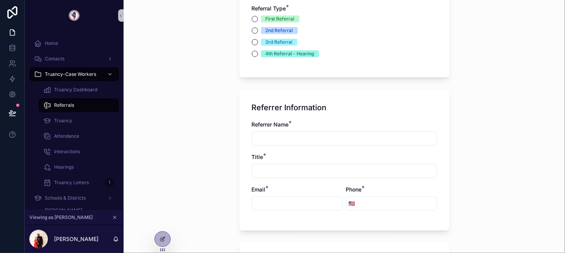
click at [273, 31] on div "2nd Referral" at bounding box center [279, 30] width 27 height 7
click at [258, 31] on button "2nd Referral" at bounding box center [255, 30] width 6 height 6
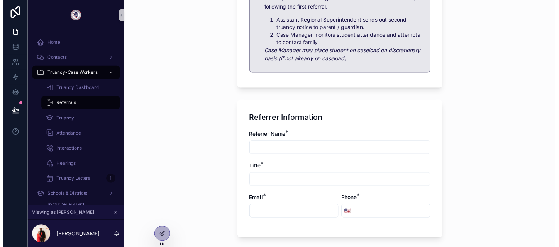
scroll to position [386, 0]
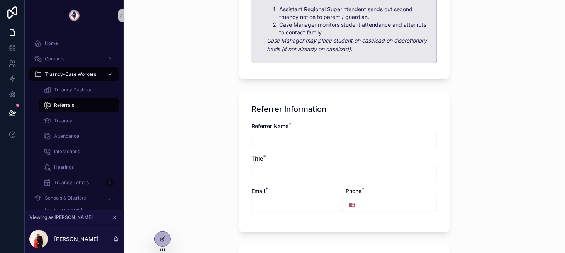
click at [284, 142] on input "scrollable content" at bounding box center [344, 139] width 185 height 11
type input "****"
click at [271, 171] on input "scrollable content" at bounding box center [344, 172] width 185 height 11
type input "****"
drag, startPoint x: 277, startPoint y: 197, endPoint x: 279, endPoint y: 204, distance: 7.2
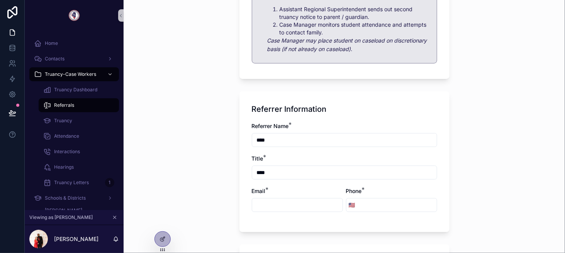
click at [277, 198] on div "Email *" at bounding box center [297, 199] width 91 height 25
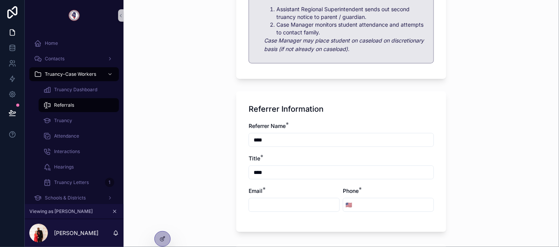
click at [279, 204] on input "scrollable content" at bounding box center [294, 204] width 90 height 11
paste input "**********"
type input "**********"
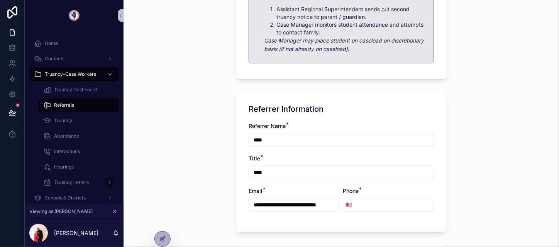
click at [377, 201] on input "scrollable content" at bounding box center [394, 204] width 79 height 11
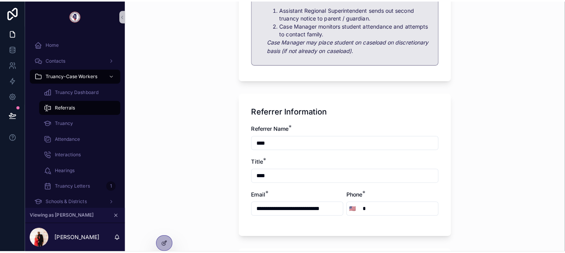
scroll to position [0, 0]
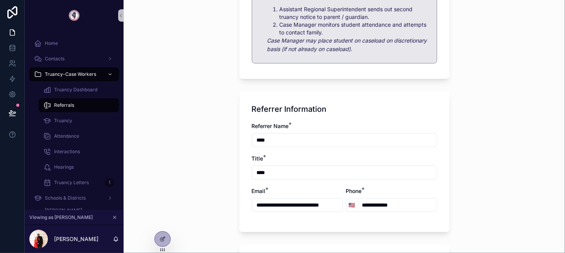
click at [387, 204] on input "**********" at bounding box center [397, 204] width 79 height 11
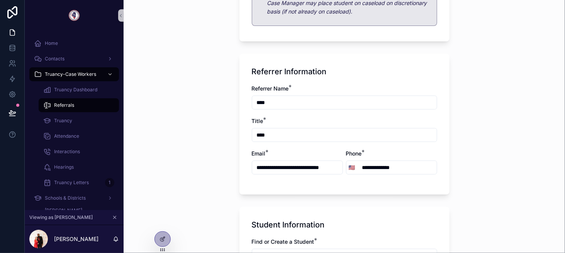
scroll to position [502, 0]
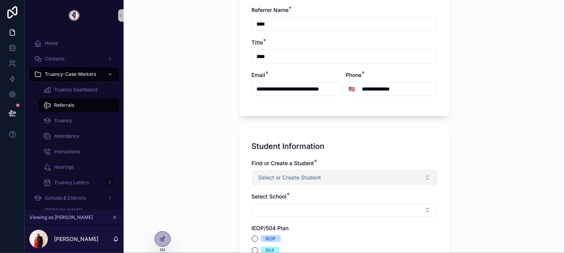
type input "**********"
click at [274, 175] on span "Select or Create Student" at bounding box center [289, 177] width 63 height 8
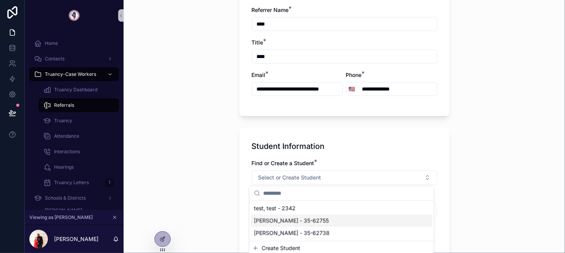
click at [281, 218] on span "[PERSON_NAME] - 35-62755" at bounding box center [291, 221] width 75 height 8
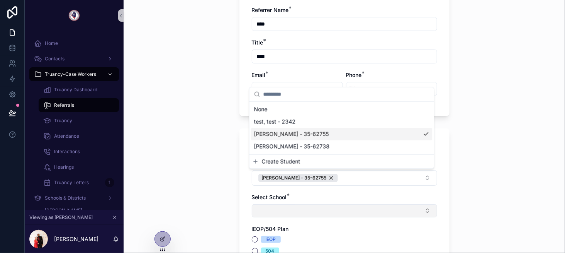
click at [263, 207] on div "Home Contacts Truancy-Case Workers Truancy Dashboard Referrals Truancy Attendan…" at bounding box center [295, 126] width 540 height 253
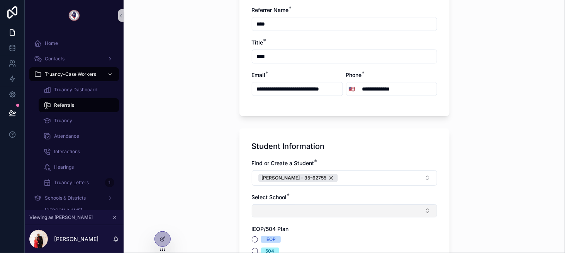
click at [263, 207] on button "Select Button" at bounding box center [344, 210] width 185 height 13
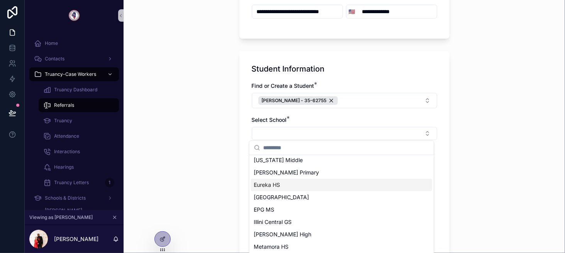
scroll to position [39, 0]
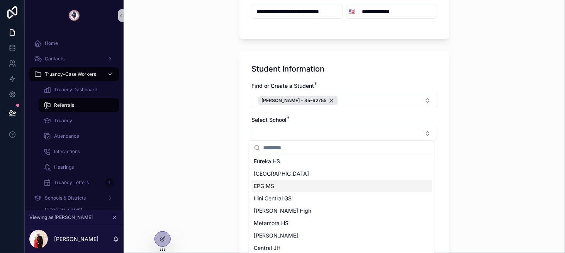
click at [325, 183] on div "EPG MS" at bounding box center [342, 186] width 182 height 12
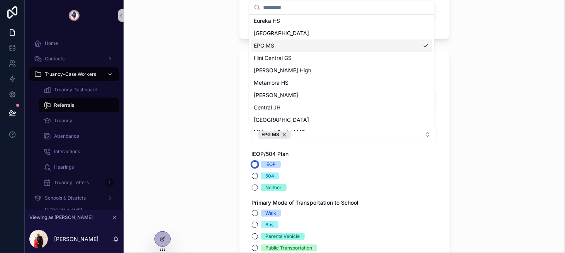
scroll to position [0, 0]
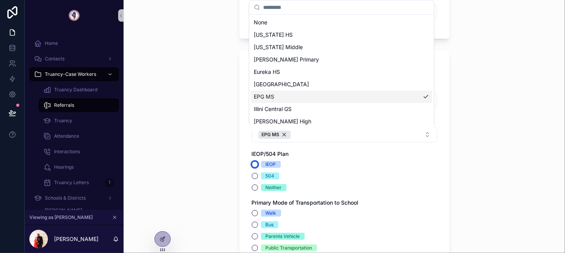
click at [253, 163] on div "Home Contacts Truancy-Case Workers Truancy Dashboard Referrals Truancy Attendan…" at bounding box center [295, 126] width 540 height 253
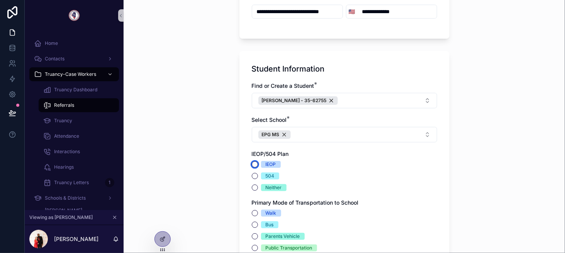
click at [252, 164] on button "IEOP" at bounding box center [255, 164] width 6 height 6
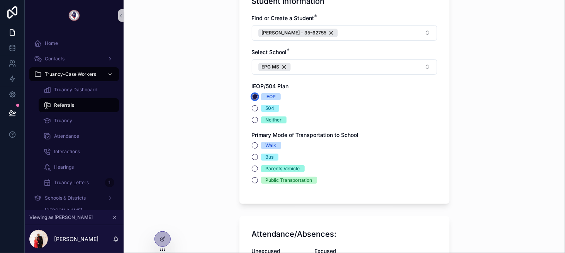
scroll to position [657, 0]
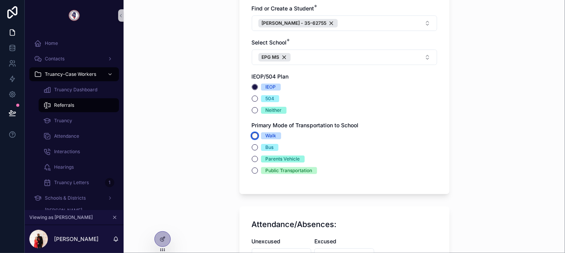
click at [253, 134] on button "Walk" at bounding box center [255, 136] width 6 height 6
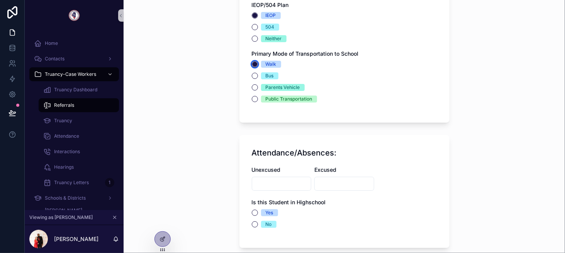
scroll to position [734, 0]
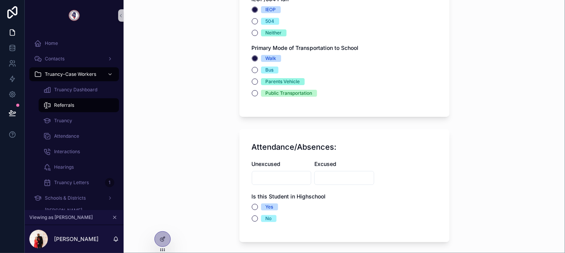
click at [260, 173] on input "scrollable content" at bounding box center [281, 177] width 59 height 11
type input "**"
click at [326, 172] on input "scrollable content" at bounding box center [344, 177] width 59 height 11
type input "**"
click at [272, 203] on span "Yes" at bounding box center [269, 206] width 17 height 7
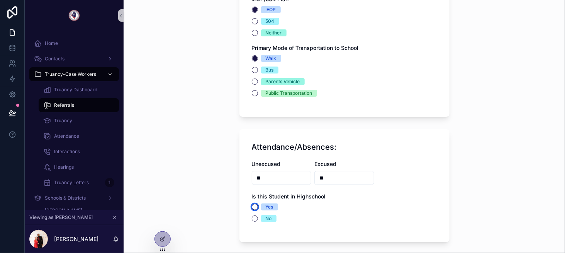
click at [258, 204] on button "Yes" at bounding box center [255, 207] width 6 height 6
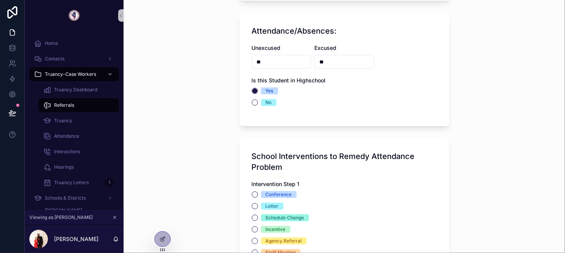
click at [267, 187] on div "Intervention Step 1 Conference Letter Schedule Change Incentive Agency Referral…" at bounding box center [344, 223] width 185 height 87
click at [267, 191] on div "Conference" at bounding box center [279, 194] width 26 height 7
click at [258, 191] on button "Conference" at bounding box center [255, 194] width 6 height 6
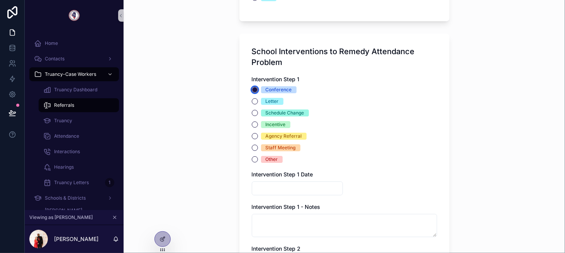
scroll to position [966, 0]
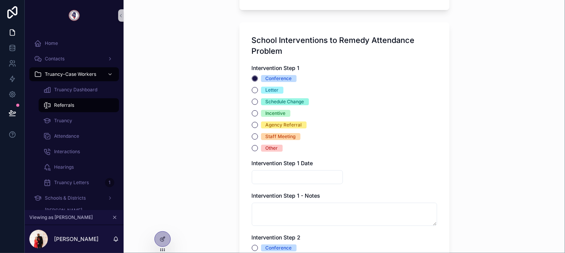
click at [269, 180] on input "scrollable content" at bounding box center [297, 177] width 90 height 11
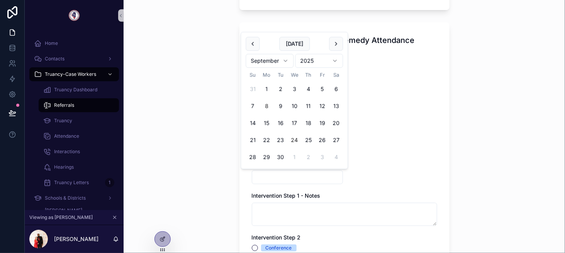
click at [292, 140] on button "24" at bounding box center [294, 140] width 14 height 14
type input "*********"
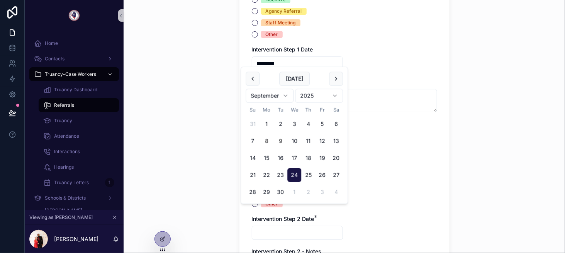
scroll to position [1082, 0]
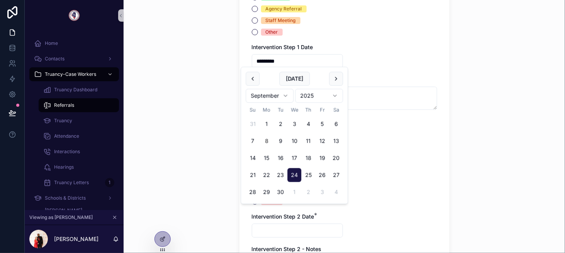
click at [409, 153] on div "Schedule Change" at bounding box center [344, 154] width 185 height 7
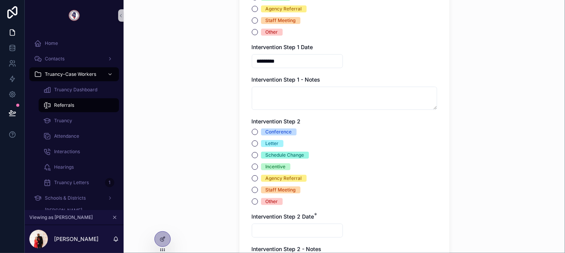
click at [274, 133] on div "Conference" at bounding box center [279, 131] width 26 height 7
click at [258, 133] on button "Conference" at bounding box center [255, 132] width 6 height 6
click at [292, 225] on input "scrollable content" at bounding box center [297, 230] width 90 height 11
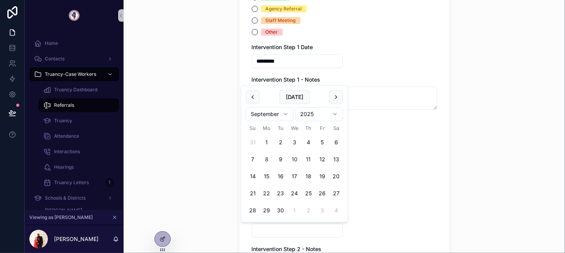
click at [291, 159] on button "10" at bounding box center [294, 159] width 14 height 14
type input "*********"
click at [360, 173] on div "Conference Letter Schedule Change Incentive Agency Referral Staff Meeting Other" at bounding box center [344, 166] width 185 height 76
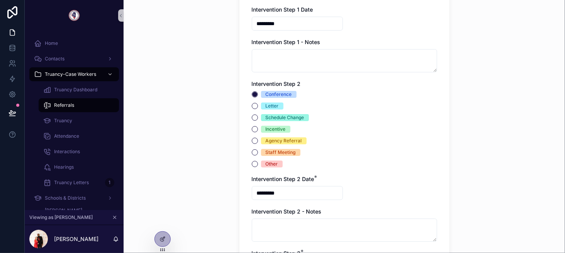
scroll to position [1198, 0]
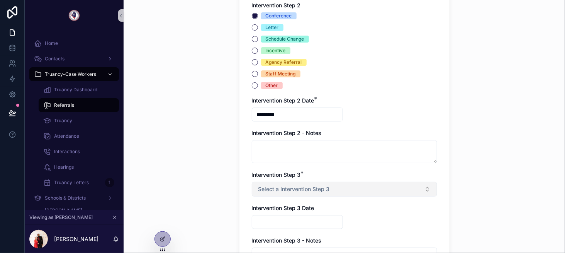
click at [302, 185] on span "Select a Intervention Step 3" at bounding box center [293, 189] width 71 height 8
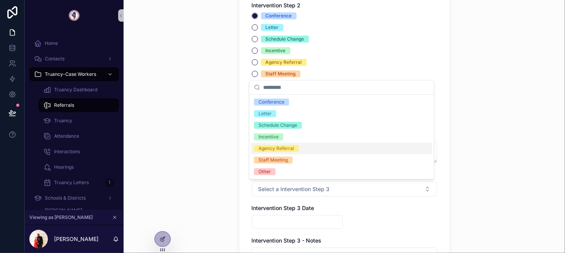
click at [288, 149] on div "Agency Referral" at bounding box center [277, 148] width 36 height 7
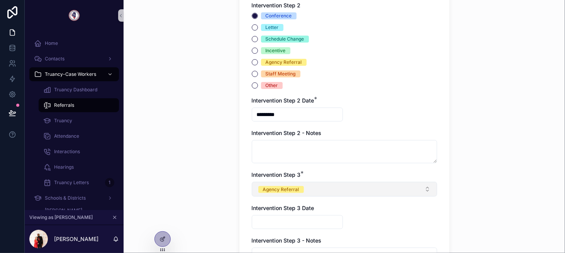
scroll to position [1314, 0]
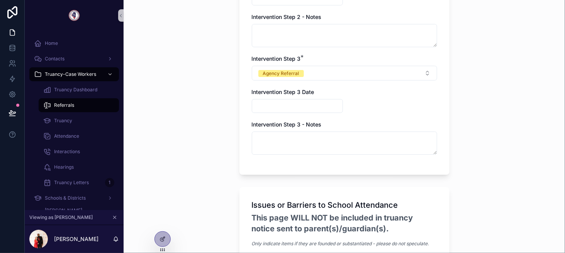
click at [300, 100] on input "scrollable content" at bounding box center [297, 105] width 90 height 11
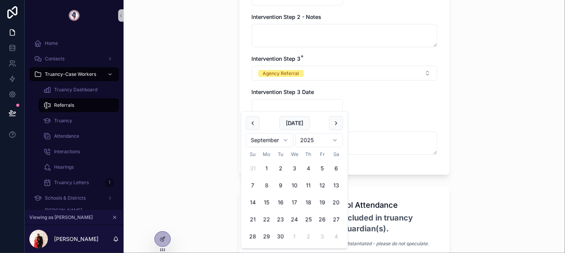
click at [308, 165] on button "4" at bounding box center [308, 168] width 14 height 14
type input "********"
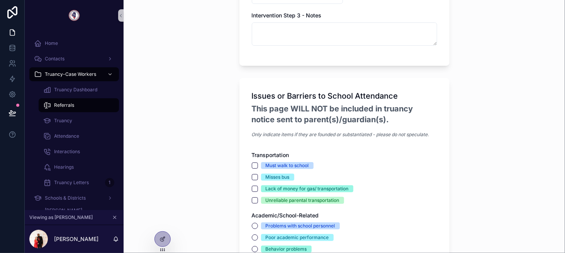
scroll to position [1468, 0]
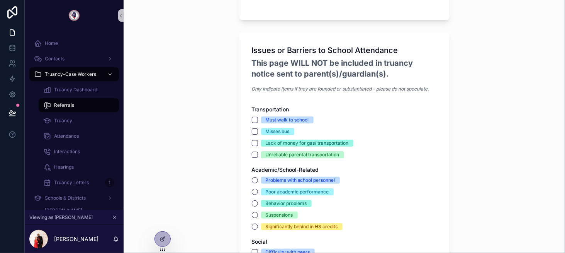
click at [271, 130] on div "Misses bus" at bounding box center [278, 131] width 24 height 7
click at [258, 130] on button "Misses bus" at bounding box center [255, 131] width 6 height 6
click at [266, 181] on div "Problems with school personnel" at bounding box center [301, 180] width 70 height 7
click at [258, 181] on button "Problems with school personnel" at bounding box center [255, 180] width 6 height 6
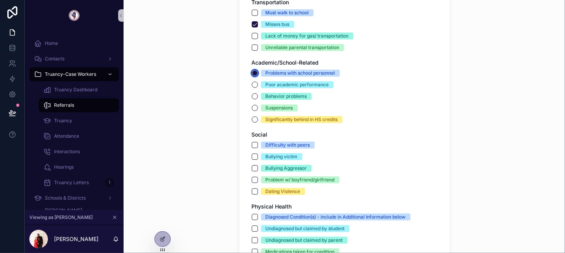
scroll to position [1584, 0]
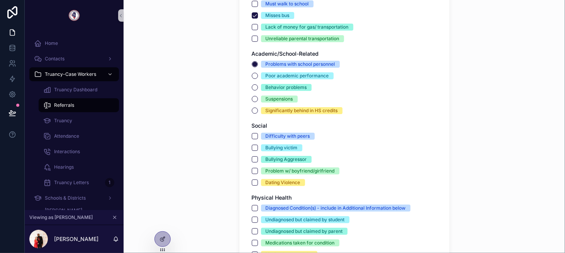
click at [261, 150] on div "Difficulty with peers Bullying victim Bullying Aggressor Problem w/ boyfriend/g…" at bounding box center [344, 159] width 185 height 53
click at [266, 181] on div "Dating Violence" at bounding box center [283, 182] width 35 height 7
click at [258, 181] on button "Dating Violence" at bounding box center [255, 182] width 6 height 6
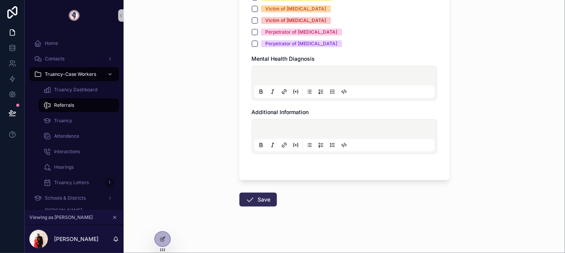
scroll to position [2131, 0]
click at [264, 192] on button "Save" at bounding box center [258, 199] width 37 height 14
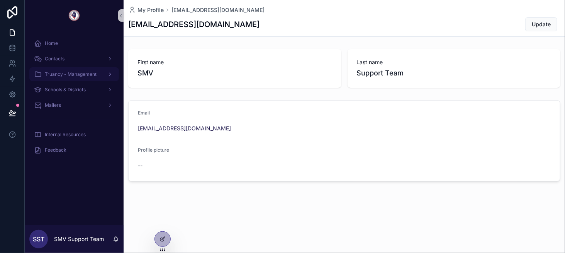
click at [79, 76] on span "Truancy - Management" at bounding box center [71, 74] width 52 height 6
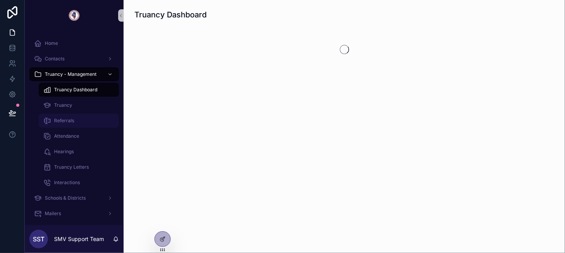
click at [78, 120] on div "Referrals" at bounding box center [78, 120] width 71 height 12
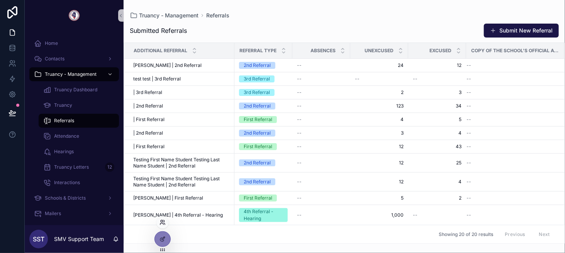
click at [163, 223] on icon at bounding box center [163, 222] width 6 height 6
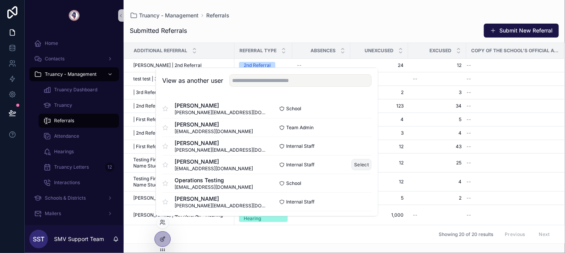
click at [355, 163] on button "Select" at bounding box center [362, 164] width 20 height 11
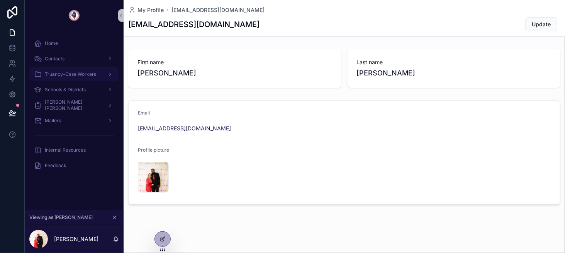
click at [58, 71] on span "Truancy-Case Workers" at bounding box center [70, 74] width 51 height 6
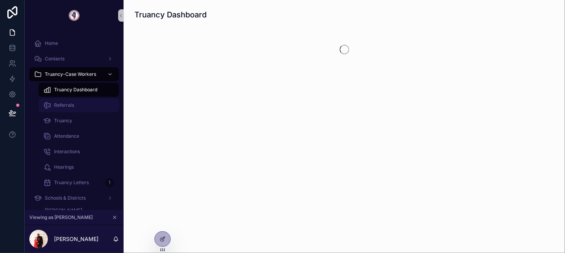
click at [68, 107] on span "Referrals" at bounding box center [64, 105] width 20 height 6
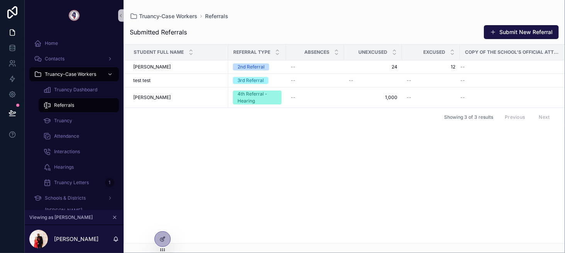
click at [202, 111] on div "Showing 3 of 3 results Previous Next" at bounding box center [344, 116] width 441 height 19
click at [82, 122] on div "Truancy" at bounding box center [78, 120] width 71 height 12
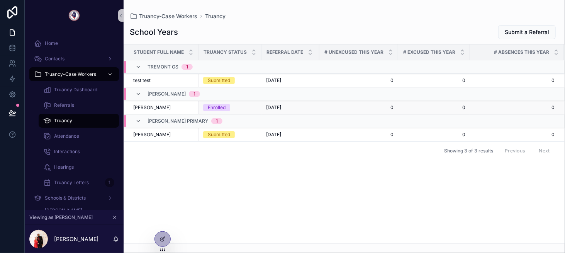
click at [174, 107] on div "[PERSON_NAME] [PERSON_NAME]" at bounding box center [163, 107] width 61 height 6
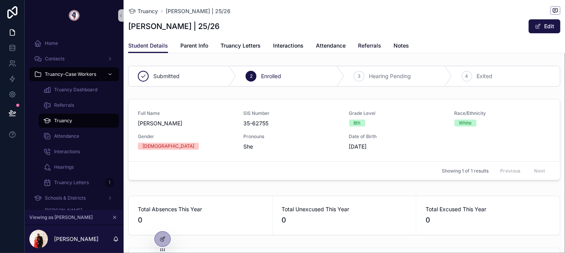
click at [369, 46] on span "Referrals" at bounding box center [369, 46] width 23 height 8
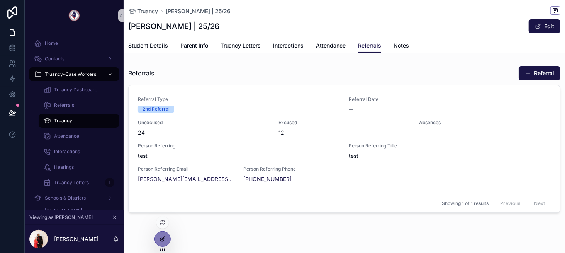
click at [163, 244] on div at bounding box center [162, 238] width 15 height 15
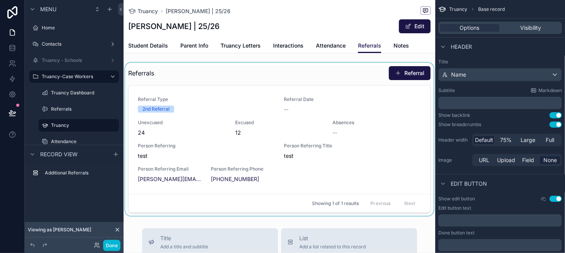
click at [234, 103] on div "scrollable content" at bounding box center [280, 139] width 312 height 153
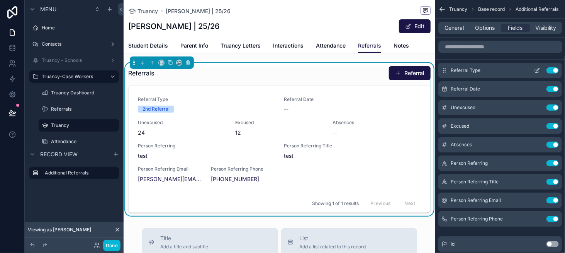
click at [538, 68] on icon "scrollable content" at bounding box center [538, 69] width 3 height 3
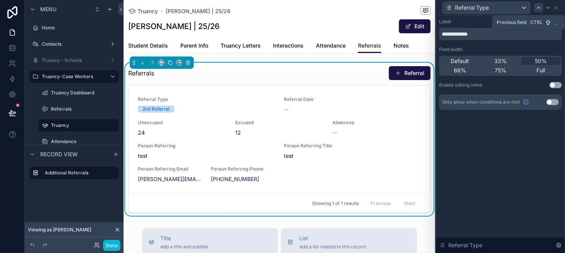
click at [538, 7] on icon at bounding box center [539, 8] width 6 height 6
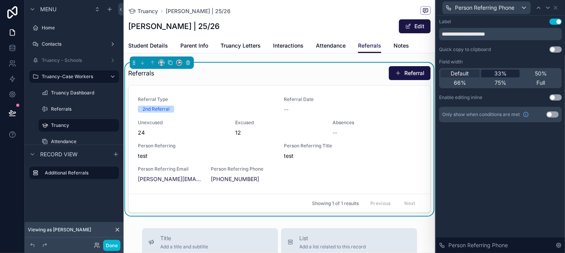
click at [512, 71] on div "33%" at bounding box center [500, 74] width 39 height 8
click at [537, 9] on icon at bounding box center [539, 8] width 6 height 6
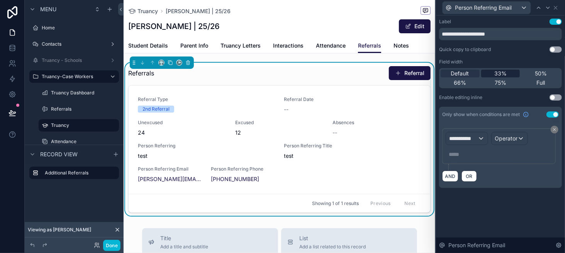
click at [502, 75] on span "33%" at bounding box center [501, 74] width 12 height 8
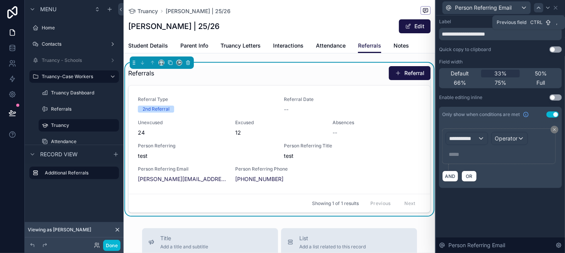
click at [536, 6] on icon at bounding box center [539, 8] width 6 height 6
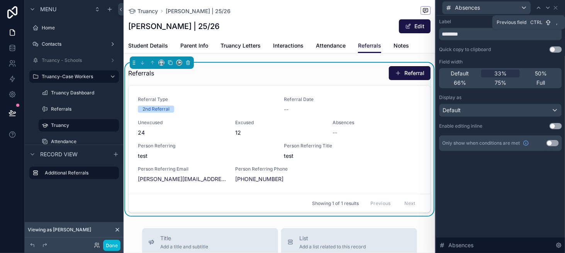
click at [536, 6] on icon at bounding box center [539, 8] width 6 height 6
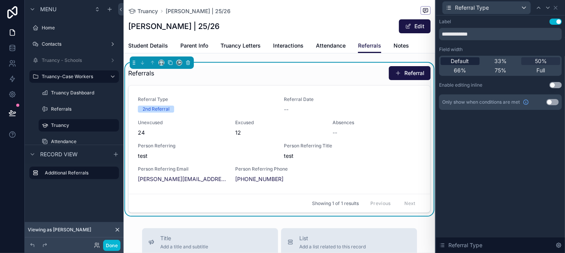
click at [470, 59] on div "Default" at bounding box center [460, 61] width 39 height 8
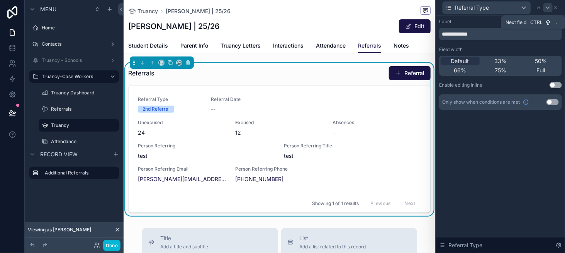
click at [547, 7] on icon at bounding box center [548, 8] width 6 height 6
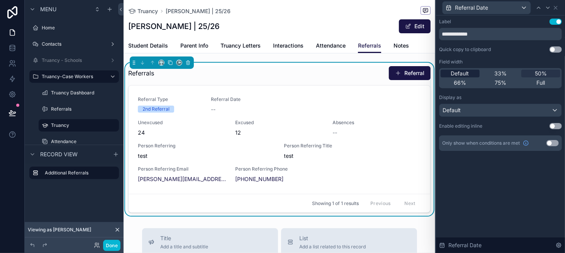
click at [467, 70] on span "Default" at bounding box center [460, 74] width 18 height 8
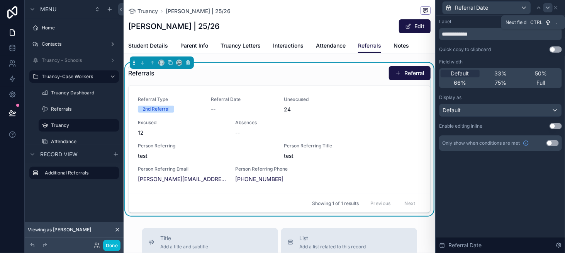
click at [546, 8] on icon at bounding box center [548, 8] width 6 height 6
click at [470, 73] on div "Default" at bounding box center [460, 74] width 39 height 8
click at [546, 8] on icon at bounding box center [548, 8] width 6 height 6
click at [464, 73] on span "Default" at bounding box center [460, 74] width 18 height 8
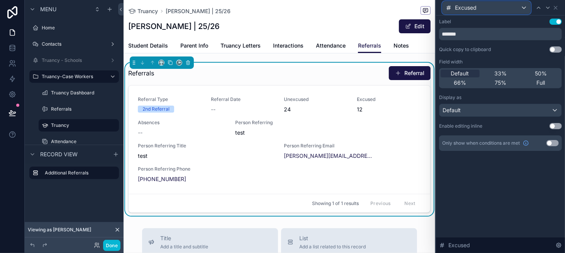
click at [503, 10] on div "Excused" at bounding box center [487, 8] width 88 height 12
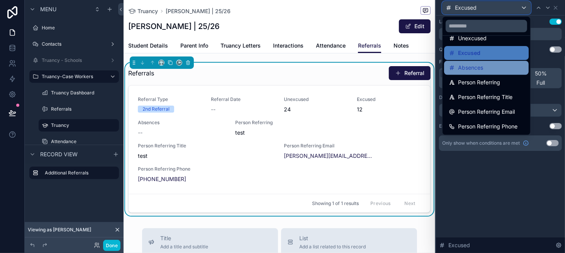
scroll to position [40, 0]
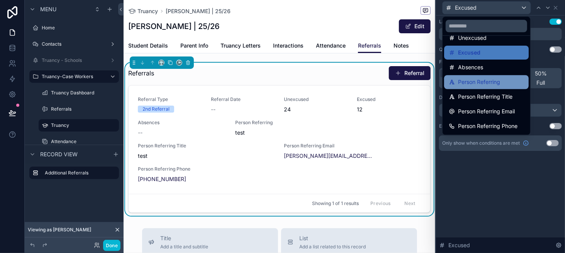
click at [496, 83] on span "Person Referring" at bounding box center [479, 81] width 42 height 9
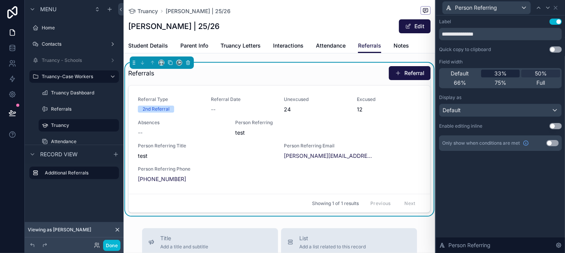
click at [495, 75] on span "33%" at bounding box center [501, 74] width 12 height 8
click at [551, 6] on div at bounding box center [548, 7] width 9 height 9
click at [506, 77] on span "33%" at bounding box center [501, 74] width 12 height 8
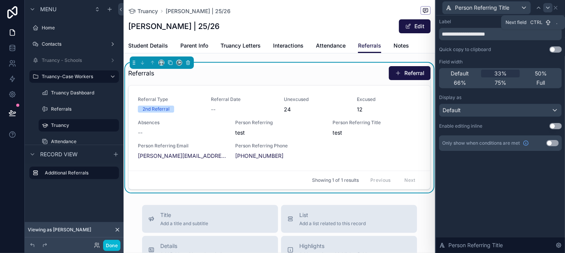
click at [546, 7] on icon at bounding box center [548, 8] width 6 height 6
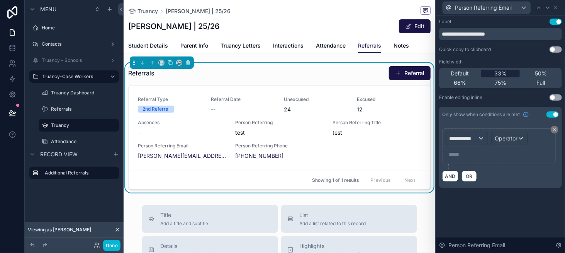
click at [511, 72] on div "33%" at bounding box center [500, 74] width 39 height 8
click at [471, 76] on div "Default" at bounding box center [460, 74] width 39 height 8
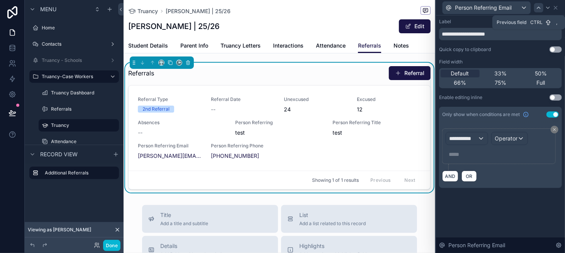
click at [537, 7] on icon at bounding box center [539, 8] width 6 height 6
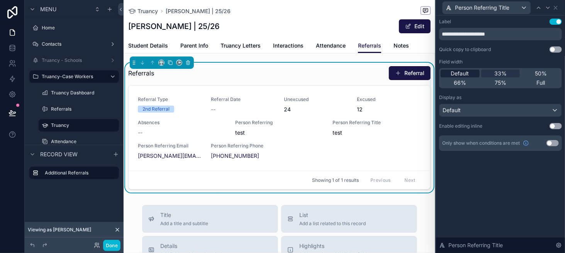
click at [456, 74] on span "Default" at bounding box center [460, 74] width 18 height 8
click at [537, 8] on icon at bounding box center [539, 8] width 6 height 6
click at [466, 70] on span "Default" at bounding box center [460, 74] width 18 height 8
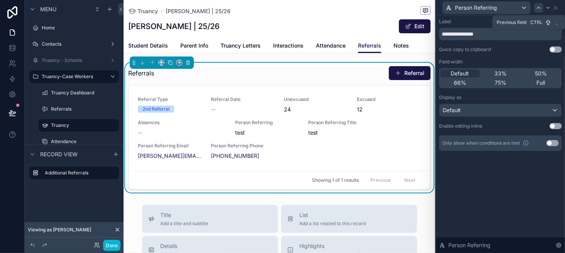
click at [539, 3] on div at bounding box center [538, 7] width 9 height 9
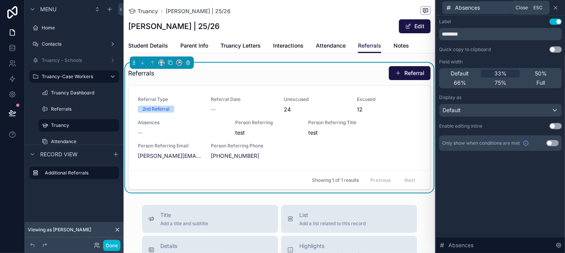
click at [556, 6] on icon at bounding box center [556, 8] width 6 height 6
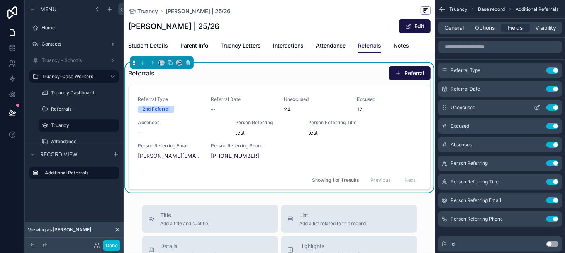
click at [535, 107] on icon "scrollable content" at bounding box center [537, 107] width 6 height 6
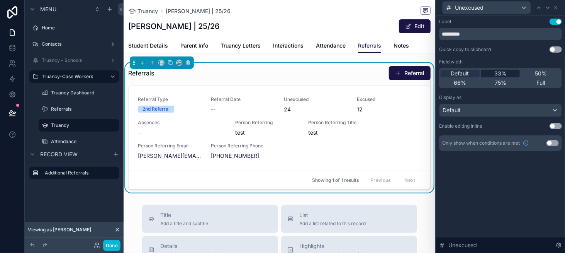
click at [505, 74] on span "33%" at bounding box center [501, 74] width 12 height 8
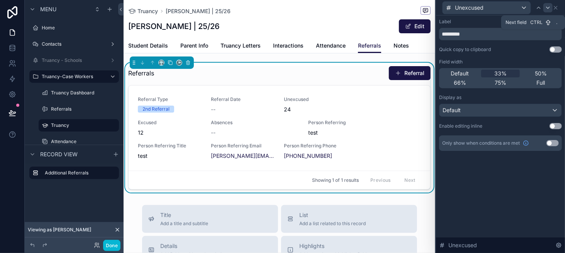
click at [546, 10] on icon at bounding box center [548, 8] width 6 height 6
click at [508, 72] on div "33%" at bounding box center [500, 74] width 39 height 8
click at [546, 7] on icon at bounding box center [548, 8] width 6 height 6
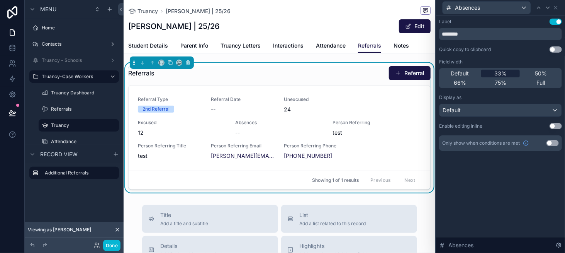
click at [510, 70] on div "33%" at bounding box center [500, 74] width 39 height 8
click at [523, 6] on div "Absences" at bounding box center [487, 8] width 88 height 12
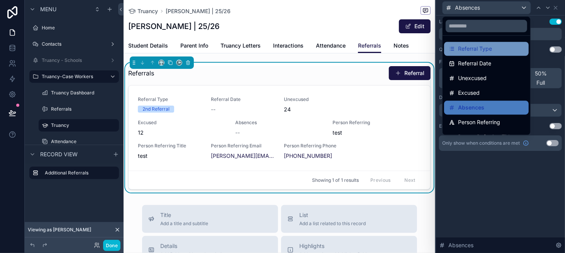
click at [504, 52] on div "Referral Type" at bounding box center [486, 48] width 75 height 9
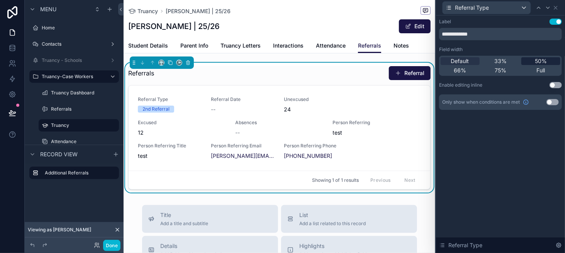
click at [539, 60] on span "50%" at bounding box center [541, 61] width 12 height 8
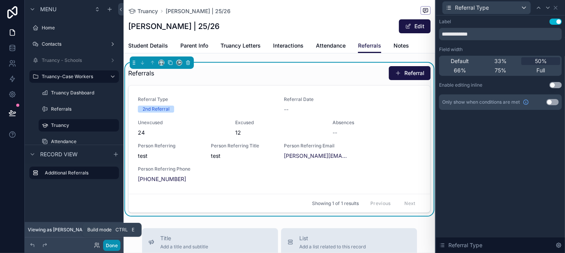
click at [109, 245] on button "Done" at bounding box center [111, 245] width 17 height 11
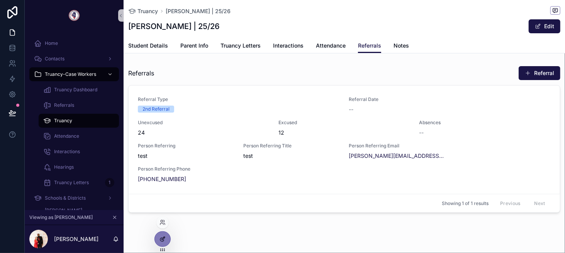
click at [165, 240] on icon at bounding box center [163, 239] width 6 height 6
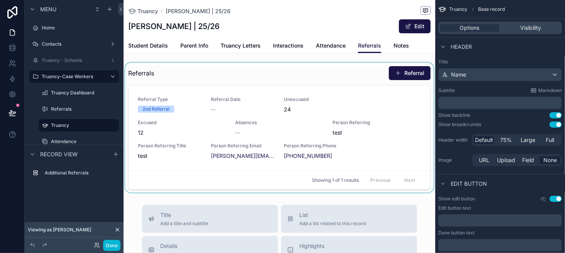
click at [220, 156] on div "scrollable content" at bounding box center [280, 128] width 312 height 130
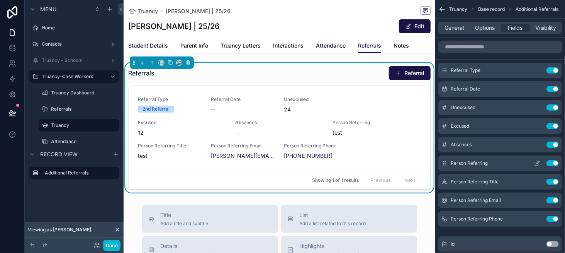
click at [539, 163] on icon "scrollable content" at bounding box center [537, 163] width 6 height 6
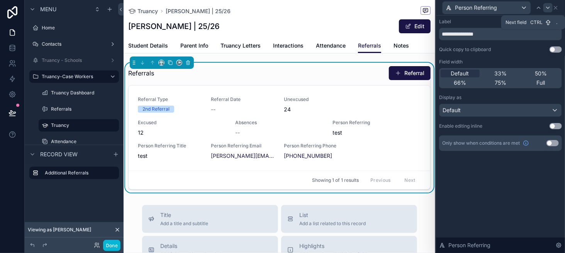
click at [549, 11] on div at bounding box center [548, 7] width 9 height 9
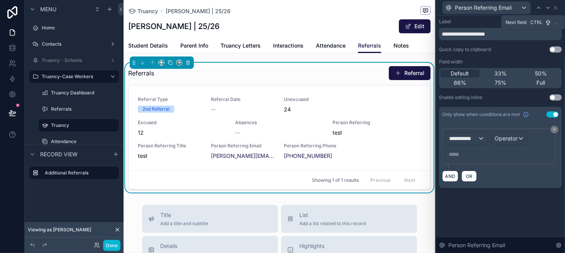
click at [549, 11] on div at bounding box center [548, 7] width 9 height 9
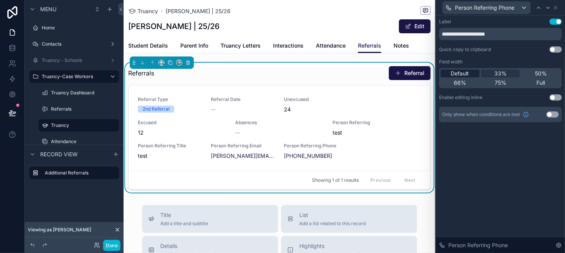
click at [451, 73] on span "Default" at bounding box center [460, 74] width 18 height 8
click at [111, 248] on button "Done" at bounding box center [111, 245] width 17 height 11
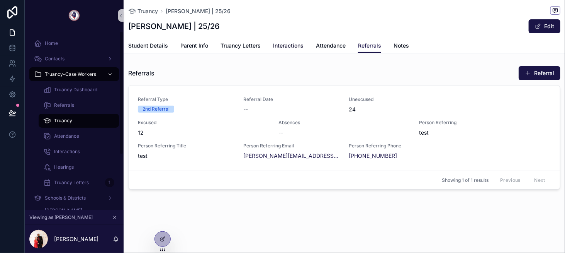
click at [278, 48] on span "Interactions" at bounding box center [288, 46] width 31 height 8
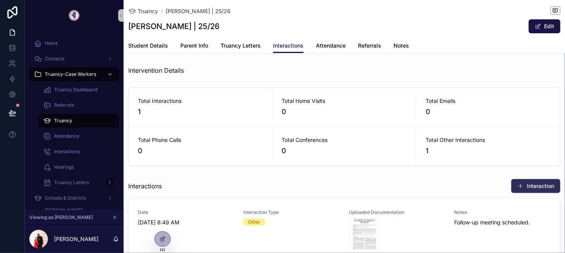
click at [526, 187] on button "Interaction" at bounding box center [536, 186] width 49 height 14
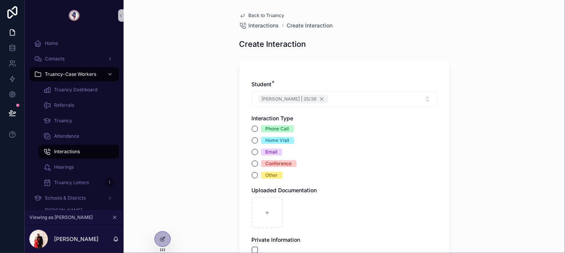
click at [249, 17] on span "Back to Truancy" at bounding box center [267, 15] width 36 height 6
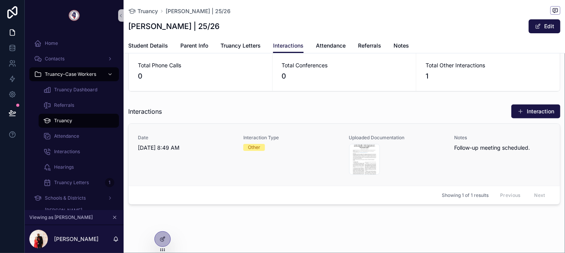
scroll to position [77, 0]
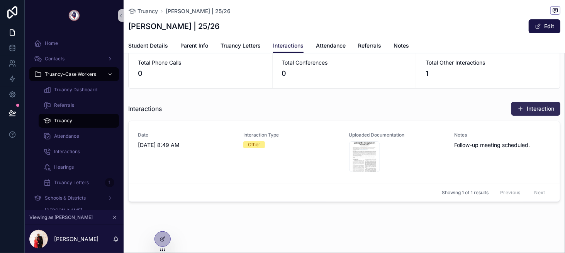
click at [525, 109] on button "Interaction" at bounding box center [536, 109] width 49 height 14
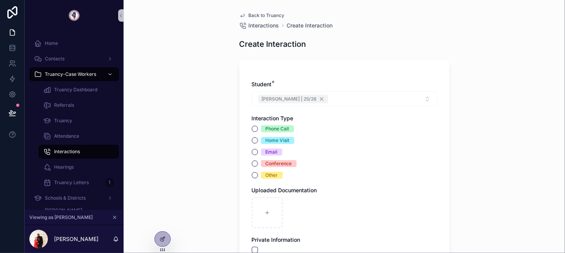
click at [265, 131] on div "Phone Call Home Visit Email Conference Other" at bounding box center [344, 151] width 185 height 53
click at [255, 129] on button "Phone Call" at bounding box center [255, 129] width 6 height 6
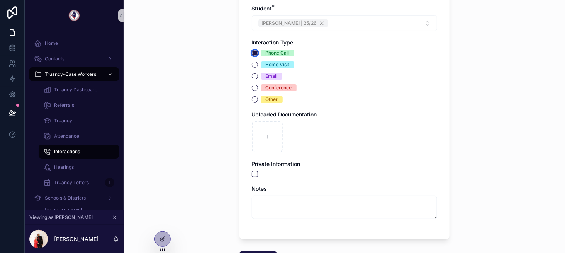
scroll to position [77, 0]
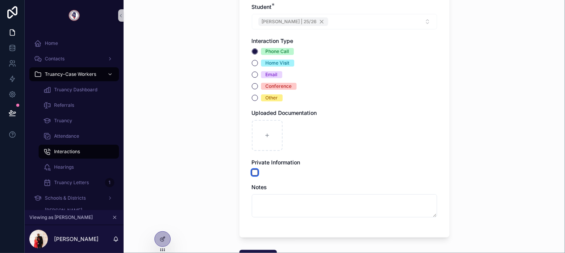
click at [252, 172] on button "scrollable content" at bounding box center [255, 172] width 6 height 6
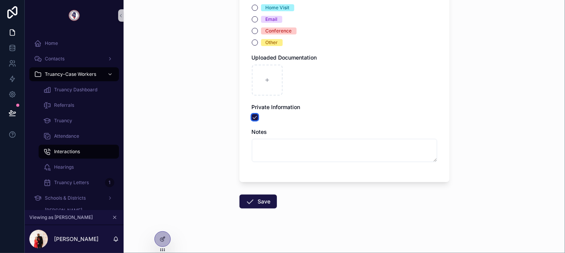
scroll to position [137, 0]
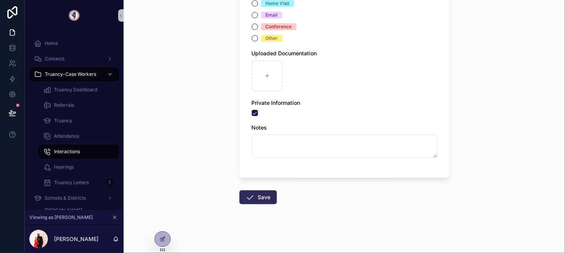
click at [259, 199] on button "Save" at bounding box center [258, 197] width 37 height 14
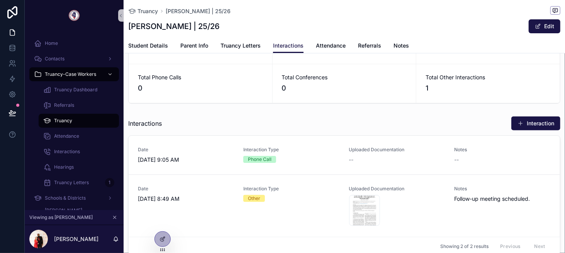
scroll to position [39, 0]
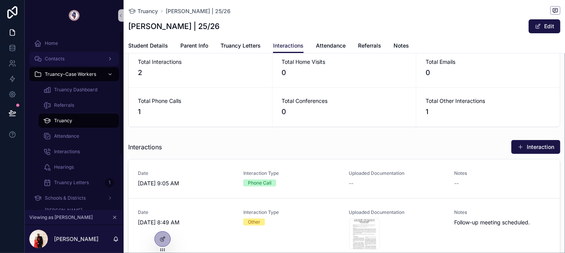
click at [87, 56] on div "Contacts" at bounding box center [74, 59] width 80 height 12
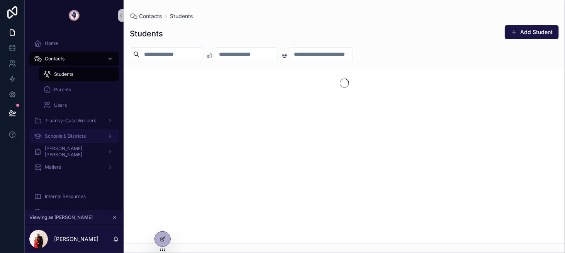
click at [85, 136] on span "Schools & Districts" at bounding box center [65, 136] width 41 height 6
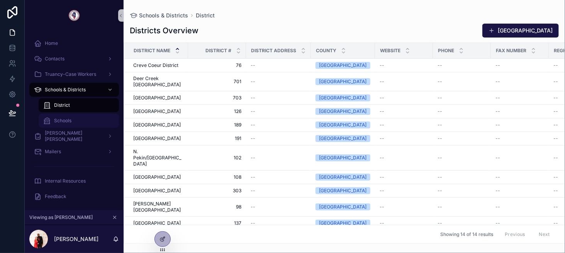
click at [85, 122] on div "Schools" at bounding box center [78, 120] width 71 height 12
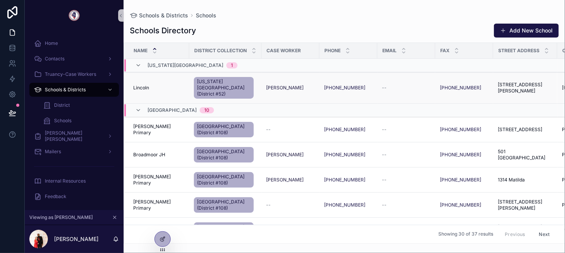
click at [149, 87] on span "Lincoln" at bounding box center [141, 88] width 16 height 6
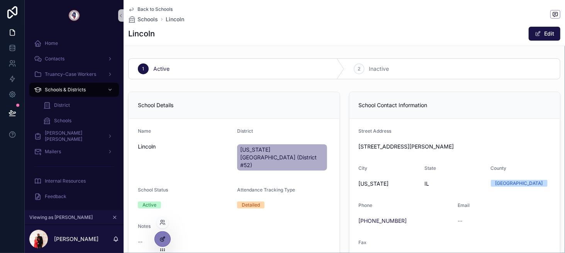
click at [165, 235] on div at bounding box center [162, 238] width 15 height 15
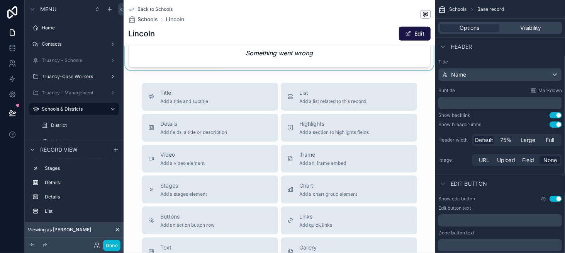
scroll to position [270, 0]
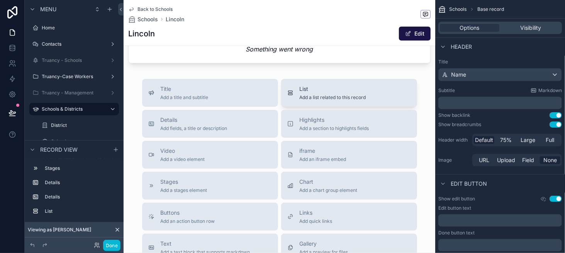
click at [329, 100] on span "Add a list related to this record" at bounding box center [333, 97] width 66 height 6
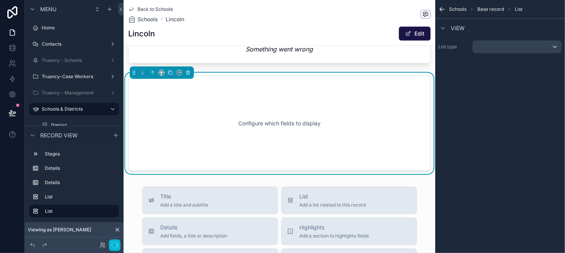
scroll to position [272, 0]
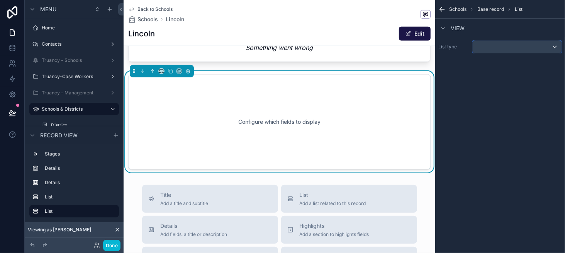
click at [507, 45] on div "scrollable content" at bounding box center [517, 47] width 89 height 12
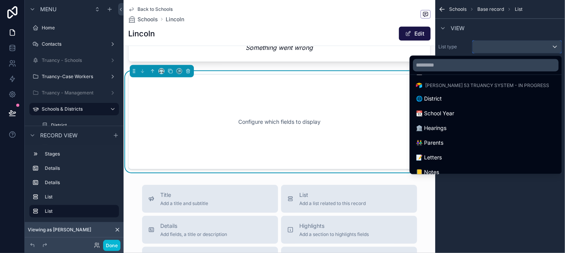
scroll to position [270, 0]
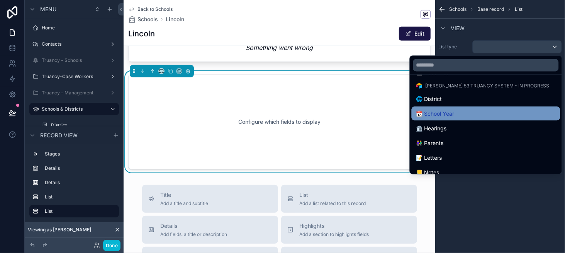
click at [508, 112] on div "📆 School Year" at bounding box center [485, 113] width 139 height 9
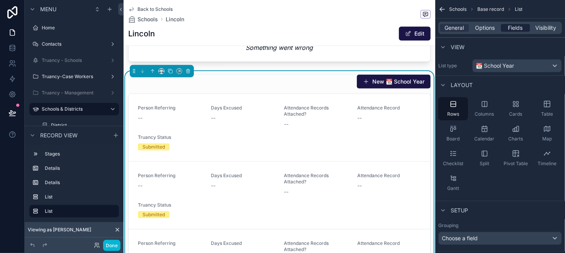
click at [515, 29] on span "Fields" at bounding box center [515, 28] width 15 height 8
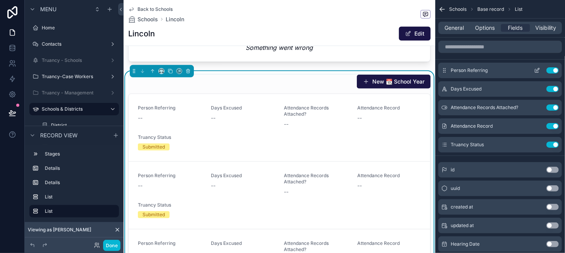
click at [553, 68] on button "Use setting" at bounding box center [553, 70] width 12 height 6
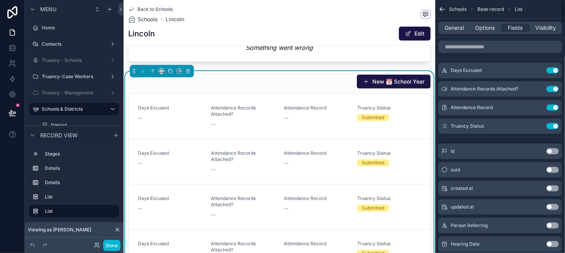
click at [553, 68] on button "Use setting" at bounding box center [553, 70] width 12 height 6
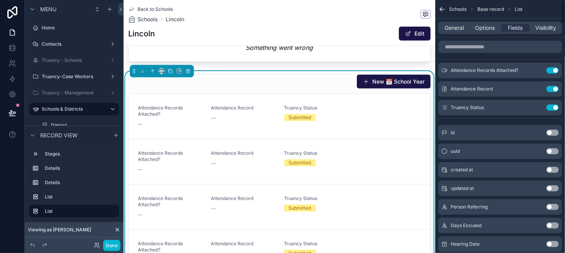
click at [553, 68] on button "Use setting" at bounding box center [553, 70] width 12 height 6
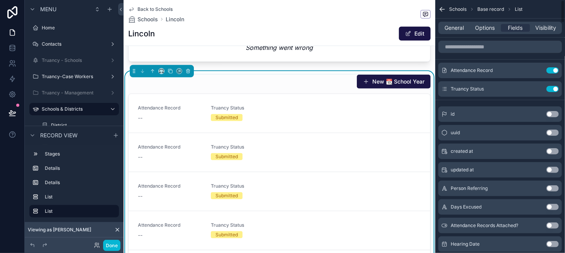
click at [553, 68] on button "Use setting" at bounding box center [553, 70] width 12 height 6
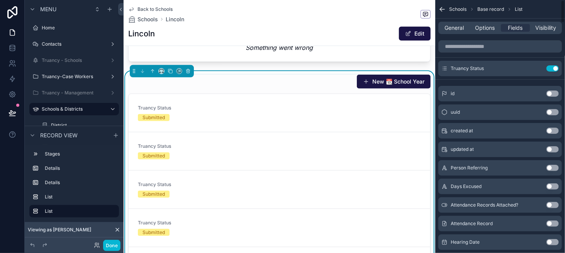
scroll to position [0, 0]
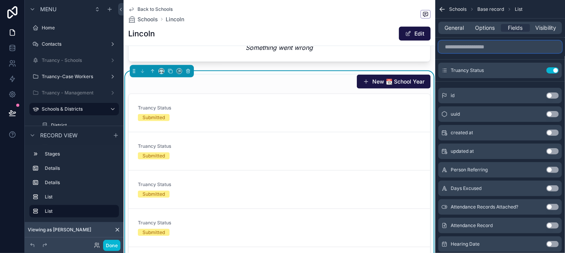
click at [467, 44] on input "scrollable content" at bounding box center [500, 47] width 124 height 12
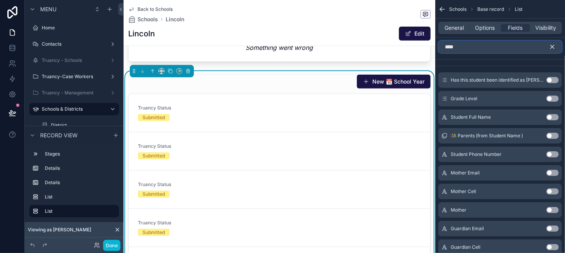
type input "****"
click at [552, 117] on button "Use setting" at bounding box center [553, 117] width 12 height 6
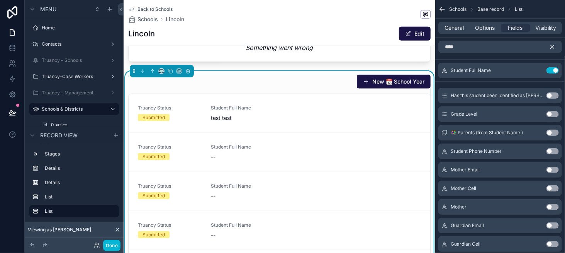
click at [550, 48] on icon "scrollable content" at bounding box center [552, 46] width 7 height 7
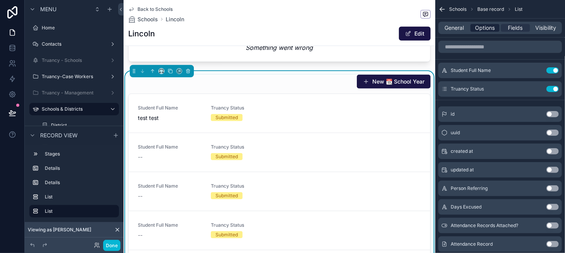
click at [481, 31] on span "Options" at bounding box center [485, 28] width 20 height 8
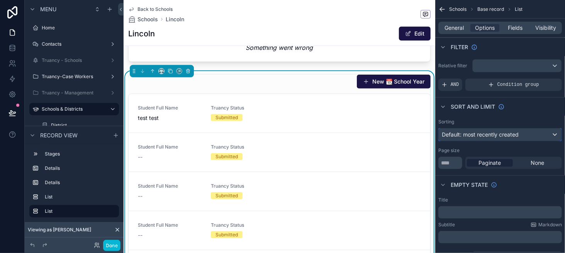
click at [488, 134] on span "Default: most recently created" at bounding box center [480, 134] width 77 height 7
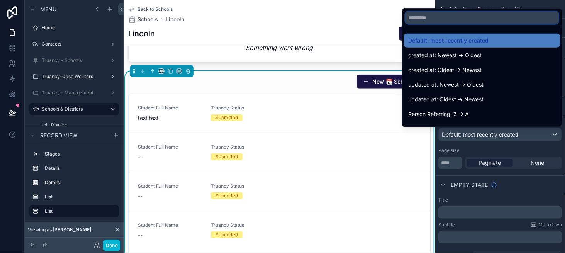
click at [444, 18] on input "text" at bounding box center [482, 18] width 153 height 12
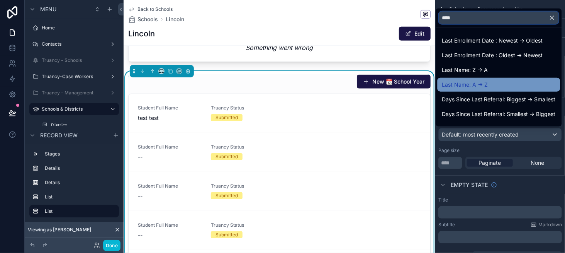
type input "****"
click at [477, 82] on span "Last Name: A -> Z" at bounding box center [465, 84] width 46 height 9
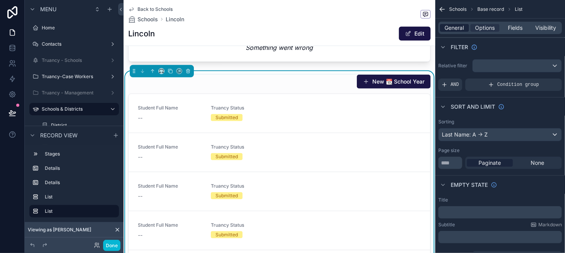
click at [450, 28] on span "General" at bounding box center [454, 28] width 19 height 8
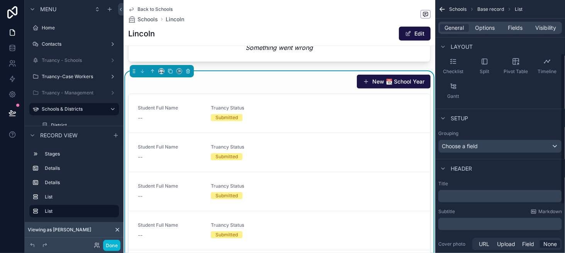
scroll to position [116, 0]
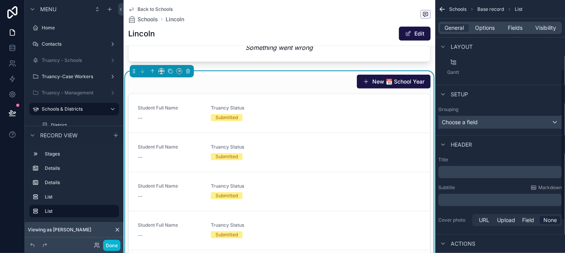
click at [468, 120] on span "Choose a field" at bounding box center [460, 122] width 36 height 7
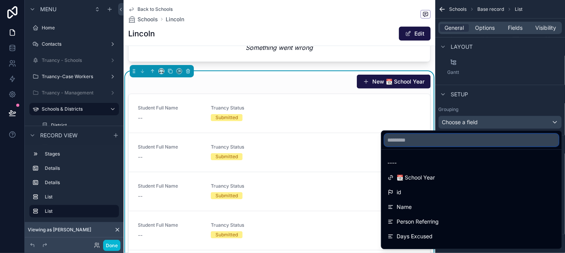
click at [411, 139] on input "text" at bounding box center [472, 140] width 174 height 12
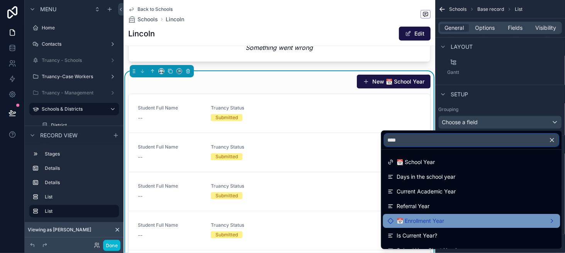
scroll to position [0, 0]
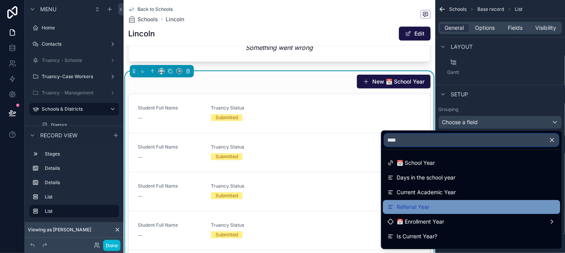
type input "****"
click at [457, 204] on div "Referral Year" at bounding box center [472, 206] width 168 height 9
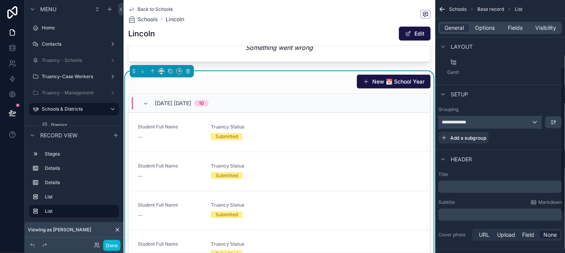
click at [472, 119] on div "**********" at bounding box center [490, 122] width 103 height 12
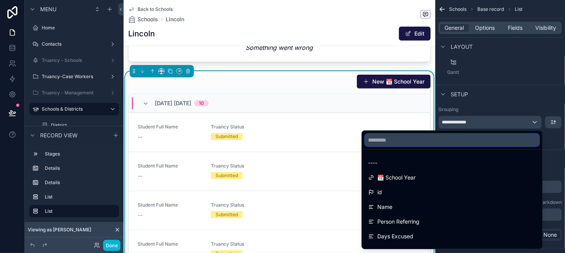
click at [421, 142] on input "text" at bounding box center [452, 140] width 174 height 12
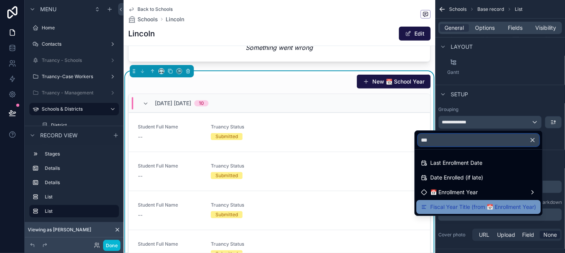
type input "***"
click at [450, 206] on span "Fiscal Year Title (from 📅 Enrollment Year)" at bounding box center [483, 206] width 106 height 9
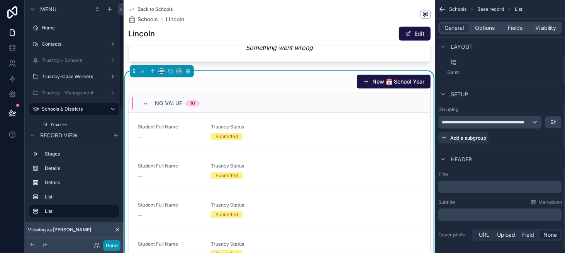
click at [115, 243] on button "Done" at bounding box center [111, 245] width 17 height 11
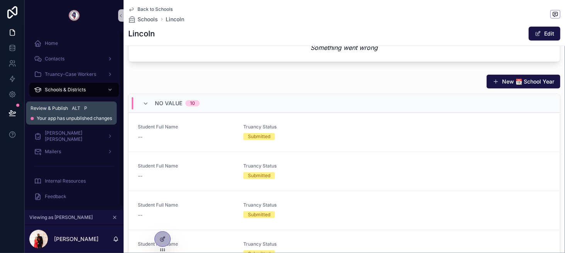
click at [9, 112] on icon at bounding box center [12, 112] width 7 height 4
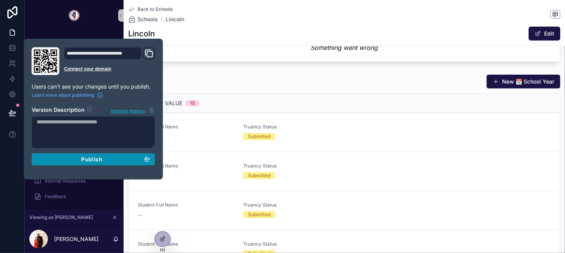
click at [117, 161] on div "Publish" at bounding box center [94, 159] width 114 height 7
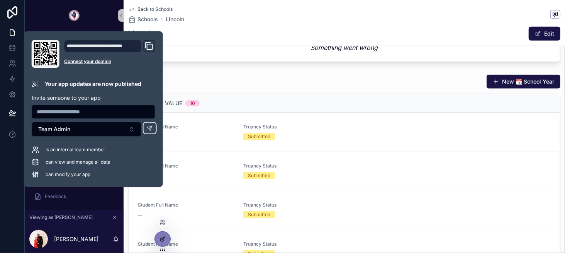
click at [169, 237] on div at bounding box center [162, 238] width 15 height 15
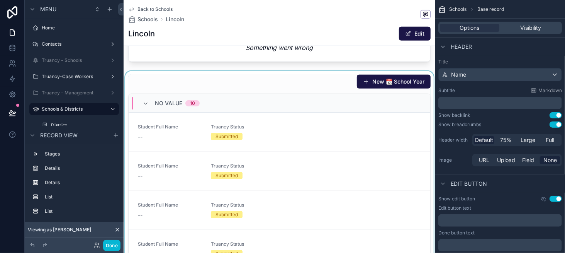
click at [259, 91] on div "scrollable content" at bounding box center [280, 178] width 312 height 215
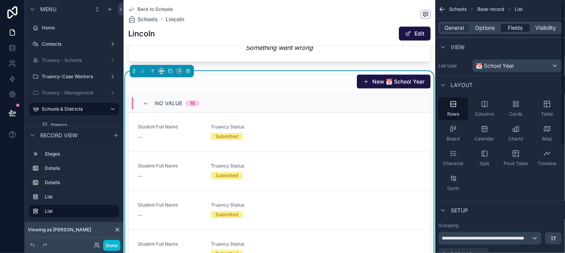
click at [508, 29] on span "Fields" at bounding box center [515, 28] width 15 height 8
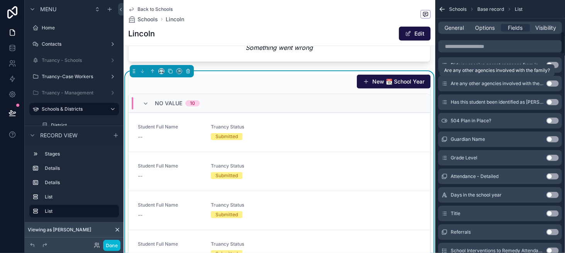
scroll to position [348, 0]
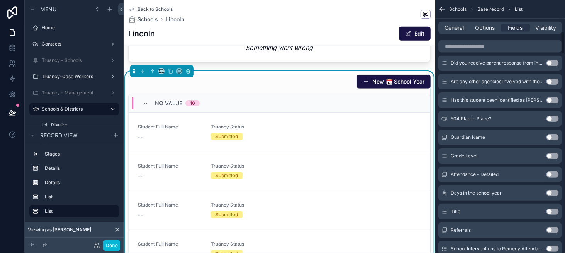
click at [554, 153] on button "Use setting" at bounding box center [553, 156] width 12 height 6
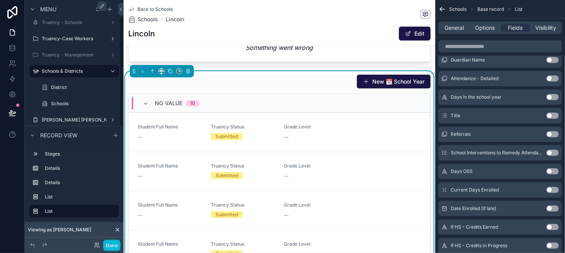
scroll to position [39, 0]
click at [110, 241] on button "Done" at bounding box center [111, 245] width 17 height 11
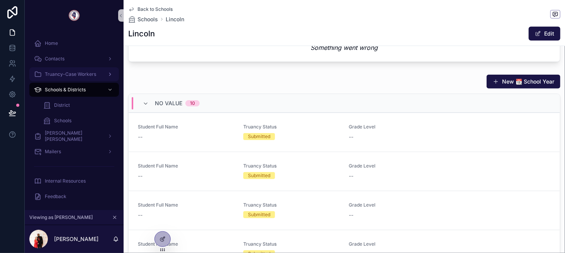
click at [64, 76] on span "Truancy-Case Workers" at bounding box center [70, 74] width 51 height 6
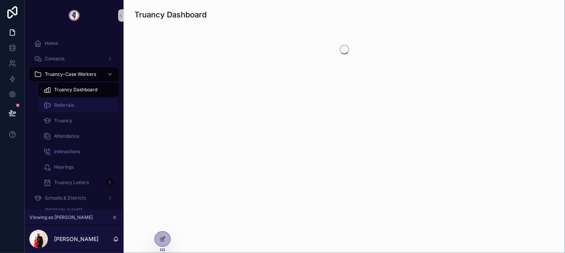
click at [85, 103] on div "Referrals" at bounding box center [78, 105] width 71 height 12
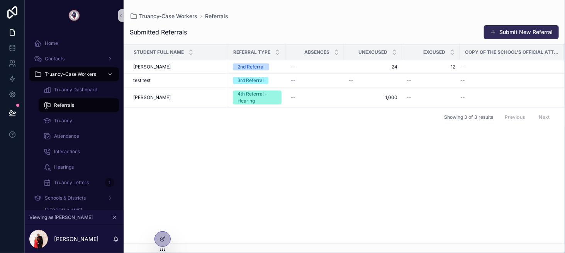
click at [525, 31] on button "Submit New Referral" at bounding box center [521, 32] width 75 height 14
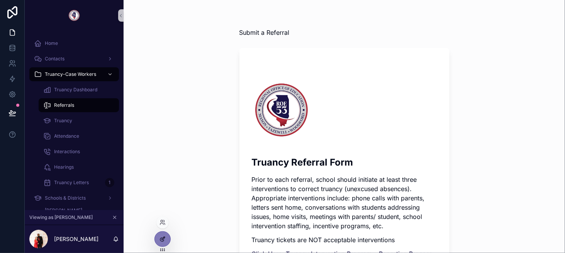
click at [165, 239] on icon at bounding box center [163, 239] width 6 height 6
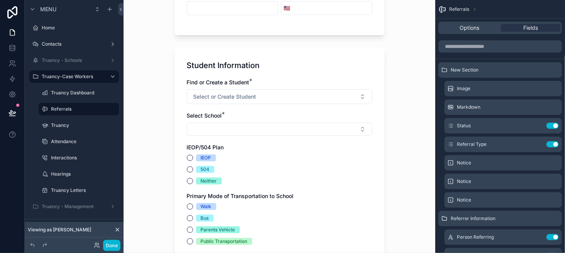
scroll to position [464, 0]
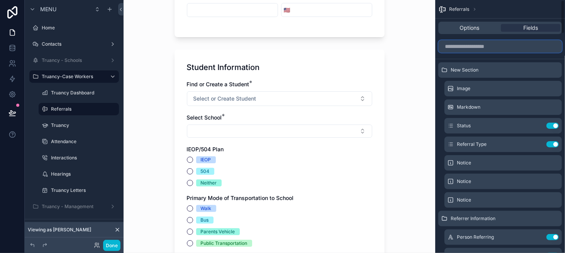
click at [499, 46] on input "scrollable content" at bounding box center [500, 46] width 124 height 12
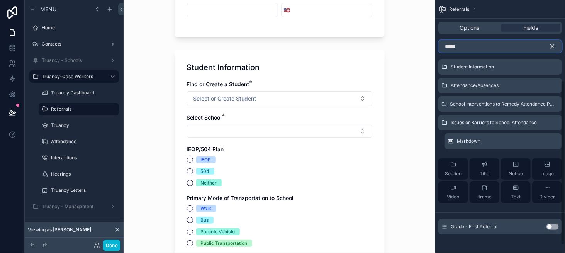
scroll to position [135, 0]
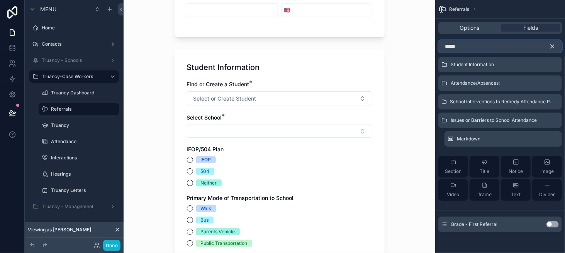
type input "*****"
click at [551, 222] on button "Use setting" at bounding box center [553, 224] width 12 height 6
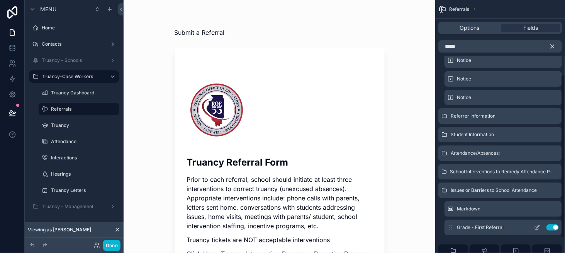
scroll to position [58, 0]
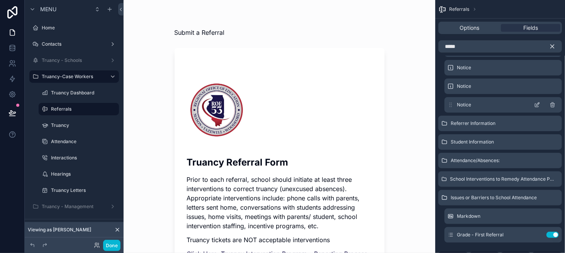
drag, startPoint x: 451, startPoint y: 233, endPoint x: 463, endPoint y: 97, distance: 135.7
click at [463, 97] on div "New Section Image Markdown Notice Notice Notice Referrer Information Student In…" at bounding box center [500, 153] width 130 height 298
click at [554, 48] on icon "scrollable content" at bounding box center [552, 46] width 3 height 3
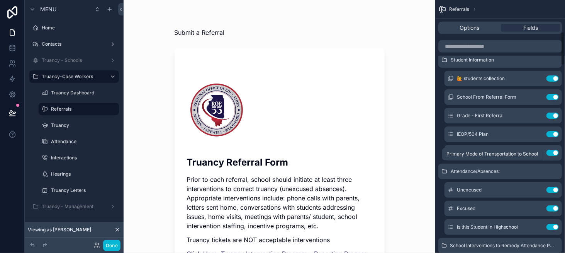
scroll to position [212, 0]
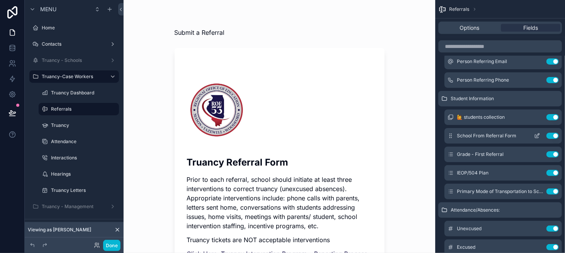
click at [539, 136] on icon "scrollable content" at bounding box center [537, 136] width 6 height 6
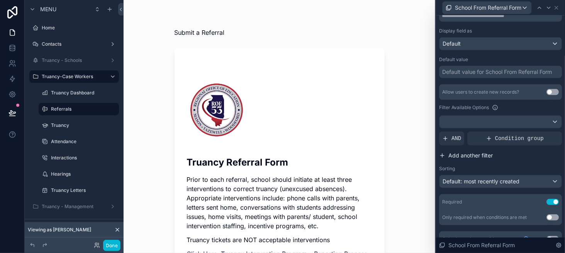
scroll to position [116, 0]
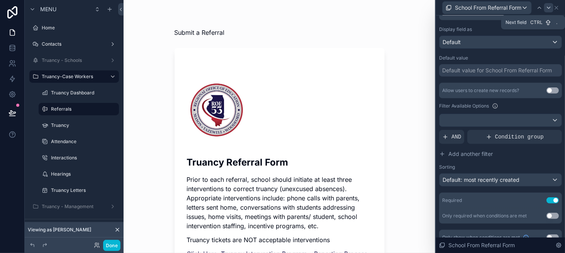
click at [547, 11] on div at bounding box center [548, 7] width 9 height 9
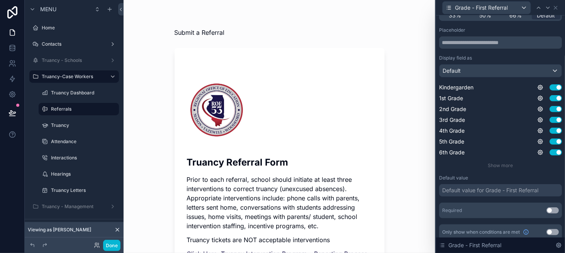
scroll to position [92, 0]
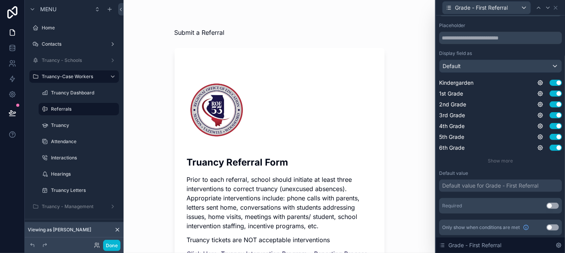
click at [547, 205] on button "Use setting" at bounding box center [553, 205] width 12 height 6
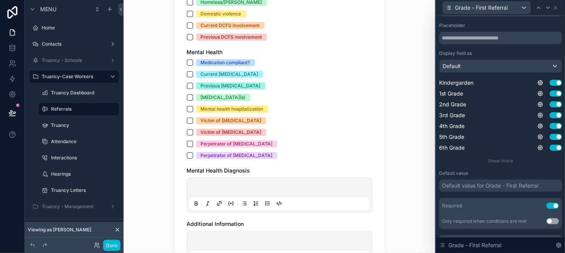
scroll to position [2044, 0]
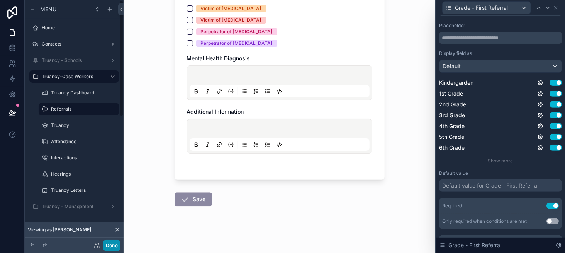
click at [110, 244] on button "Done" at bounding box center [111, 245] width 17 height 11
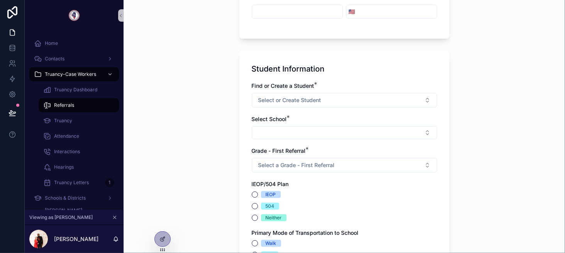
scroll to position [464, 0]
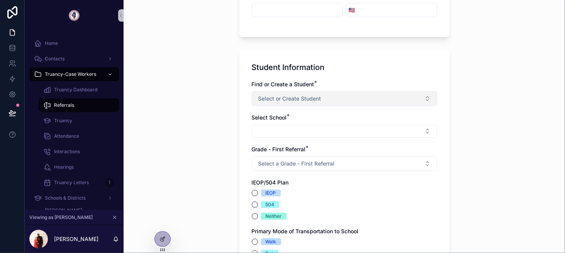
click at [279, 99] on span "Select or Create Student" at bounding box center [289, 99] width 63 height 8
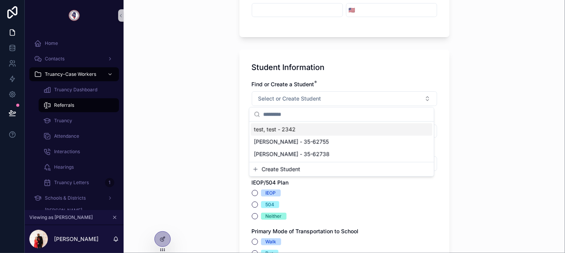
click at [222, 111] on div "Submit a Referral Truancy Referral Form Prior to each referral, school should i…" at bounding box center [345, 126] width 442 height 253
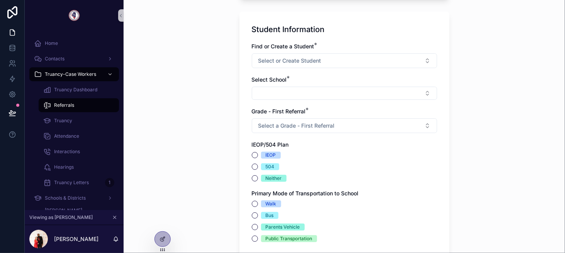
scroll to position [502, 0]
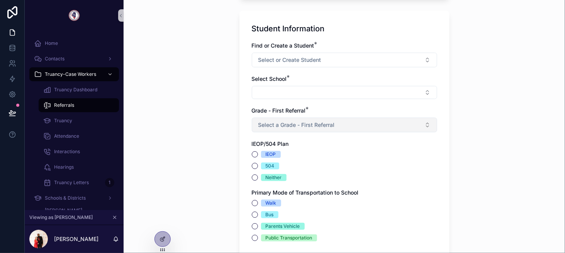
click at [276, 119] on button "Select a Grade - First Referral" at bounding box center [344, 124] width 185 height 15
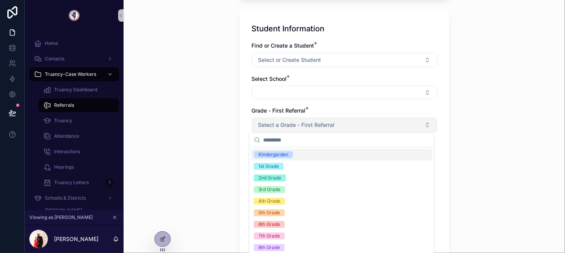
click at [276, 119] on button "Select a Grade - First Referral" at bounding box center [344, 124] width 185 height 15
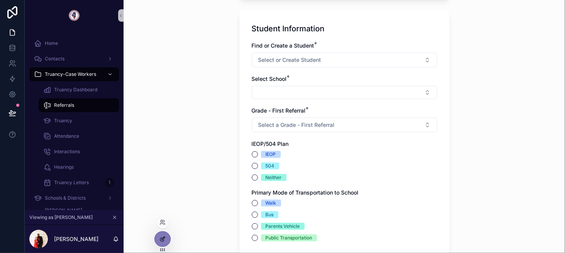
click at [169, 236] on div at bounding box center [162, 238] width 15 height 15
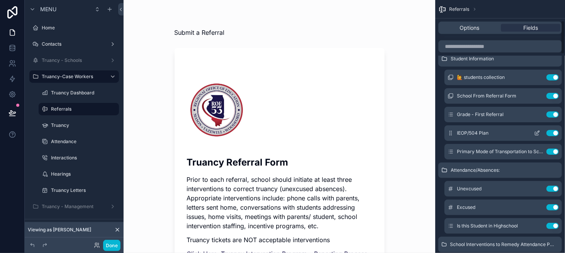
scroll to position [270, 0]
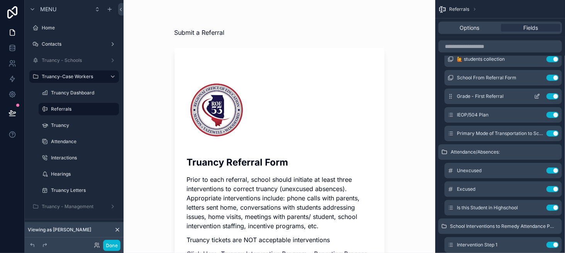
click at [536, 97] on icon "scrollable content" at bounding box center [537, 96] width 6 height 6
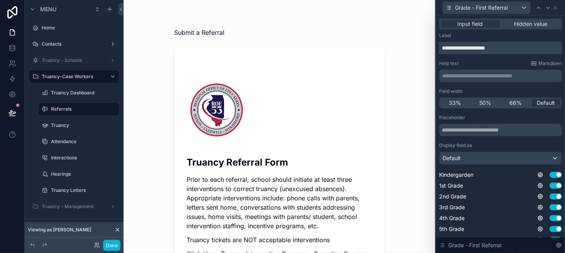
drag, startPoint x: 458, startPoint y: 48, endPoint x: 527, endPoint y: 51, distance: 68.8
click at [527, 51] on input "**********" at bounding box center [500, 48] width 123 height 12
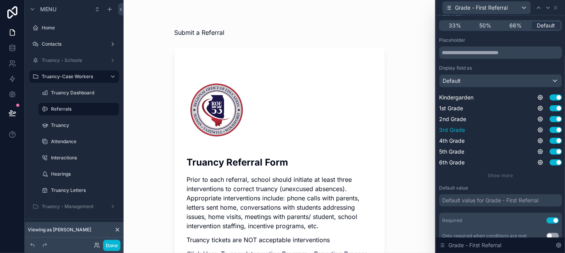
scroll to position [107, 0]
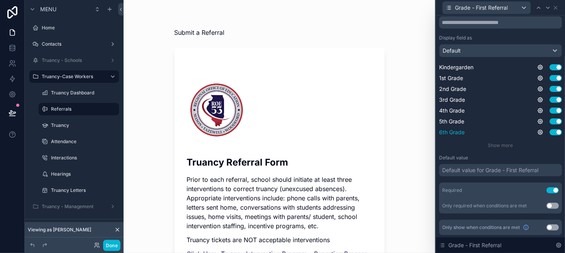
type input "*****"
click at [501, 130] on div "6th Grade Use setting" at bounding box center [500, 132] width 123 height 8
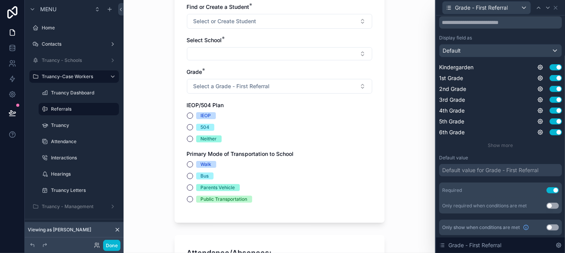
scroll to position [0, 0]
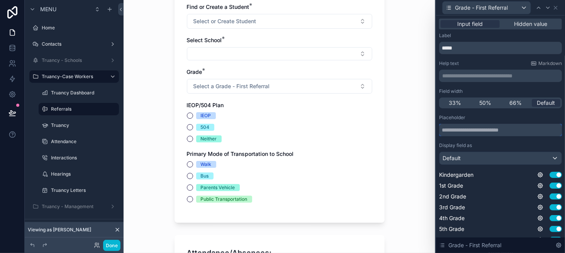
click at [474, 130] on input "text" at bounding box center [500, 130] width 123 height 12
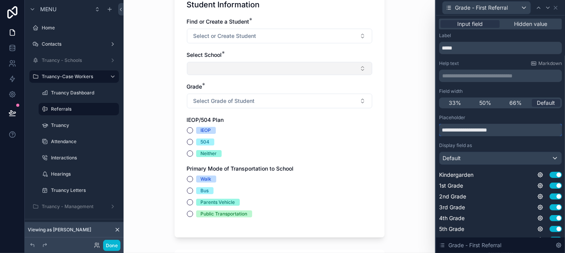
scroll to position [580, 0]
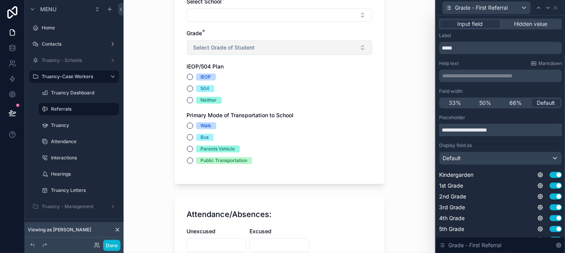
type input "**********"
click at [210, 44] on span "Select Grade of Student" at bounding box center [224, 48] width 61 height 8
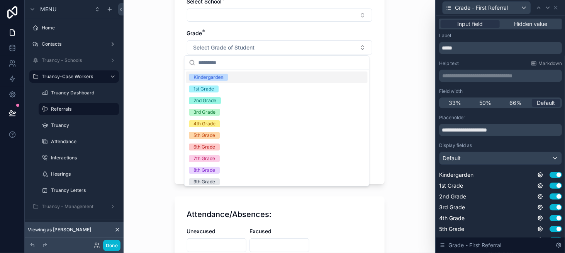
click at [154, 91] on div "Submit a Referral Truancy Referral Form Prior to each referral, school should i…" at bounding box center [280, 126] width 312 height 253
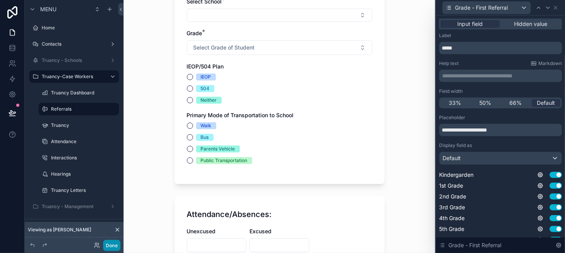
click at [114, 242] on button "Done" at bounding box center [111, 245] width 17 height 11
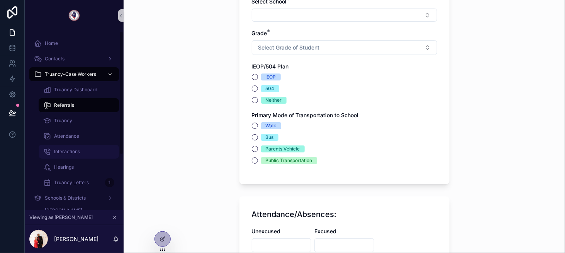
scroll to position [0, 0]
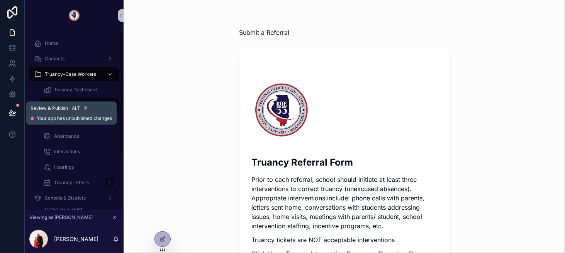
click at [12, 113] on icon at bounding box center [12, 113] width 8 height 8
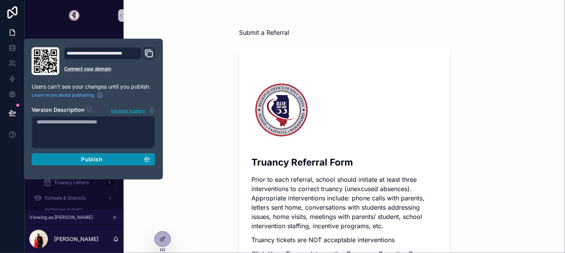
click at [100, 161] on span "Publish" at bounding box center [91, 159] width 21 height 7
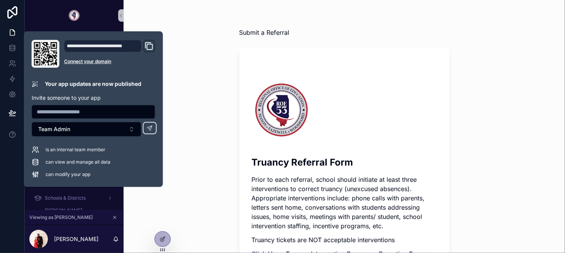
click at [192, 128] on div "Submit a Referral Truancy Referral Form Prior to each referral, school should i…" at bounding box center [345, 126] width 442 height 253
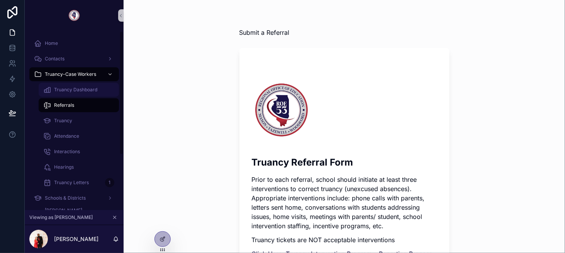
click at [77, 91] on span "Truancy Dashboard" at bounding box center [75, 90] width 43 height 6
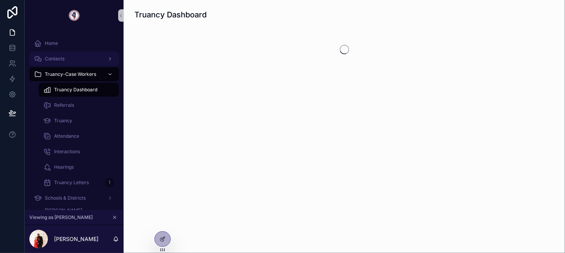
click at [66, 57] on div "Contacts" at bounding box center [74, 59] width 80 height 12
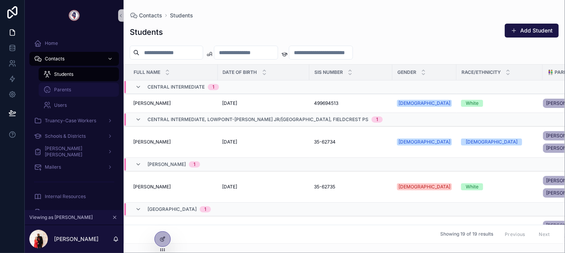
click at [67, 87] on span "Parents" at bounding box center [62, 90] width 17 height 6
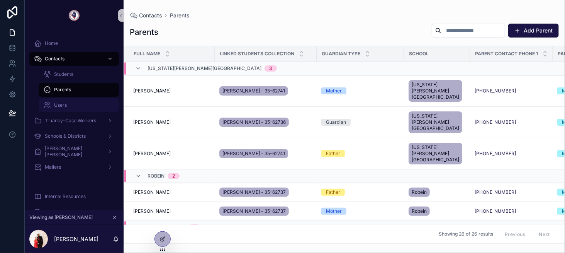
click at [67, 104] on div "Users" at bounding box center [78, 105] width 71 height 12
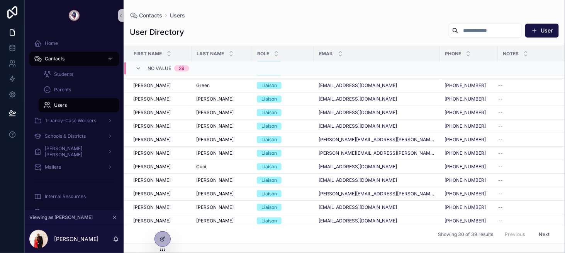
scroll to position [289, 0]
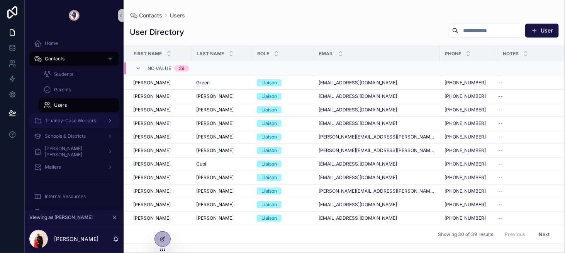
click at [70, 123] on span "Truancy-Case Workers" at bounding box center [70, 120] width 51 height 6
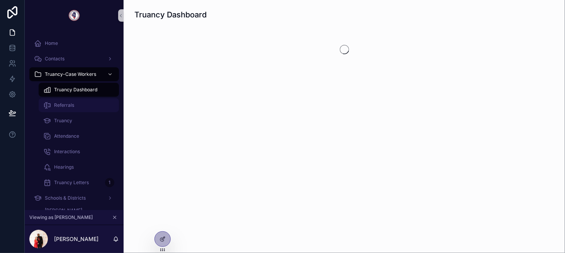
click at [67, 103] on span "Referrals" at bounding box center [64, 105] width 20 height 6
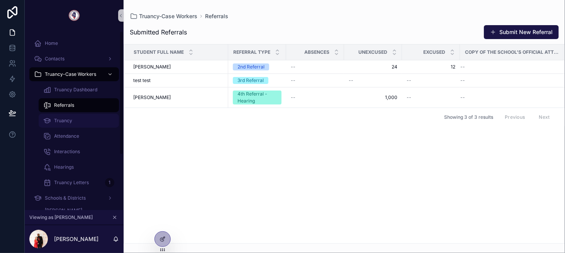
click at [92, 117] on div "Truancy" at bounding box center [78, 120] width 71 height 12
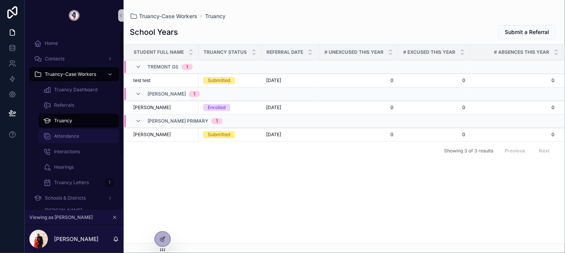
click at [92, 130] on div "Attendance" at bounding box center [78, 136] width 71 height 12
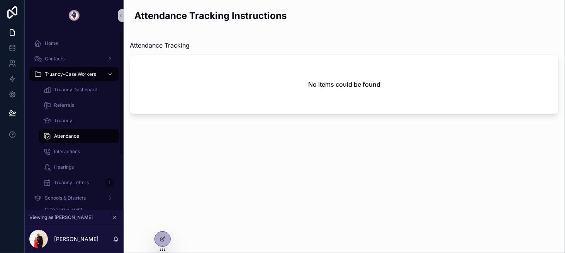
click at [97, 97] on div "Truancy Dashboard" at bounding box center [79, 89] width 90 height 15
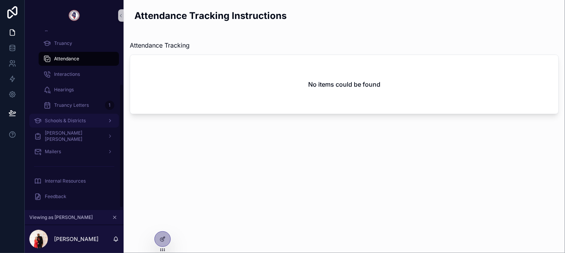
click at [79, 120] on span "Schools & Districts" at bounding box center [65, 120] width 41 height 6
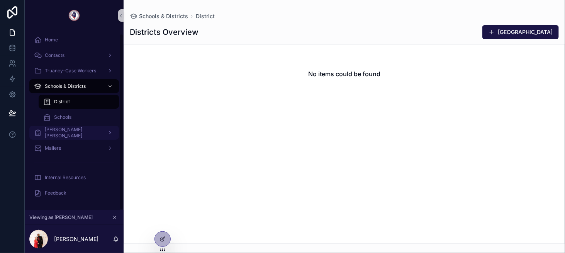
scroll to position [3, 0]
click at [80, 117] on div "Schools" at bounding box center [78, 117] width 71 height 12
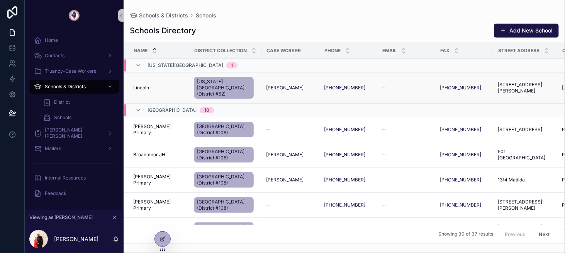
click at [172, 87] on td "Lincoln Lincoln" at bounding box center [156, 87] width 65 height 31
click at [164, 85] on div "Lincoln Lincoln" at bounding box center [158, 88] width 51 height 6
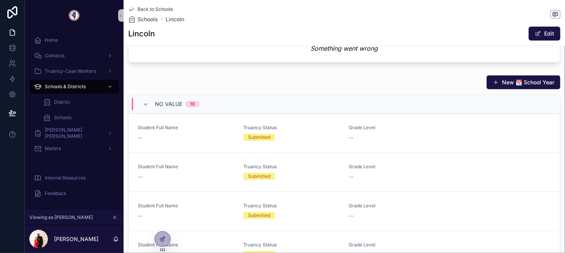
scroll to position [270, 0]
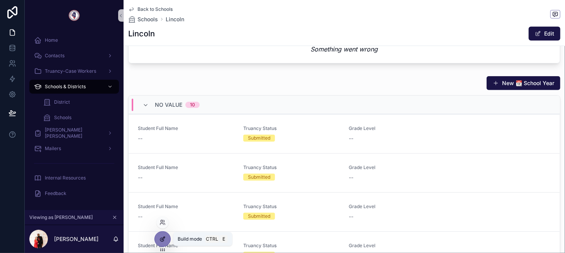
click at [166, 235] on div at bounding box center [162, 238] width 15 height 15
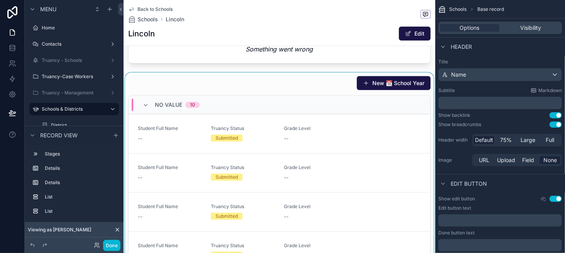
click at [288, 93] on div "scrollable content" at bounding box center [280, 180] width 312 height 215
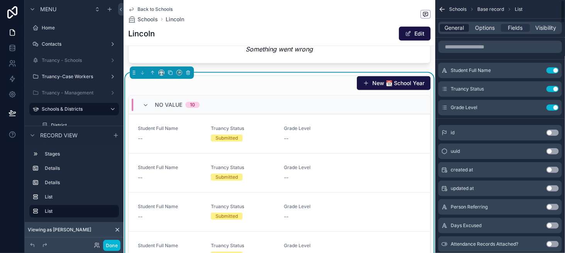
click at [463, 26] on span "General" at bounding box center [454, 28] width 19 height 8
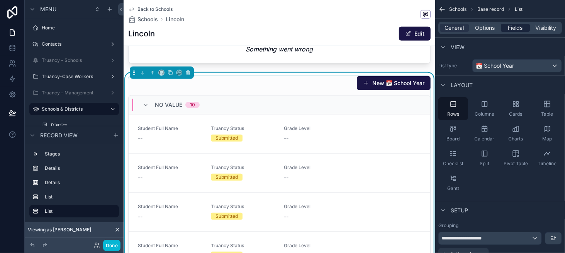
click at [508, 31] on span "Fields" at bounding box center [515, 28] width 15 height 8
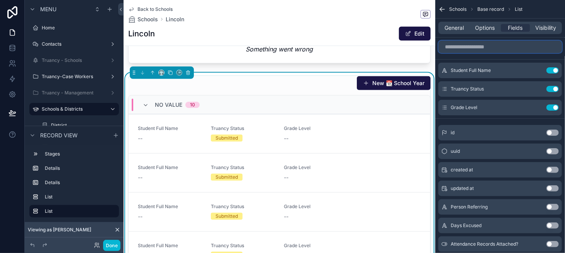
click at [464, 49] on input "scrollable content" at bounding box center [500, 47] width 124 height 12
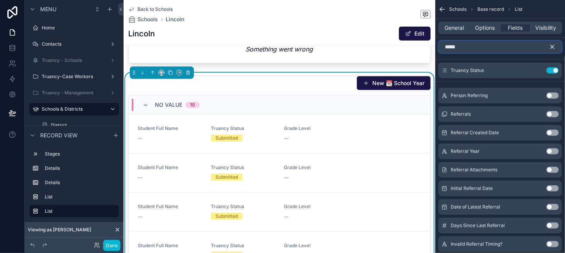
type input "*****"
click at [557, 186] on button "Use setting" at bounding box center [553, 188] width 12 height 6
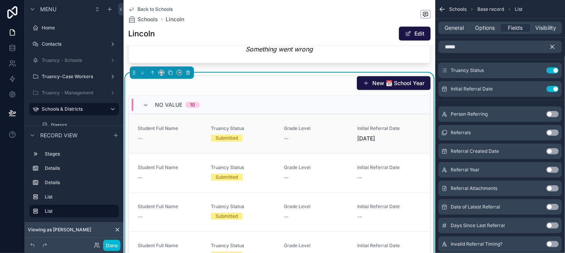
click at [185, 142] on div "--" at bounding box center [170, 138] width 64 height 8
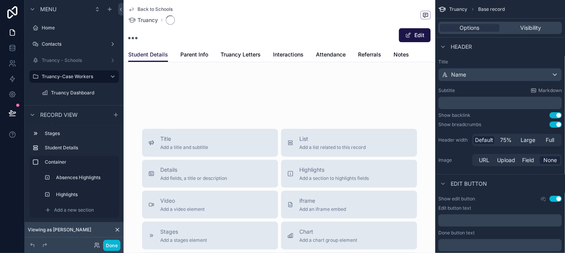
scroll to position [77, 0]
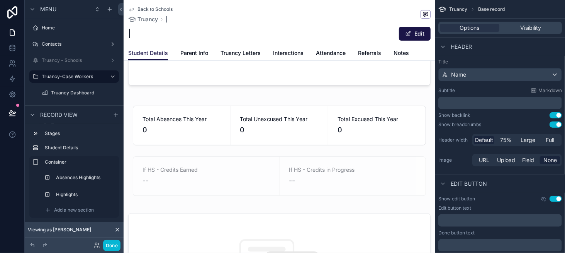
scroll to position [77, 0]
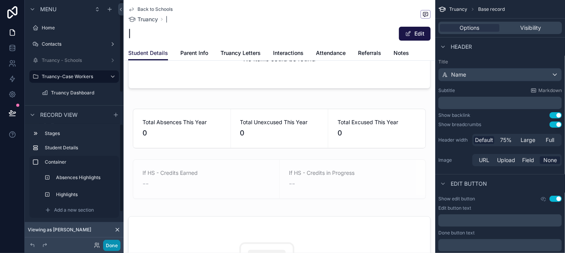
click at [110, 247] on button "Done" at bounding box center [111, 245] width 17 height 11
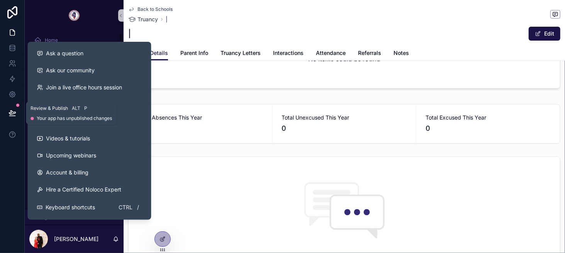
click at [15, 110] on icon at bounding box center [12, 113] width 8 height 8
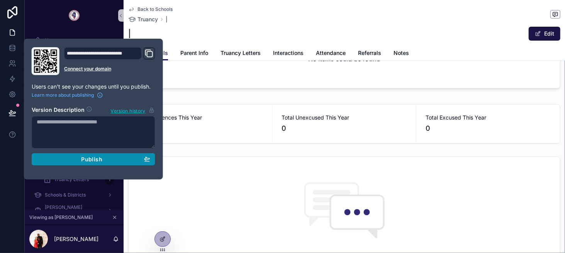
click at [98, 156] on span "Publish" at bounding box center [91, 159] width 21 height 7
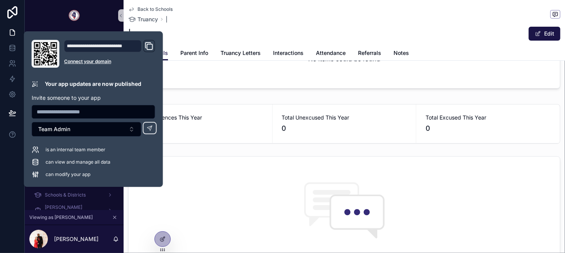
click at [259, 104] on div "Total Absences This Year 0" at bounding box center [201, 123] width 144 height 39
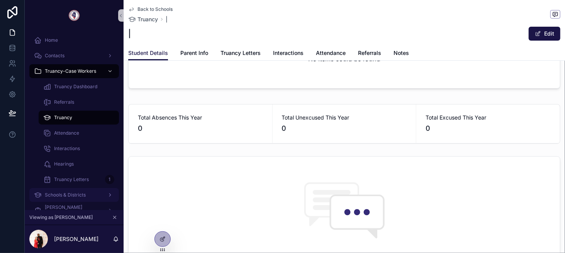
click at [87, 199] on div "Schools & Districts" at bounding box center [74, 195] width 80 height 12
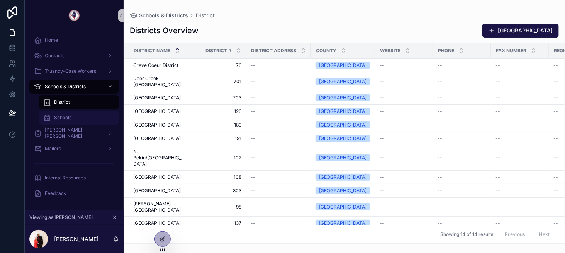
click at [82, 111] on div "Schools" at bounding box center [78, 117] width 71 height 12
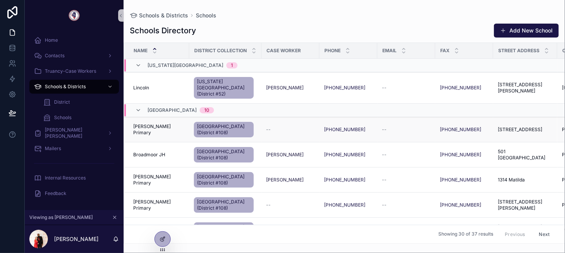
click at [164, 123] on span "Altman Primary" at bounding box center [158, 129] width 51 height 12
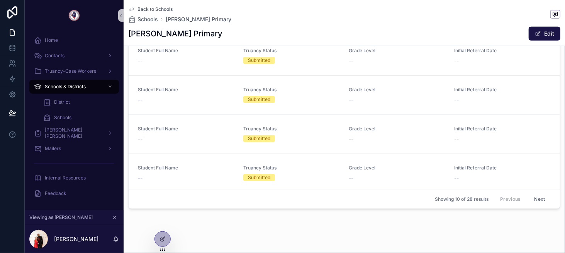
scroll to position [353, 0]
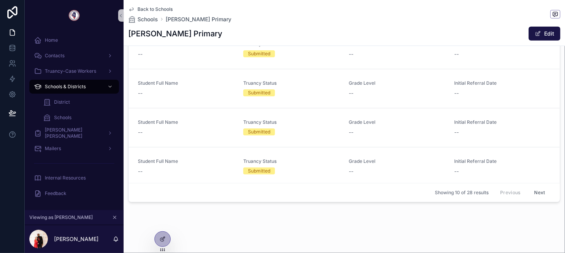
click at [529, 190] on button "Next" at bounding box center [540, 193] width 22 height 12
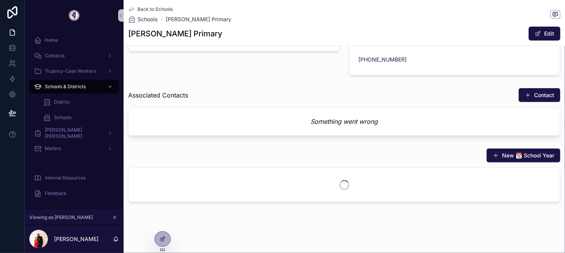
scroll to position [240, 0]
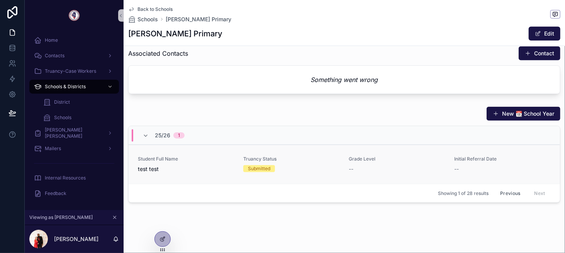
click at [163, 168] on span "test test" at bounding box center [186, 169] width 96 height 8
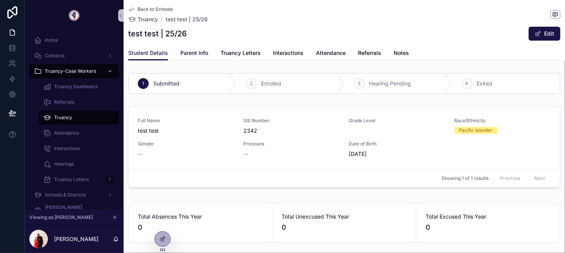
click at [181, 51] on span "Parent Info" at bounding box center [194, 53] width 28 height 8
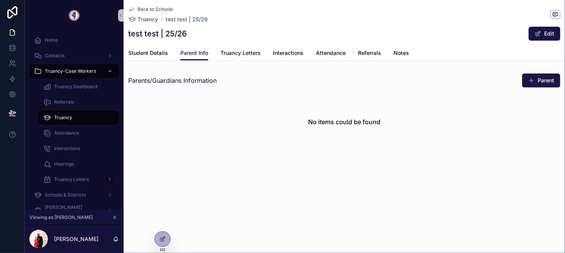
click at [235, 54] on span "Truancy Letters" at bounding box center [241, 53] width 40 height 8
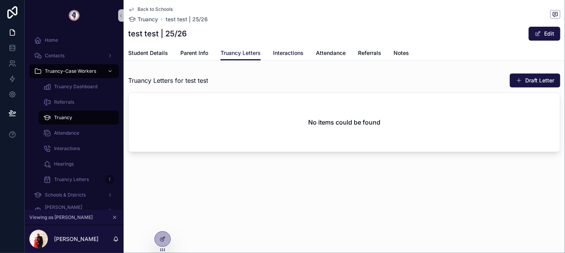
click at [277, 54] on span "Interactions" at bounding box center [288, 53] width 31 height 8
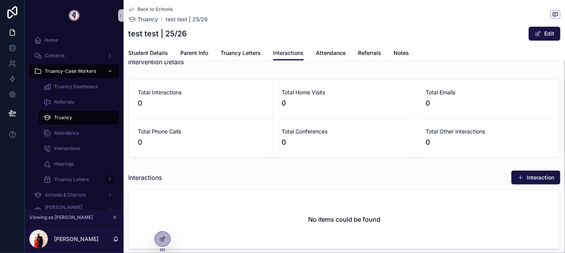
scroll to position [63, 0]
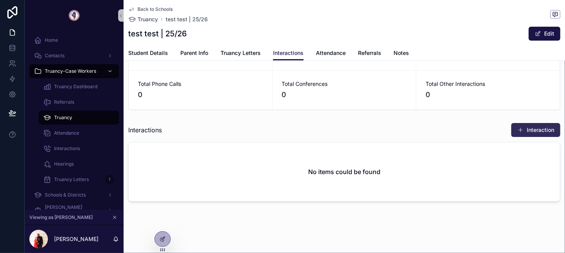
click at [543, 130] on button "Interaction" at bounding box center [536, 130] width 49 height 14
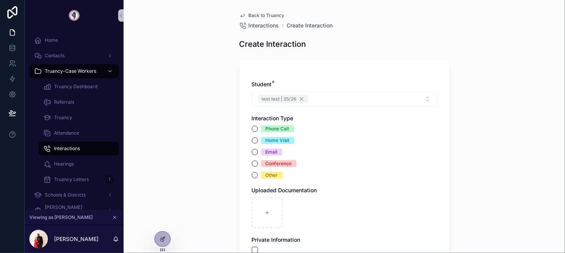
click at [265, 16] on span "Back to Truancy" at bounding box center [267, 15] width 36 height 6
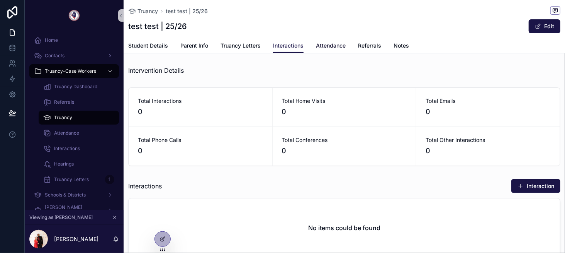
click at [328, 41] on link "Attendance" at bounding box center [331, 46] width 30 height 15
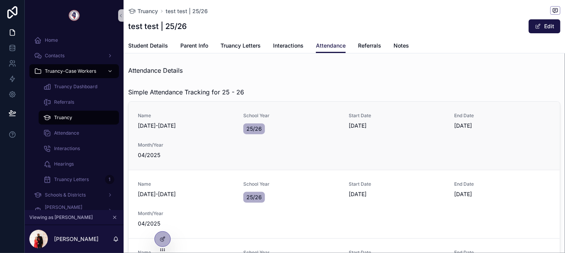
click at [212, 125] on span "2023-2024" at bounding box center [186, 126] width 96 height 8
click at [214, 127] on span "2023-2024" at bounding box center [186, 126] width 96 height 8
click at [303, 128] on div "25/26" at bounding box center [291, 129] width 96 height 14
click at [164, 237] on icon at bounding box center [164, 237] width 1 height 1
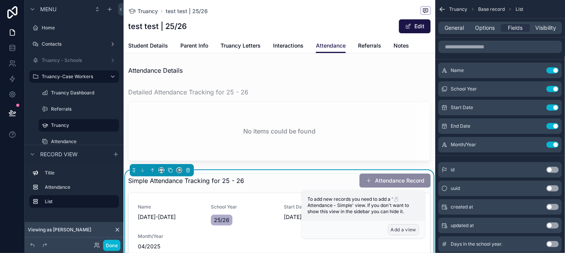
click at [411, 230] on button "Add a view" at bounding box center [403, 229] width 31 height 11
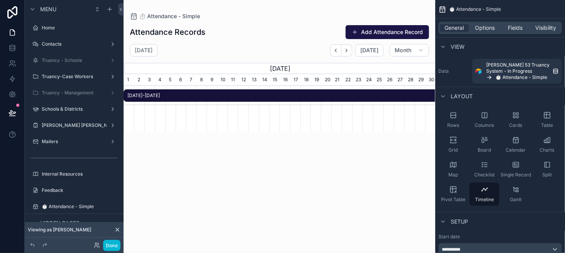
scroll to position [0, 311]
click at [461, 122] on div "Rows" at bounding box center [453, 119] width 30 height 23
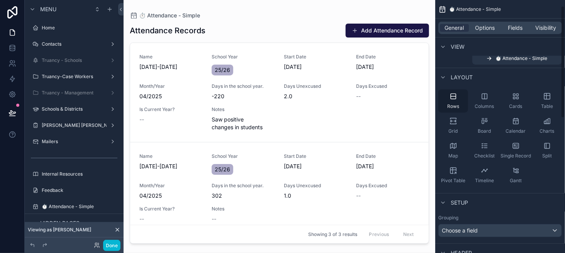
scroll to position [77, 0]
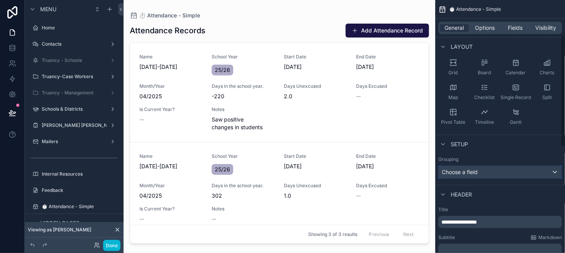
click at [456, 168] on span "Choose a field" at bounding box center [460, 171] width 36 height 7
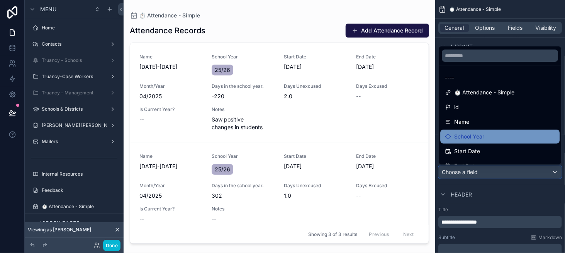
scroll to position [0, 0]
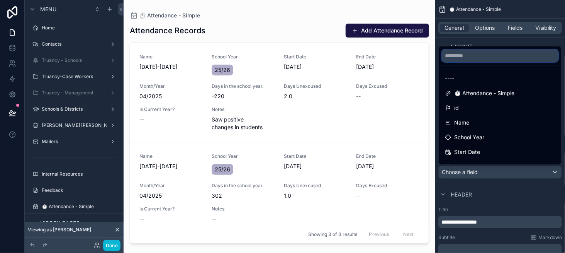
click at [452, 55] on input "text" at bounding box center [500, 55] width 116 height 12
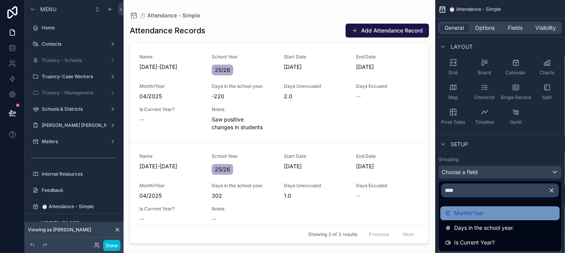
type input "****"
click at [488, 217] on div "Month/Year" at bounding box center [500, 212] width 110 height 9
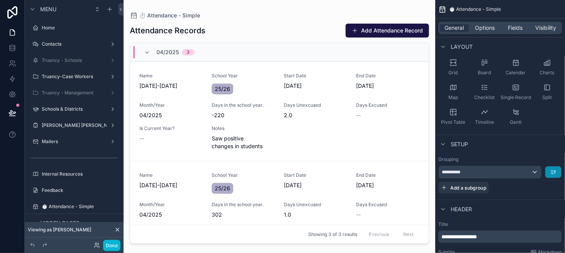
click at [551, 172] on button "scrollable content" at bounding box center [554, 172] width 16 height 12
click at [551, 201] on span "Z -> A" at bounding box center [547, 203] width 15 height 9
click at [449, 60] on div "Grid" at bounding box center [453, 67] width 30 height 23
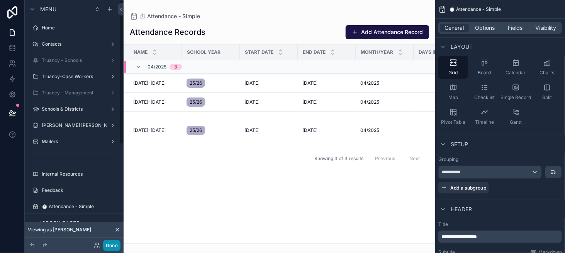
click at [109, 245] on button "Done" at bounding box center [111, 245] width 17 height 11
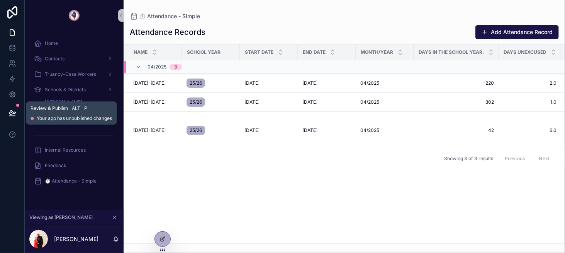
click at [13, 111] on icon at bounding box center [12, 113] width 8 height 8
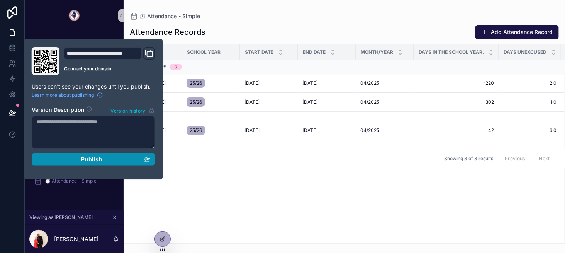
click at [80, 156] on div "Publish" at bounding box center [94, 159] width 114 height 7
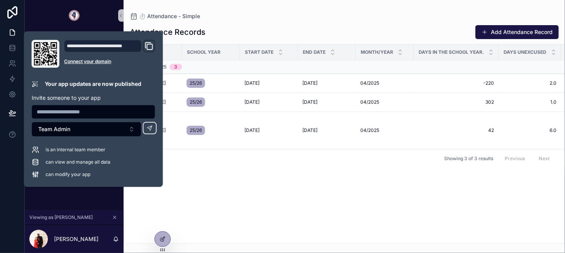
click at [282, 28] on div "Attendance Records Add Attendance Record" at bounding box center [344, 32] width 429 height 15
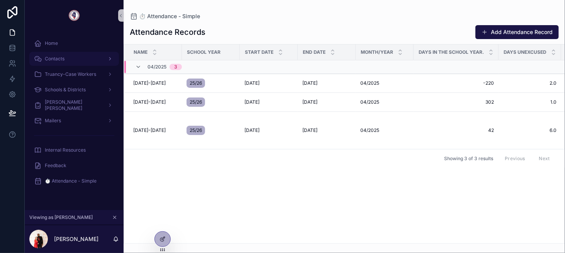
click at [76, 57] on div "Contacts" at bounding box center [74, 59] width 80 height 12
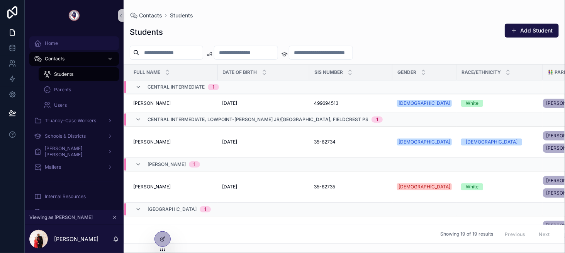
click at [75, 45] on div "Home" at bounding box center [74, 43] width 80 height 12
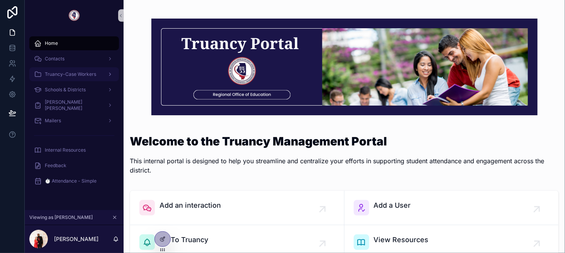
click at [55, 77] on span "Truancy-Case Workers" at bounding box center [70, 74] width 51 height 6
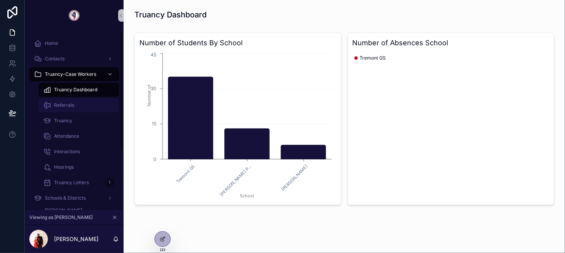
click at [94, 105] on div "Referrals" at bounding box center [78, 105] width 71 height 12
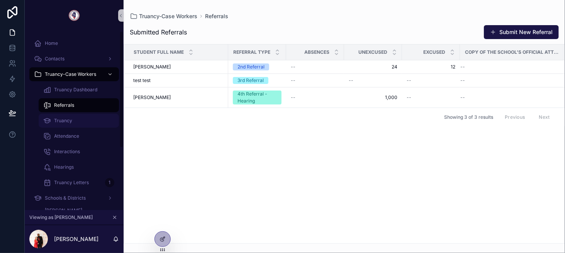
click at [89, 116] on div "Truancy" at bounding box center [78, 120] width 71 height 12
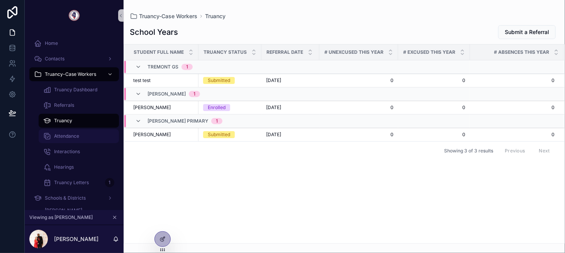
click at [91, 133] on div "Attendance" at bounding box center [78, 136] width 71 height 12
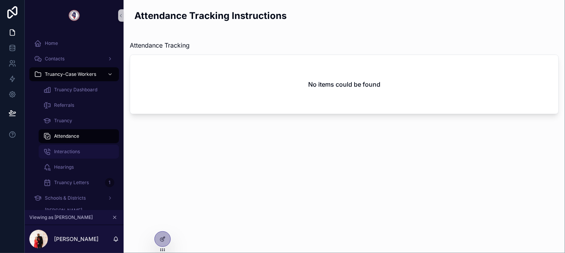
click at [91, 148] on div "Interactions" at bounding box center [78, 151] width 71 height 12
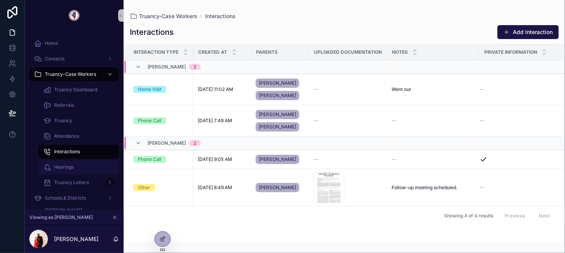
click at [95, 167] on div "Hearings" at bounding box center [78, 167] width 71 height 12
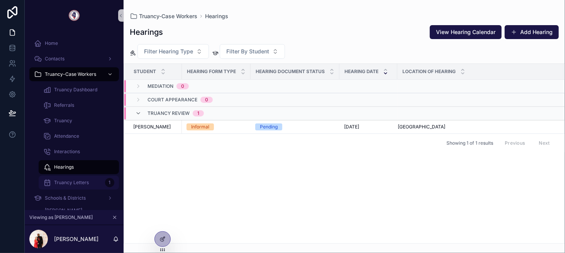
click at [88, 184] on div "Truancy Letters 1" at bounding box center [78, 182] width 71 height 12
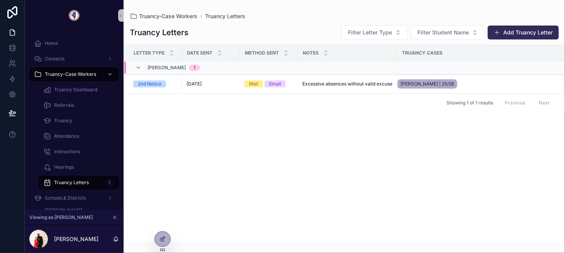
click at [512, 34] on button "Add Truancy Letter" at bounding box center [523, 32] width 71 height 14
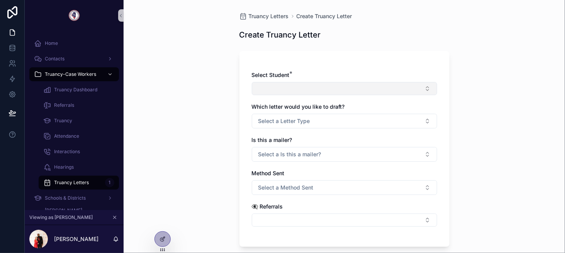
click at [279, 92] on button "Select Button" at bounding box center [344, 88] width 185 height 13
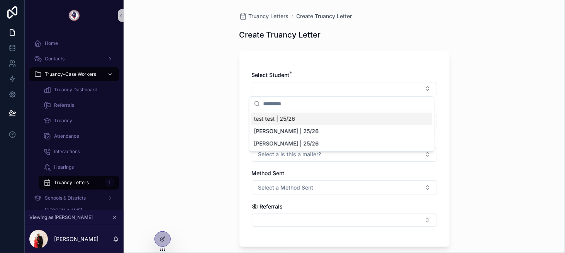
click at [219, 93] on div "Truancy Letters Create Truancy Letter Create Truancy Letter Select Student * Wh…" at bounding box center [345, 126] width 442 height 253
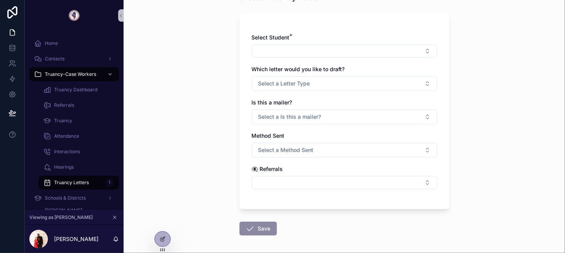
scroll to position [39, 0]
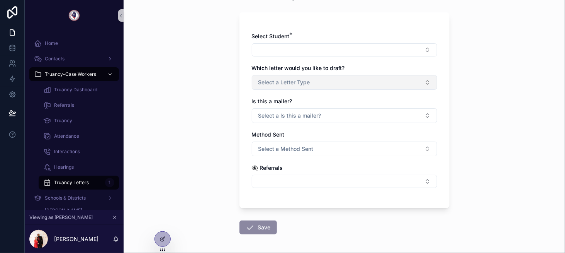
click at [284, 77] on button "Select a Letter Type" at bounding box center [344, 82] width 185 height 15
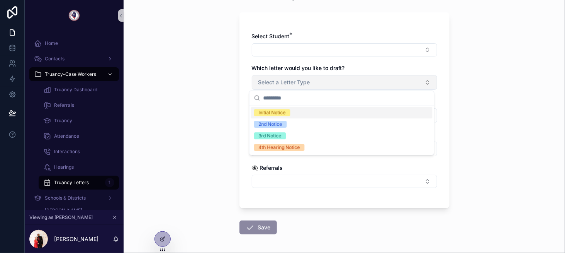
click at [284, 77] on button "Select a Letter Type" at bounding box center [344, 82] width 185 height 15
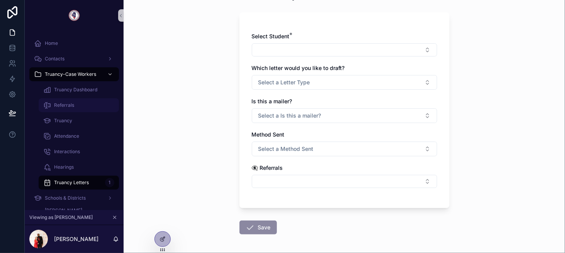
click at [85, 107] on div "Referrals" at bounding box center [78, 105] width 71 height 12
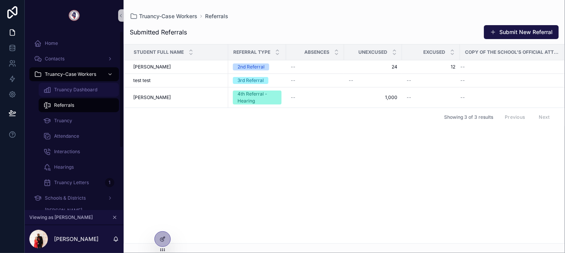
click at [81, 87] on span "Truancy Dashboard" at bounding box center [75, 90] width 43 height 6
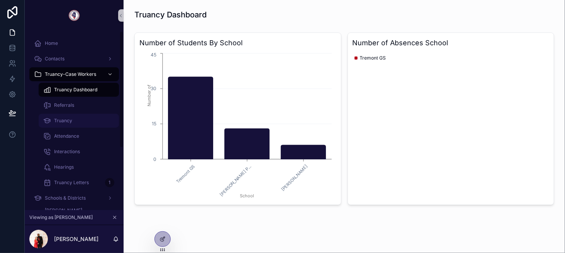
click at [90, 114] on div "Truancy" at bounding box center [78, 120] width 71 height 12
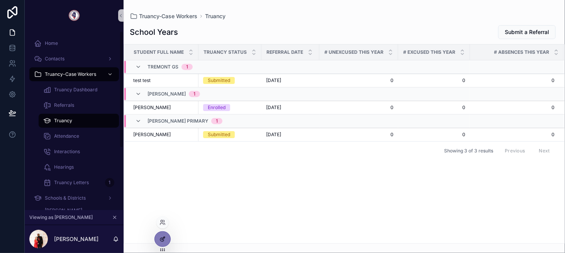
click at [161, 236] on icon at bounding box center [163, 239] width 6 height 6
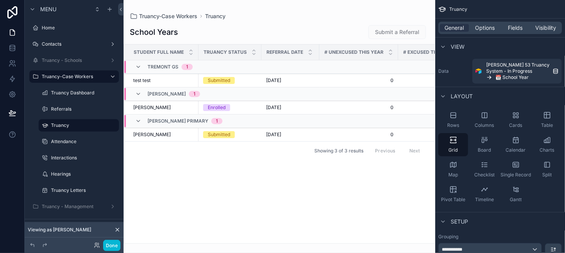
click at [402, 32] on div "scrollable content" at bounding box center [280, 126] width 312 height 253
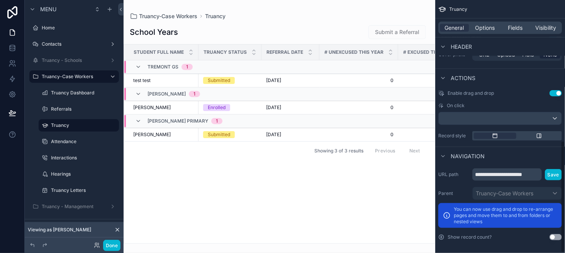
scroll to position [318, 0]
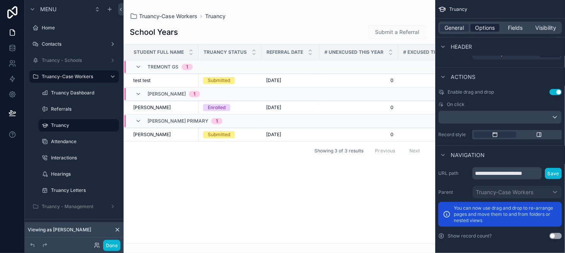
click at [488, 27] on span "Options" at bounding box center [485, 28] width 20 height 8
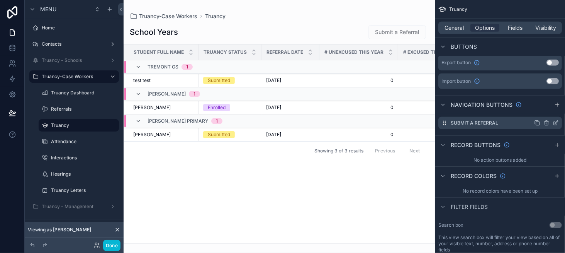
click at [555, 123] on icon "scrollable content" at bounding box center [556, 123] width 6 height 6
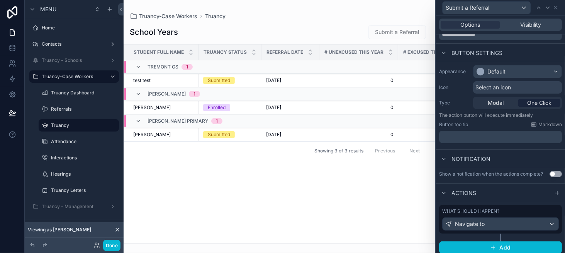
scroll to position [37, 0]
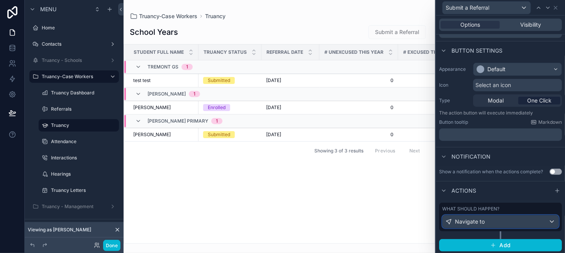
click at [484, 221] on span "Navigate to" at bounding box center [470, 222] width 30 height 8
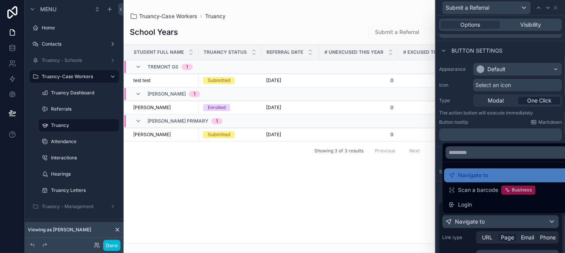
click at [484, 221] on div at bounding box center [500, 126] width 129 height 253
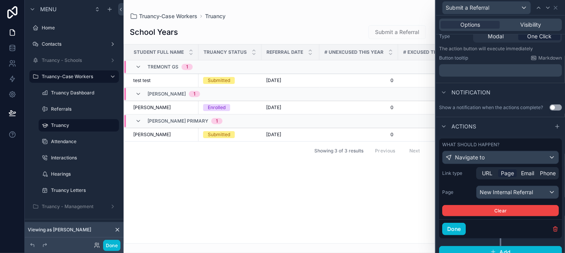
scroll to position [107, 0]
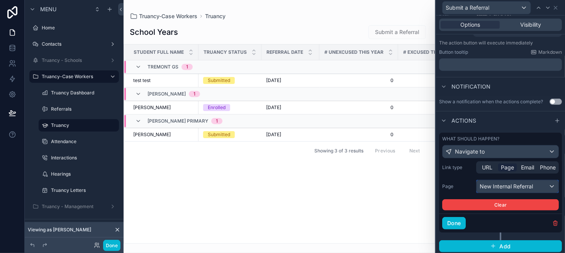
click at [497, 184] on div "New Internal Referral" at bounding box center [518, 186] width 82 height 12
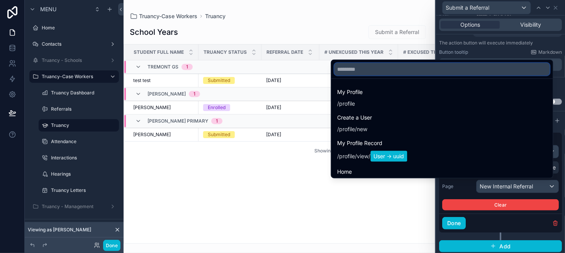
click at [408, 72] on input "text" at bounding box center [443, 69] width 216 height 12
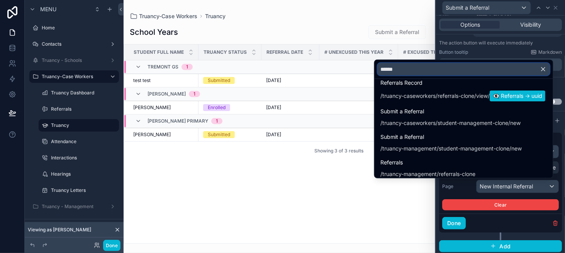
scroll to position [116, 0]
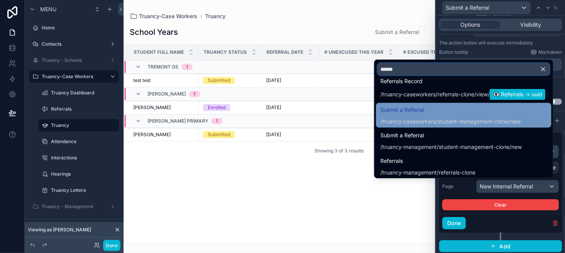
type input "******"
click at [439, 122] on div "/truancy-caseworkers/student-management-clone /new" at bounding box center [451, 121] width 140 height 8
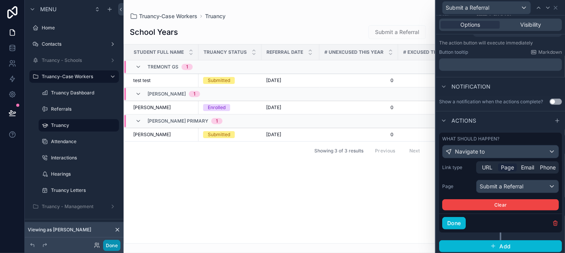
click at [109, 246] on button "Done" at bounding box center [111, 245] width 17 height 11
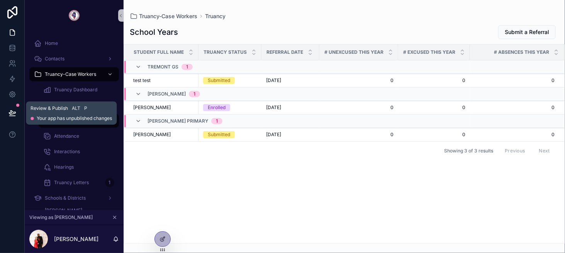
click at [14, 112] on icon at bounding box center [12, 112] width 7 height 4
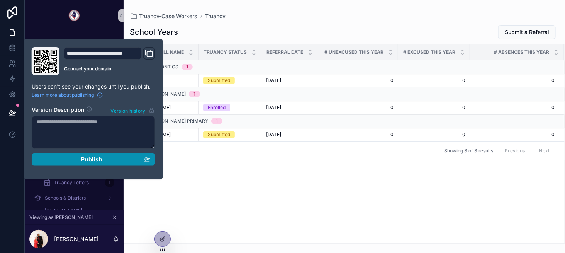
click at [139, 158] on div "Publish" at bounding box center [94, 159] width 114 height 7
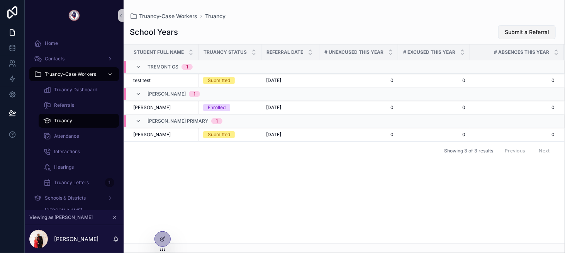
click at [529, 30] on span "Submit a Referral" at bounding box center [527, 32] width 44 height 8
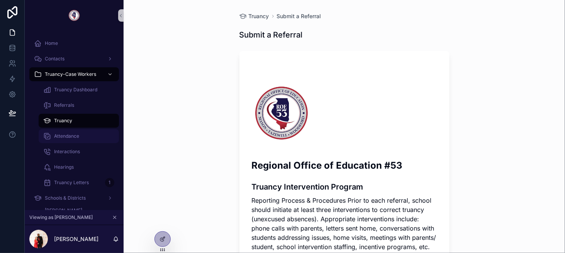
click at [91, 136] on div "Attendance" at bounding box center [78, 136] width 71 height 12
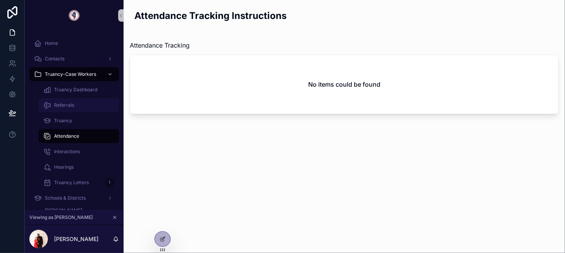
click at [87, 110] on div "Referrals" at bounding box center [78, 105] width 71 height 12
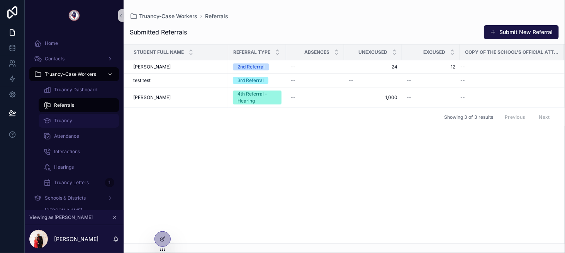
click at [85, 120] on div "Truancy" at bounding box center [78, 120] width 71 height 12
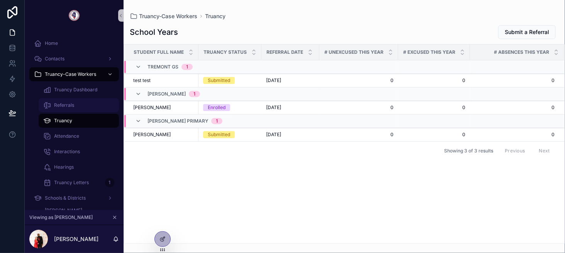
click at [84, 110] on div "Referrals" at bounding box center [78, 105] width 71 height 12
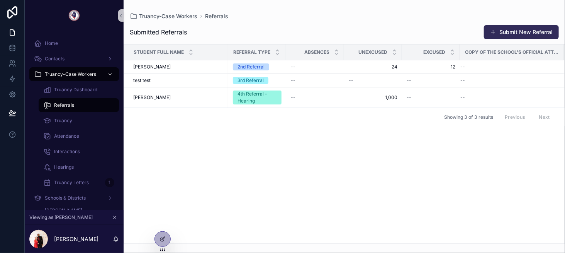
click at [530, 31] on button "Submit New Referral" at bounding box center [521, 32] width 75 height 14
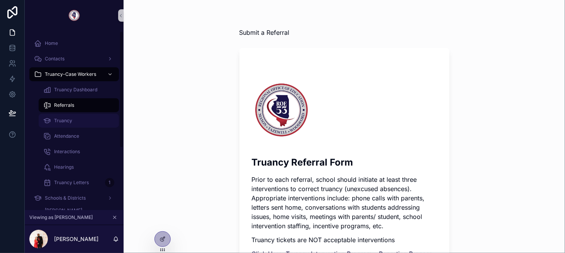
click at [76, 117] on div "Truancy" at bounding box center [78, 120] width 71 height 12
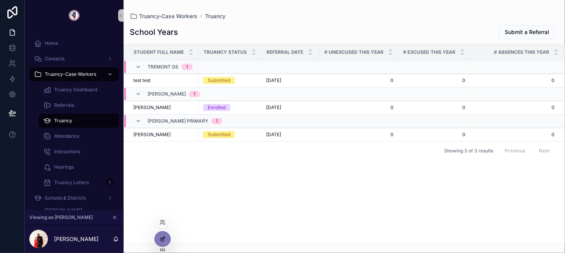
click at [162, 233] on div at bounding box center [162, 238] width 15 height 15
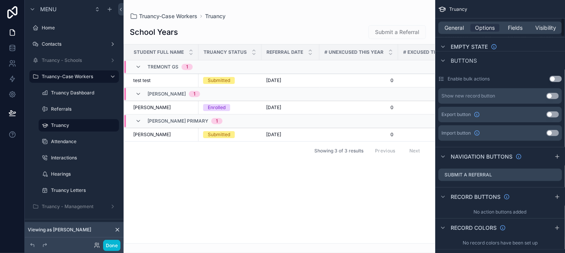
scroll to position [270, 0]
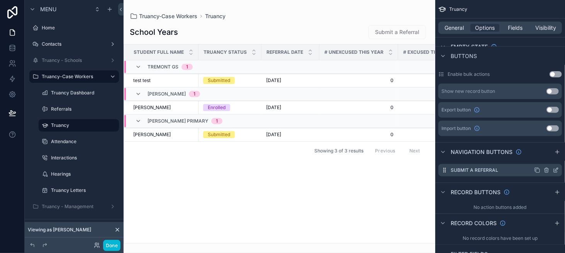
click at [546, 168] on icon "scrollable content" at bounding box center [547, 168] width 2 height 1
click at [546, 157] on icon at bounding box center [543, 157] width 6 height 6
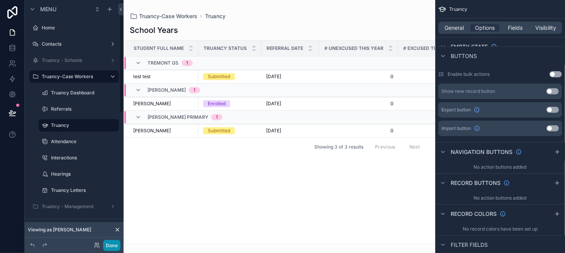
click at [112, 248] on button "Done" at bounding box center [111, 245] width 17 height 11
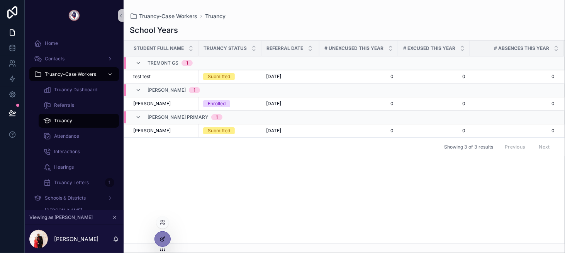
click at [161, 233] on div at bounding box center [162, 238] width 15 height 15
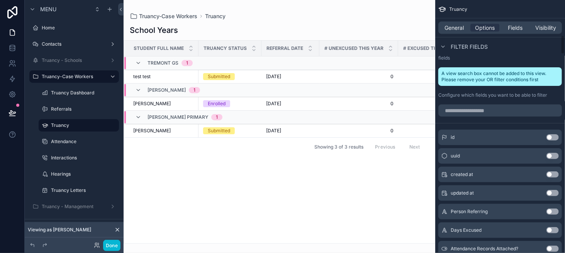
scroll to position [502, 0]
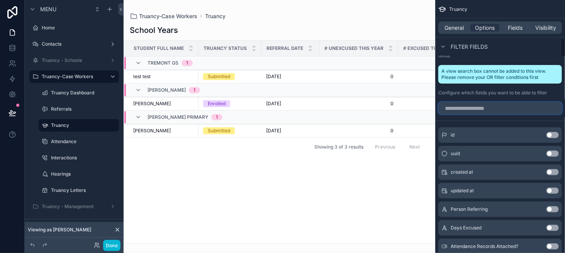
click at [475, 111] on input "scrollable content" at bounding box center [500, 108] width 124 height 12
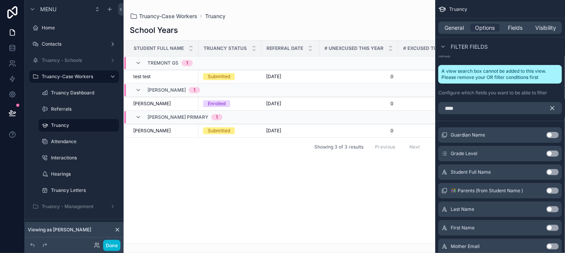
click at [555, 170] on button "Use setting" at bounding box center [553, 172] width 12 height 6
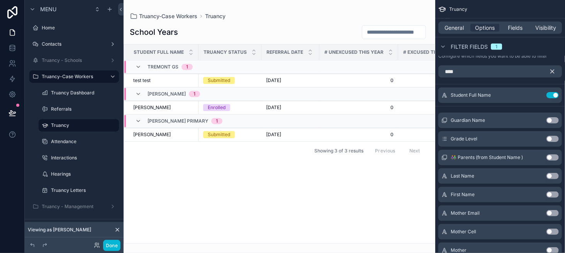
scroll to position [541, 0]
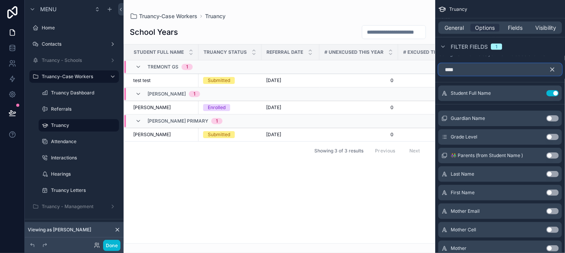
click at [463, 68] on input "****" at bounding box center [500, 69] width 124 height 12
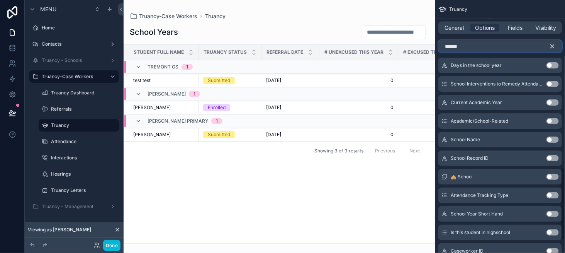
scroll to position [580, 0]
type input "******"
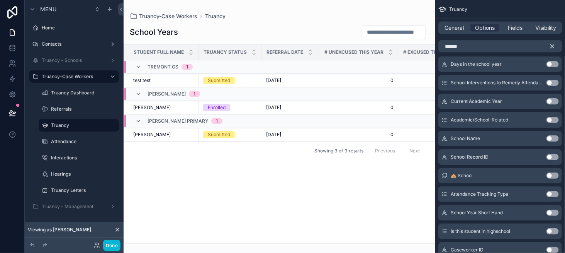
click at [554, 139] on button "Use setting" at bounding box center [553, 138] width 12 height 6
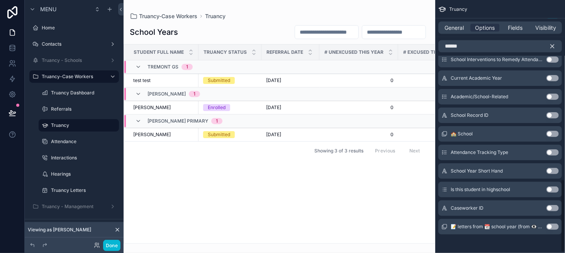
scroll to position [620, 0]
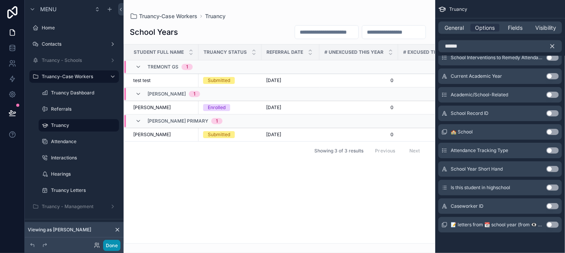
click at [112, 243] on button "Done" at bounding box center [111, 245] width 17 height 11
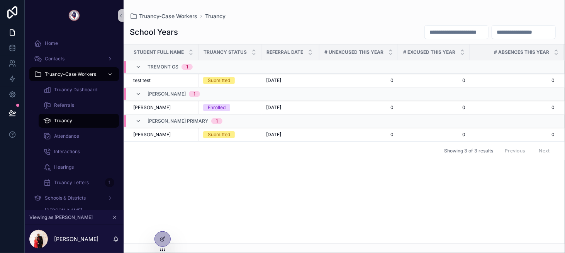
click at [450, 30] on input "scrollable content" at bounding box center [456, 32] width 63 height 11
click at [73, 92] on span "Truancy Dashboard" at bounding box center [75, 90] width 43 height 6
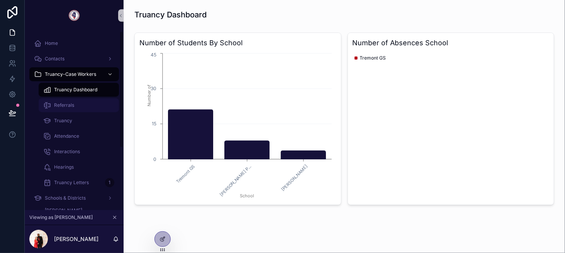
click at [73, 103] on span "Referrals" at bounding box center [64, 105] width 20 height 6
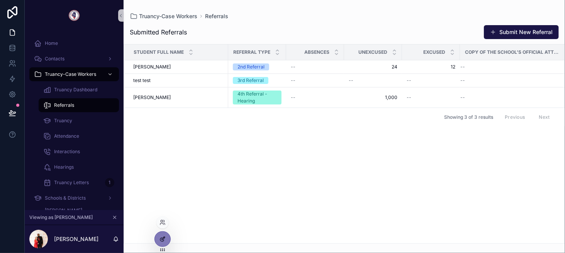
click at [166, 235] on div at bounding box center [162, 238] width 15 height 15
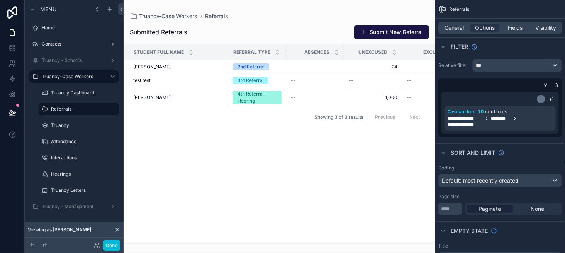
click at [540, 98] on icon "scrollable content" at bounding box center [541, 99] width 5 height 5
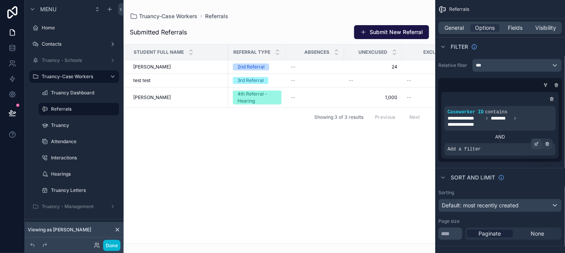
click at [535, 142] on icon "scrollable content" at bounding box center [536, 143] width 5 height 5
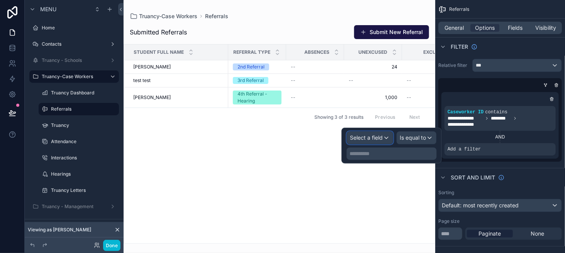
click at [371, 134] on span "Select a field" at bounding box center [366, 137] width 33 height 7
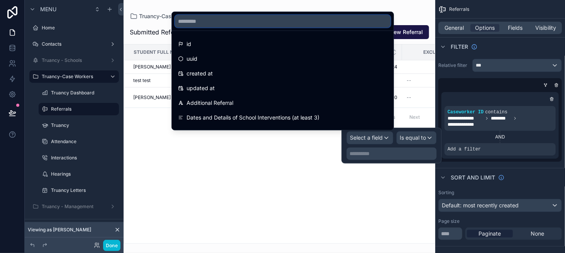
click at [202, 25] on input "text" at bounding box center [283, 21] width 216 height 12
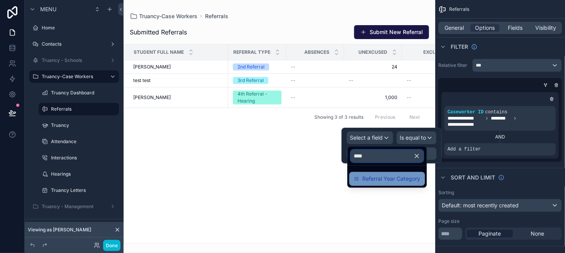
type input "****"
click at [403, 182] on span "Referral Year Category" at bounding box center [391, 178] width 58 height 9
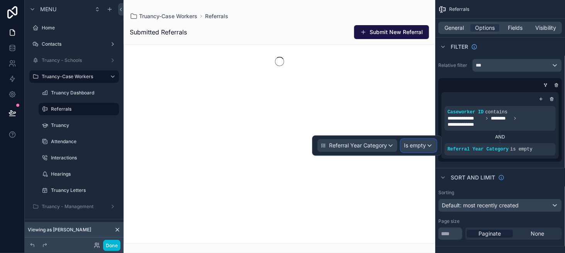
click at [415, 144] on span "Is empty" at bounding box center [415, 145] width 22 height 8
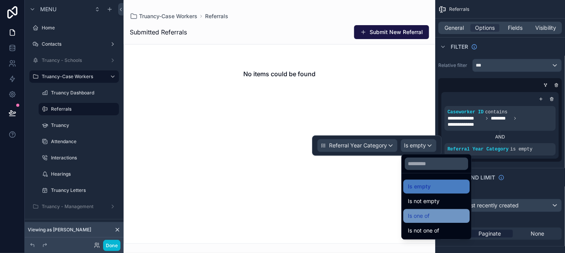
click at [431, 211] on div "Is one of" at bounding box center [436, 215] width 57 height 9
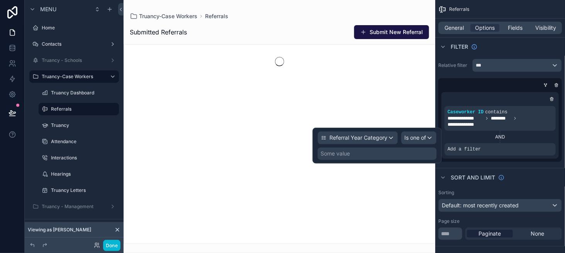
click at [360, 153] on div "Some value" at bounding box center [377, 153] width 119 height 12
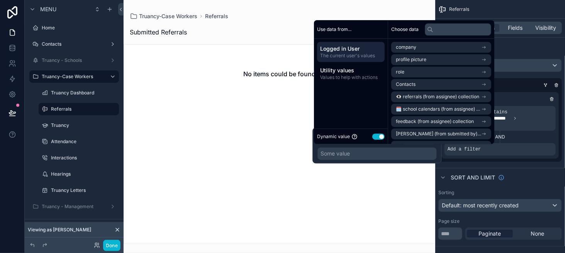
click at [382, 138] on button "Use setting" at bounding box center [378, 136] width 12 height 6
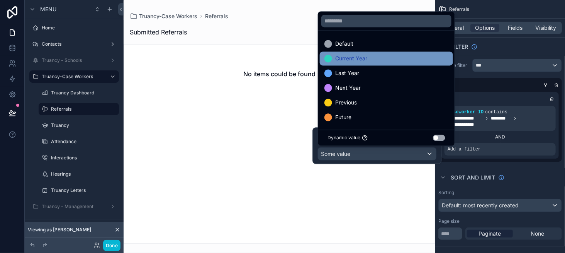
click at [387, 62] on div "Current Year" at bounding box center [387, 58] width 124 height 9
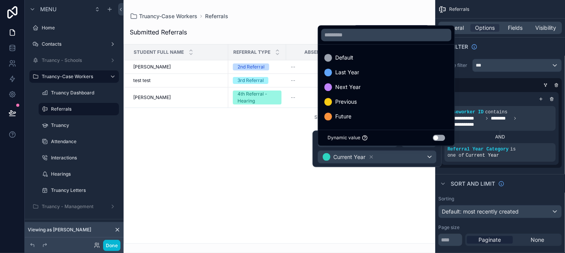
click at [276, 125] on div "Showing 3 of 3 results Previous Next" at bounding box center [279, 116] width 311 height 19
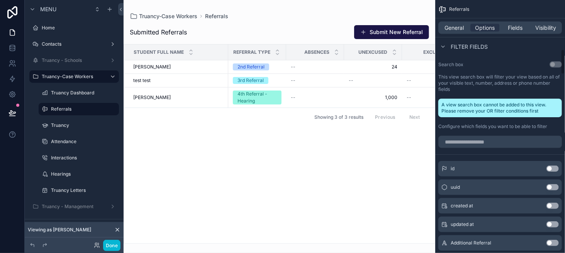
scroll to position [502, 0]
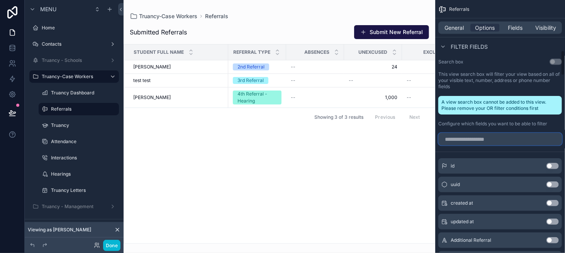
click at [499, 137] on input "scrollable content" at bounding box center [500, 139] width 124 height 12
click at [495, 137] on input "scrollable content" at bounding box center [500, 139] width 124 height 12
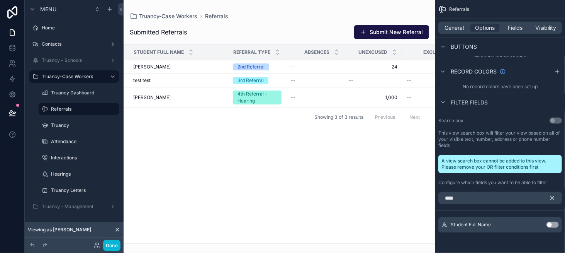
click at [549, 222] on button "Use setting" at bounding box center [553, 224] width 12 height 6
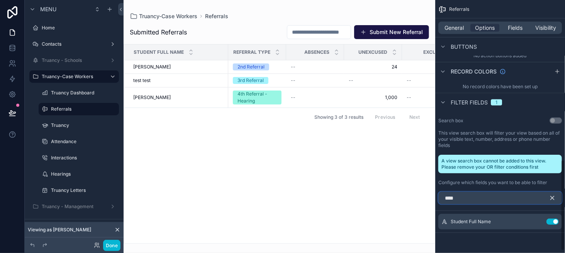
click at [477, 197] on input "****" at bounding box center [500, 198] width 124 height 12
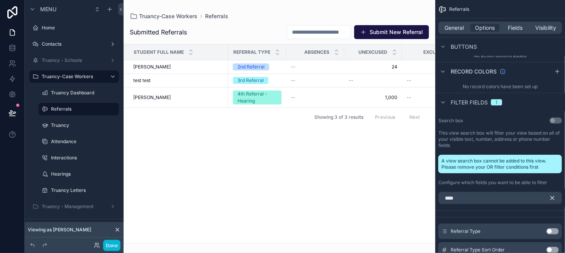
click at [554, 230] on button "Use setting" at bounding box center [553, 231] width 12 height 6
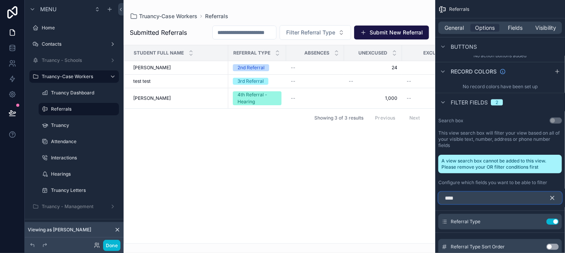
click at [473, 195] on input "****" at bounding box center [500, 198] width 124 height 12
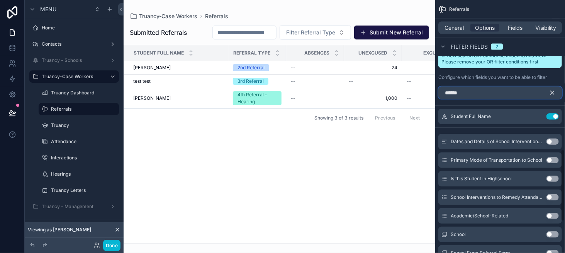
scroll to position [598, 0]
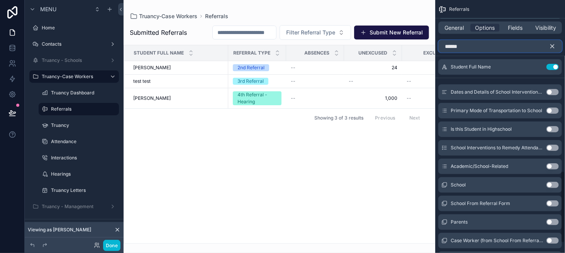
type input "******"
click at [553, 184] on button "Use setting" at bounding box center [553, 185] width 12 height 6
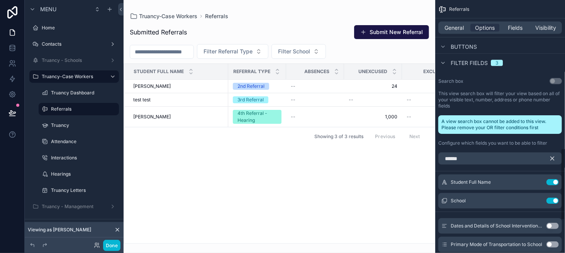
scroll to position [482, 0]
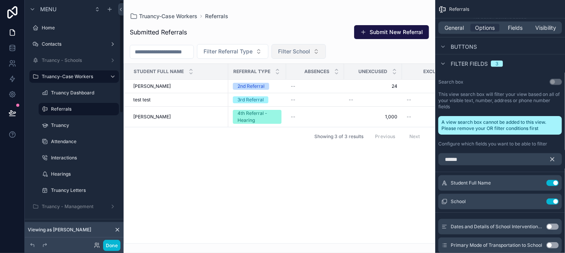
click at [298, 51] on span "Filter School" at bounding box center [294, 52] width 32 height 8
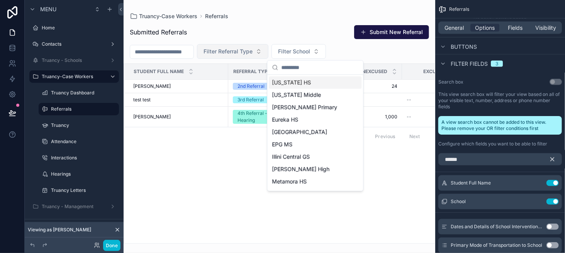
click at [250, 52] on span "Filter Referral Type" at bounding box center [228, 52] width 49 height 8
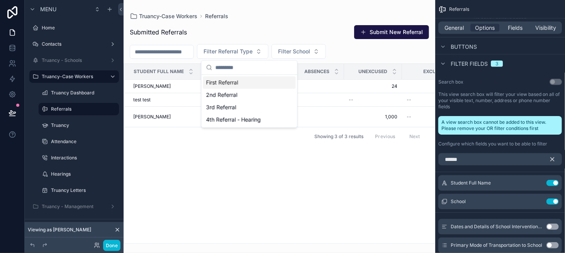
click at [193, 54] on input "scrollable content" at bounding box center [161, 51] width 63 height 11
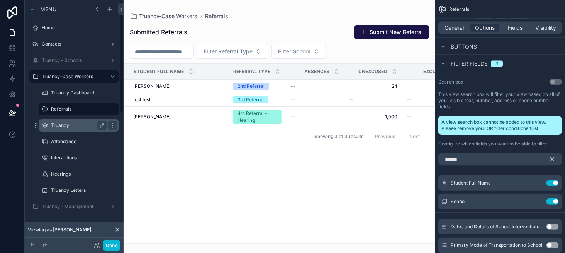
click at [86, 121] on div "Truancy" at bounding box center [79, 125] width 56 height 9
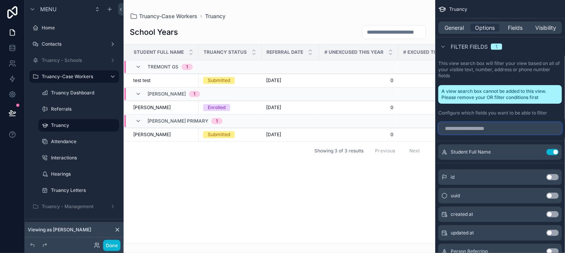
click at [479, 129] on input "scrollable content" at bounding box center [500, 128] width 124 height 12
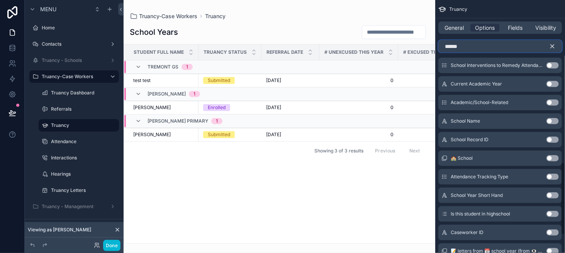
scroll to position [598, 0]
type input "******"
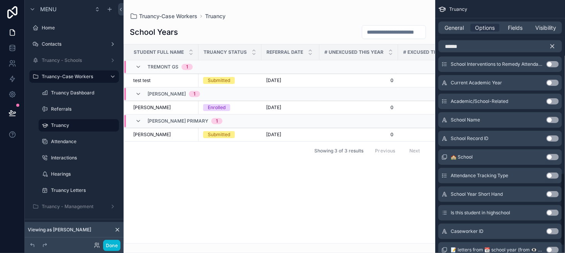
click at [555, 156] on button "Use setting" at bounding box center [553, 157] width 12 height 6
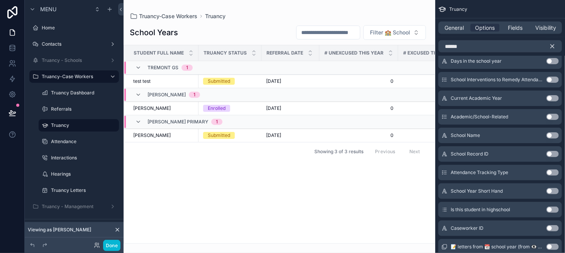
click at [386, 34] on div "scrollable content" at bounding box center [280, 126] width 312 height 253
click at [386, 34] on span "Filter 🏫 School" at bounding box center [390, 33] width 40 height 8
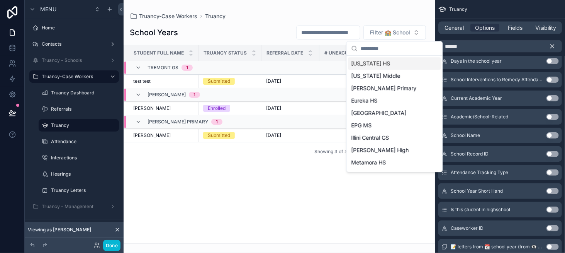
click at [386, 34] on span "Filter 🏫 School" at bounding box center [390, 33] width 40 height 8
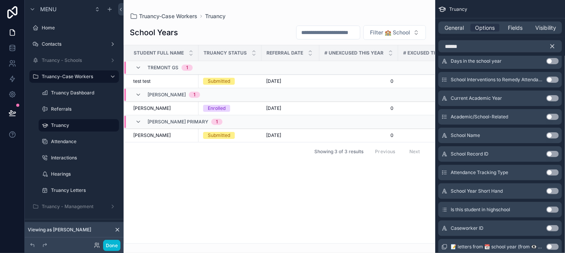
click at [386, 34] on span "Filter 🏫 School" at bounding box center [390, 33] width 40 height 8
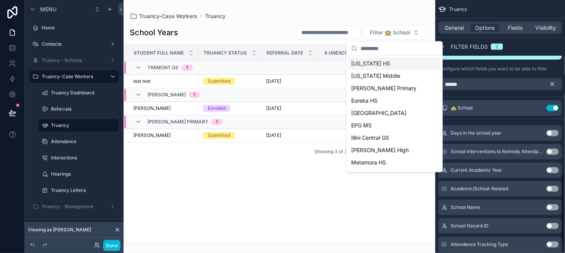
scroll to position [521, 0]
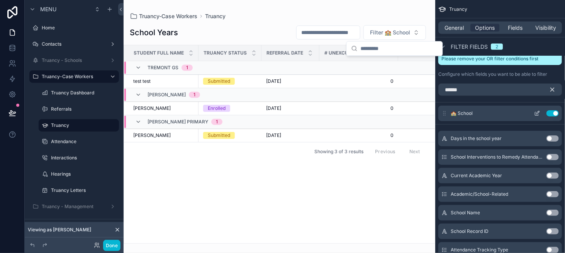
click at [538, 111] on icon "scrollable content" at bounding box center [537, 113] width 6 height 6
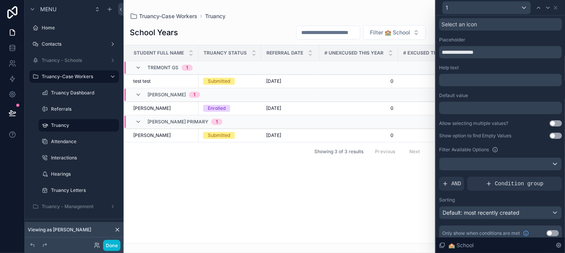
scroll to position [39, 0]
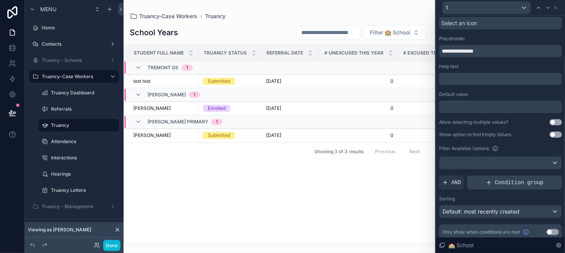
click at [496, 184] on span "Condition group" at bounding box center [519, 182] width 49 height 8
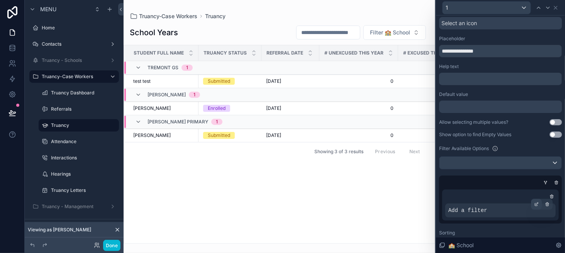
click at [537, 203] on icon at bounding box center [537, 203] width 1 height 1
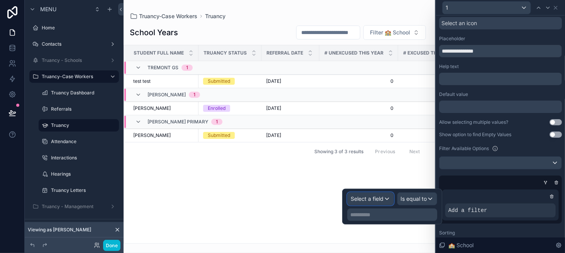
click at [372, 197] on span "Select a field" at bounding box center [367, 198] width 33 height 7
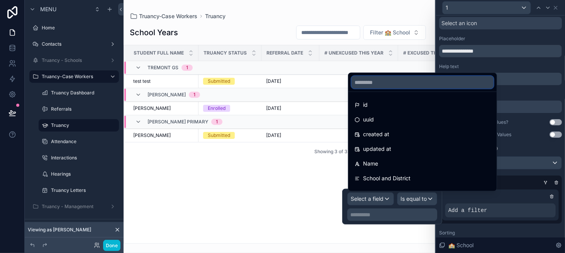
click at [367, 85] on input "text" at bounding box center [423, 82] width 142 height 12
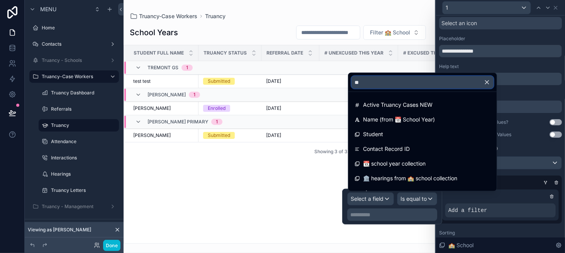
type input "*"
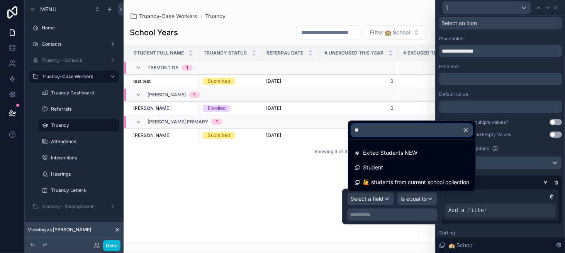
click at [375, 133] on input "**" at bounding box center [412, 130] width 121 height 12
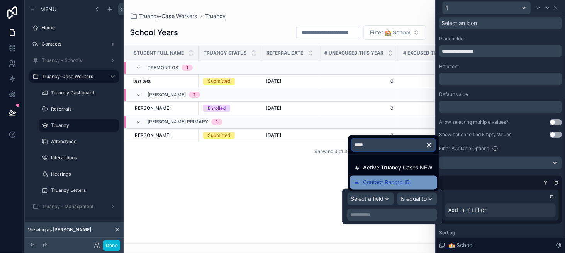
type input "****"
click at [396, 185] on span "Contact Record ID" at bounding box center [386, 182] width 47 height 9
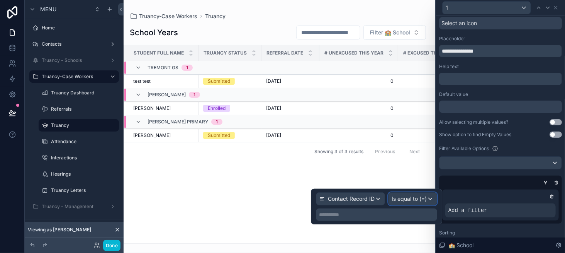
click at [411, 197] on span "Is equal to (=)" at bounding box center [409, 199] width 35 height 8
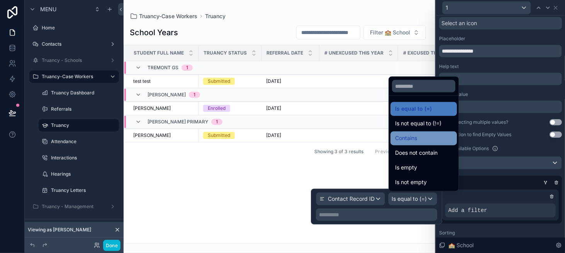
click at [410, 139] on span "Contains" at bounding box center [406, 138] width 22 height 9
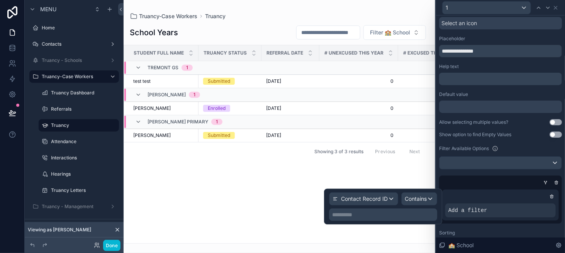
click at [367, 211] on p "**********" at bounding box center [384, 215] width 104 height 8
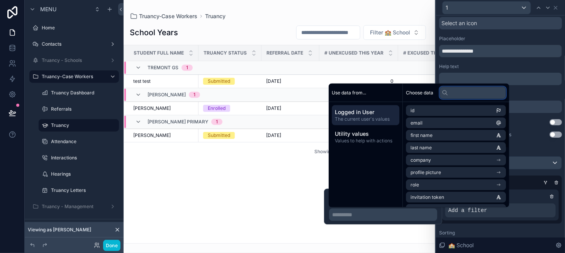
click at [462, 90] on input "text" at bounding box center [473, 92] width 66 height 12
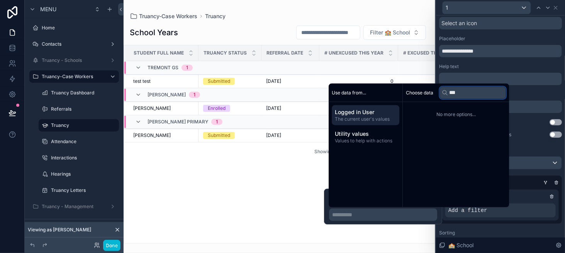
type input "****"
click at [369, 214] on p "**********" at bounding box center [384, 215] width 104 height 8
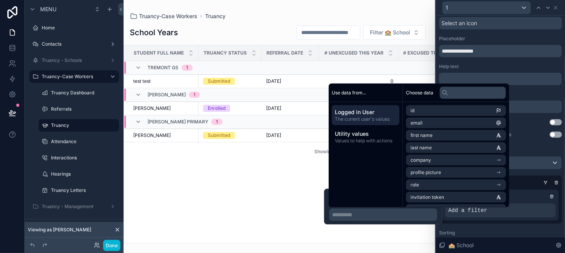
click at [372, 211] on p "**********" at bounding box center [384, 215] width 104 height 8
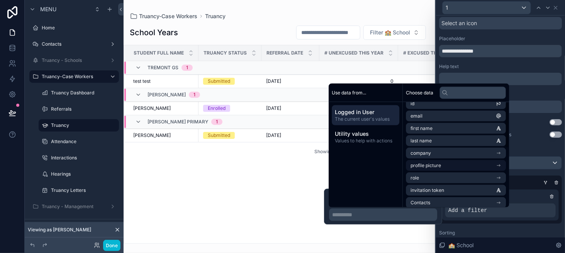
scroll to position [0, 0]
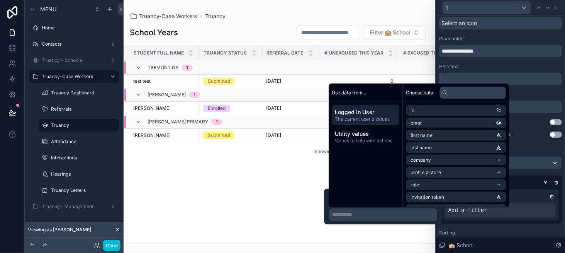
click at [356, 215] on p "**********" at bounding box center [384, 215] width 104 height 8
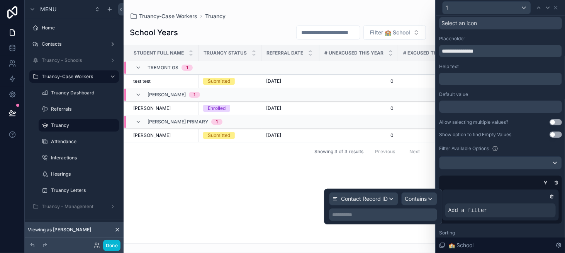
click at [356, 215] on p "**********" at bounding box center [384, 215] width 104 height 8
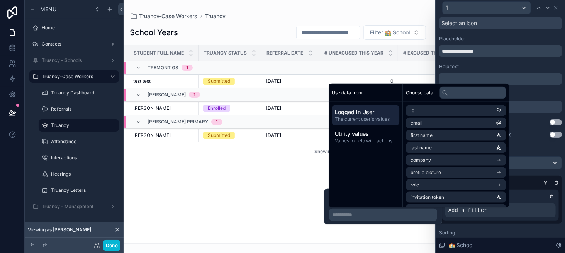
click at [349, 212] on p "**********" at bounding box center [384, 215] width 104 height 8
click at [330, 207] on div "**********" at bounding box center [383, 206] width 108 height 29
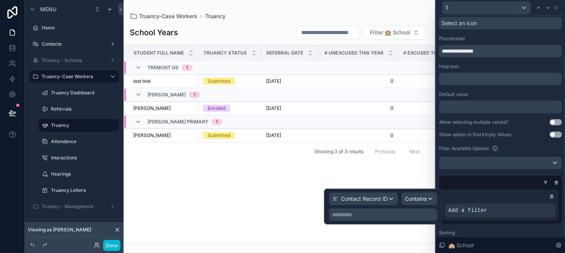
click at [378, 214] on p "**********" at bounding box center [384, 215] width 104 height 8
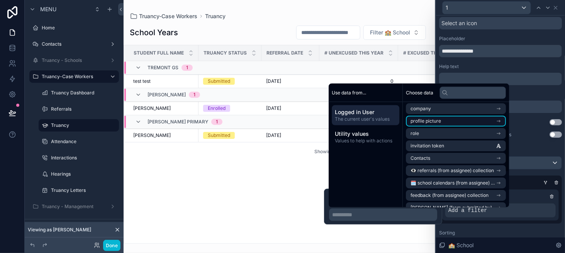
scroll to position [77, 0]
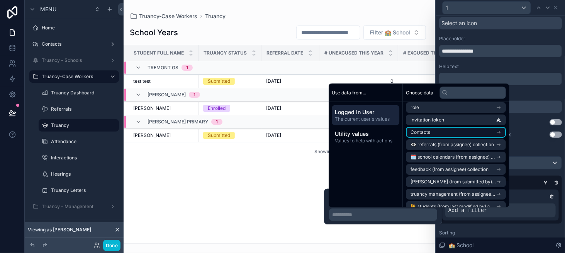
click at [463, 134] on li "Contacts" at bounding box center [456, 132] width 100 height 11
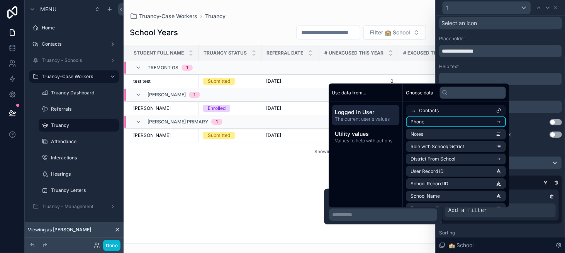
scroll to position [116, 0]
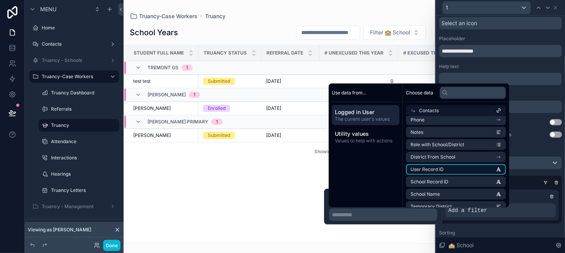
click at [456, 173] on li "User Record ID" at bounding box center [456, 169] width 100 height 11
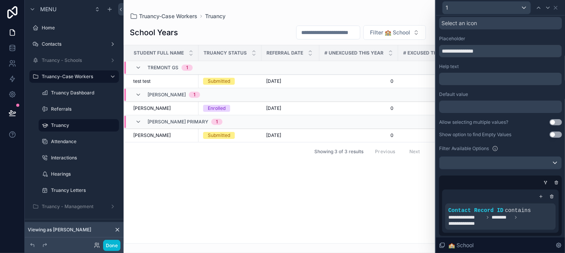
click at [295, 206] on div "Student Full Name Truancy Status Referral Date # Unexcused This Year # Excused …" at bounding box center [279, 144] width 311 height 198
click at [112, 247] on button "Done" at bounding box center [111, 245] width 17 height 11
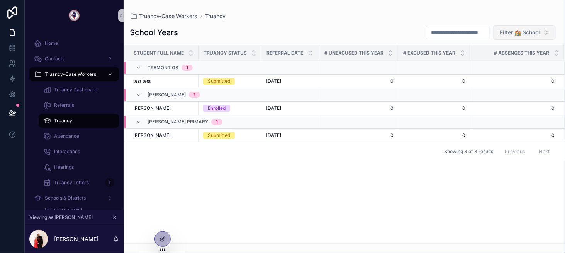
click at [507, 31] on span "Filter 🏫 School" at bounding box center [520, 33] width 40 height 8
click at [159, 238] on div at bounding box center [162, 238] width 15 height 15
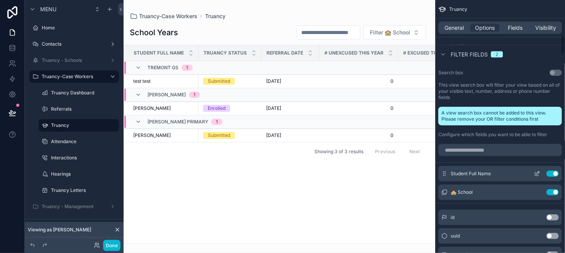
scroll to position [464, 0]
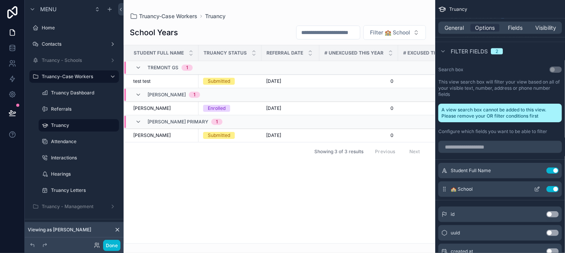
click at [536, 187] on icon "scrollable content" at bounding box center [537, 189] width 6 height 6
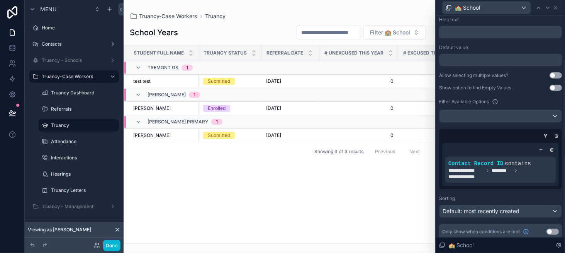
scroll to position [90, 0]
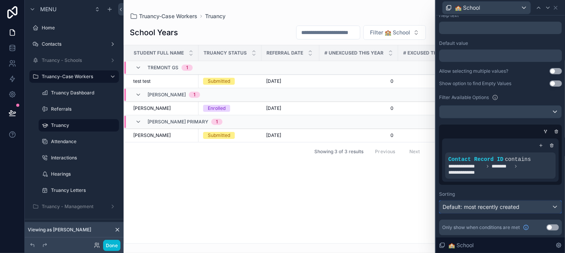
click at [476, 206] on span "Default: most recently created" at bounding box center [481, 206] width 77 height 7
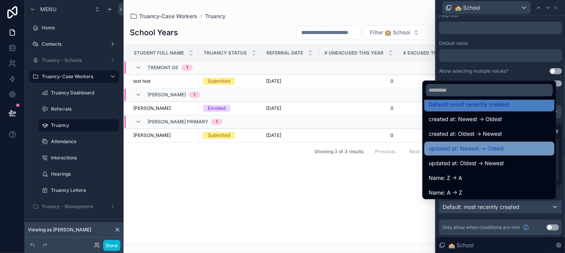
scroll to position [8, 0]
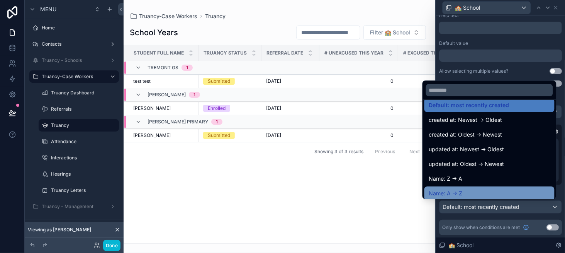
click at [469, 190] on div "Name: A -> Z" at bounding box center [489, 193] width 121 height 9
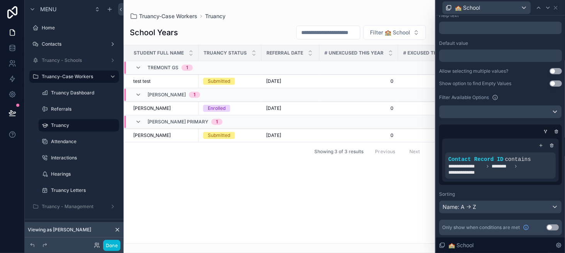
click at [394, 31] on div "scrollable content" at bounding box center [280, 126] width 312 height 253
click at [394, 31] on span "Filter 🏫 School" at bounding box center [390, 33] width 40 height 8
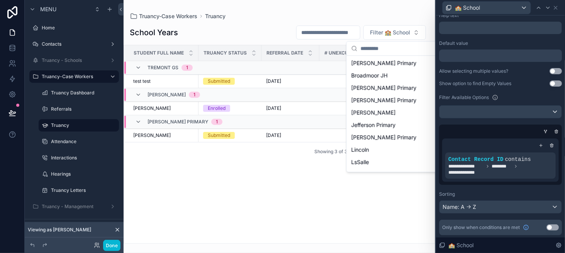
scroll to position [0, 0]
click at [114, 248] on button "Done" at bounding box center [111, 245] width 17 height 11
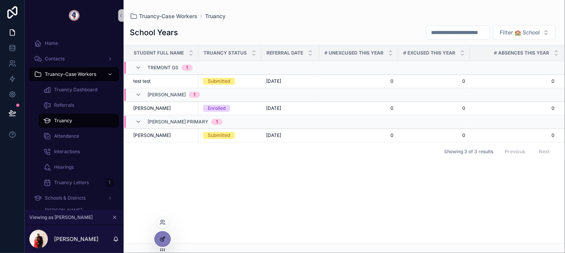
click at [167, 238] on div at bounding box center [162, 238] width 15 height 15
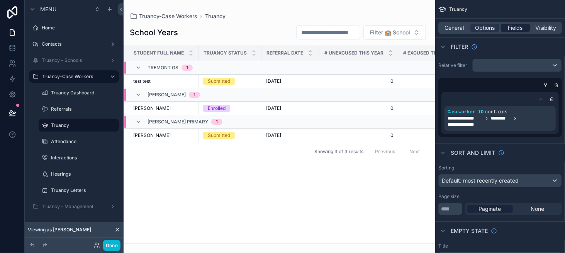
click at [510, 29] on span "Fields" at bounding box center [515, 28] width 15 height 8
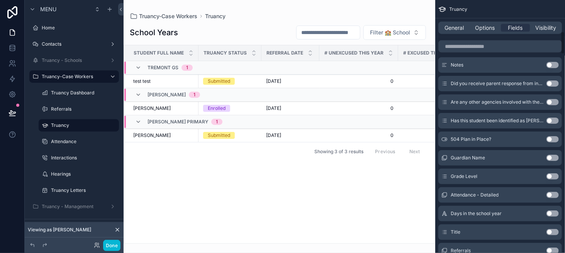
scroll to position [502, 0]
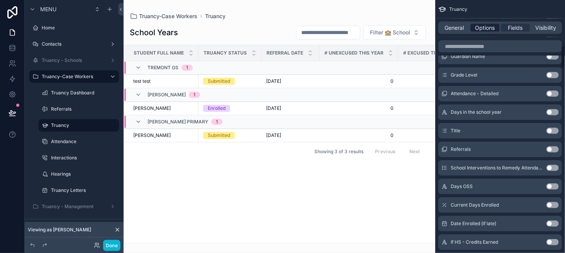
click at [487, 29] on span "Options" at bounding box center [485, 28] width 20 height 8
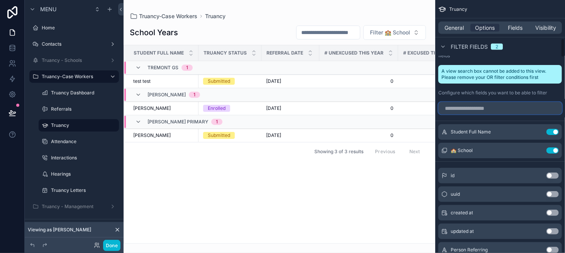
click at [481, 105] on input "scrollable content" at bounding box center [500, 108] width 124 height 12
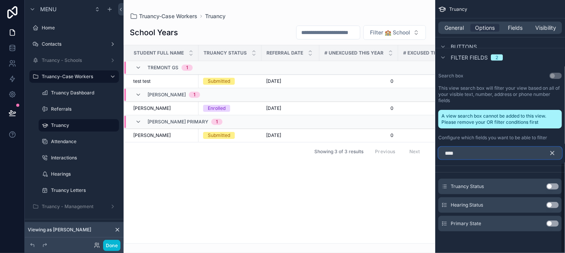
scroll to position [456, 0]
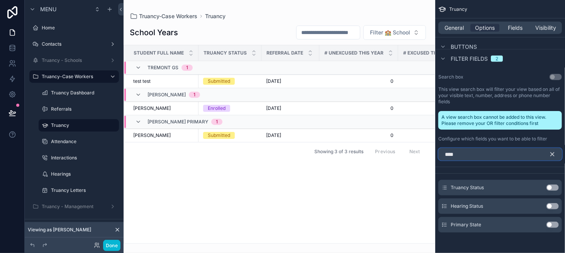
type input "****"
click at [552, 186] on button "Use setting" at bounding box center [553, 187] width 12 height 6
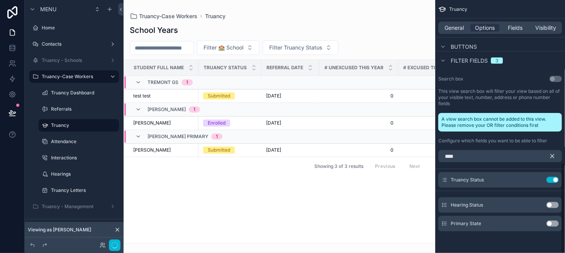
scroll to position [453, 0]
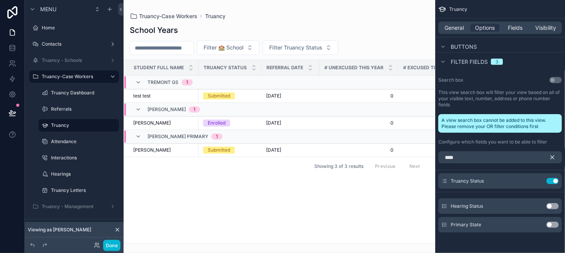
click at [324, 47] on div "scrollable content" at bounding box center [280, 126] width 312 height 253
click at [323, 47] on span "Filter Truancy Status" at bounding box center [295, 48] width 53 height 8
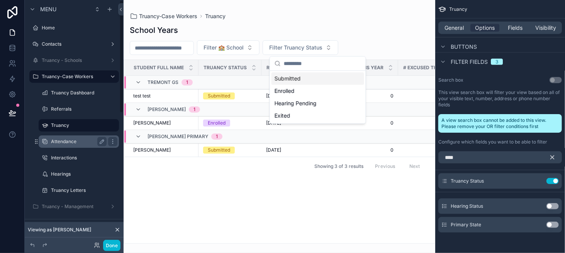
click at [80, 139] on label "Attendance" at bounding box center [77, 141] width 53 height 6
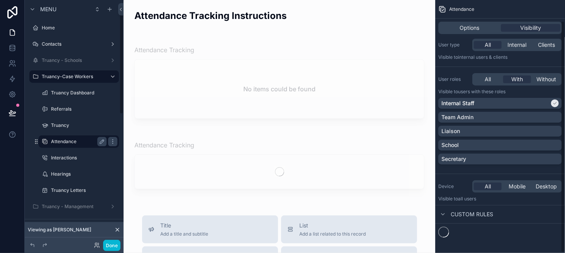
scroll to position [30, 0]
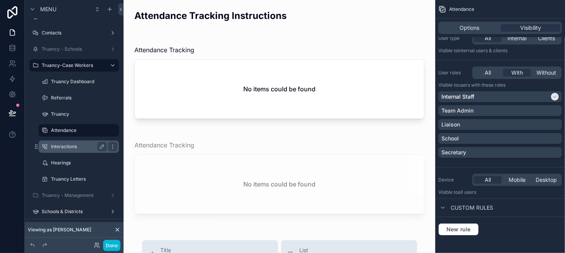
click at [78, 145] on label "Interactions" at bounding box center [77, 146] width 53 height 6
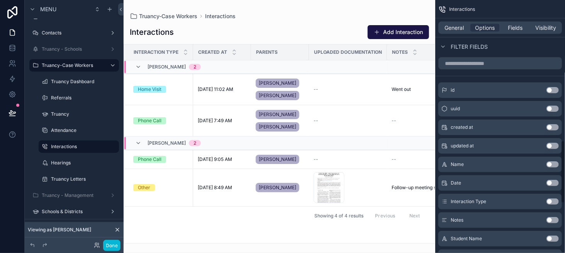
scroll to position [569, 0]
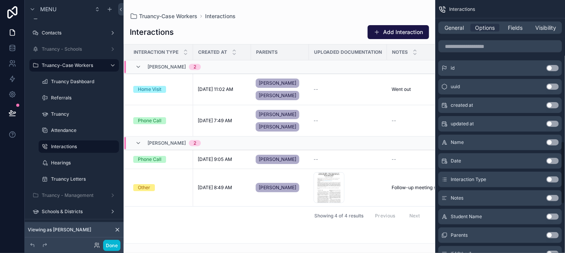
click at [550, 161] on button "Use setting" at bounding box center [553, 161] width 12 height 6
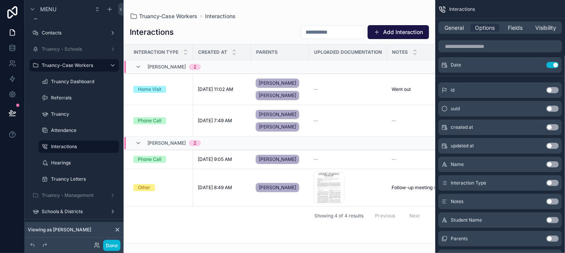
click at [551, 180] on button "Use setting" at bounding box center [553, 183] width 12 height 6
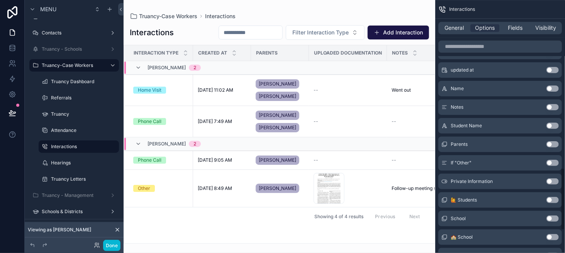
scroll to position [685, 0]
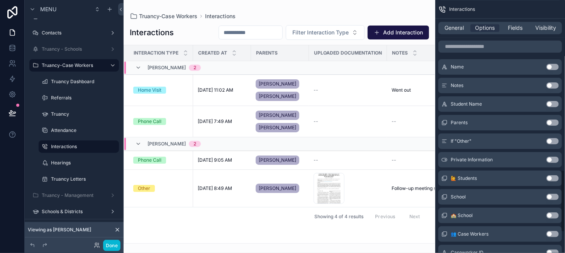
click at [553, 177] on button "Use setting" at bounding box center [553, 178] width 12 height 6
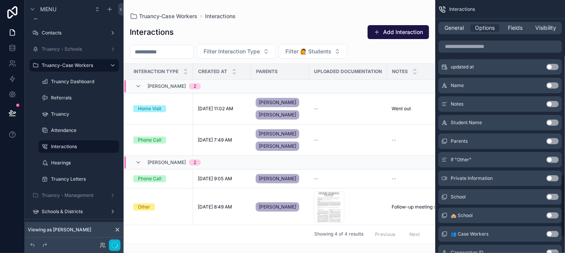
scroll to position [704, 0]
click at [554, 194] on button "Use setting" at bounding box center [553, 197] width 12 height 6
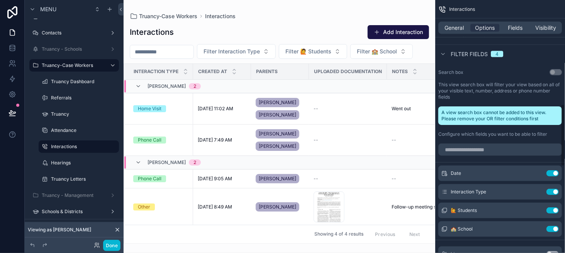
scroll to position [464, 0]
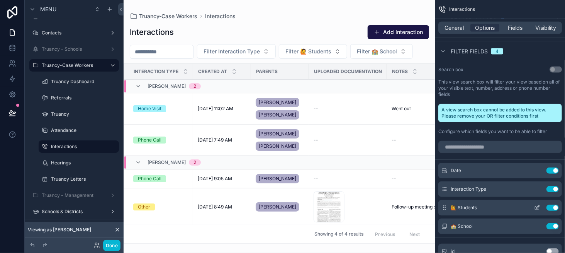
click at [535, 204] on icon "scrollable content" at bounding box center [537, 207] width 6 height 6
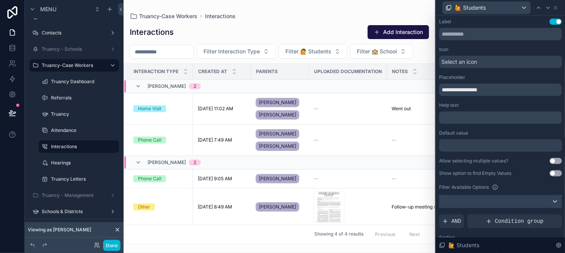
click at [476, 203] on div at bounding box center [501, 201] width 122 height 12
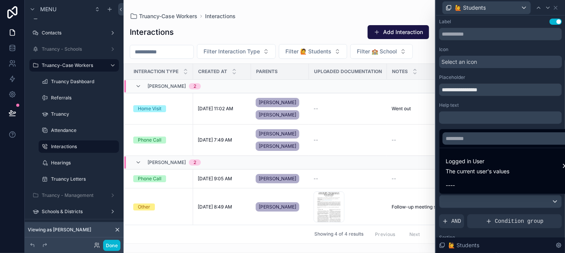
click at [476, 203] on div at bounding box center [500, 126] width 129 height 253
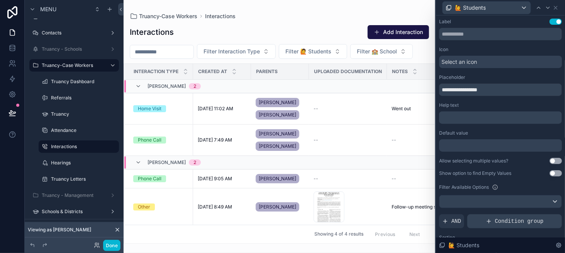
click at [486, 218] on icon at bounding box center [489, 221] width 6 height 6
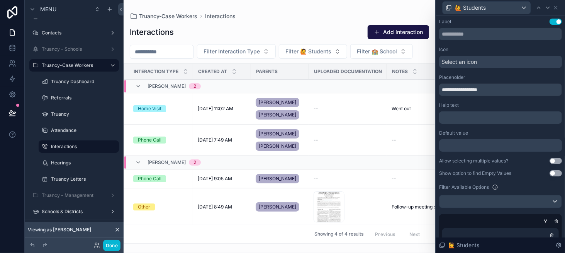
scroll to position [77, 0]
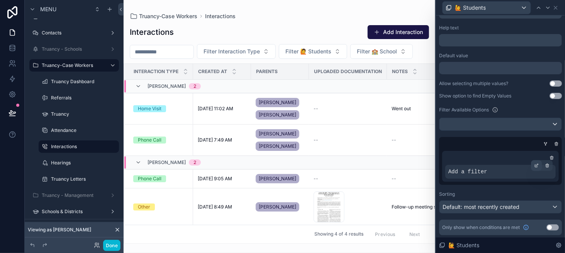
click at [536, 163] on icon at bounding box center [537, 164] width 2 height 2
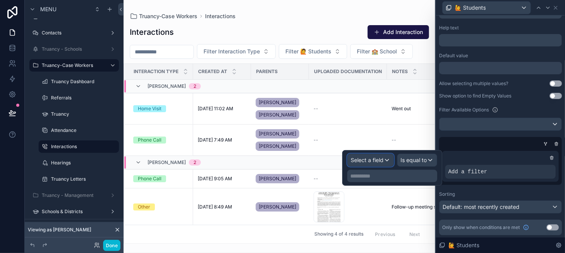
click at [373, 158] on span "Select a field" at bounding box center [367, 159] width 33 height 7
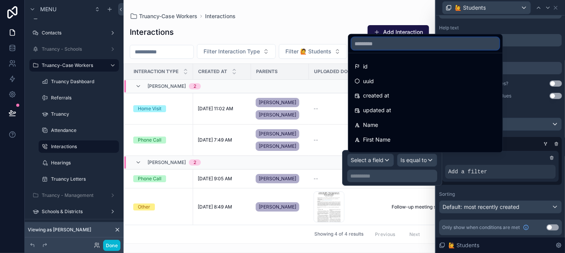
click at [380, 48] on input "text" at bounding box center [426, 43] width 148 height 12
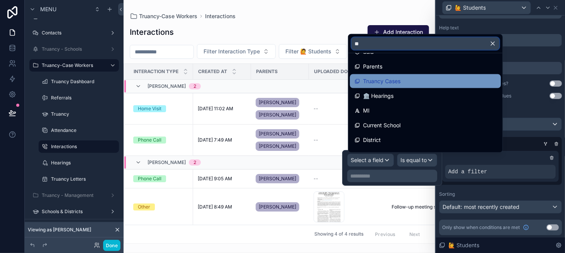
scroll to position [116, 0]
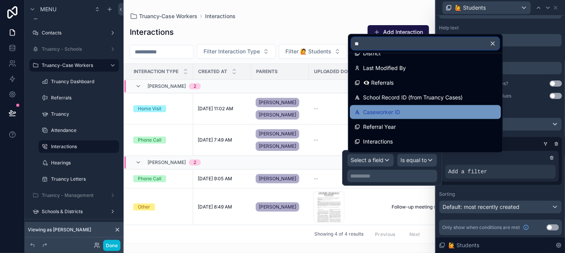
type input "**"
click at [413, 107] on div "Caseworker ID" at bounding box center [426, 111] width 142 height 9
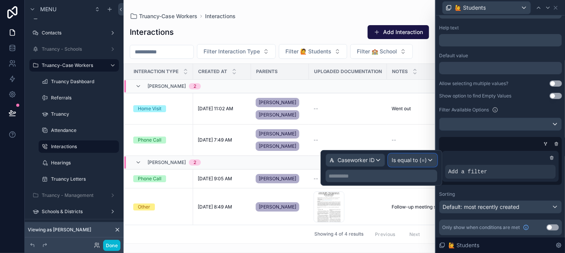
click at [405, 156] on span "Is equal to (=)" at bounding box center [409, 160] width 35 height 8
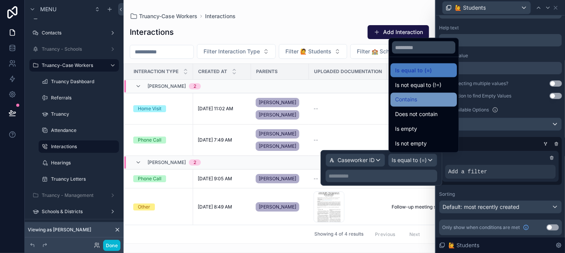
click at [405, 97] on span "Contains" at bounding box center [406, 99] width 22 height 9
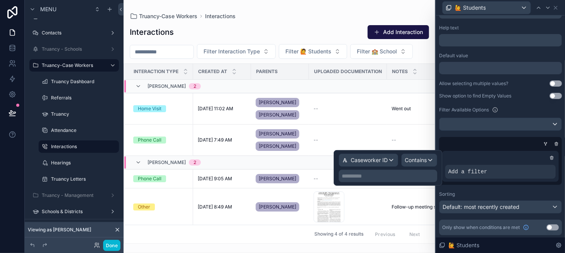
click at [366, 176] on p "**********" at bounding box center [389, 176] width 94 height 8
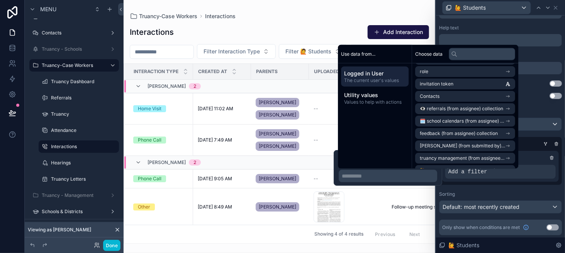
scroll to position [77, 0]
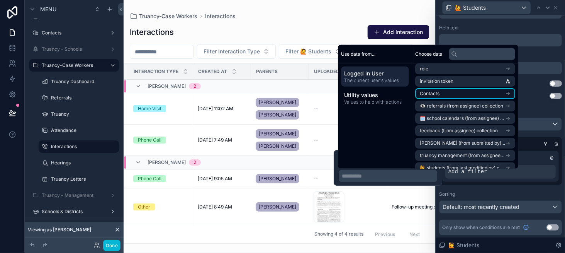
click at [480, 94] on li "Contacts" at bounding box center [465, 93] width 100 height 11
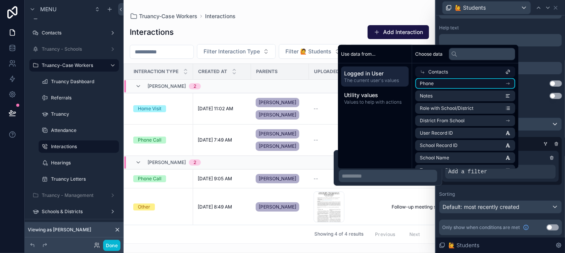
scroll to position [116, 0]
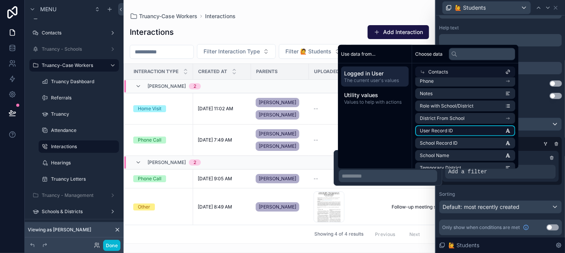
click at [475, 133] on li "User Record ID" at bounding box center [465, 130] width 100 height 11
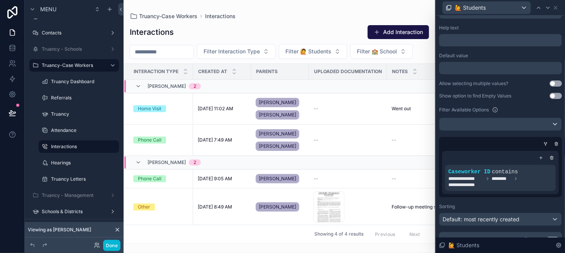
click at [473, 201] on div "**********" at bounding box center [500, 94] width 123 height 306
click at [545, 8] on icon at bounding box center [548, 8] width 6 height 6
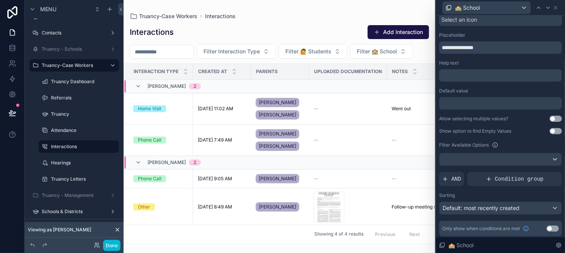
scroll to position [43, 0]
click at [505, 175] on span "Condition group" at bounding box center [519, 178] width 49 height 8
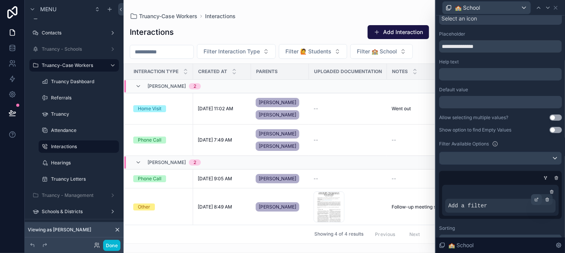
click at [536, 199] on icon at bounding box center [537, 198] width 2 height 2
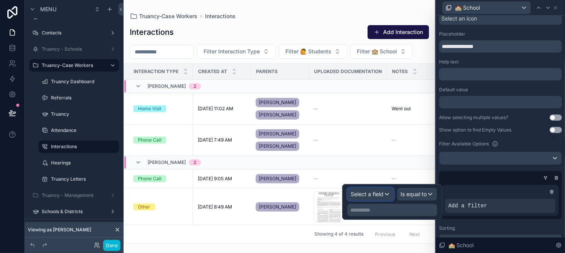
click at [369, 191] on span "Select a field" at bounding box center [367, 193] width 33 height 7
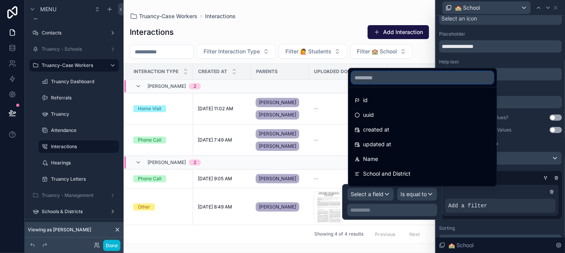
click at [372, 82] on input "text" at bounding box center [423, 77] width 142 height 12
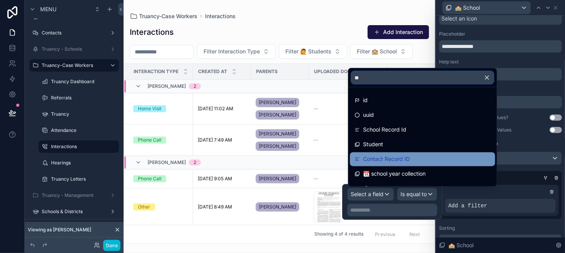
type input "**"
click at [411, 161] on div "Contact Record ID" at bounding box center [423, 159] width 136 height 9
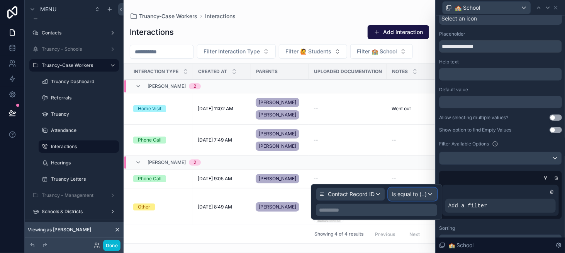
click at [404, 193] on span "Is equal to (=)" at bounding box center [409, 194] width 35 height 8
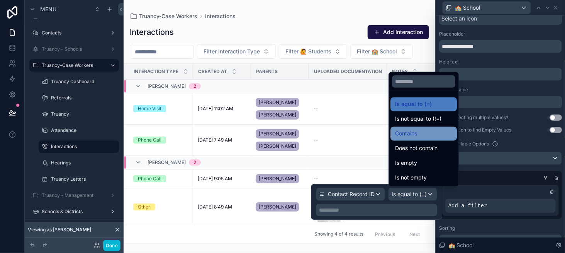
click at [418, 140] on div "Contains" at bounding box center [424, 134] width 66 height 14
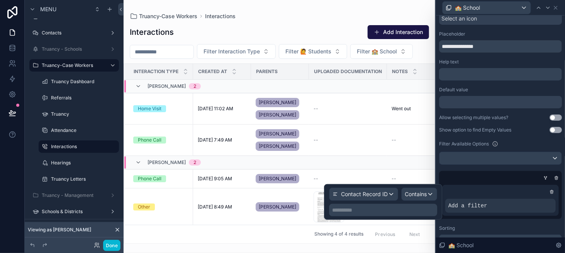
click at [370, 208] on p "**********" at bounding box center [384, 210] width 104 height 8
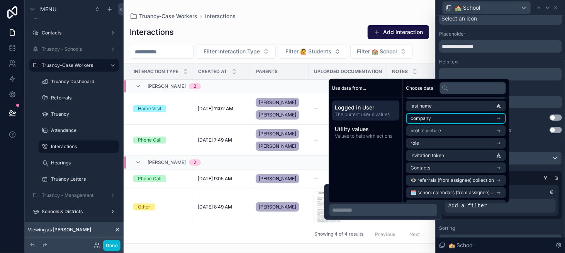
scroll to position [39, 0]
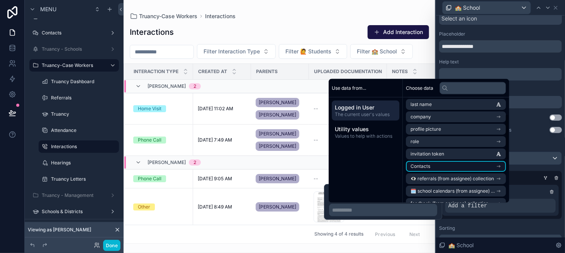
click at [453, 163] on li "Contacts" at bounding box center [456, 166] width 100 height 11
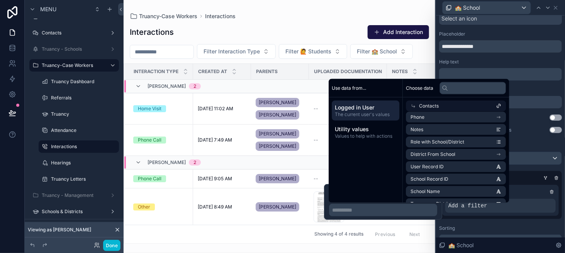
scroll to position [116, 0]
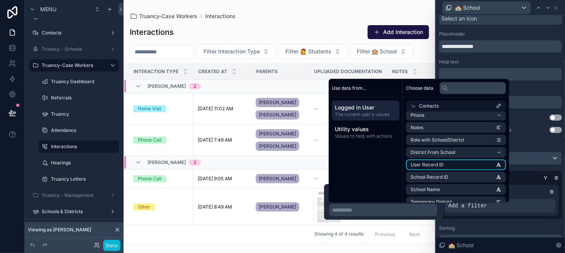
click at [454, 166] on li "User Record ID" at bounding box center [456, 164] width 100 height 11
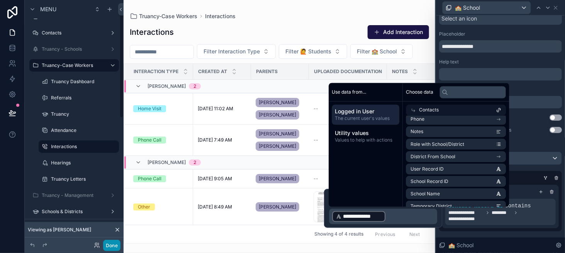
click at [107, 246] on button "Done" at bounding box center [111, 245] width 17 height 11
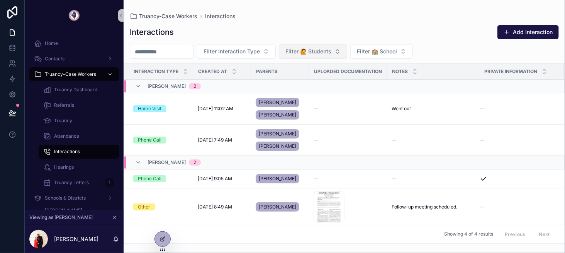
click at [327, 44] on button "Filter 🙋 Students" at bounding box center [313, 51] width 68 height 15
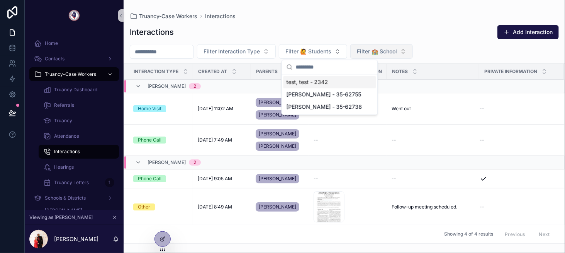
click at [392, 49] on span "Filter 🏫 School" at bounding box center [377, 52] width 40 height 8
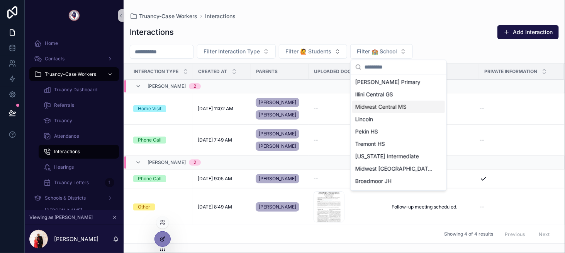
click at [164, 237] on icon at bounding box center [164, 237] width 1 height 1
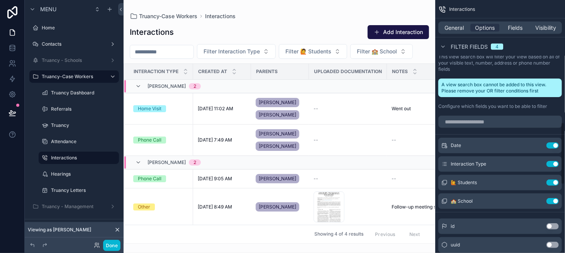
scroll to position [502, 0]
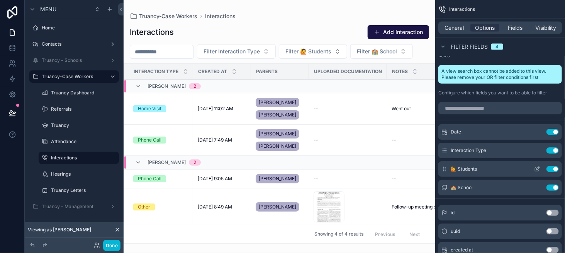
click at [539, 168] on icon "scrollable content" at bounding box center [537, 169] width 6 height 6
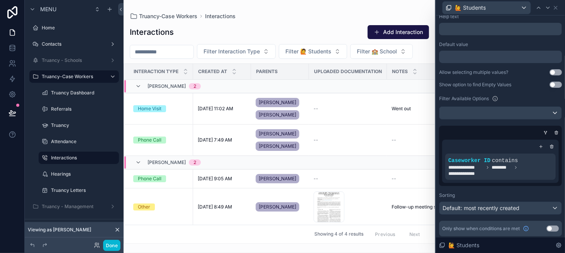
scroll to position [90, 0]
click at [460, 207] on span "Default: most recently created" at bounding box center [481, 206] width 77 height 7
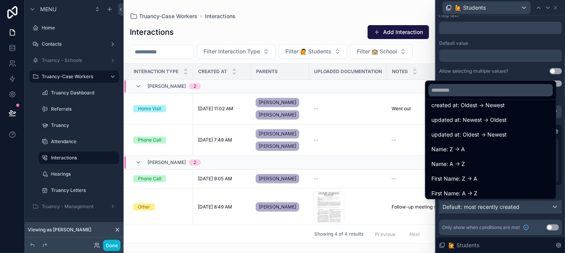
scroll to position [39, 0]
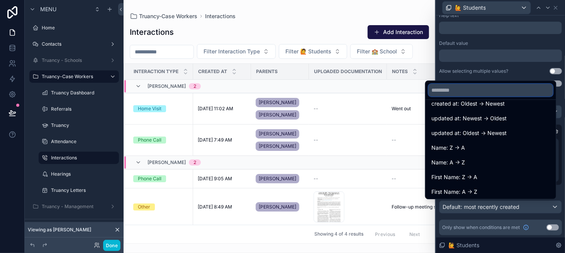
click at [451, 91] on input "text" at bounding box center [491, 90] width 124 height 12
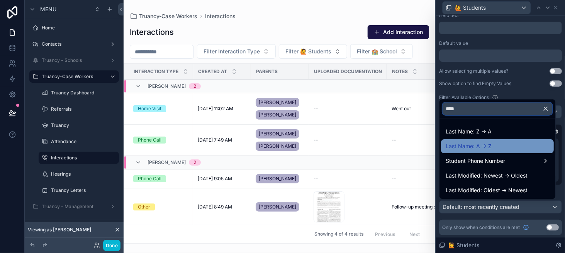
type input "****"
click at [481, 141] on div "Last Name: A -> Z" at bounding box center [497, 146] width 113 height 14
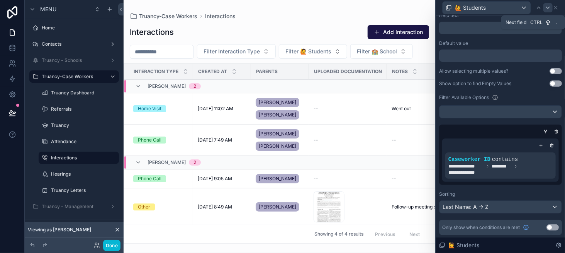
click at [548, 8] on icon at bounding box center [548, 8] width 6 height 6
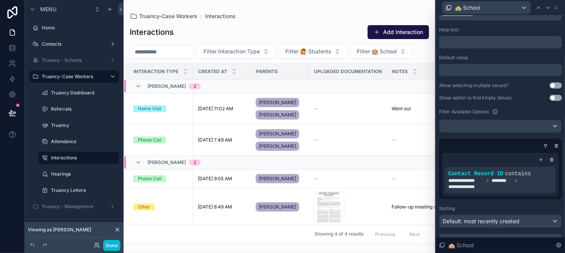
scroll to position [90, 0]
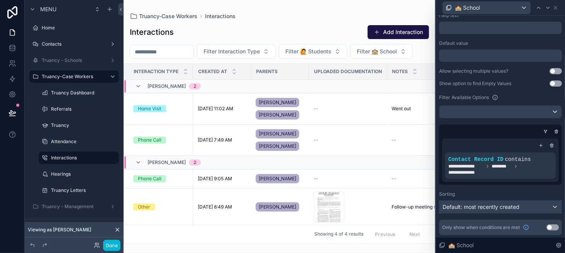
click at [479, 207] on span "Default: most recently created" at bounding box center [481, 206] width 77 height 7
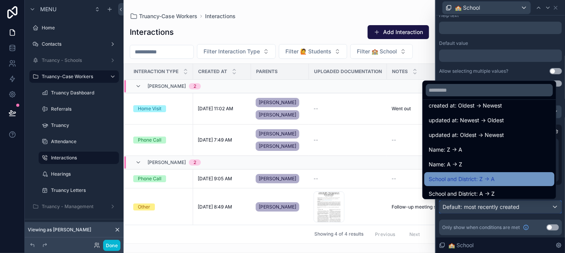
scroll to position [39, 0]
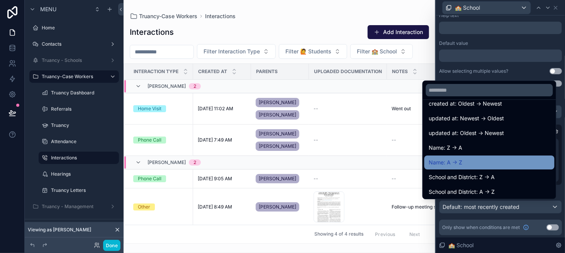
click at [469, 167] on div "Name: A -> Z" at bounding box center [489, 162] width 121 height 9
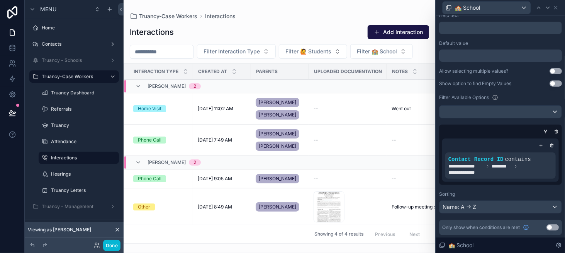
click at [110, 252] on div "Done" at bounding box center [74, 244] width 99 height 15
click at [109, 248] on button "Done" at bounding box center [111, 245] width 17 height 11
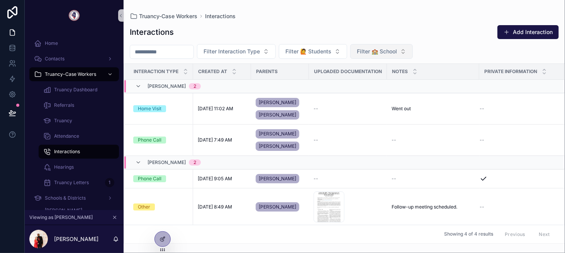
click at [391, 48] on span "Filter 🏫 School" at bounding box center [377, 52] width 40 height 8
click at [317, 50] on span "Filter 🙋 Students" at bounding box center [309, 52] width 46 height 8
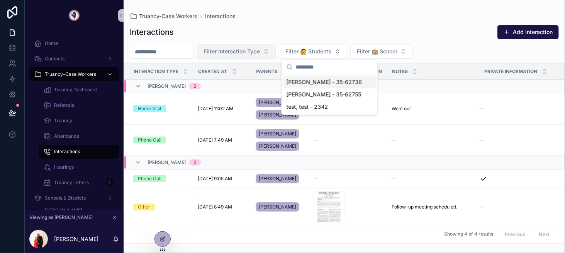
click at [276, 51] on button "Filter Interaction Type" at bounding box center [236, 51] width 79 height 15
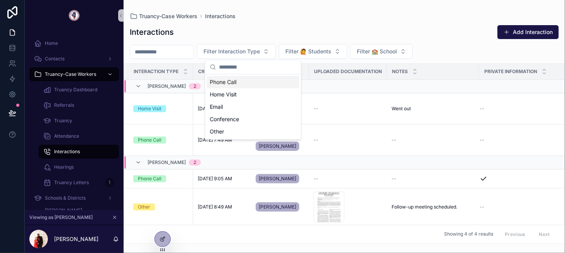
click at [179, 49] on input "scrollable content" at bounding box center [161, 51] width 63 height 11
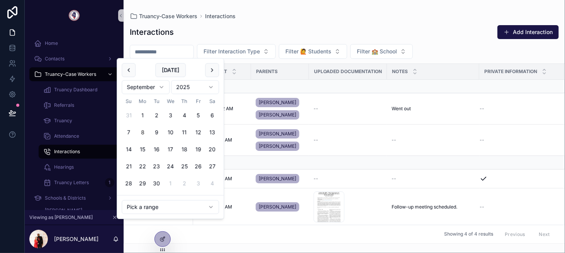
click at [226, 35] on div "Interactions Add Interaction" at bounding box center [344, 32] width 429 height 15
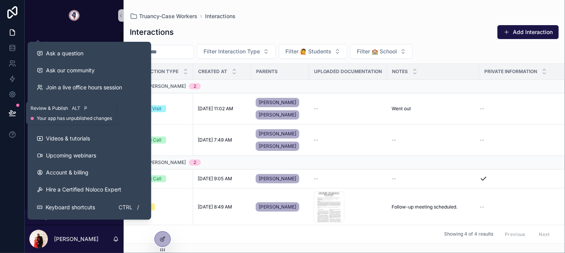
click at [10, 116] on icon at bounding box center [12, 116] width 6 height 0
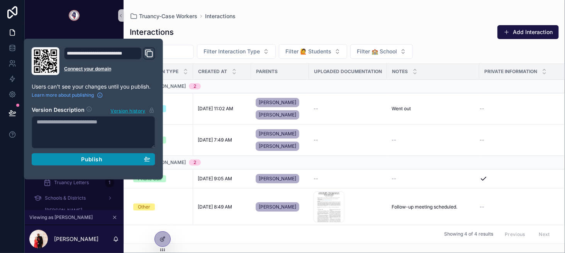
click at [114, 156] on div "Publish" at bounding box center [94, 159] width 114 height 7
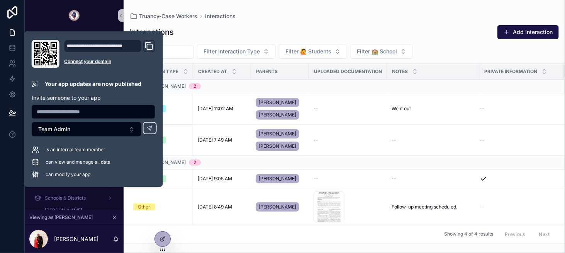
click at [269, 32] on div "Interactions Add Interaction" at bounding box center [344, 32] width 429 height 15
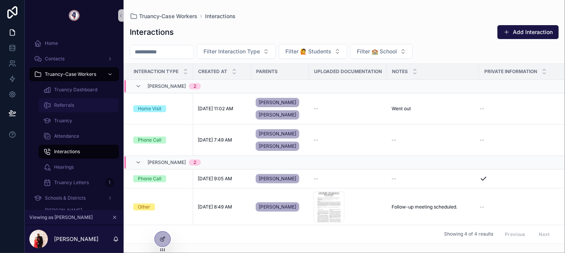
click at [73, 109] on div "Referrals" at bounding box center [78, 105] width 71 height 12
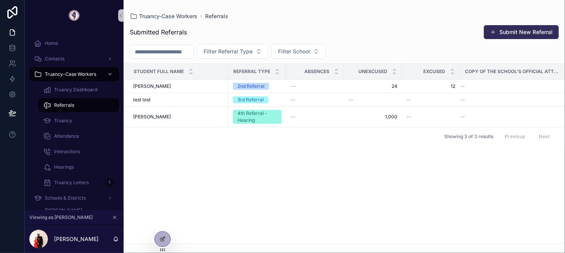
click at [535, 31] on button "Submit New Referral" at bounding box center [521, 32] width 75 height 14
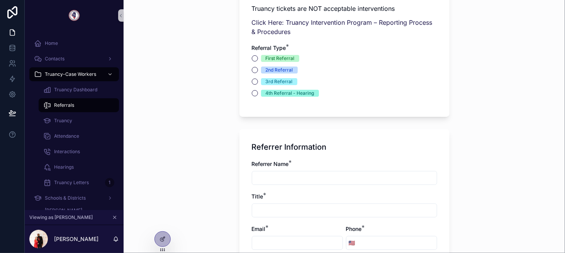
scroll to position [232, 0]
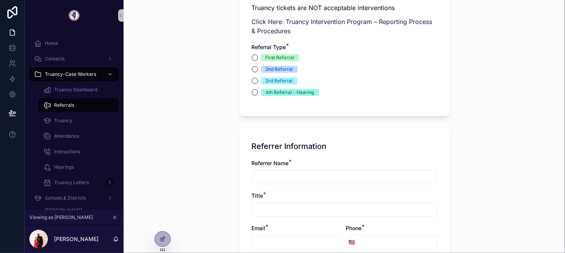
click at [279, 59] on div "First Referral" at bounding box center [280, 57] width 29 height 7
click at [258, 59] on button "First Referral" at bounding box center [255, 57] width 6 height 6
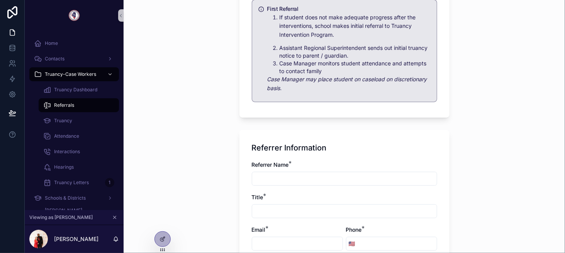
scroll to position [386, 0]
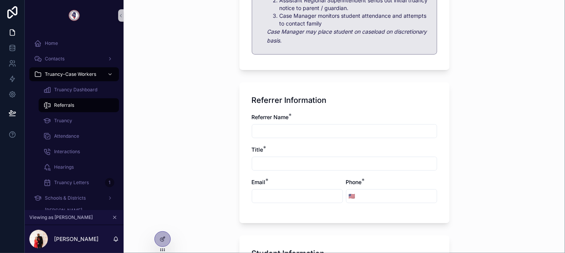
click at [279, 132] on input "scrollable content" at bounding box center [344, 131] width 185 height 11
type input "**********"
click at [280, 163] on input "scrollable content" at bounding box center [344, 163] width 185 height 11
type input "*******"
type input "*"
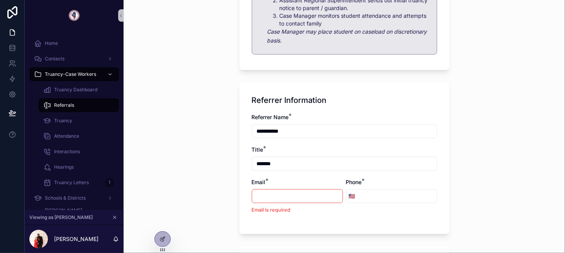
type input "*"
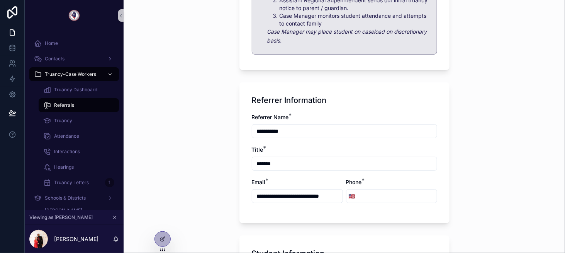
scroll to position [0, 0]
type input "**********"
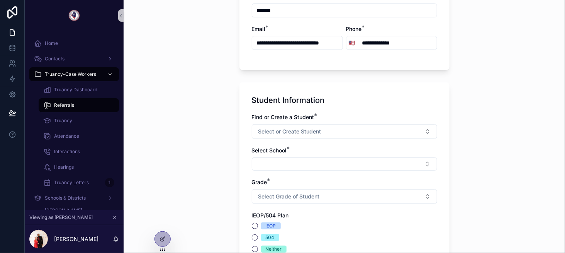
scroll to position [541, 0]
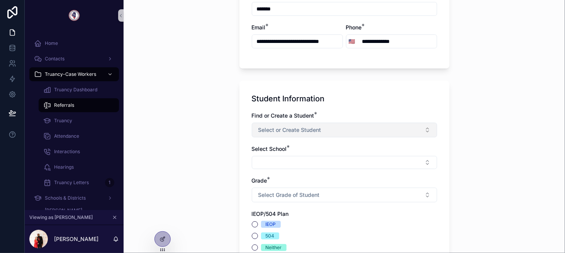
type input "**********"
click at [292, 127] on span "Select or Create Student" at bounding box center [289, 130] width 63 height 8
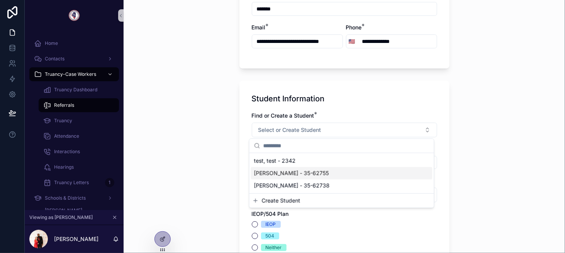
click at [291, 169] on span "Thomas, Ashley - 35-62755" at bounding box center [291, 173] width 75 height 8
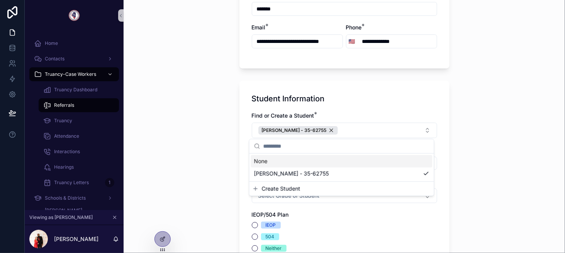
click at [240, 147] on div "Student Information Find or Create a Student * Thomas, Ashley - 35-62755 Select…" at bounding box center [345, 206] width 210 height 251
click at [273, 158] on button "Select Button" at bounding box center [344, 162] width 185 height 13
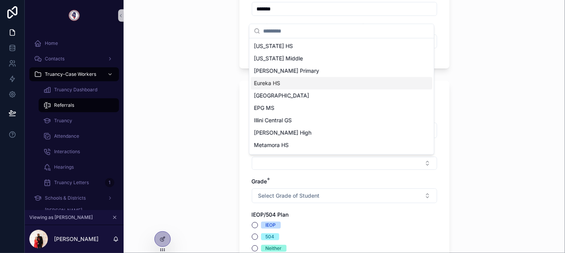
click at [271, 85] on span "Eureka HS" at bounding box center [267, 83] width 26 height 8
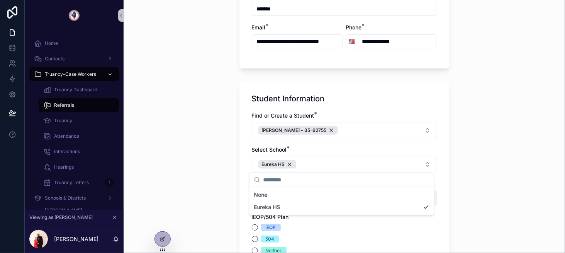
scroll to position [0, 0]
click at [277, 195] on div "Home Contacts Truancy-Case Workers Truancy Dashboard Referrals Truancy Attendan…" at bounding box center [295, 126] width 540 height 253
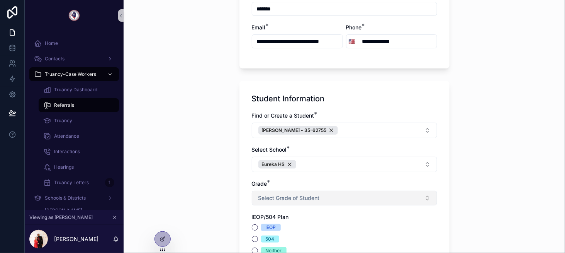
click at [277, 195] on span "Select Grade of Student" at bounding box center [288, 198] width 61 height 8
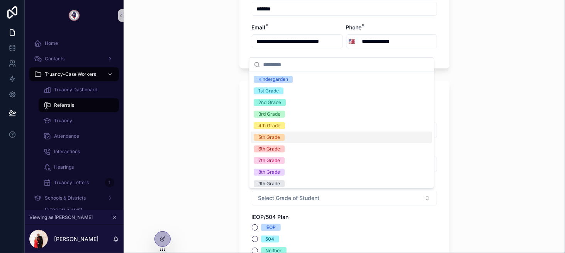
click at [270, 136] on div "5th Grade" at bounding box center [270, 137] width 22 height 7
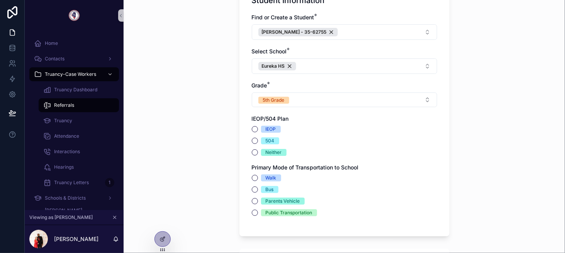
scroll to position [657, 0]
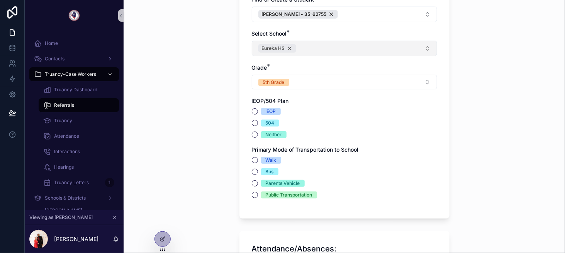
click at [287, 48] on div "Eureka HS" at bounding box center [277, 48] width 38 height 8
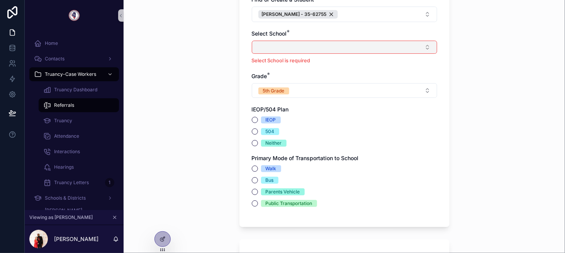
click at [272, 49] on button "Select Button" at bounding box center [344, 47] width 185 height 13
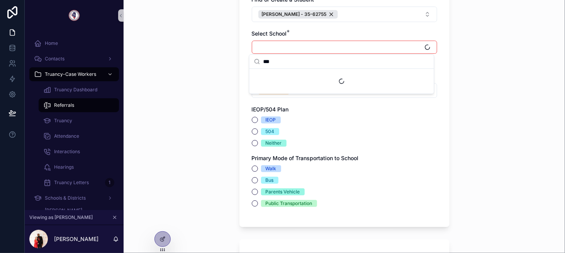
type input "***"
click at [280, 79] on div "Suggestions" at bounding box center [342, 81] width 185 height 25
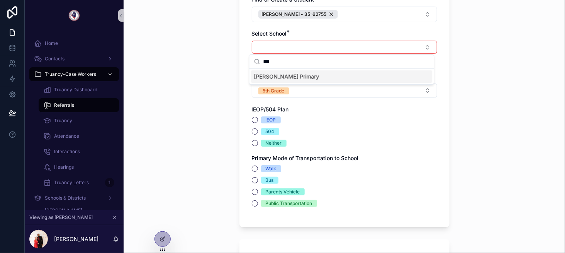
click at [283, 76] on span "Altman Primary" at bounding box center [286, 77] width 65 height 8
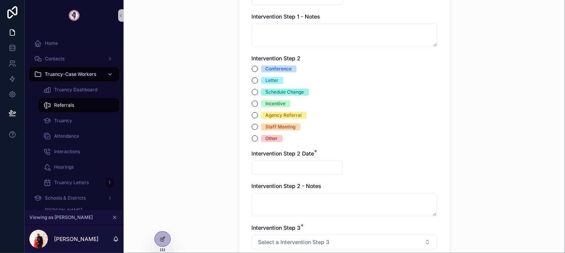
scroll to position [1159, 0]
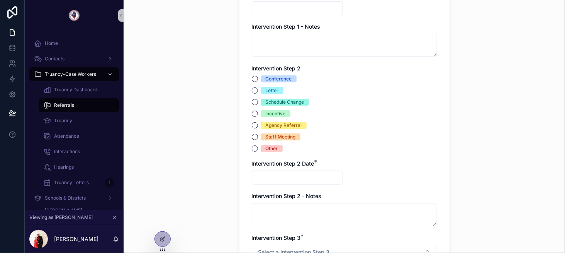
click at [277, 172] on input "scrollable content" at bounding box center [297, 177] width 90 height 11
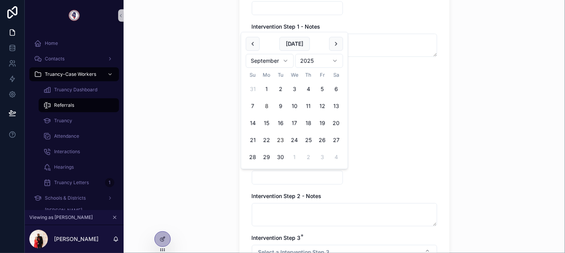
click at [277, 141] on button "23" at bounding box center [281, 140] width 14 height 14
type input "*********"
click at [381, 106] on div "Conference Letter Schedule Change Incentive Agency Referral Staff Meeting Other" at bounding box center [344, 113] width 185 height 76
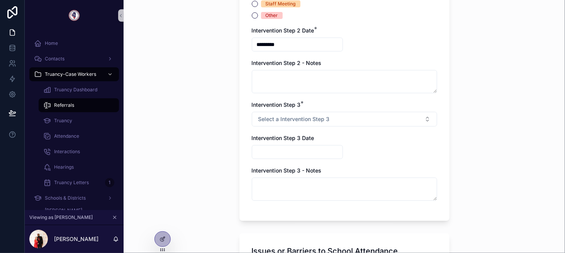
scroll to position [1314, 0]
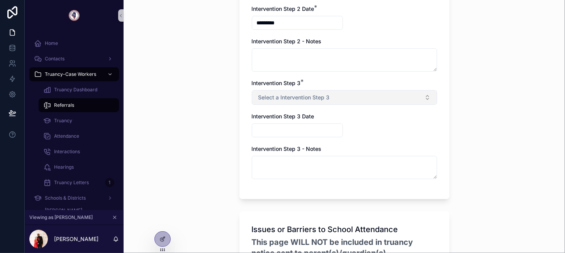
click at [291, 94] on span "Select a Intervention Step 3" at bounding box center [293, 97] width 71 height 8
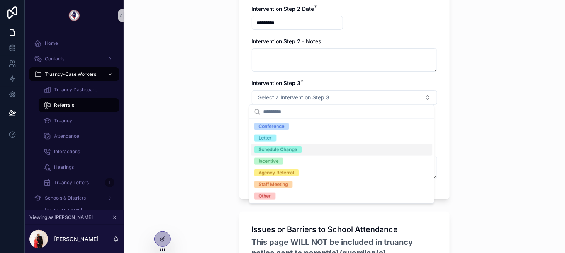
click at [289, 145] on div "Schedule Change" at bounding box center [342, 150] width 182 height 12
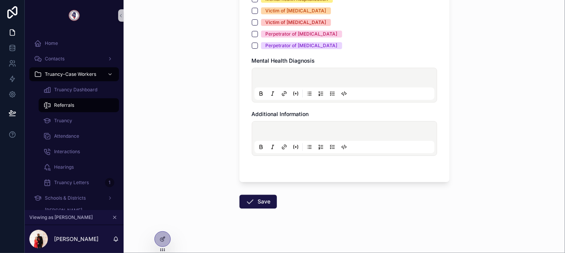
scroll to position [2155, 0]
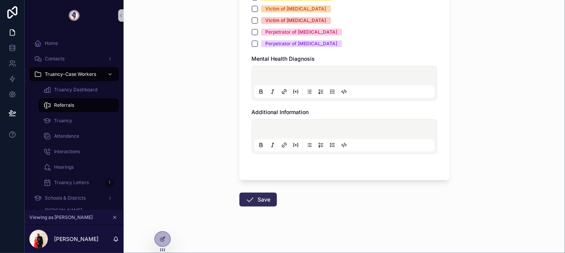
click at [251, 197] on icon "scrollable content" at bounding box center [250, 199] width 9 height 9
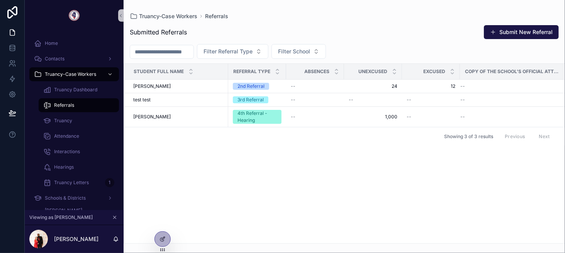
click at [148, 223] on div "Student Full Name Referral Type Absences Unexcused Excused Copy of the school’s…" at bounding box center [344, 153] width 441 height 179
click at [161, 235] on div at bounding box center [162, 238] width 15 height 15
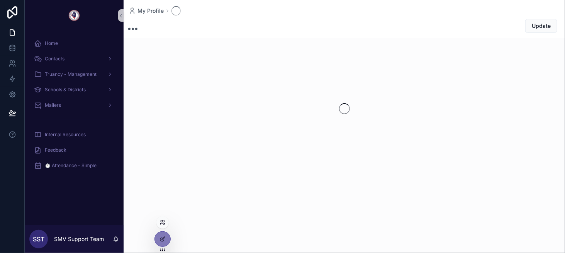
click at [163, 225] on icon at bounding box center [163, 222] width 6 height 6
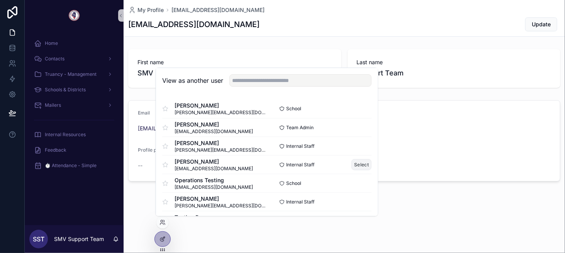
click at [352, 160] on button "Select" at bounding box center [362, 164] width 20 height 11
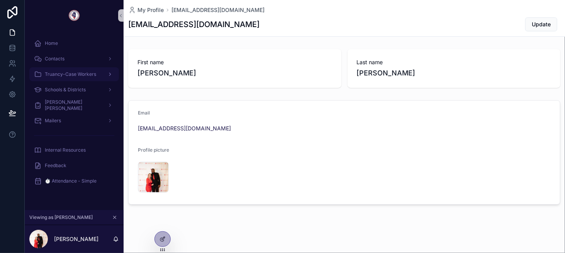
click at [84, 77] on span "Truancy-Case Workers" at bounding box center [70, 74] width 51 height 6
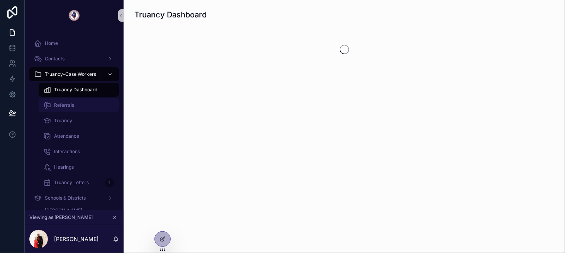
click at [90, 107] on div "Referrals" at bounding box center [78, 105] width 71 height 12
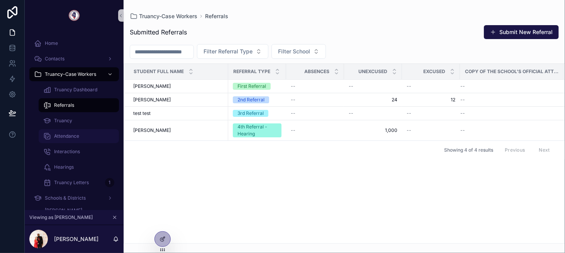
click at [84, 130] on div "Attendance" at bounding box center [78, 136] width 71 height 12
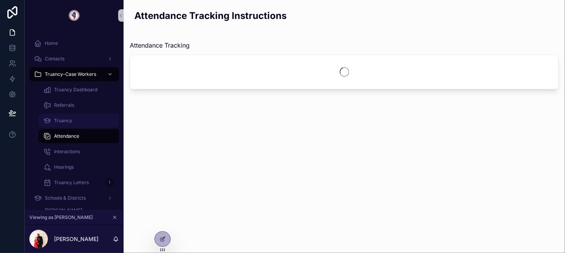
click at [107, 122] on div "Truancy" at bounding box center [78, 120] width 71 height 12
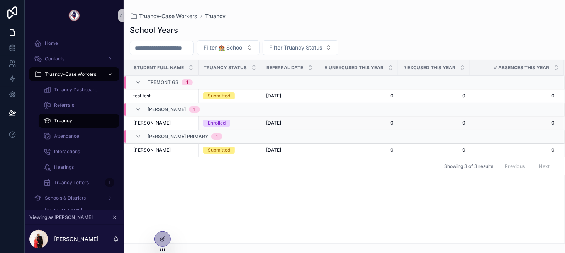
click at [176, 122] on div "[PERSON_NAME] [PERSON_NAME]" at bounding box center [163, 123] width 61 height 6
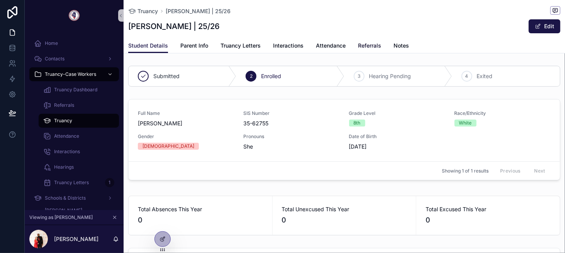
click at [364, 42] on span "Referrals" at bounding box center [369, 46] width 23 height 8
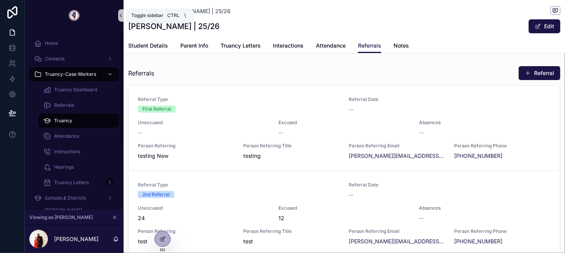
click at [119, 13] on icon "scrollable content" at bounding box center [120, 16] width 5 height 6
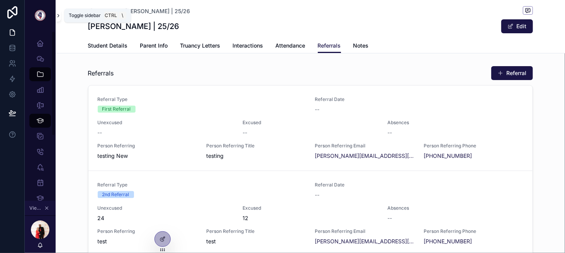
click at [59, 13] on icon "scrollable content" at bounding box center [58, 16] width 5 height 6
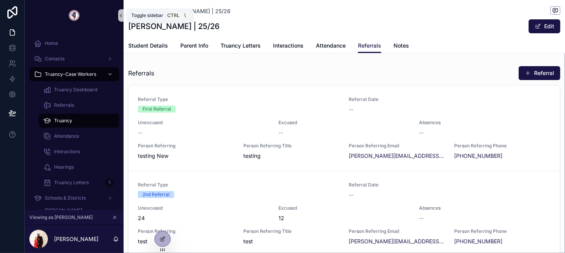
click at [119, 17] on icon "scrollable content" at bounding box center [120, 16] width 5 height 6
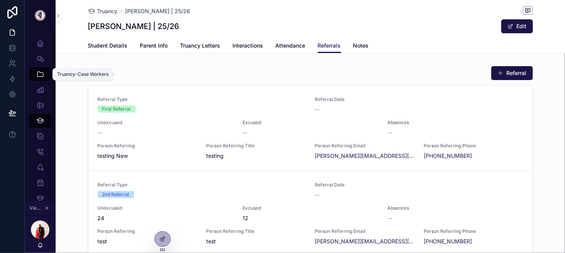
click at [40, 70] on div "Truancy-Case Workers" at bounding box center [40, 74] width 12 height 12
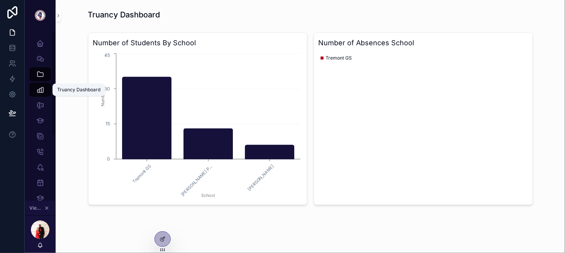
click at [43, 92] on icon "scrollable content" at bounding box center [40, 90] width 8 height 8
click at [42, 111] on div "Referrals" at bounding box center [40, 105] width 12 height 12
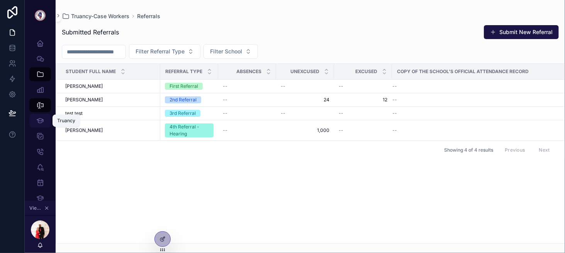
click at [41, 119] on icon "scrollable content" at bounding box center [39, 121] width 7 height 8
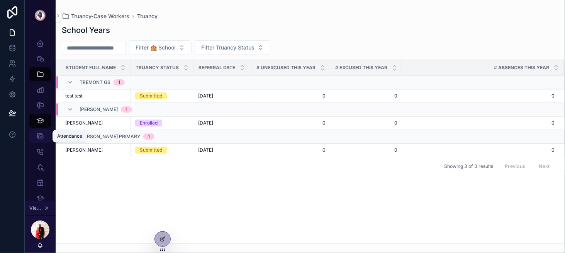
click at [37, 134] on icon "scrollable content" at bounding box center [40, 136] width 8 height 8
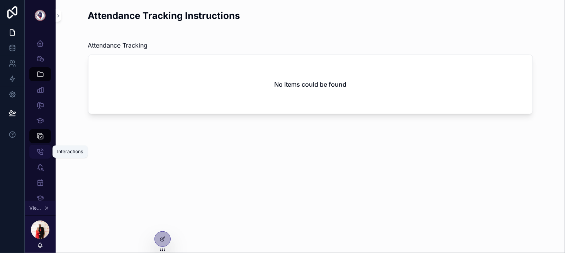
click at [37, 148] on icon "scrollable content" at bounding box center [40, 152] width 8 height 8
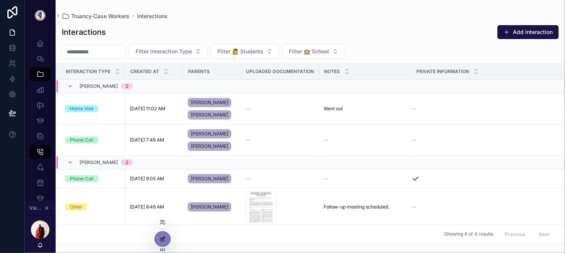
click at [163, 237] on icon at bounding box center [163, 237] width 3 height 3
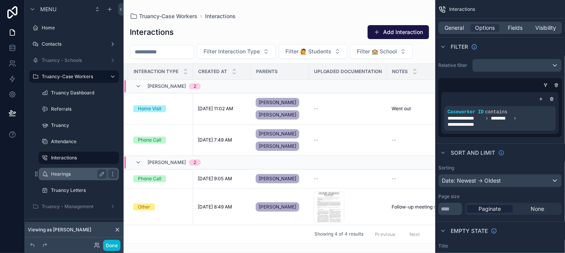
click at [78, 172] on label "Hearings" at bounding box center [77, 174] width 53 height 6
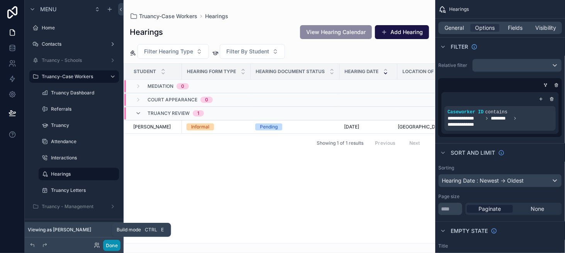
click at [111, 246] on button "Done" at bounding box center [111, 245] width 17 height 11
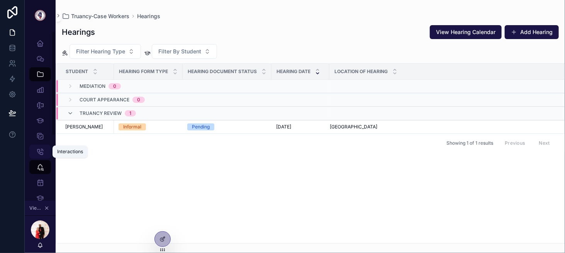
click at [39, 150] on icon "scrollable content" at bounding box center [40, 152] width 8 height 8
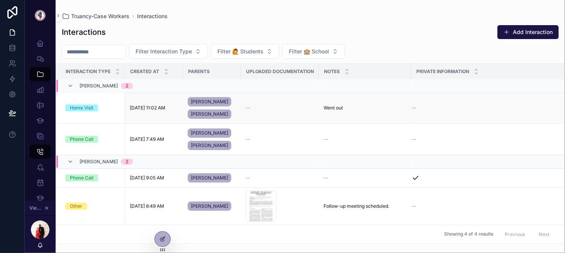
scroll to position [10, 0]
